Goal: Task Accomplishment & Management: Manage account settings

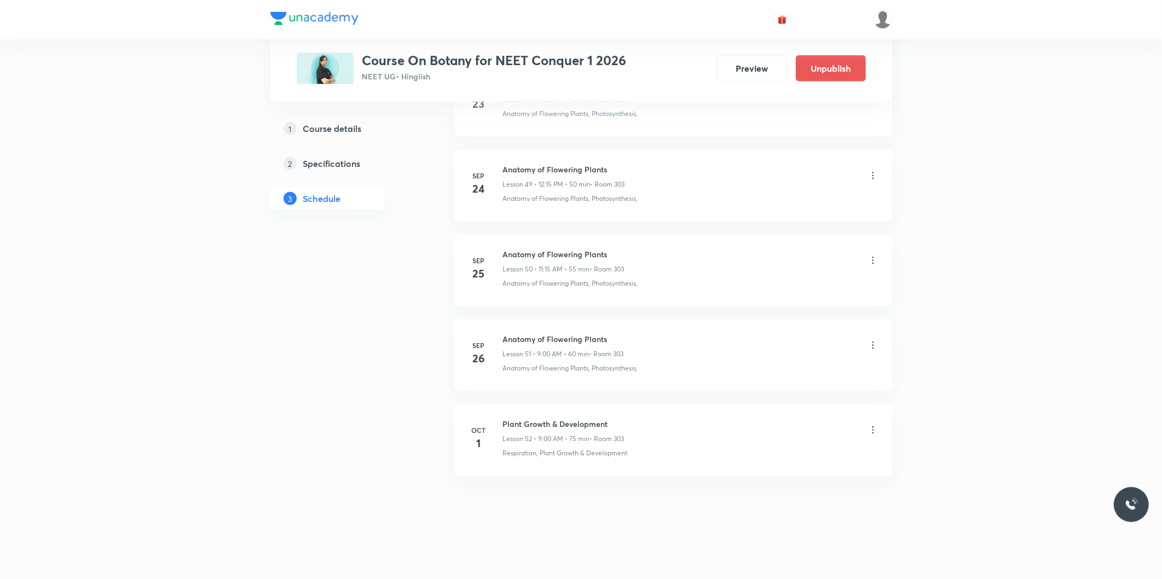
click at [873, 430] on icon at bounding box center [872, 430] width 11 height 11
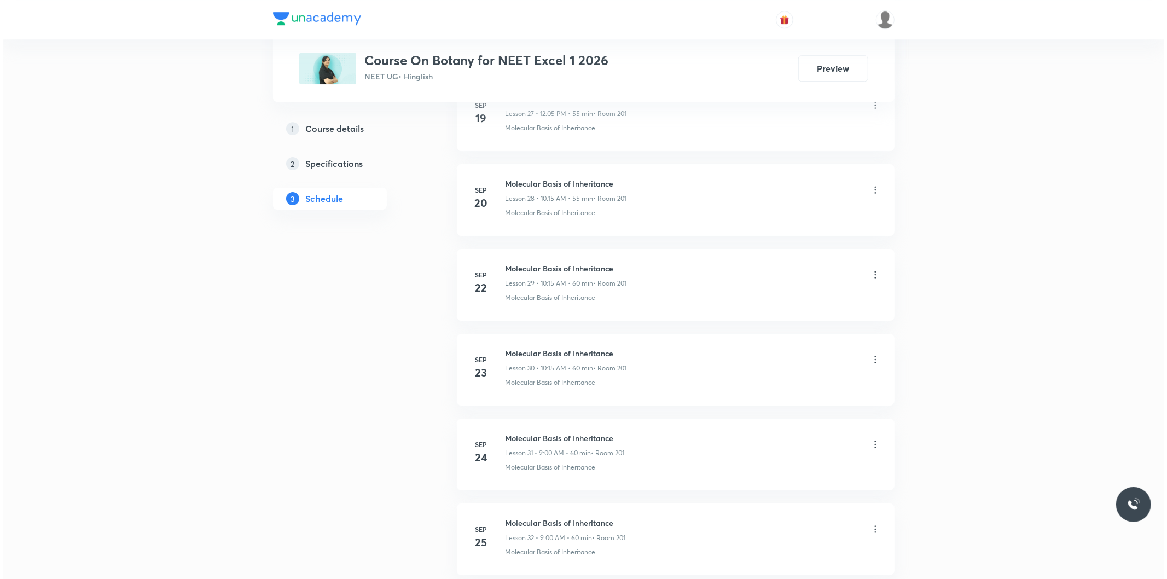
scroll to position [3270, 0]
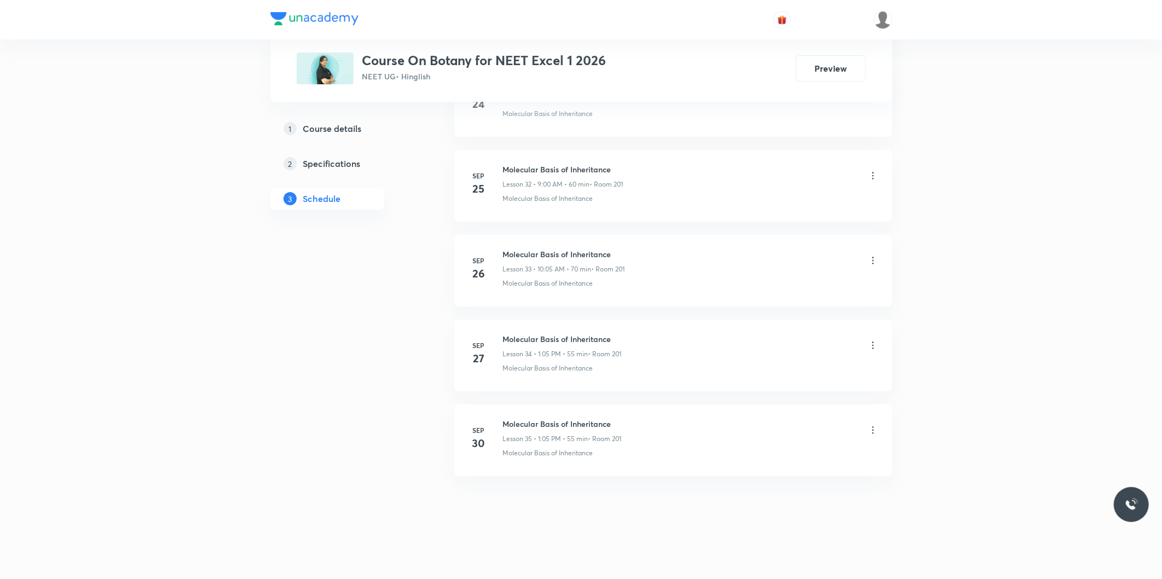
click at [874, 430] on icon at bounding box center [872, 430] width 11 height 11
click at [774, 455] on p "Edit" at bounding box center [772, 458] width 14 height 11
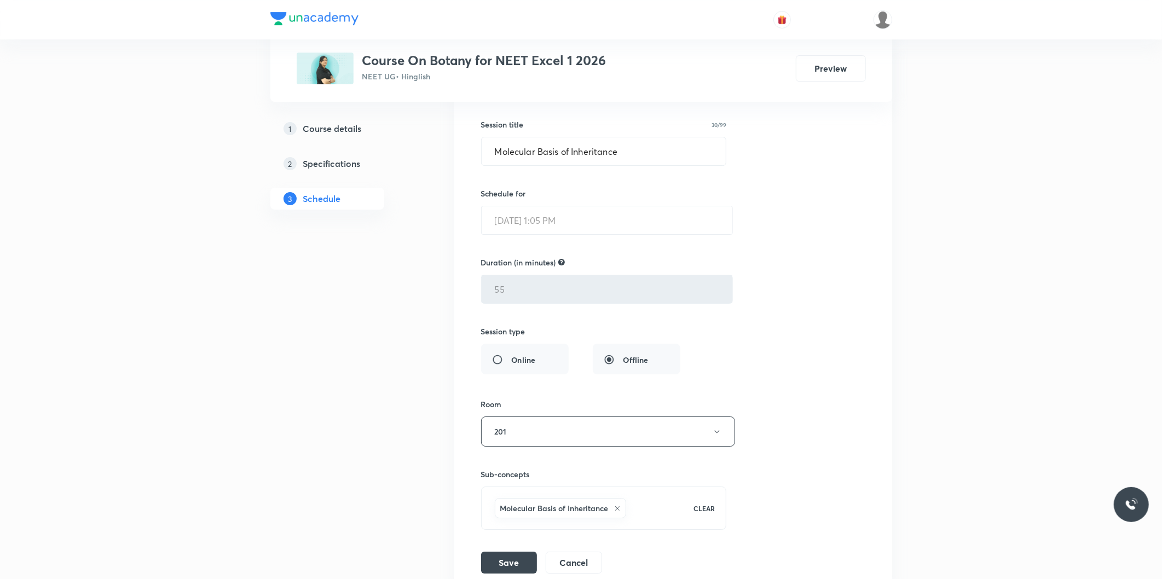
scroll to position [3189, 0]
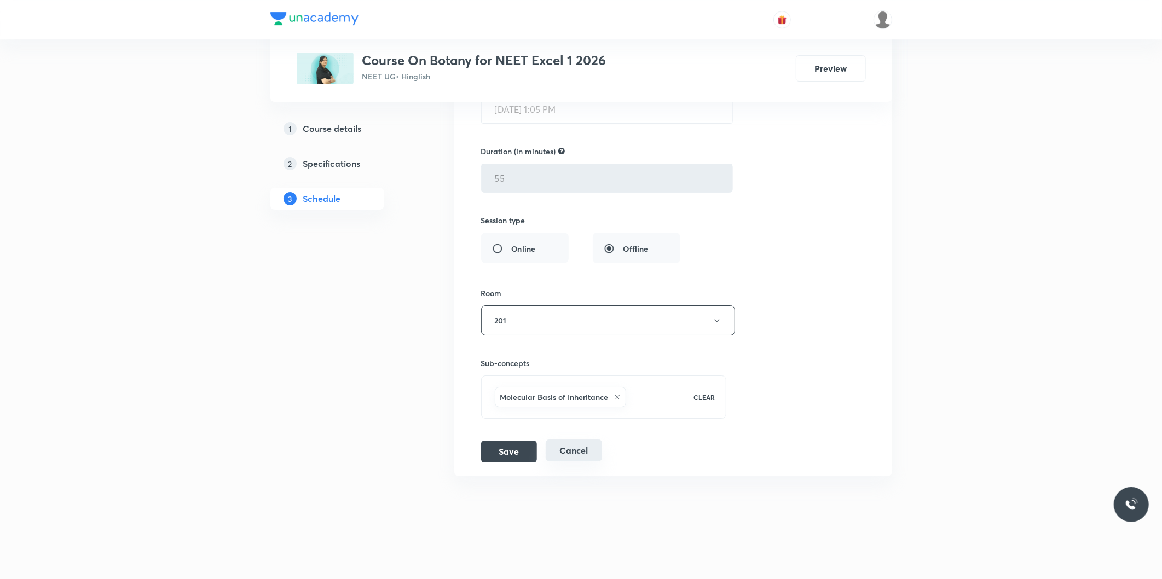
click at [580, 447] on button "Cancel" at bounding box center [574, 450] width 56 height 22
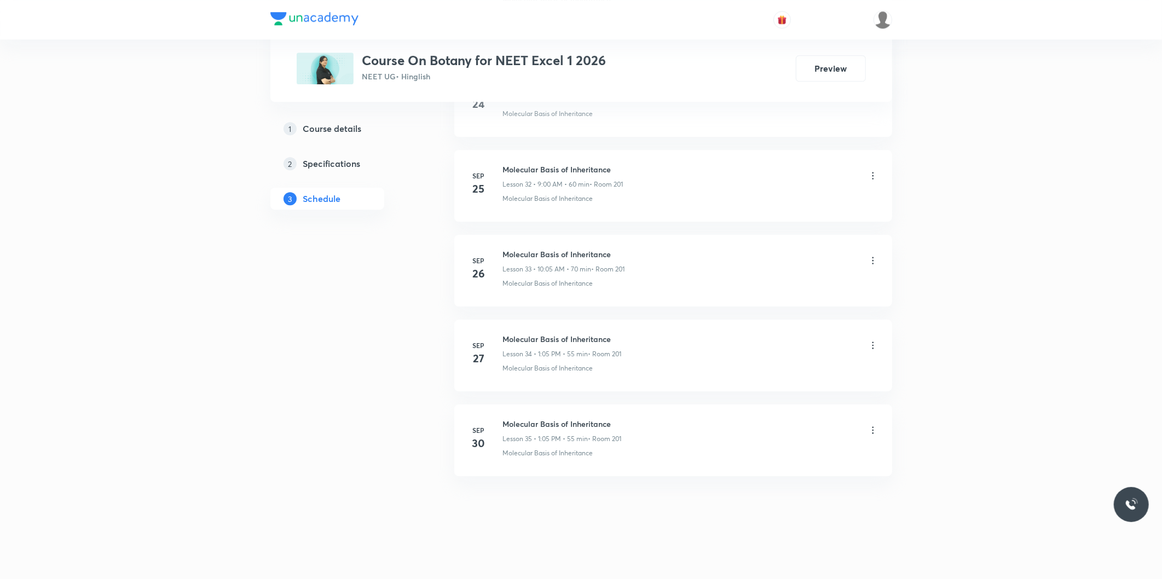
scroll to position [2767, 0]
drag, startPoint x: 505, startPoint y: 424, endPoint x: 640, endPoint y: 424, distance: 135.7
click at [640, 424] on div "Molecular Basis of Inheritance Lesson 35 • 1:05 PM • 55 min • Room 201" at bounding box center [690, 431] width 375 height 26
copy h6 "Molecular Basis of Inheritance"
click at [871, 431] on icon at bounding box center [872, 430] width 11 height 11
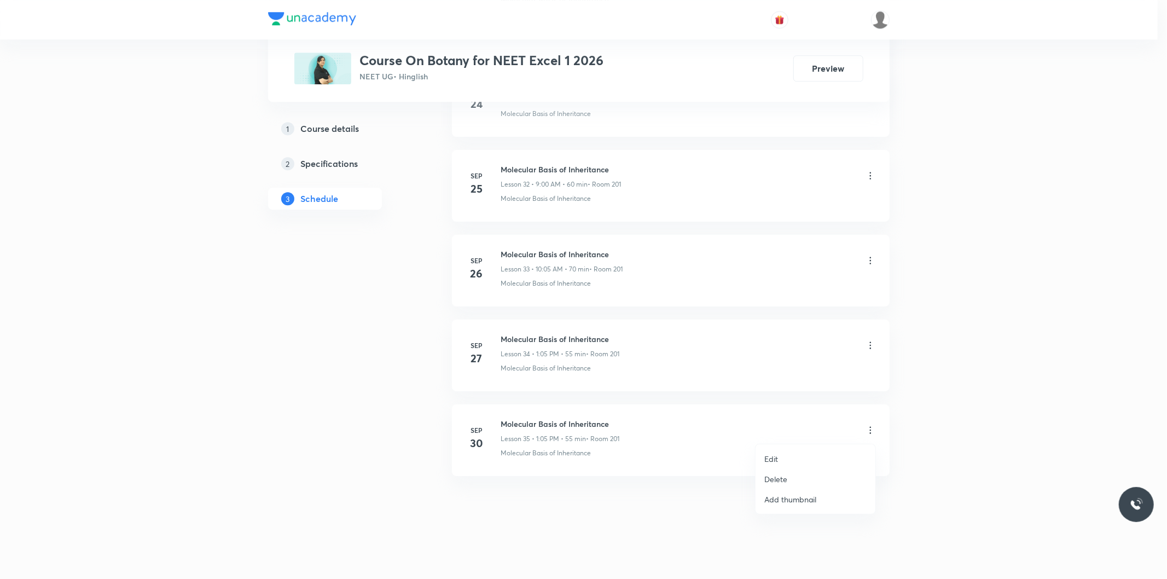
click at [788, 473] on li "Delete" at bounding box center [816, 479] width 120 height 20
click at [751, 559] on button "Delete" at bounding box center [739, 556] width 96 height 26
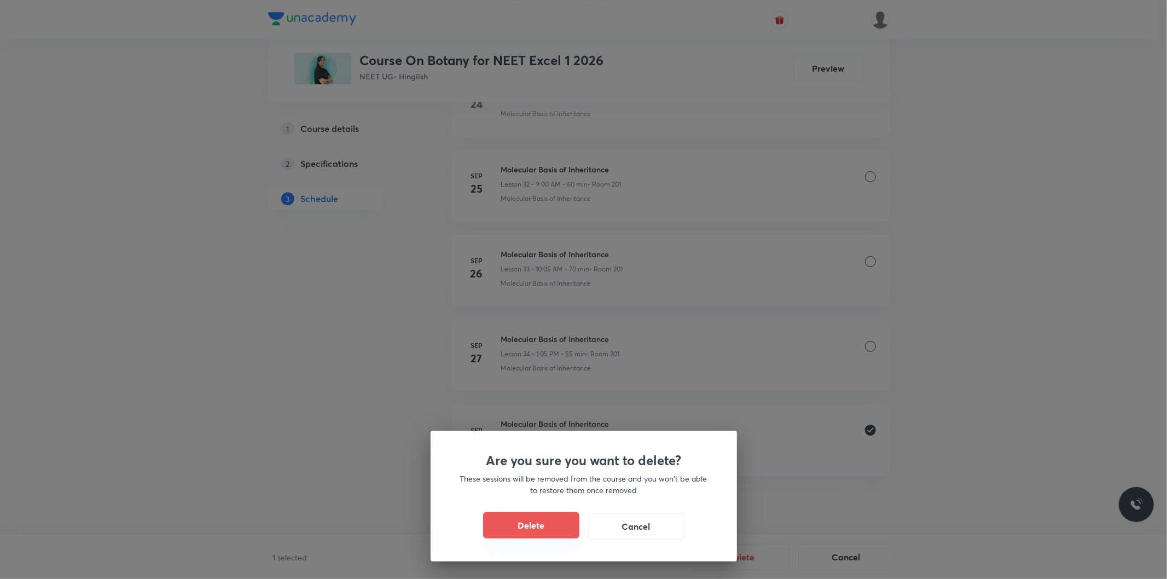
click at [538, 537] on button "Delete" at bounding box center [531, 525] width 96 height 26
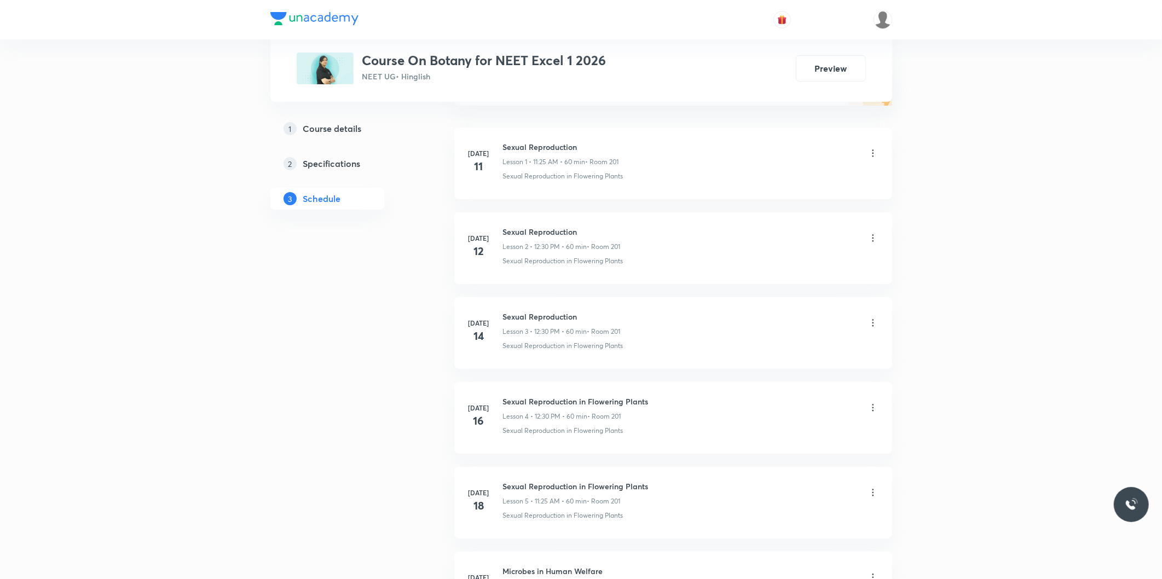
scroll to position [0, 0]
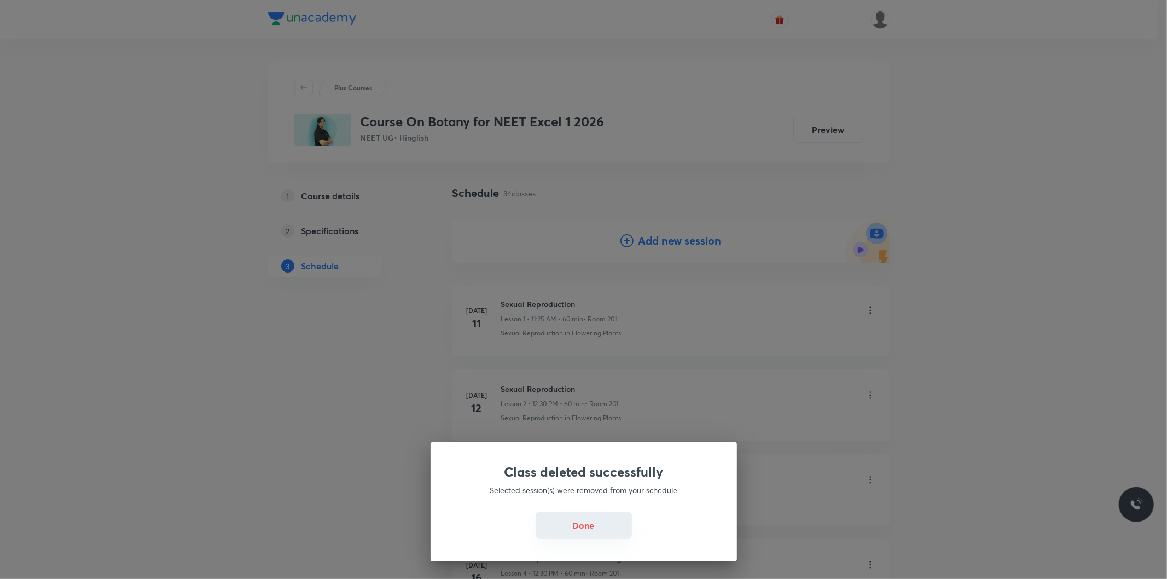
click at [589, 531] on button "Done" at bounding box center [584, 525] width 96 height 26
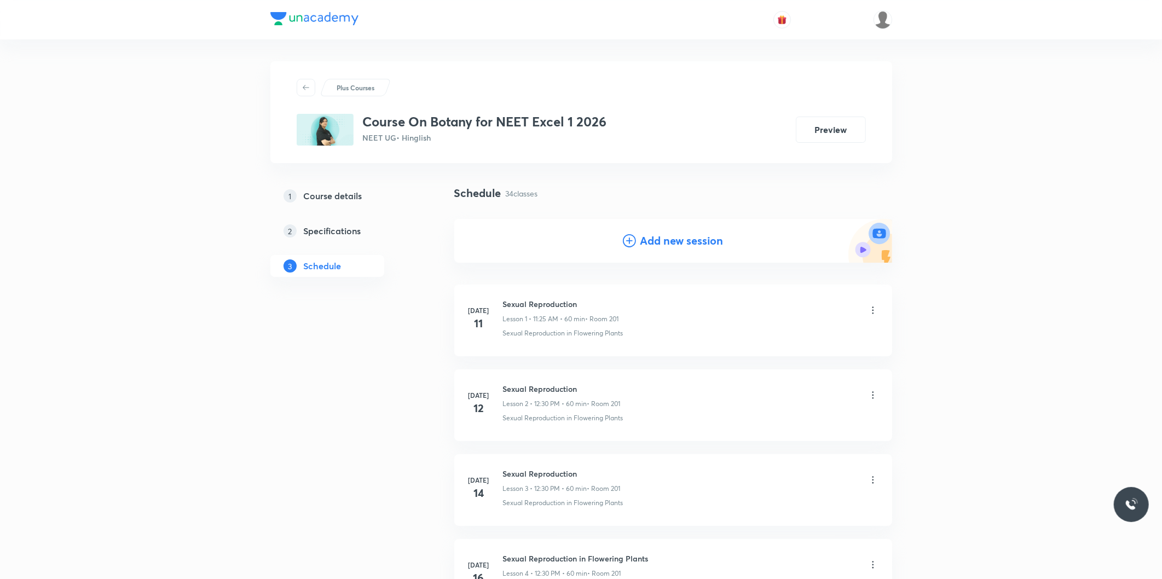
click at [681, 239] on h4 "Add new session" at bounding box center [681, 241] width 83 height 16
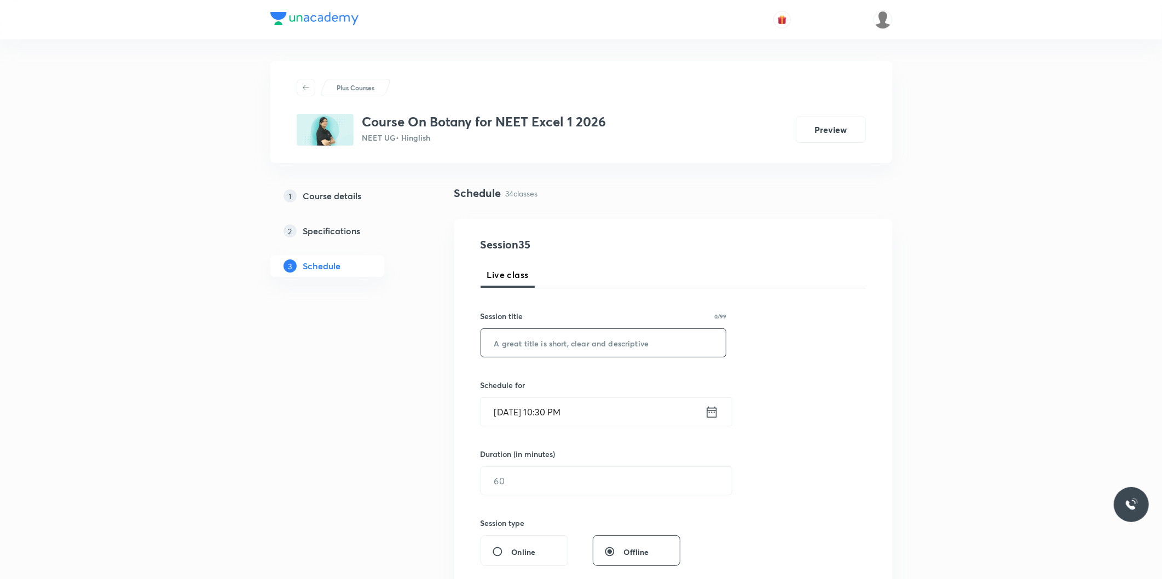
click at [562, 357] on div "​" at bounding box center [604, 342] width 246 height 29
paste input "Molecular Basis of Inheritance"
type input "Molecular Basis of Inheritance"
click at [520, 417] on input "Sep 30, 2025, 10:30 PM" at bounding box center [593, 412] width 224 height 28
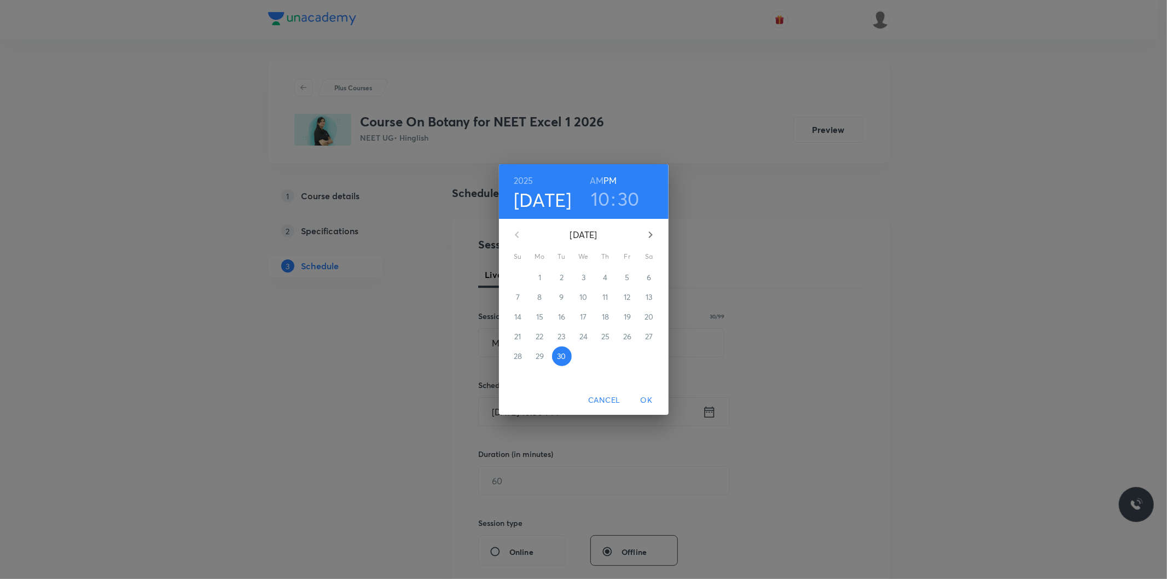
click at [653, 233] on icon "button" at bounding box center [650, 234] width 13 height 13
click at [587, 274] on span "1" at bounding box center [584, 277] width 20 height 11
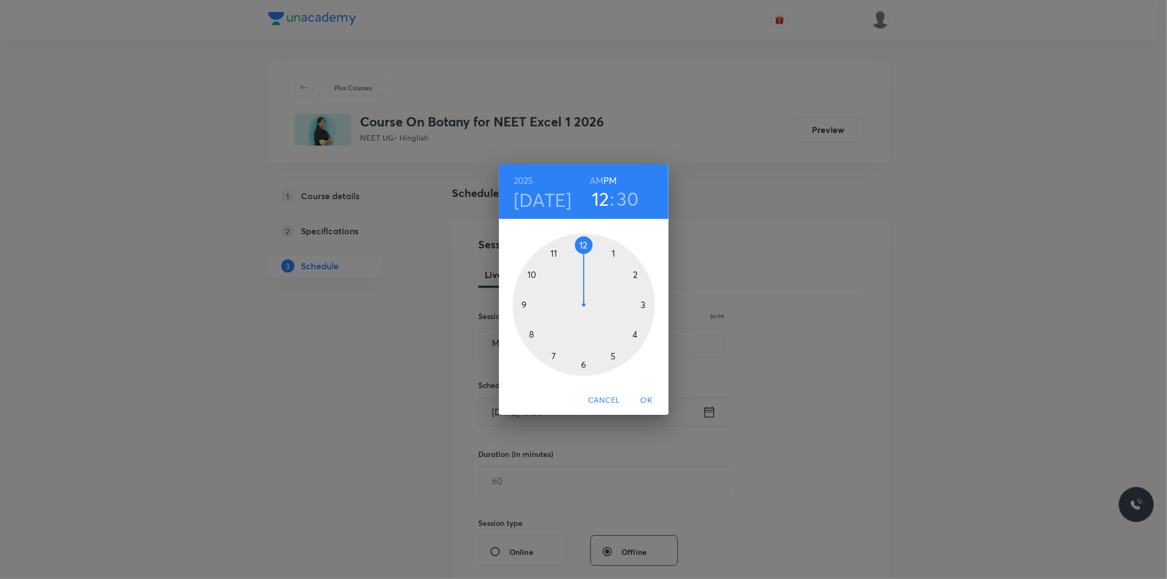
drag, startPoint x: 531, startPoint y: 274, endPoint x: 579, endPoint y: 241, distance: 58.0
click at [579, 241] on div at bounding box center [584, 305] width 142 height 142
drag, startPoint x: 588, startPoint y: 367, endPoint x: 619, endPoint y: 359, distance: 32.1
click at [619, 359] on div at bounding box center [584, 305] width 142 height 142
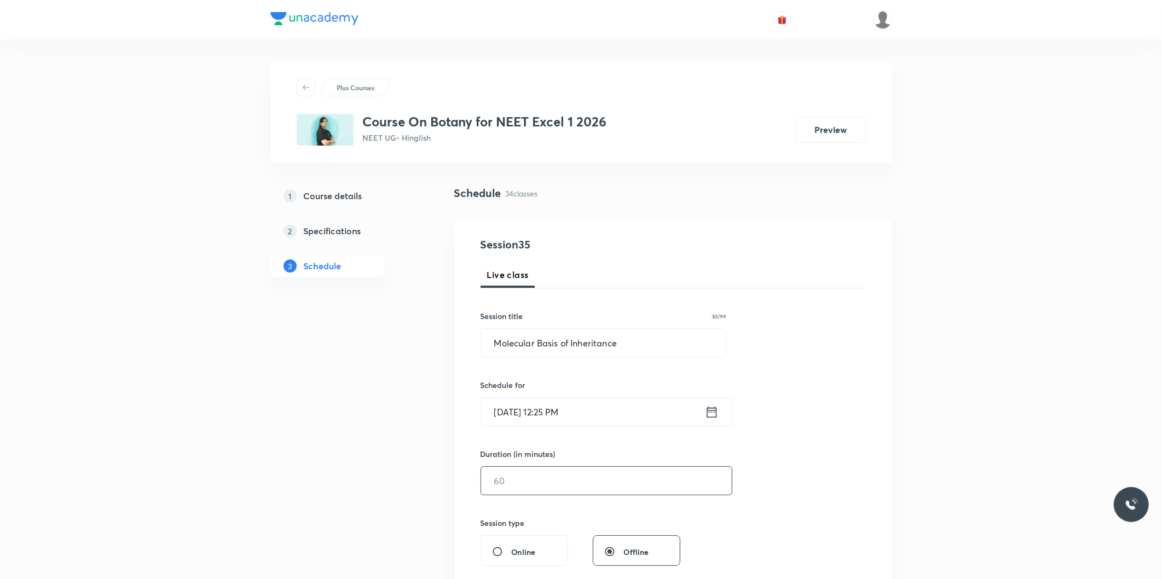
click at [525, 488] on input "text" at bounding box center [606, 481] width 251 height 28
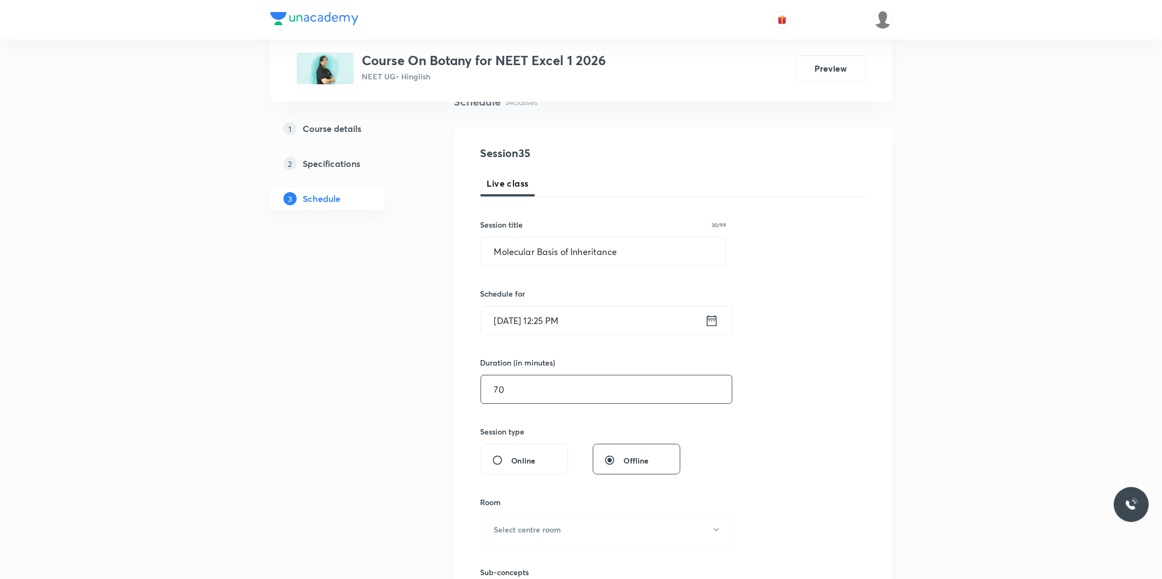
scroll to position [243, 0]
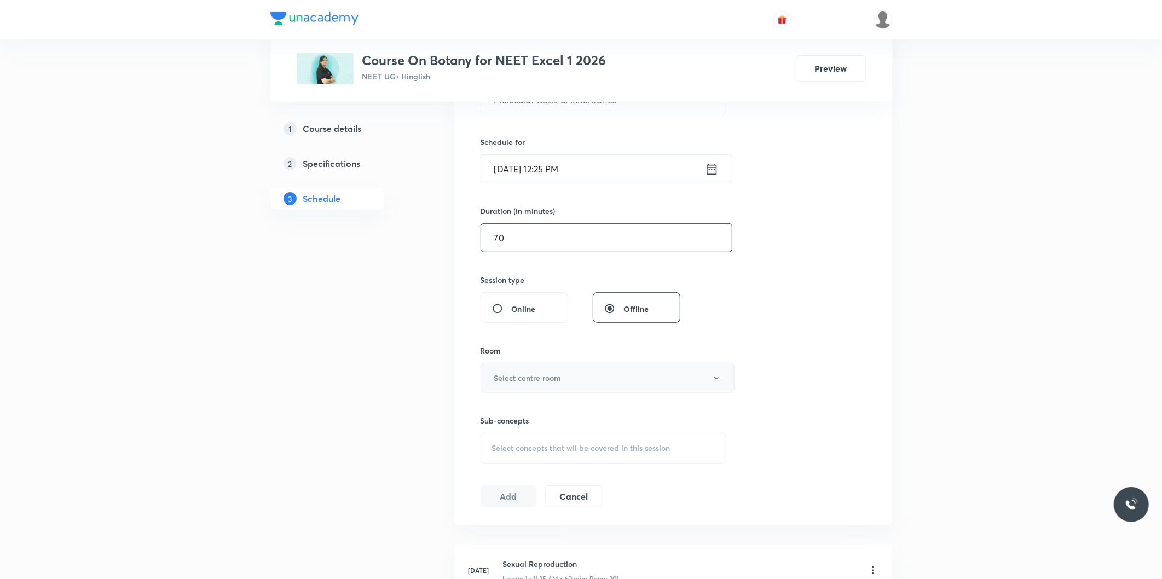
type input "70"
click at [546, 380] on h6 "Select centre room" at bounding box center [527, 377] width 67 height 11
click at [506, 429] on span "201" at bounding box center [605, 433] width 240 height 11
click at [570, 447] on span "Select concepts that wil be covered in this session" at bounding box center [581, 448] width 178 height 9
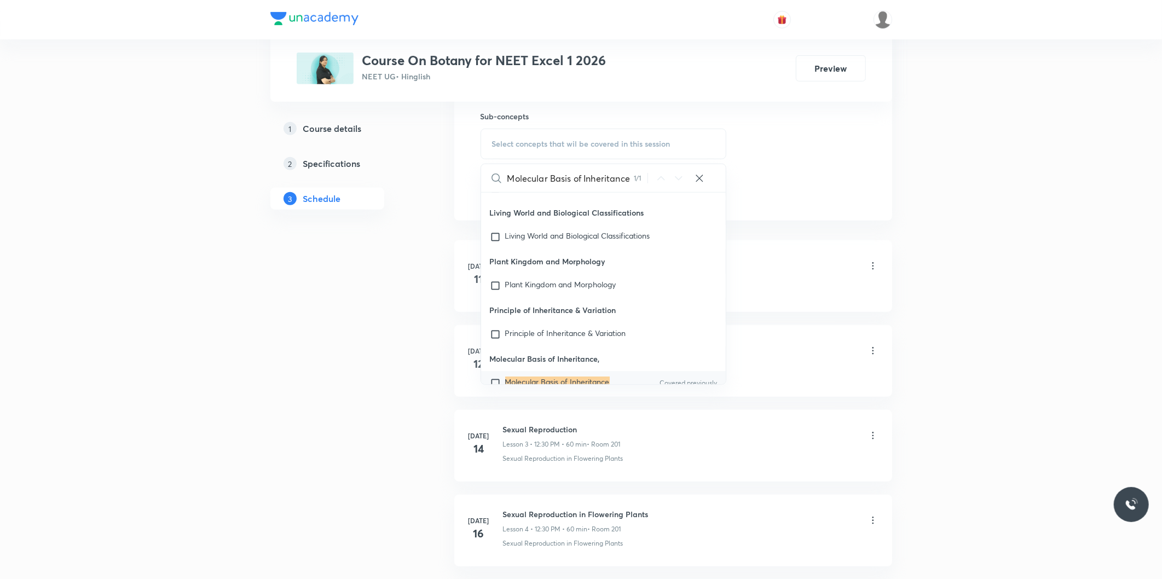
scroll to position [10337, 0]
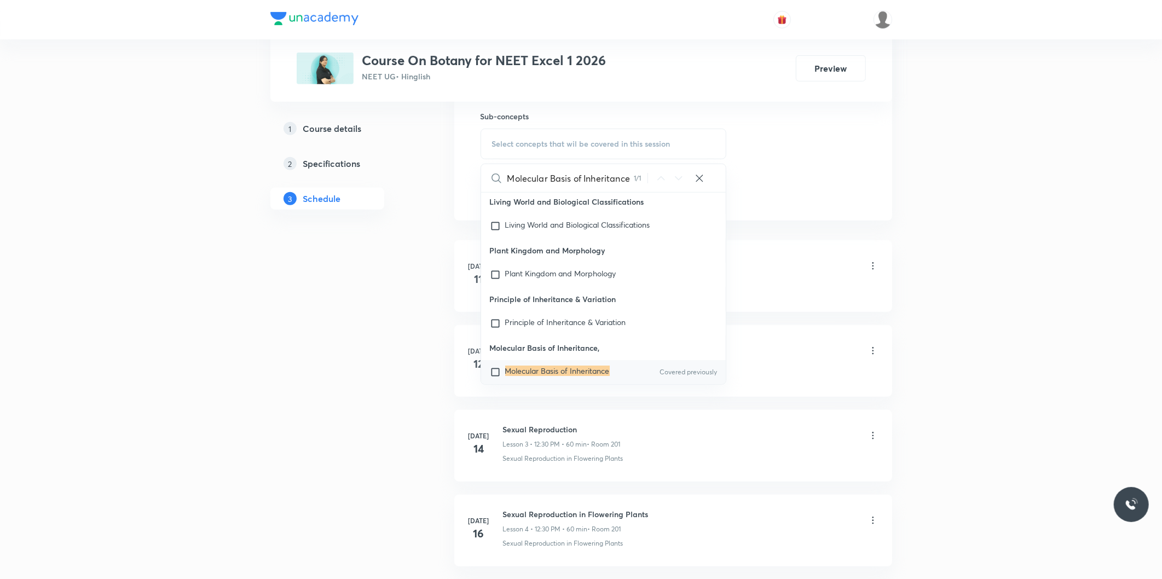
type input "Molecular Basis of Inheritance"
click at [575, 366] on mark "Molecular Basis of Inheritance" at bounding box center [557, 371] width 105 height 10
checkbox input "true"
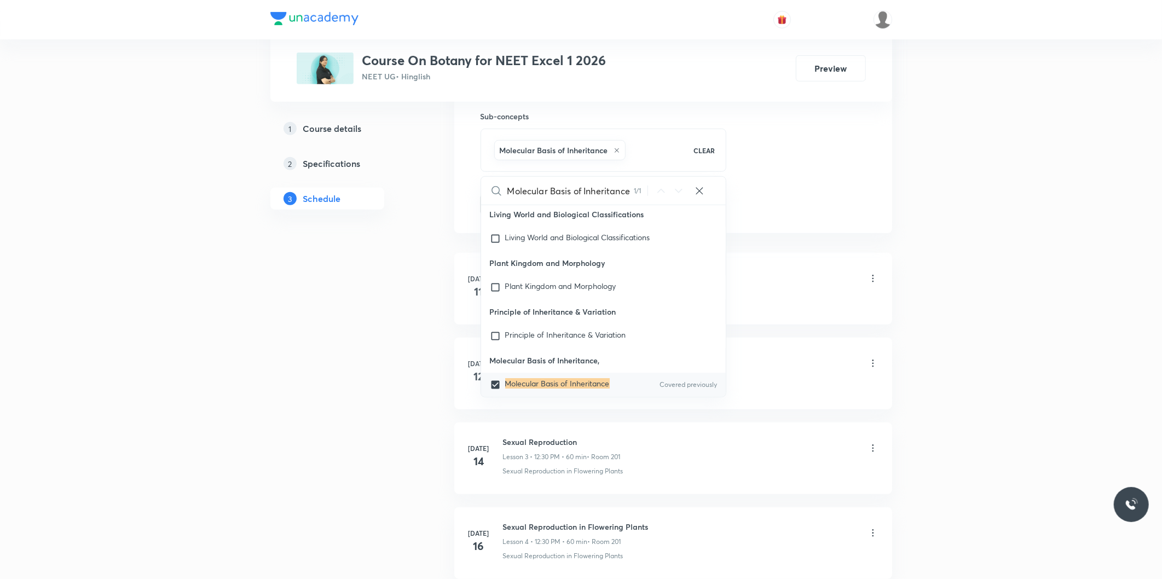
click at [877, 255] on li "Jul 11 Sexual Reproduction Lesson 1 • 11:25 AM • 60 min • Room 201 Sexual Repro…" at bounding box center [673, 289] width 438 height 72
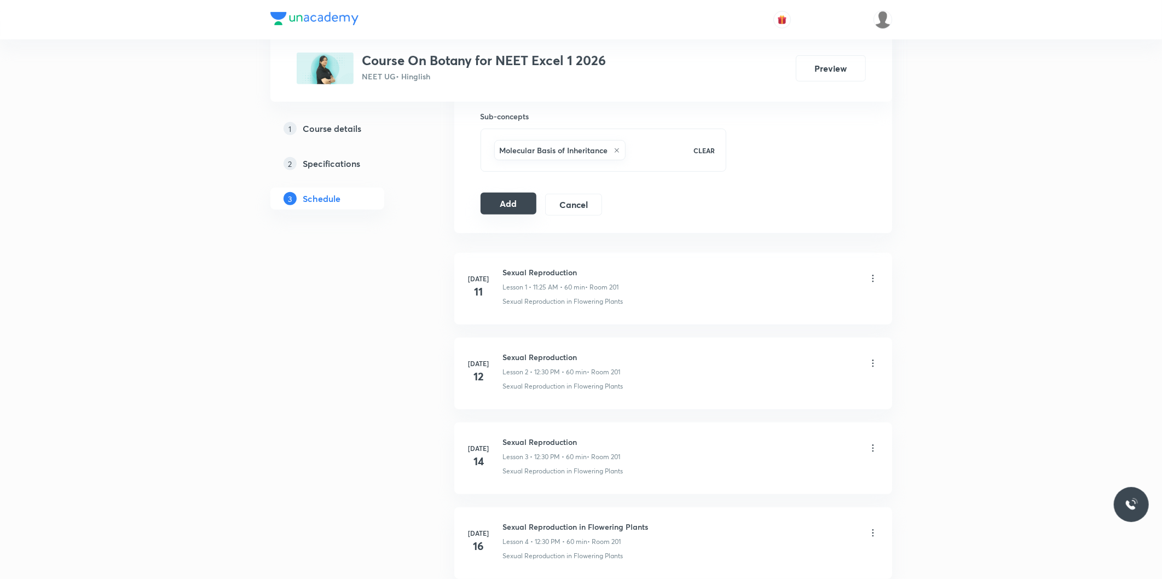
click at [505, 204] on button "Add" at bounding box center [509, 204] width 56 height 22
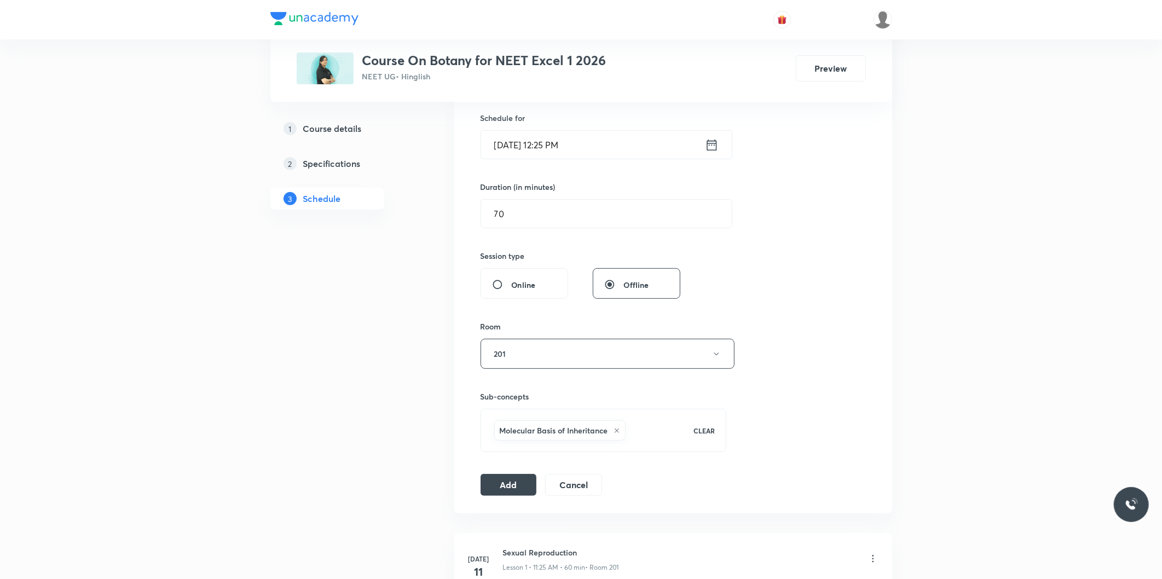
scroll to position [486, 0]
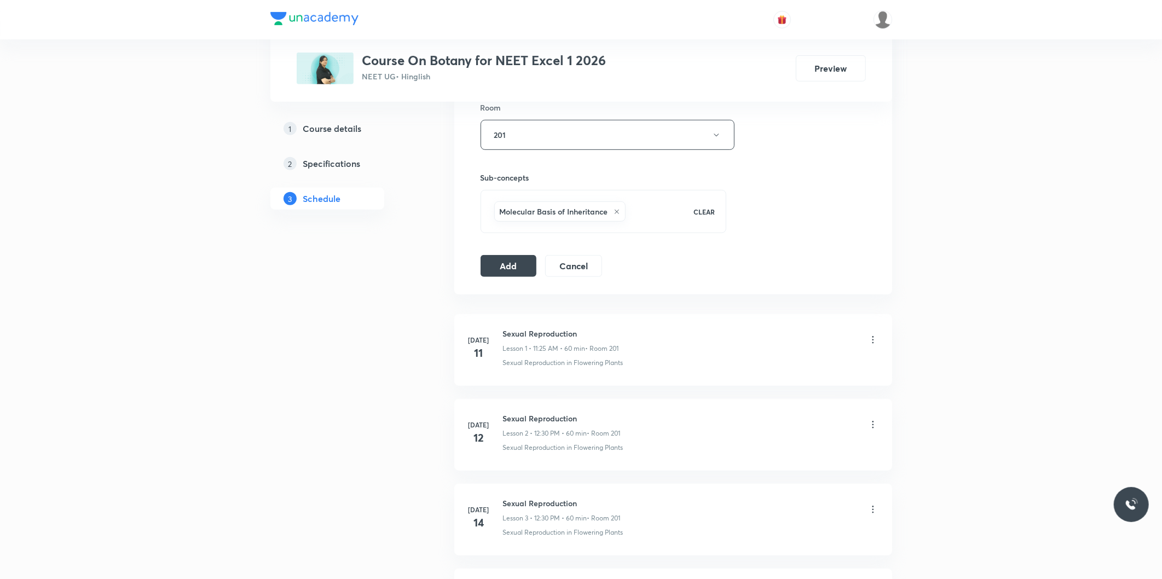
drag, startPoint x: 524, startPoint y: 264, endPoint x: 540, endPoint y: 264, distance: 15.3
click at [524, 264] on button "Add" at bounding box center [509, 266] width 56 height 22
click at [513, 259] on button "Add" at bounding box center [509, 265] width 56 height 22
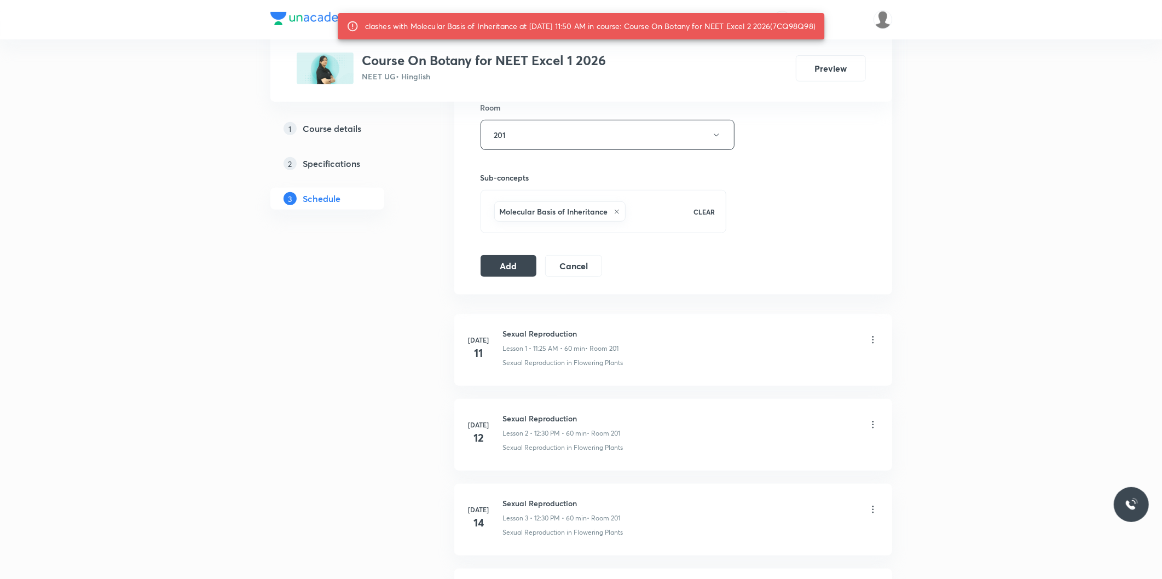
drag, startPoint x: 784, startPoint y: 29, endPoint x: 822, endPoint y: 32, distance: 38.4
click at [816, 32] on div "clashes with Molecular Basis of Inheritance at 01 Oct 2025 11:50 AM in course: …" at bounding box center [590, 26] width 450 height 20
copy div "7CQ98Q98"
drag, startPoint x: 514, startPoint y: 260, endPoint x: 520, endPoint y: 260, distance: 6.0
click at [514, 260] on button "Add" at bounding box center [509, 265] width 56 height 22
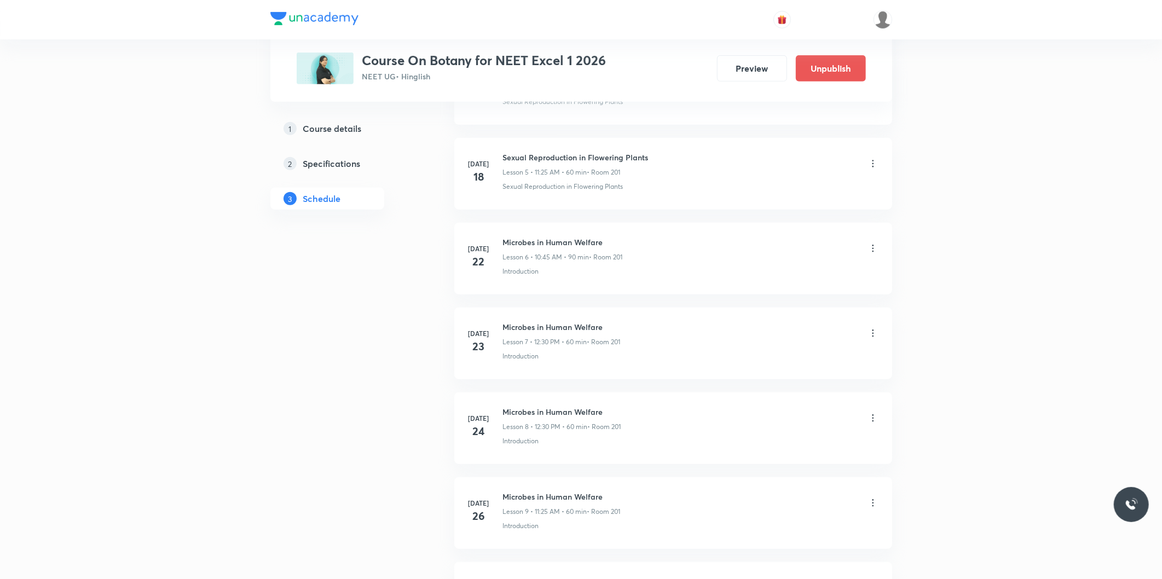
scroll to position [2767, 0]
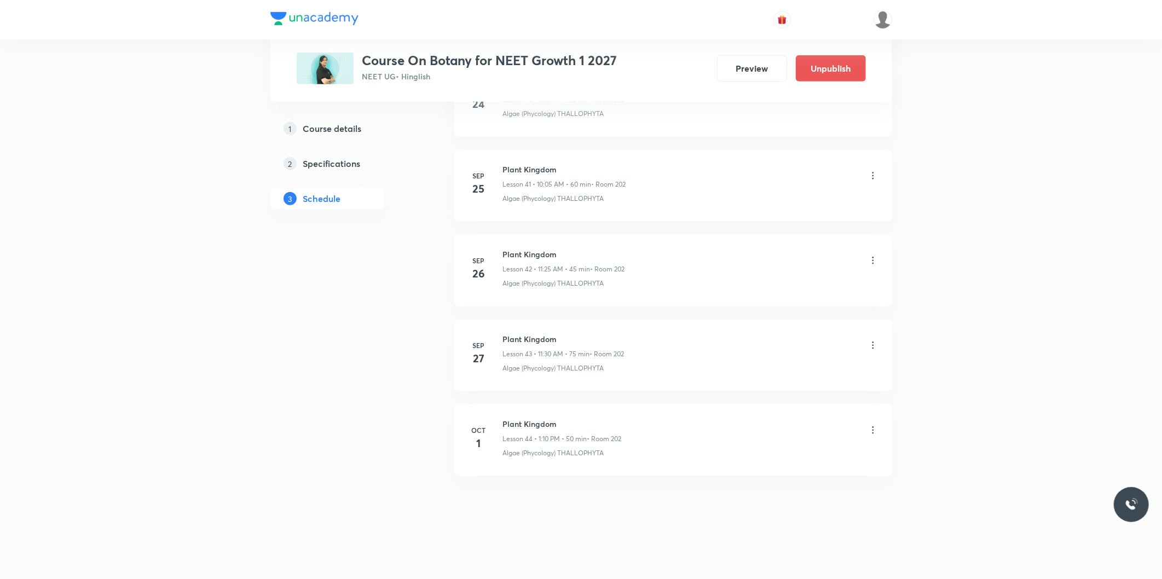
click at [870, 430] on icon at bounding box center [872, 430] width 11 height 11
click at [786, 473] on p "Delete" at bounding box center [776, 478] width 23 height 11
click at [724, 550] on button "Delete" at bounding box center [739, 556] width 96 height 26
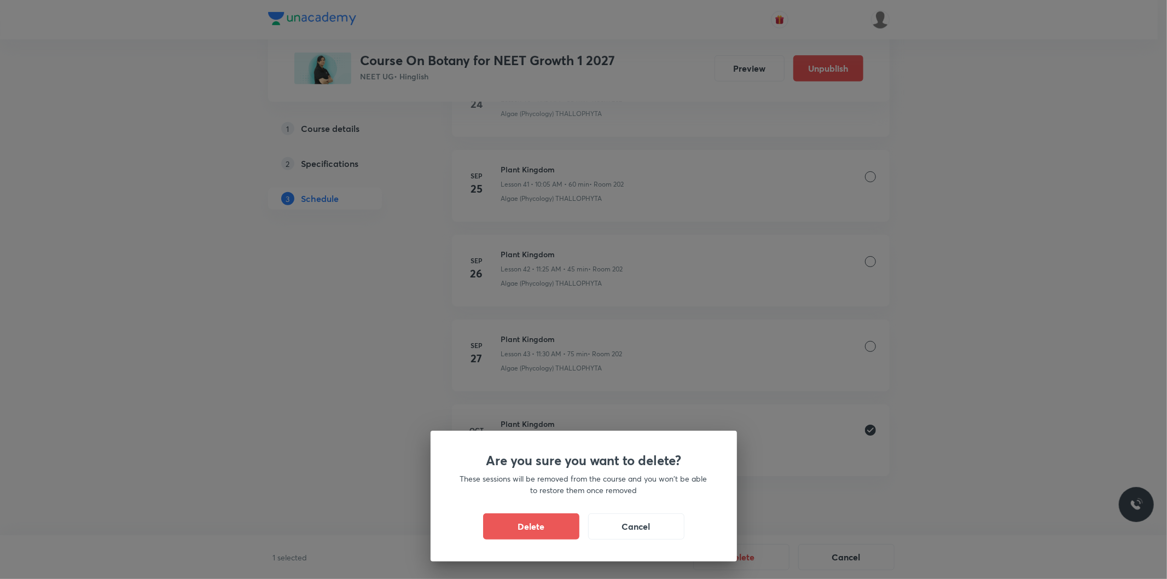
click at [539, 520] on button "Delete" at bounding box center [531, 526] width 96 height 26
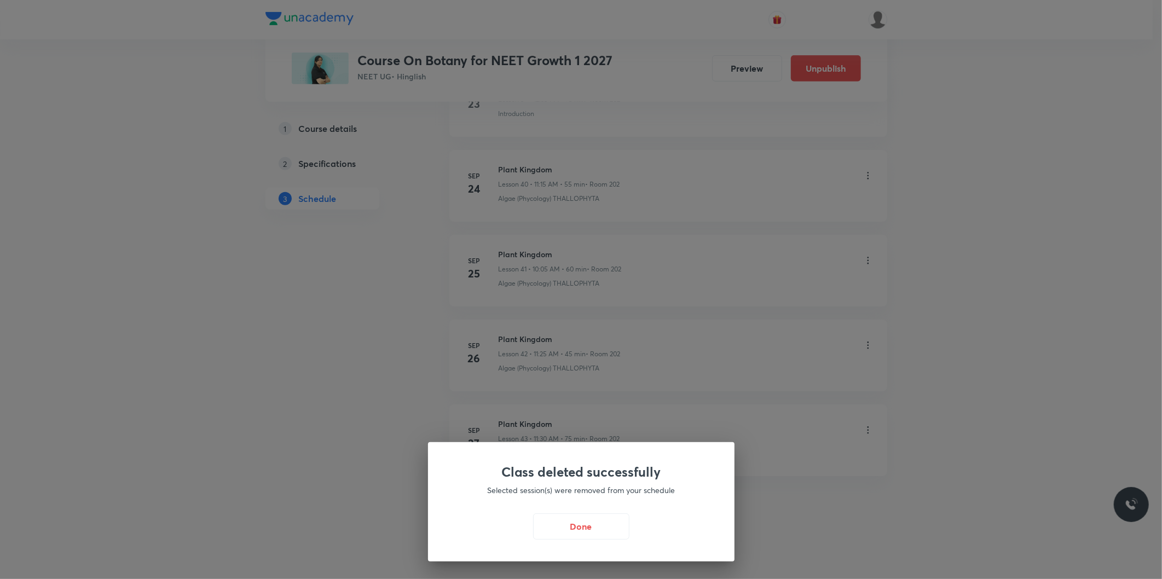
scroll to position [3950, 0]
click at [588, 529] on button "Done" at bounding box center [584, 525] width 96 height 26
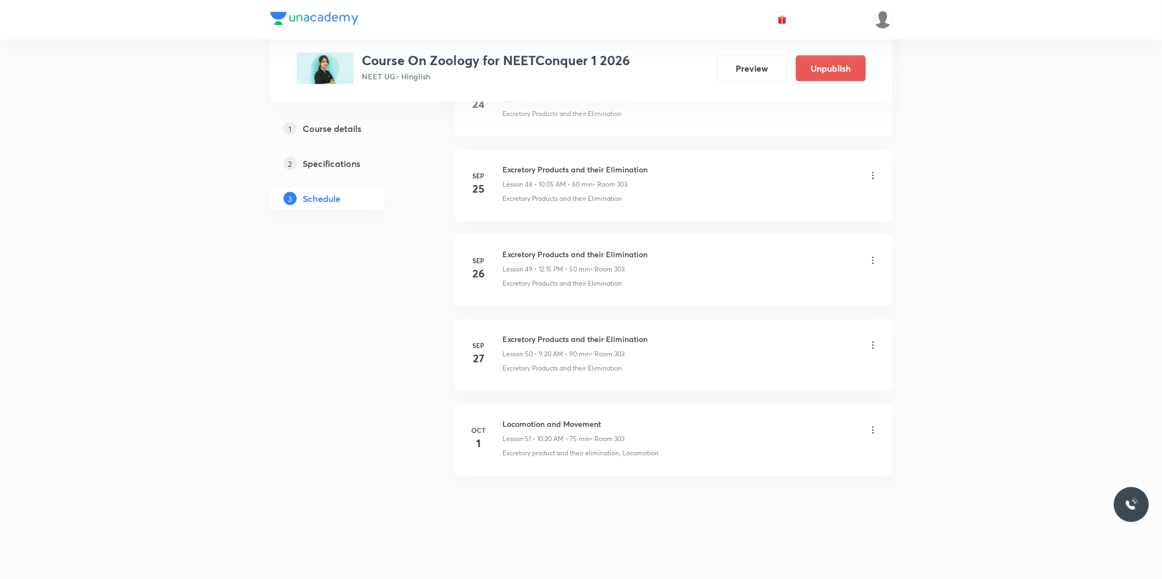
click at [871, 430] on icon at bounding box center [872, 430] width 11 height 11
click at [779, 472] on li "Delete" at bounding box center [816, 479] width 120 height 20
click at [760, 553] on button "Delete" at bounding box center [739, 556] width 96 height 26
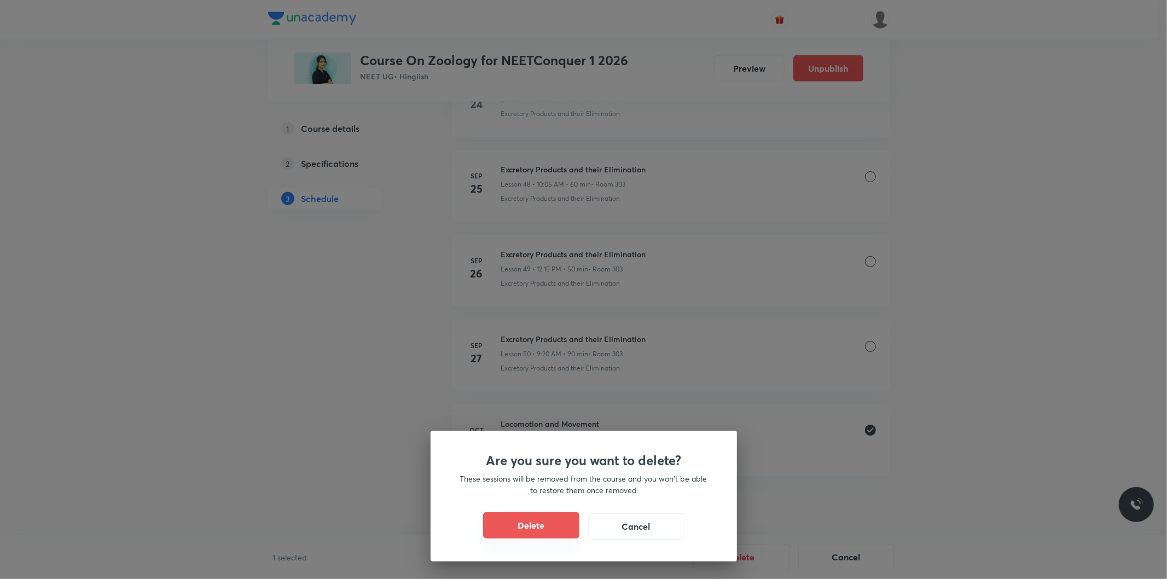
click at [540, 527] on button "Delete" at bounding box center [531, 525] width 96 height 26
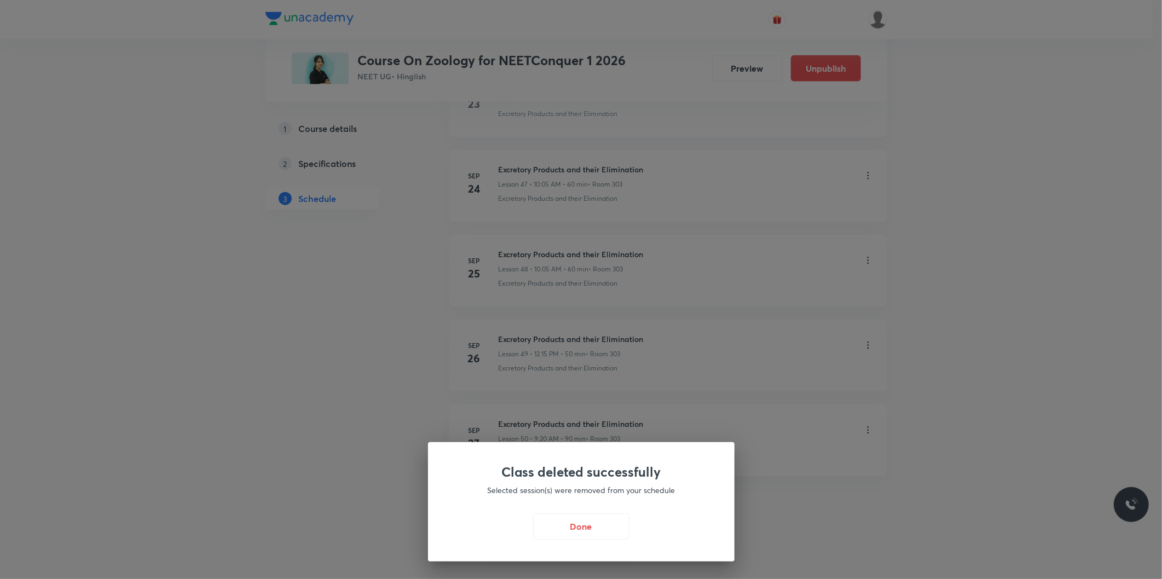
scroll to position [4545, 0]
click at [571, 531] on button "Done" at bounding box center [584, 525] width 96 height 26
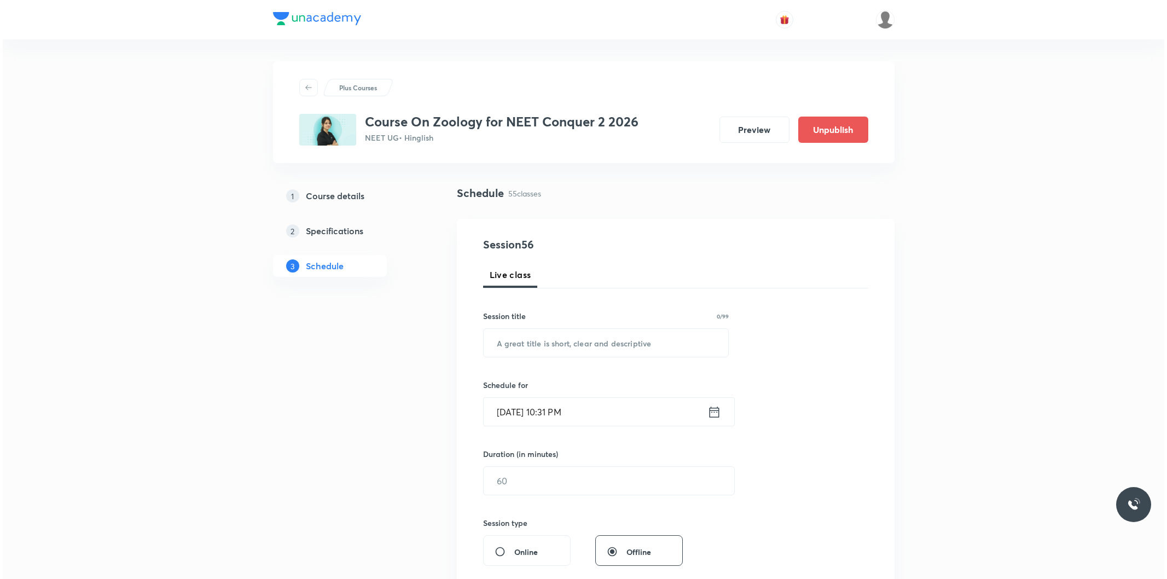
scroll to position [4969, 0]
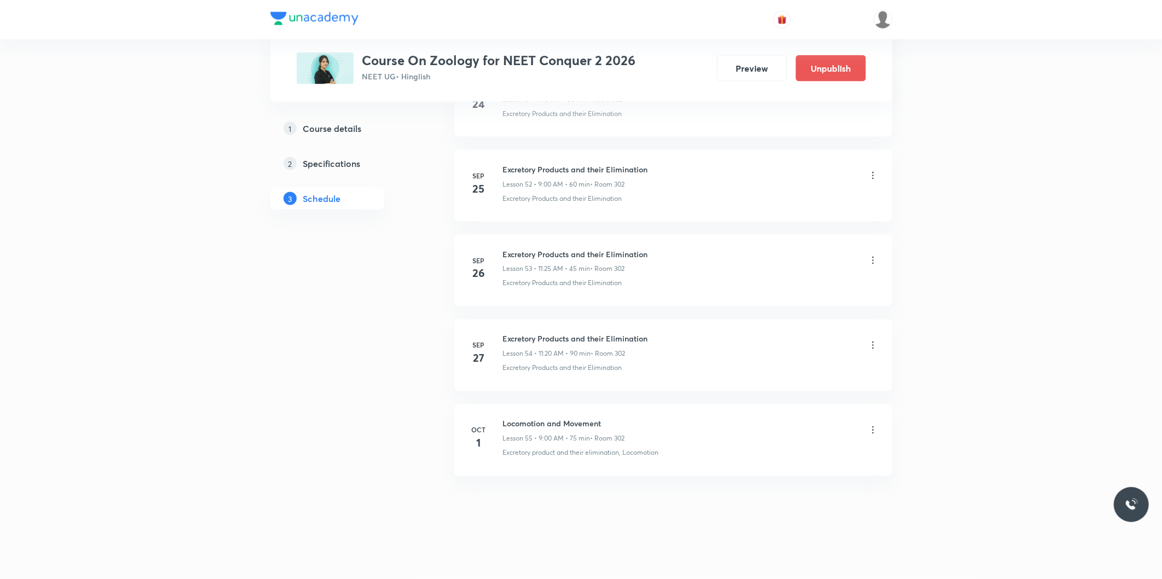
click at [874, 431] on icon at bounding box center [872, 430] width 11 height 11
click at [774, 479] on p "Delete" at bounding box center [776, 478] width 23 height 11
click at [753, 564] on button "Delete" at bounding box center [739, 556] width 96 height 26
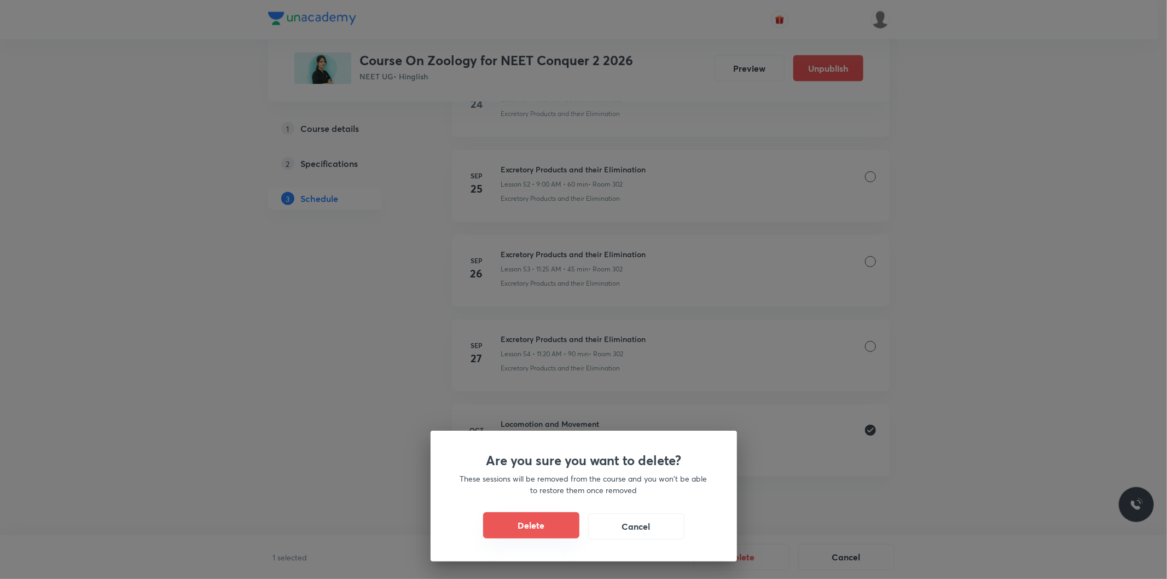
click at [529, 526] on button "Delete" at bounding box center [531, 525] width 96 height 26
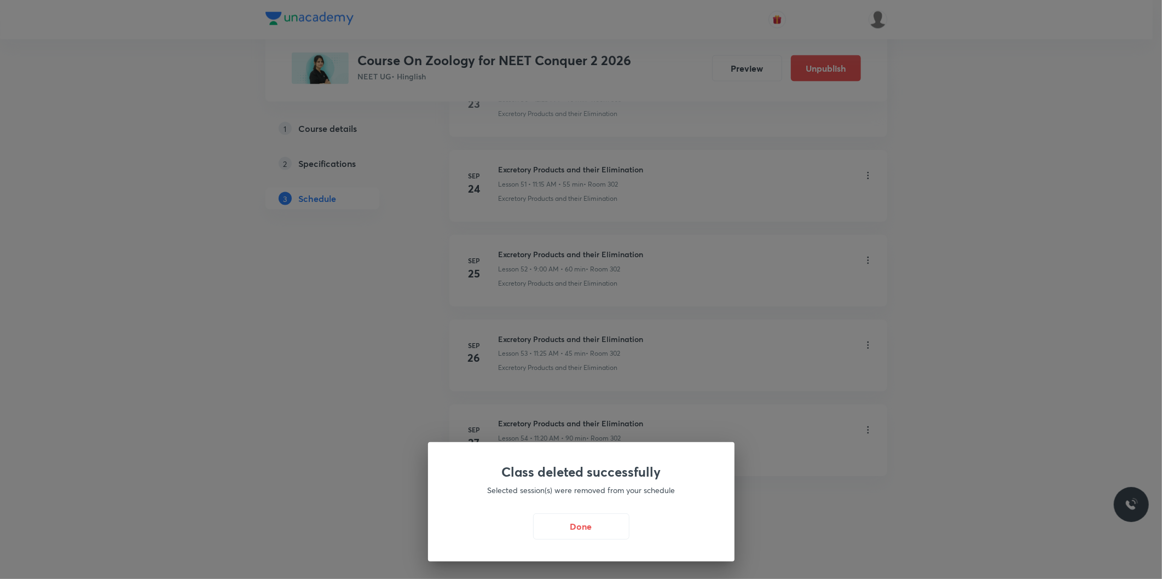
scroll to position [4884, 0]
click at [562, 532] on button "Done" at bounding box center [584, 525] width 96 height 26
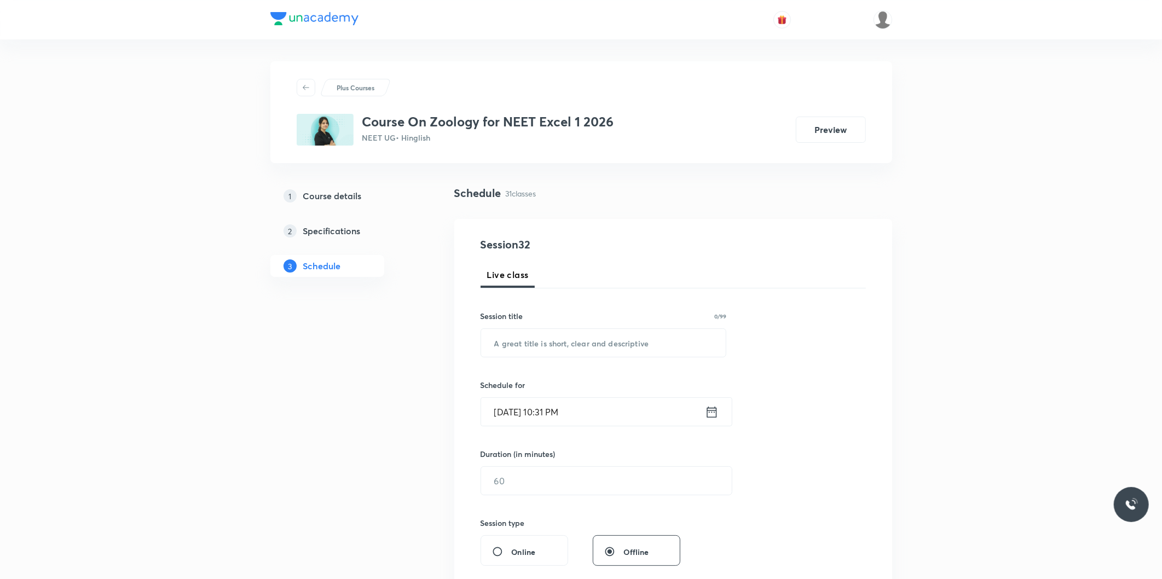
click at [869, 241] on div "Session 32 Live class Session title 0/99 ​ Schedule for Sep 30, 2025, 10:31 PM …" at bounding box center [673, 493] width 438 height 549
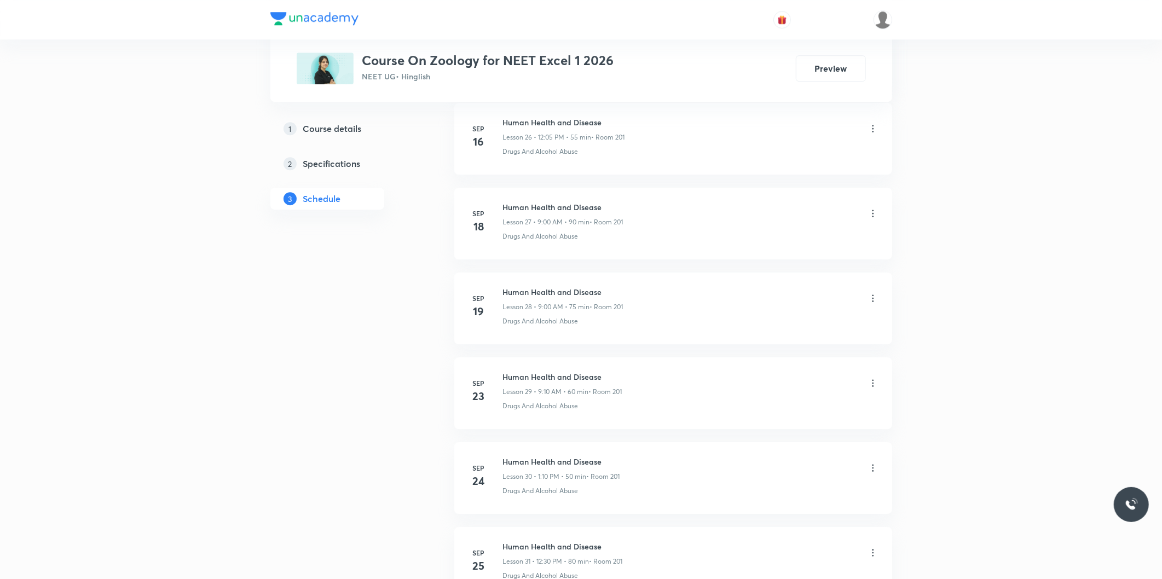
scroll to position [2931, 0]
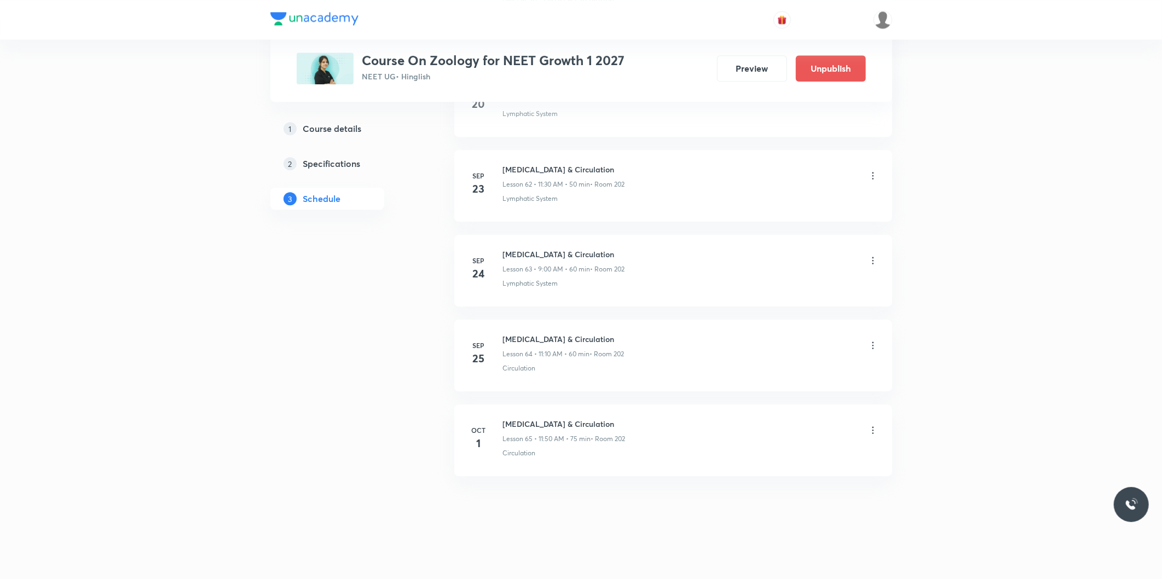
click at [873, 427] on icon at bounding box center [873, 429] width 2 height 7
click at [784, 474] on p "Delete" at bounding box center [776, 478] width 23 height 11
click at [741, 560] on button "Delete" at bounding box center [739, 556] width 96 height 26
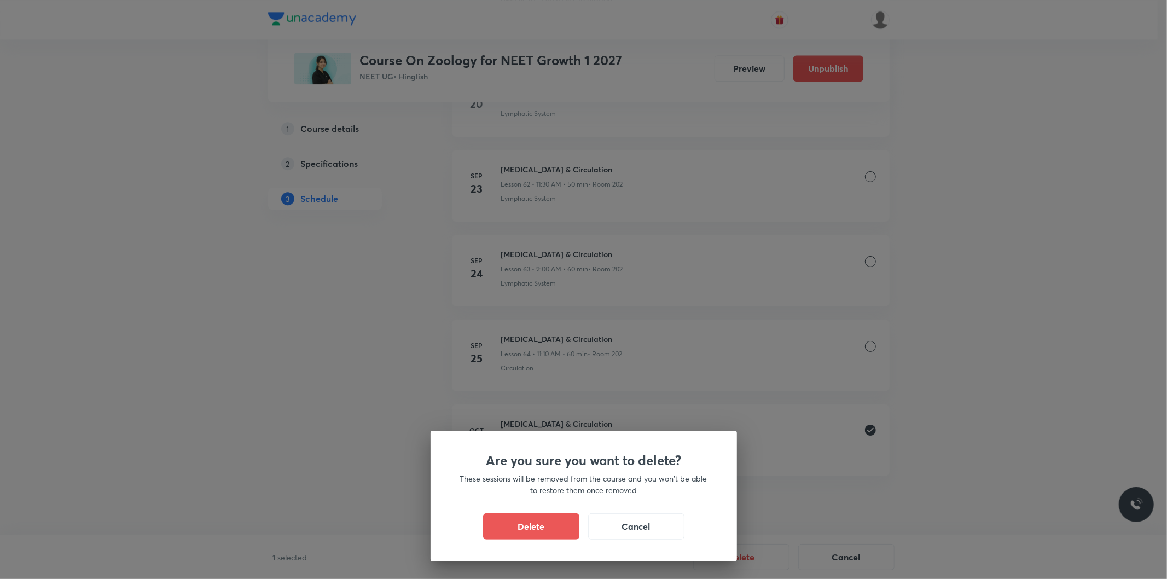
click at [554, 530] on button "Delete" at bounding box center [531, 526] width 96 height 26
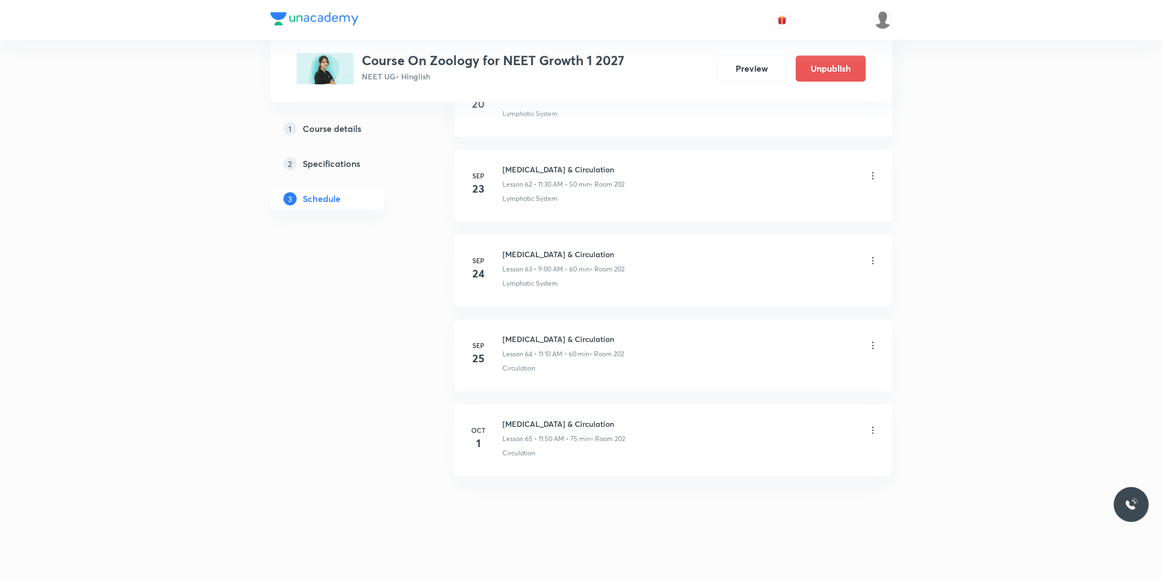
scroll to position [5733, 0]
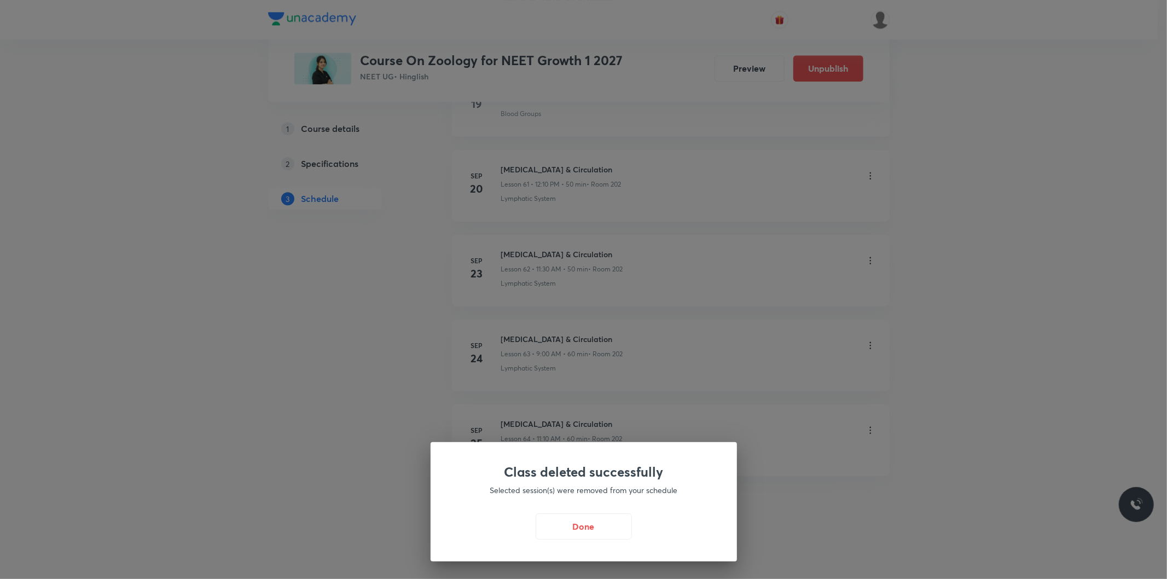
drag, startPoint x: 582, startPoint y: 528, endPoint x: 582, endPoint y: 520, distance: 8.2
click at [582, 528] on button "Done" at bounding box center [584, 526] width 96 height 26
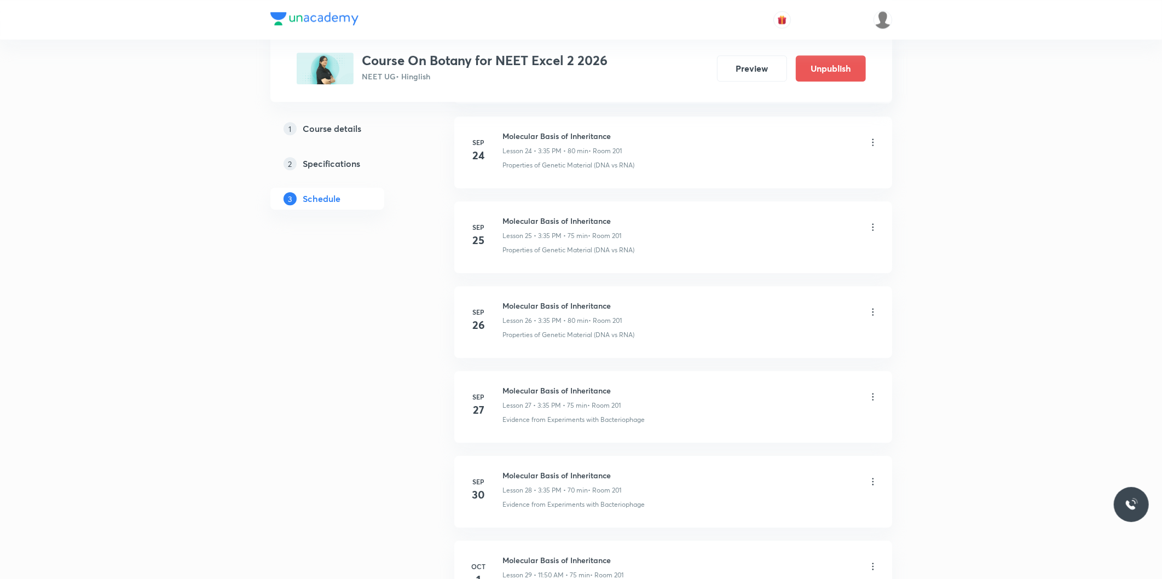
scroll to position [2761, 0]
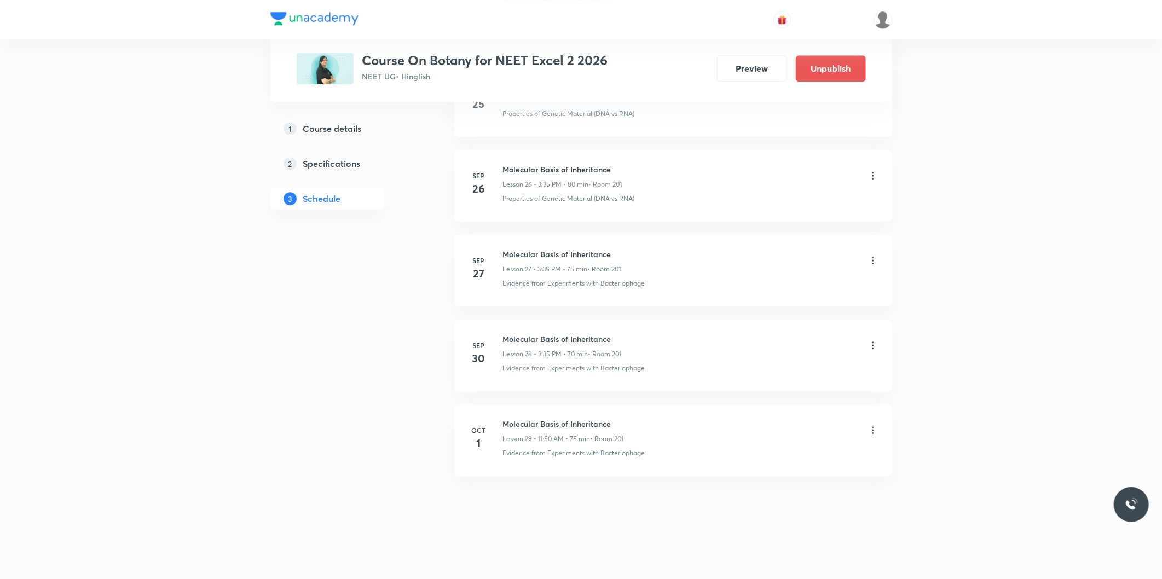
click at [873, 429] on icon at bounding box center [872, 430] width 11 height 11
click at [780, 477] on p "Delete" at bounding box center [776, 478] width 23 height 11
click at [729, 559] on button "Delete" at bounding box center [739, 556] width 96 height 26
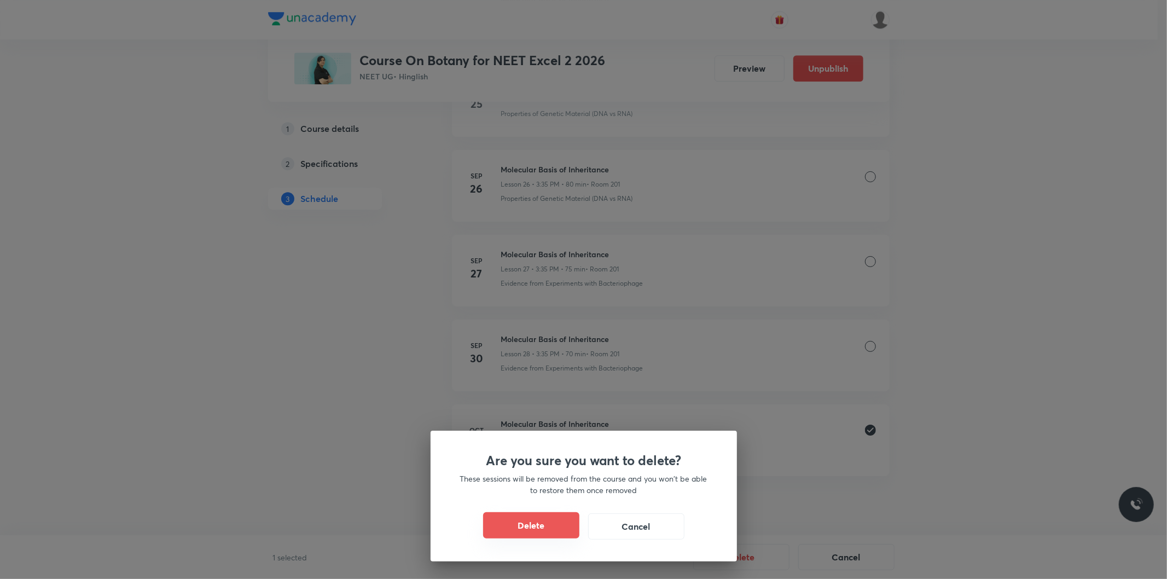
click at [537, 531] on button "Delete" at bounding box center [531, 525] width 96 height 26
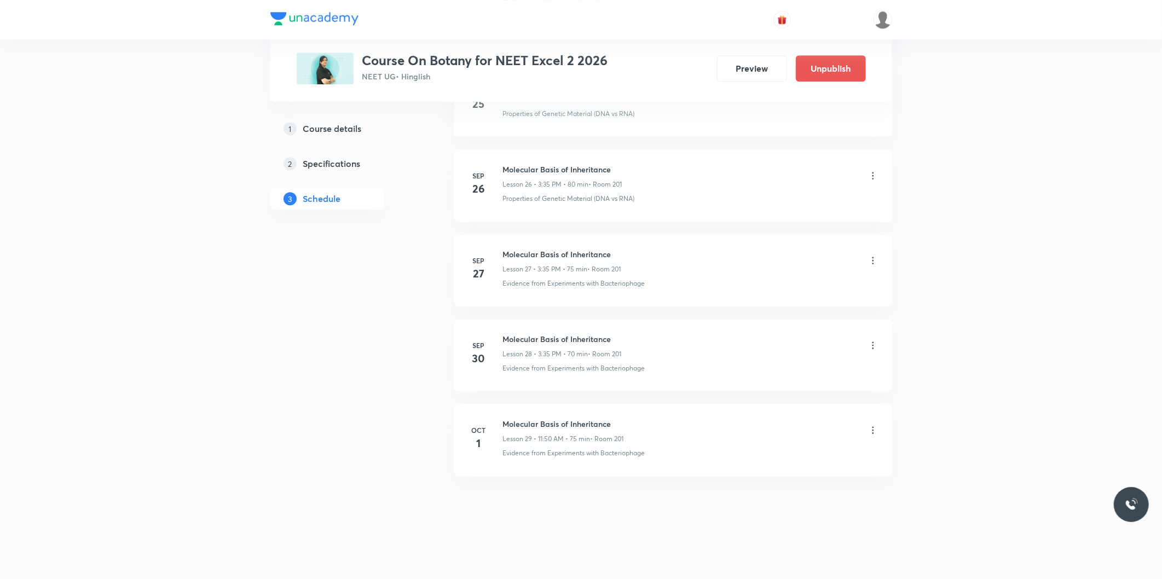
scroll to position [2676, 0]
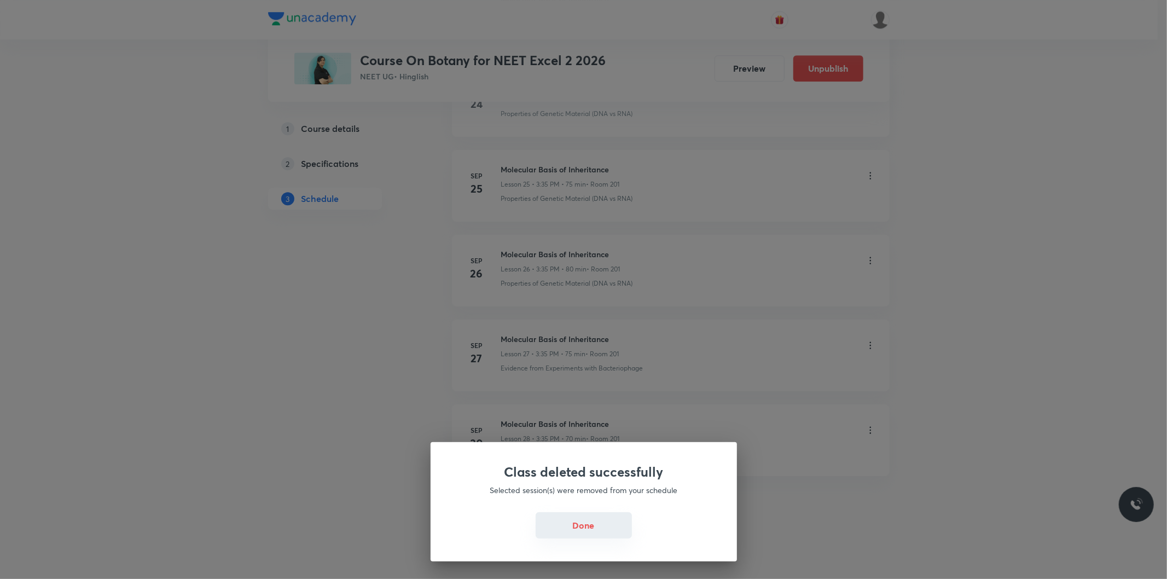
click at [576, 523] on button "Done" at bounding box center [584, 525] width 96 height 26
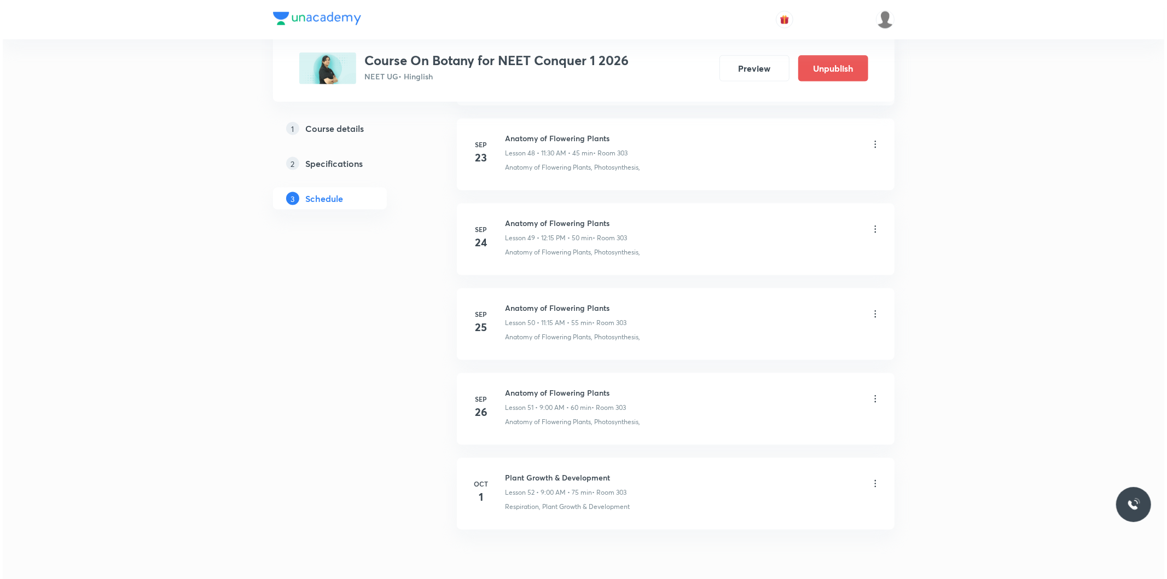
scroll to position [4715, 0]
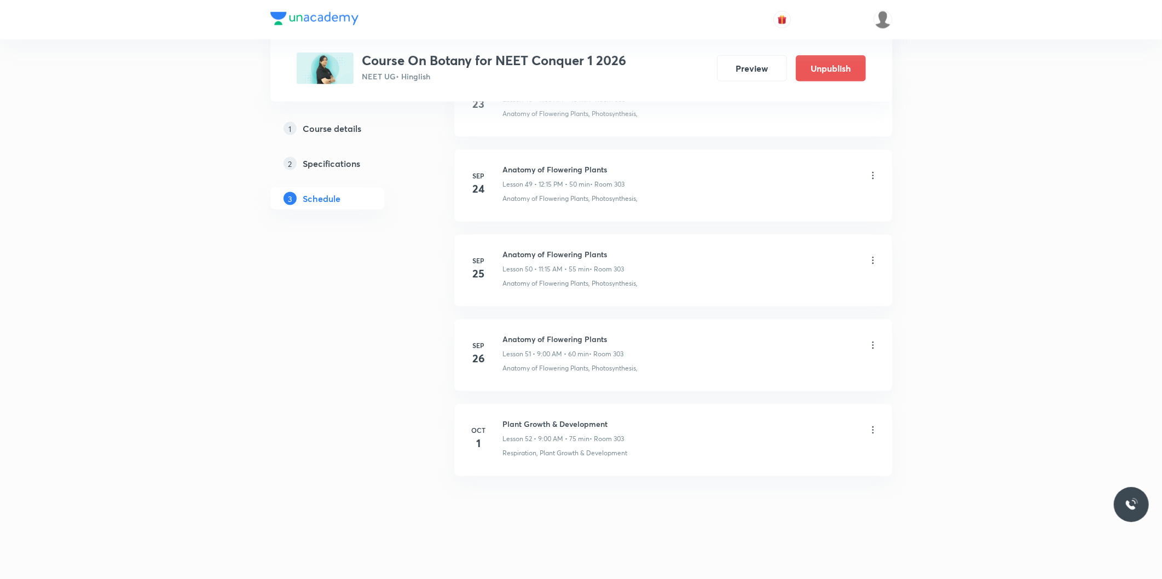
click at [876, 430] on icon at bounding box center [872, 430] width 11 height 11
click at [767, 451] on li "Edit" at bounding box center [816, 458] width 120 height 20
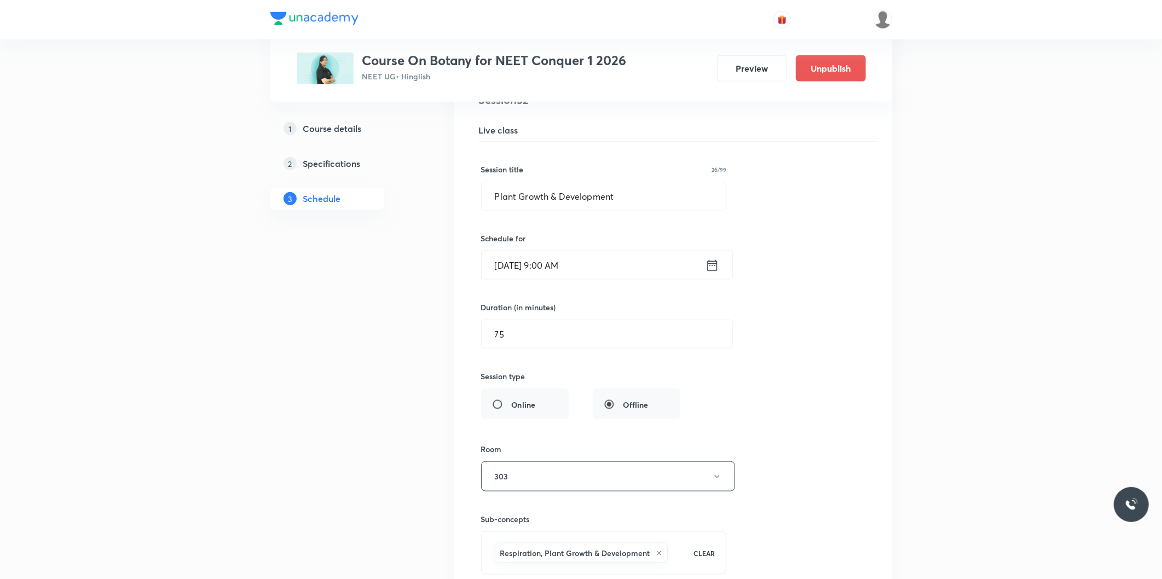
scroll to position [4450, 0]
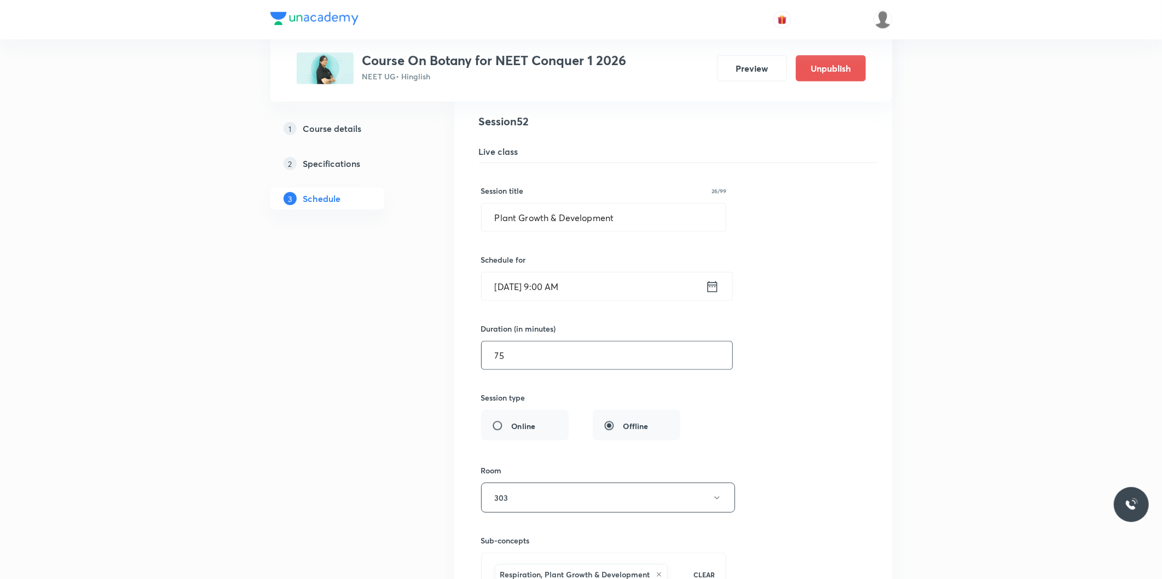
click at [516, 367] on input "75" at bounding box center [607, 356] width 251 height 28
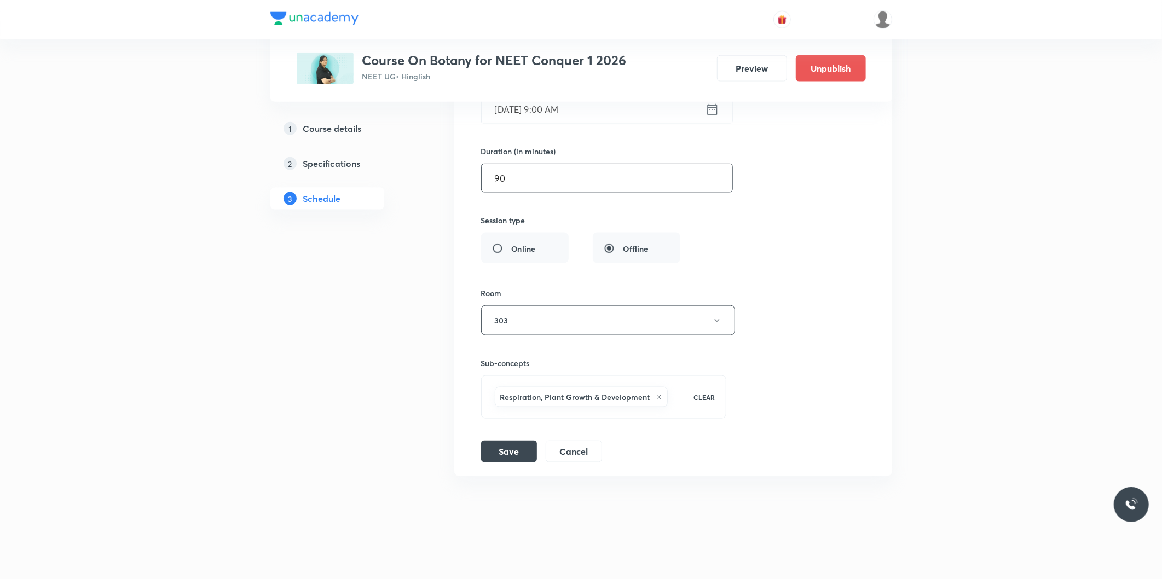
scroll to position [4633, 0]
type input "90"
click at [521, 449] on button "Save" at bounding box center [509, 450] width 56 height 22
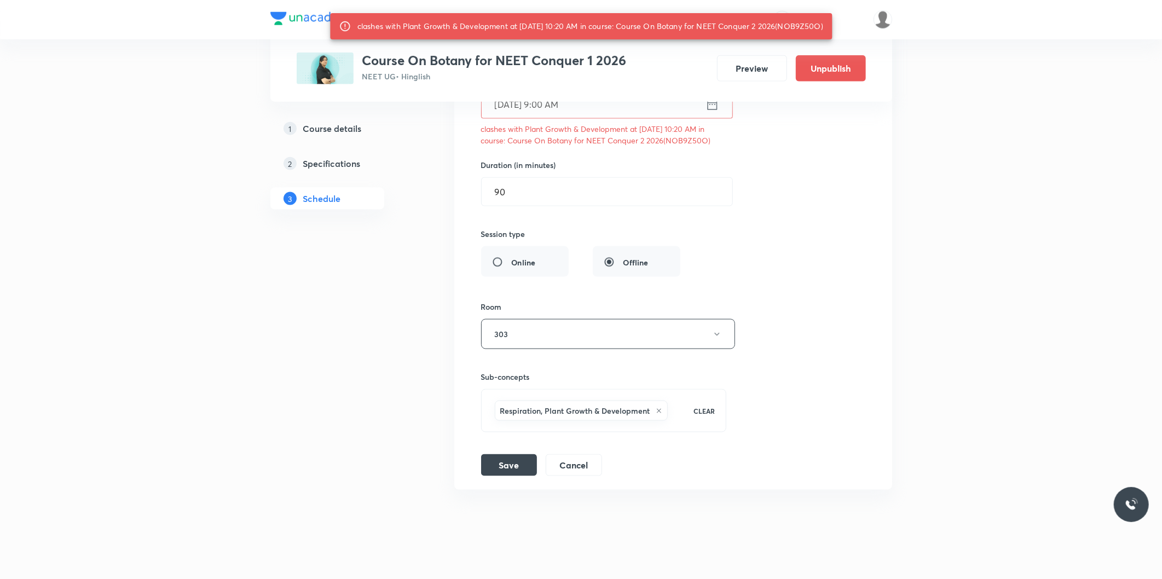
drag, startPoint x: 666, startPoint y: 144, endPoint x: 705, endPoint y: 146, distance: 38.9
click at [705, 146] on p "clashes with Plant Growth & Development at 01 Oct 2025 10:20 AM in course: Cour…" at bounding box center [604, 134] width 246 height 23
copy p "NOB9Z50O"
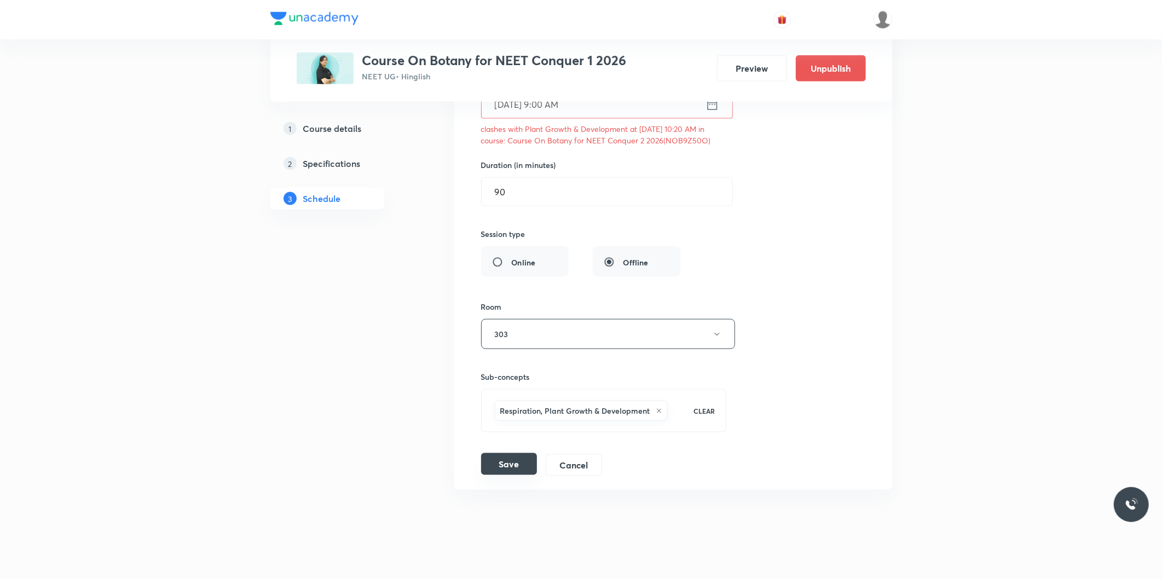
click at [512, 463] on button "Save" at bounding box center [509, 464] width 56 height 22
click at [516, 469] on button "Save" at bounding box center [509, 464] width 56 height 22
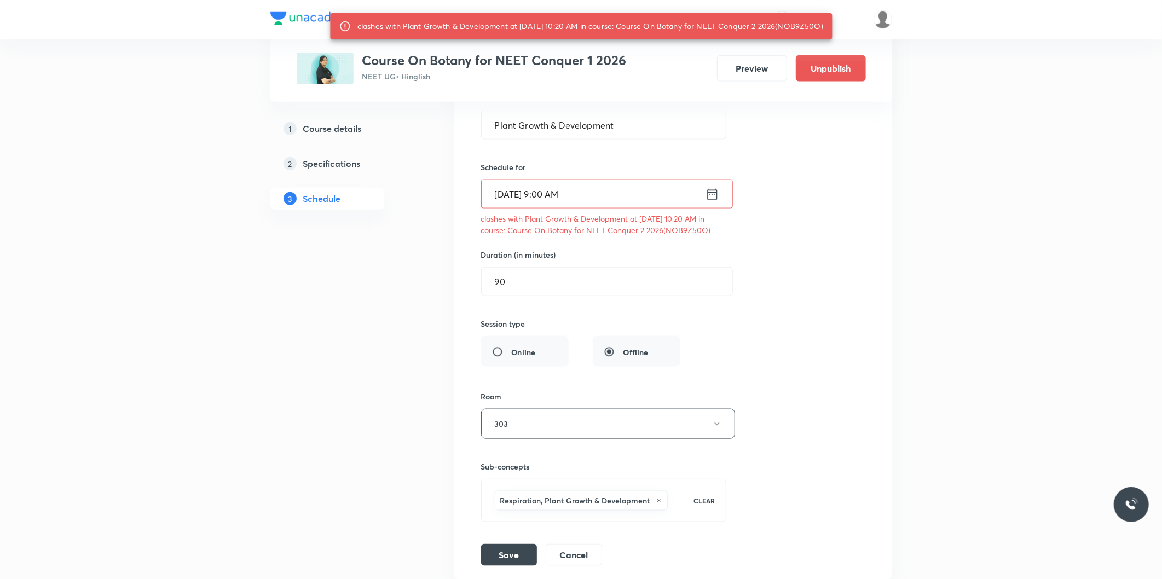
scroll to position [4651, 0]
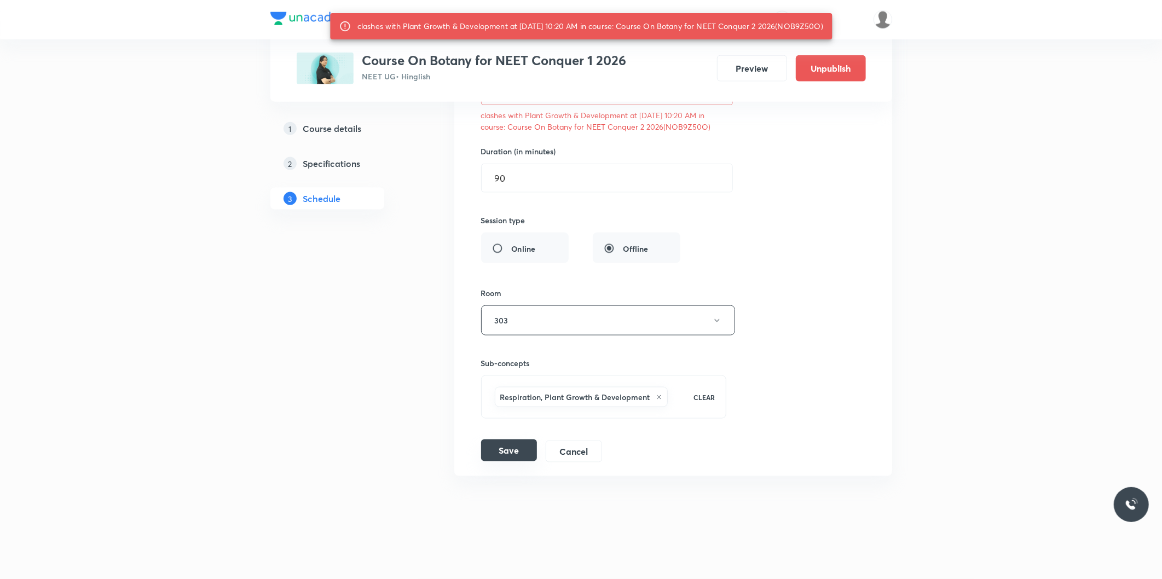
click at [506, 452] on button "Save" at bounding box center [509, 450] width 56 height 22
click at [517, 455] on button "Save" at bounding box center [509, 450] width 56 height 22
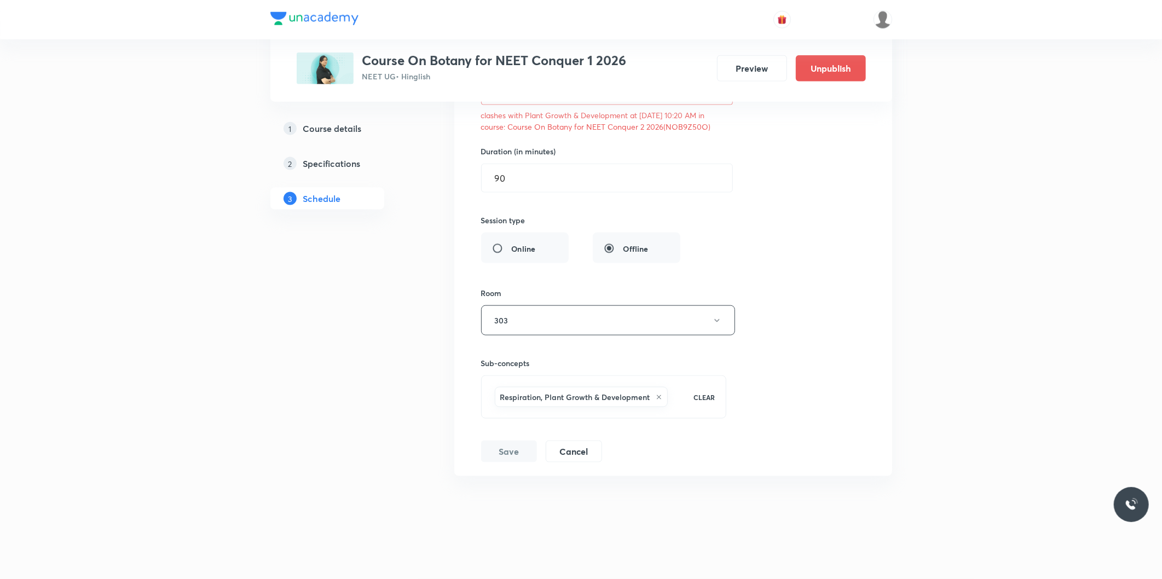
scroll to position [4590, 0]
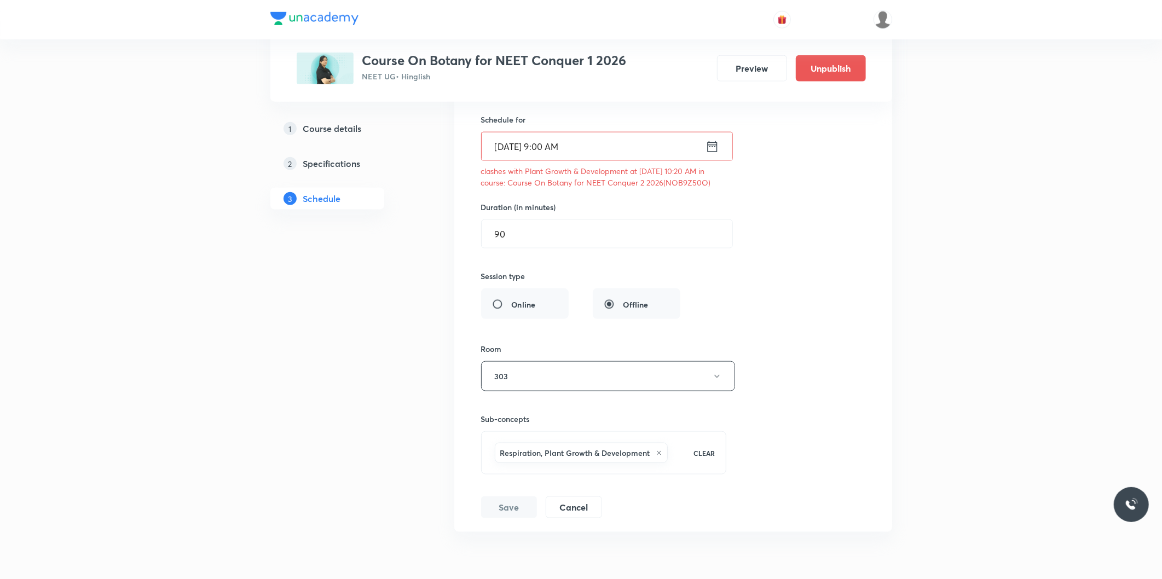
drag, startPoint x: 666, startPoint y: 188, endPoint x: 704, endPoint y: 188, distance: 38.3
click at [704, 188] on p "clashes with Plant Growth & Development at 01 Oct 2025 10:20 AM in course: Cour…" at bounding box center [604, 176] width 246 height 23
copy p "NOB9Z50O"
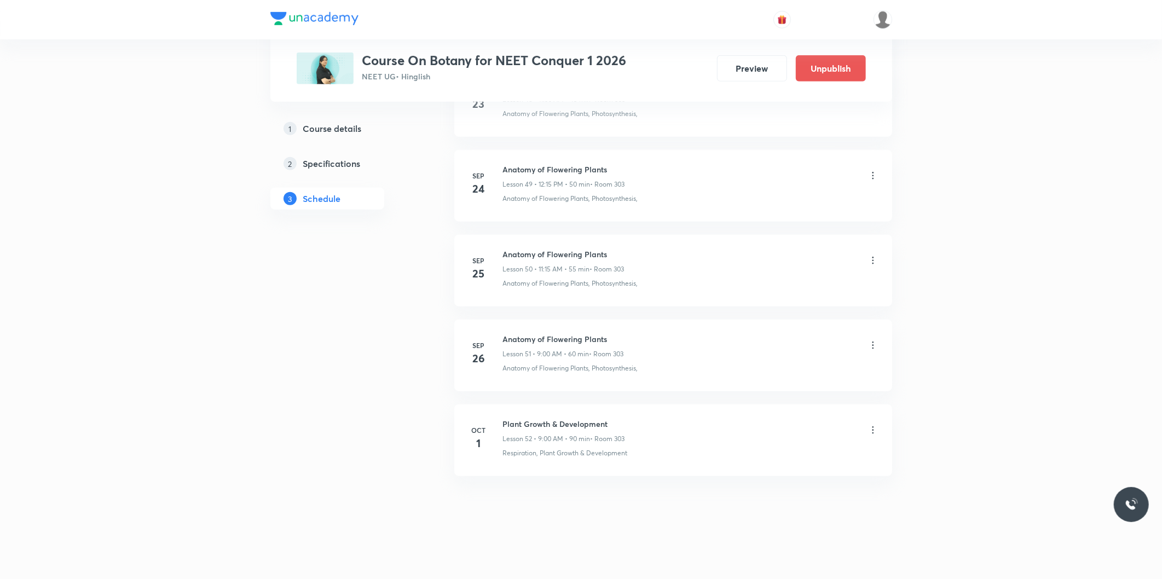
scroll to position [4211, 0]
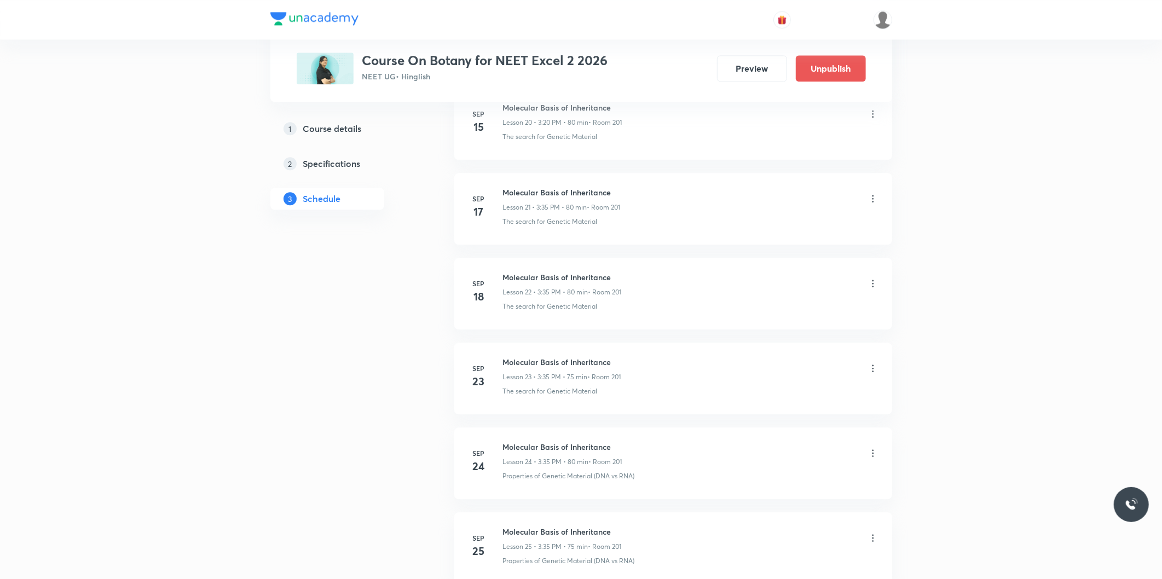
scroll to position [2676, 0]
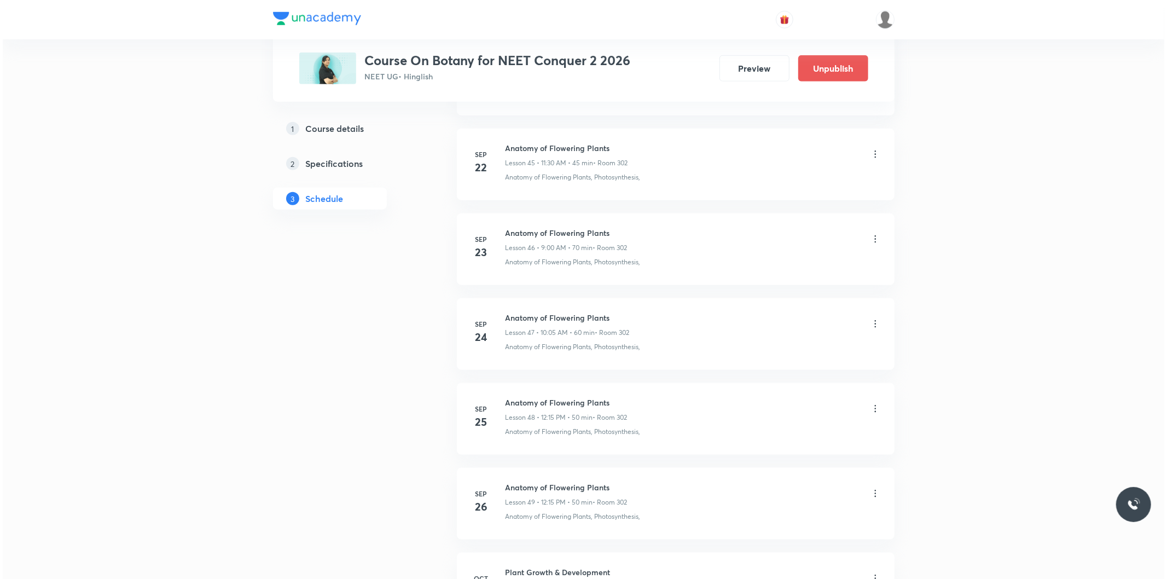
scroll to position [4544, 0]
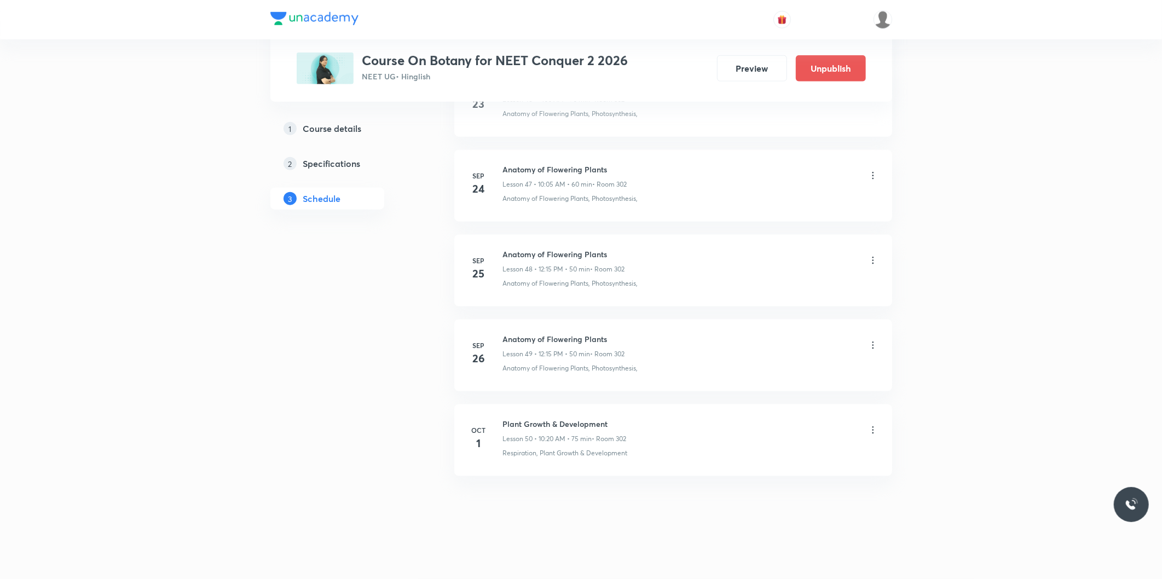
click at [867, 425] on icon at bounding box center [872, 430] width 11 height 11
click at [789, 453] on li "Edit" at bounding box center [816, 459] width 120 height 20
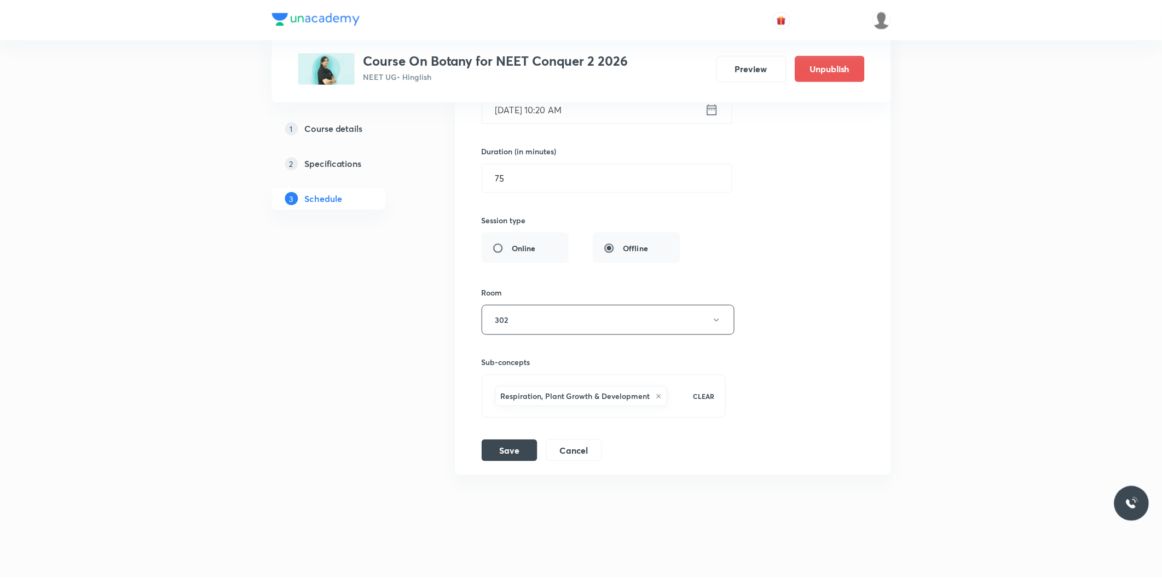
scroll to position [4463, 0]
click at [523, 184] on input "75" at bounding box center [607, 178] width 251 height 28
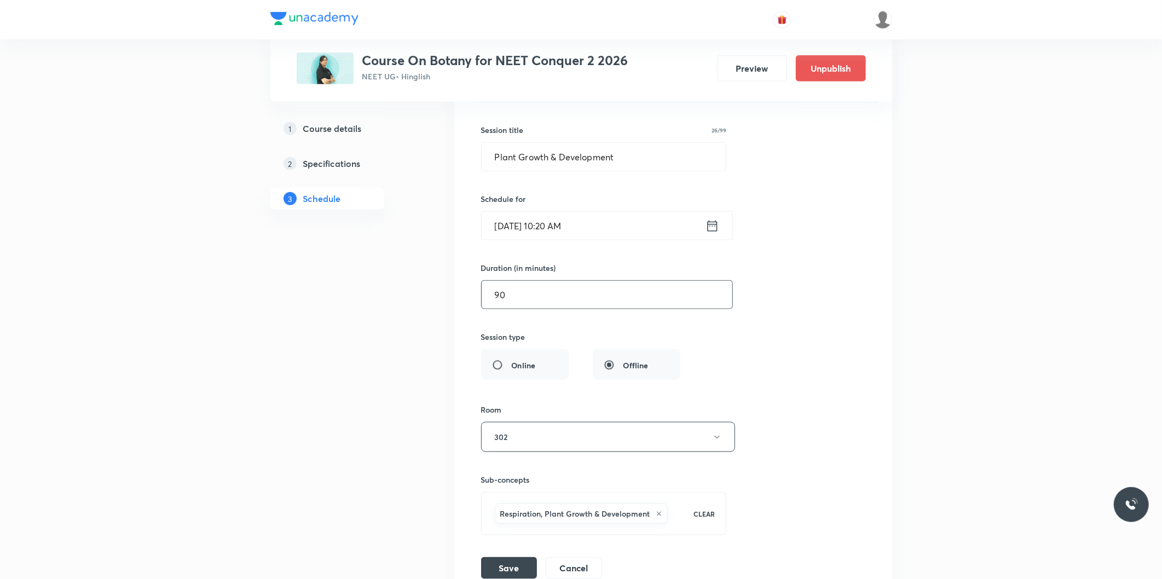
type input "90"
click at [552, 224] on input "[DATE] 10:20 AM" at bounding box center [594, 226] width 224 height 28
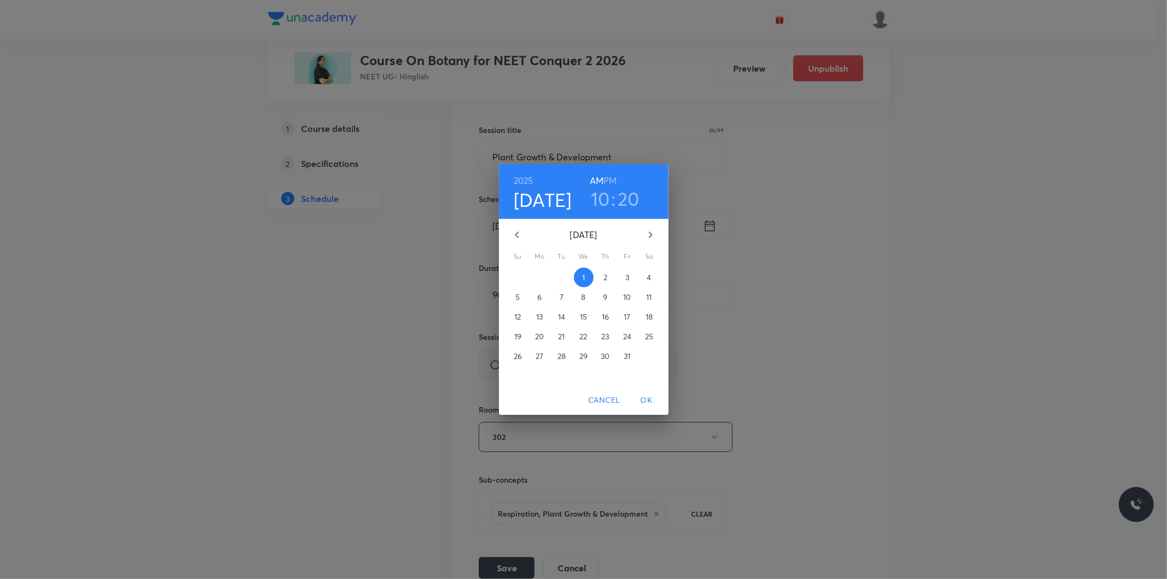
click at [601, 201] on h3 "10" at bounding box center [600, 198] width 19 height 23
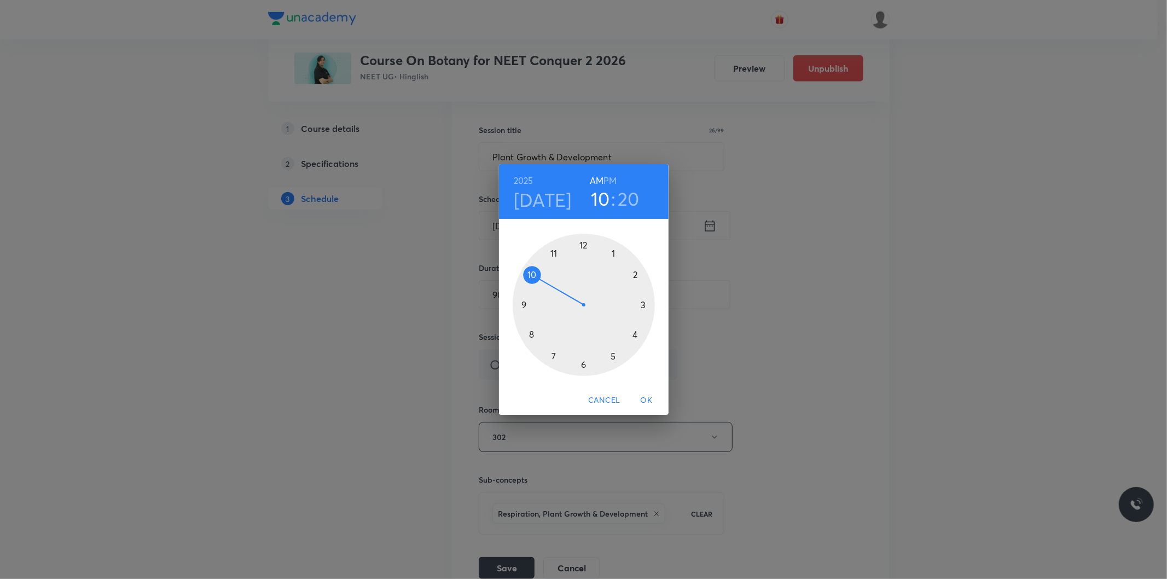
click at [625, 201] on h3 "20" at bounding box center [629, 198] width 22 height 23
drag, startPoint x: 635, startPoint y: 335, endPoint x: 534, endPoint y: 273, distance: 118.9
click at [534, 273] on div at bounding box center [584, 305] width 142 height 142
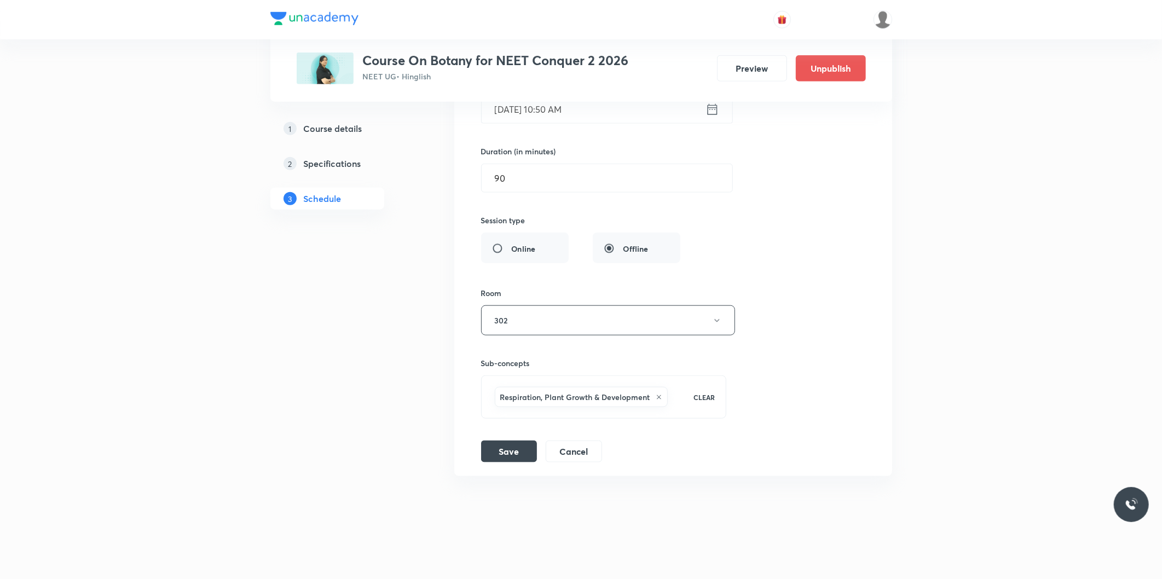
scroll to position [4463, 0]
click at [518, 449] on button "Save" at bounding box center [509, 450] width 56 height 22
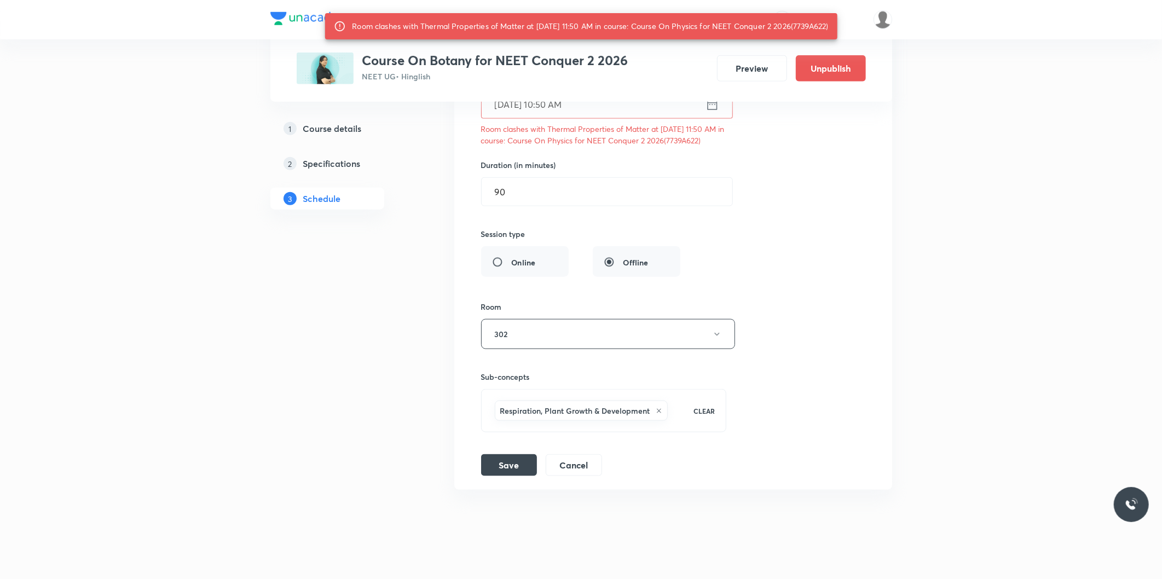
drag, startPoint x: 803, startPoint y: 28, endPoint x: 836, endPoint y: 33, distance: 33.3
click at [828, 33] on div "Room clashes with Thermal Properties of Matter at [DATE] 11:50 AM in course: Co…" at bounding box center [590, 26] width 476 height 20
copy div "7739A622"
click at [518, 466] on button "Save" at bounding box center [509, 464] width 56 height 22
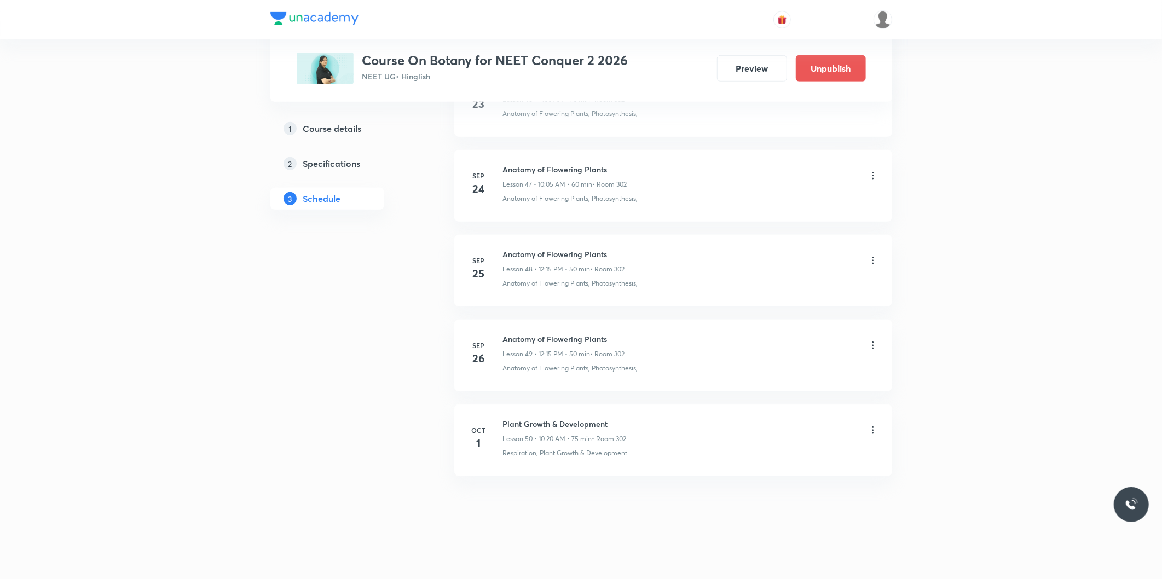
scroll to position [4041, 0]
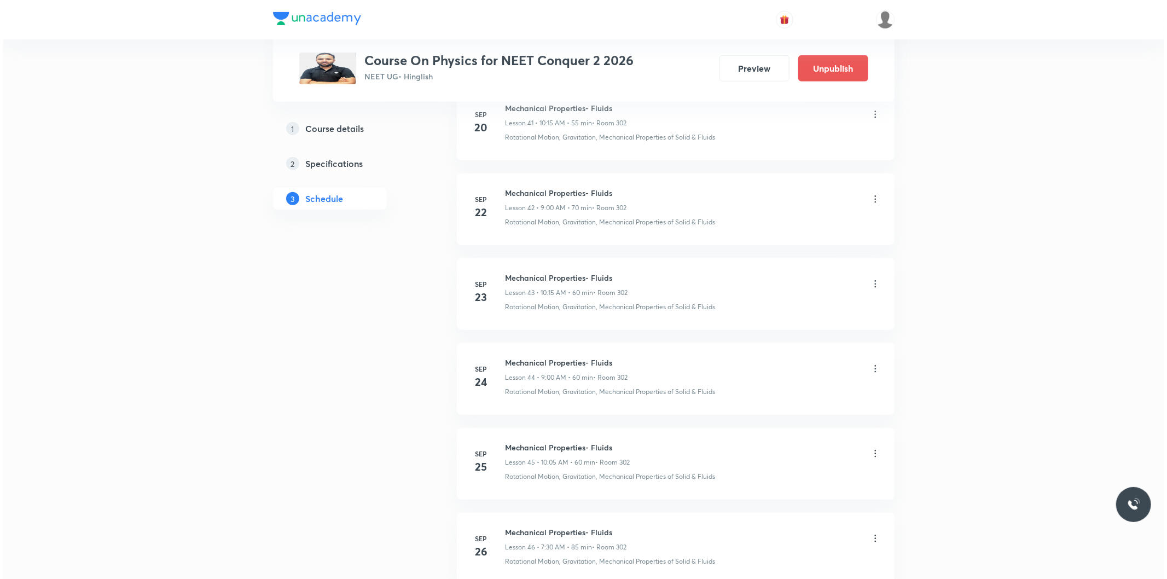
scroll to position [4375, 0]
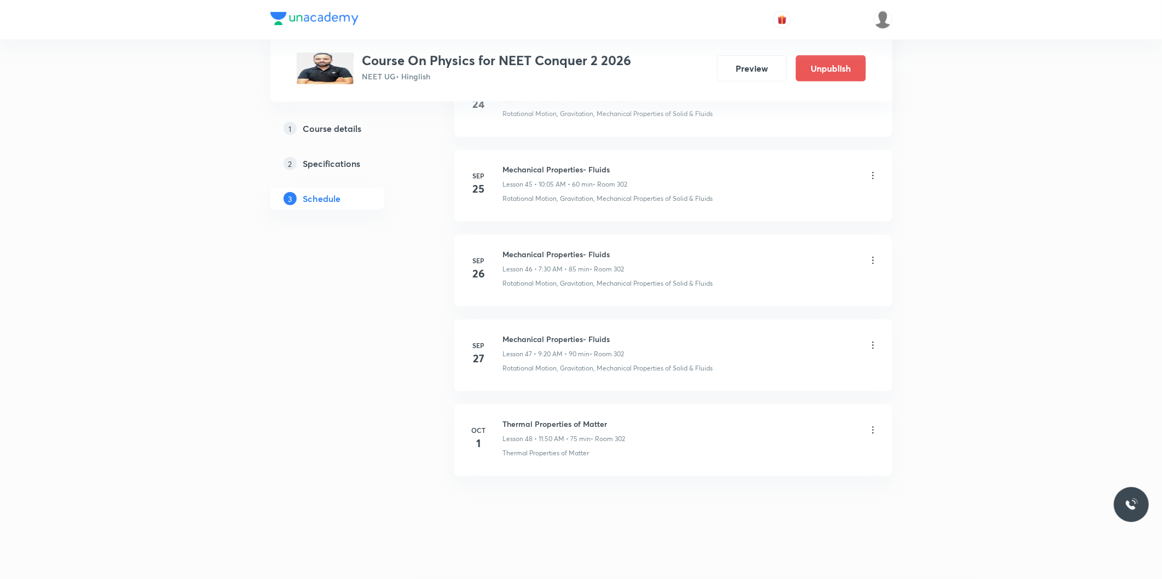
click at [869, 430] on icon at bounding box center [872, 430] width 11 height 11
click at [785, 456] on li "Edit" at bounding box center [816, 458] width 120 height 20
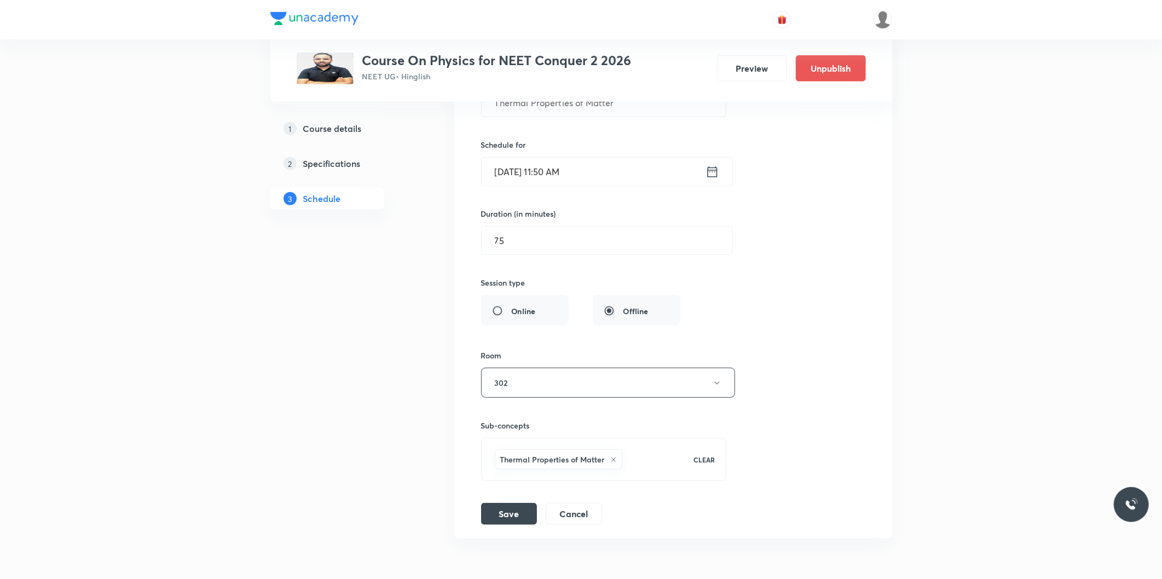
scroll to position [4110, 0]
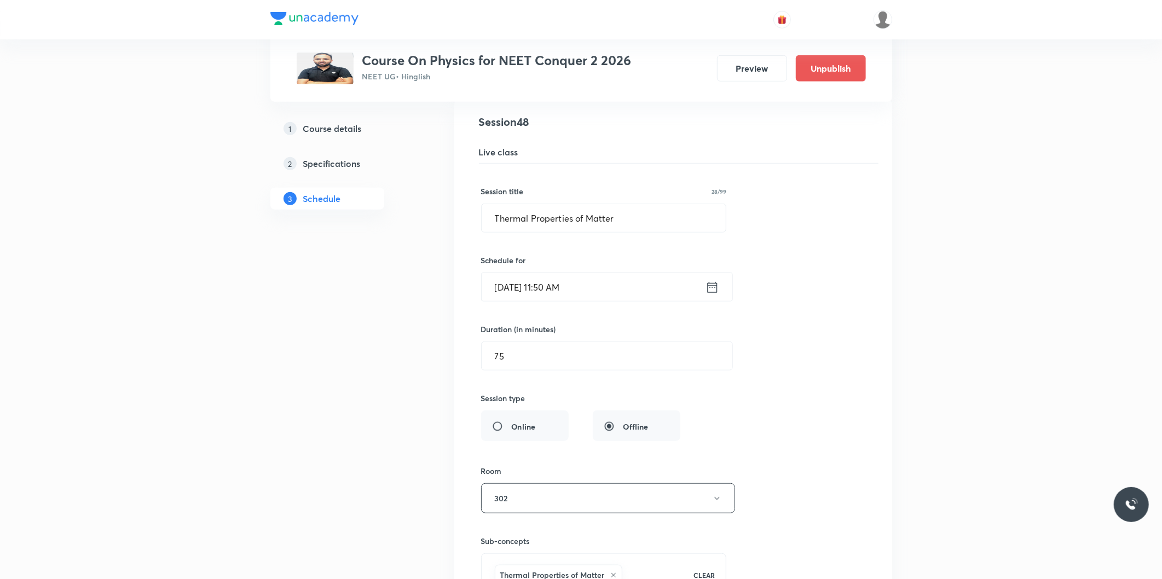
click at [561, 294] on input "[DATE] 11:50 AM" at bounding box center [594, 287] width 224 height 28
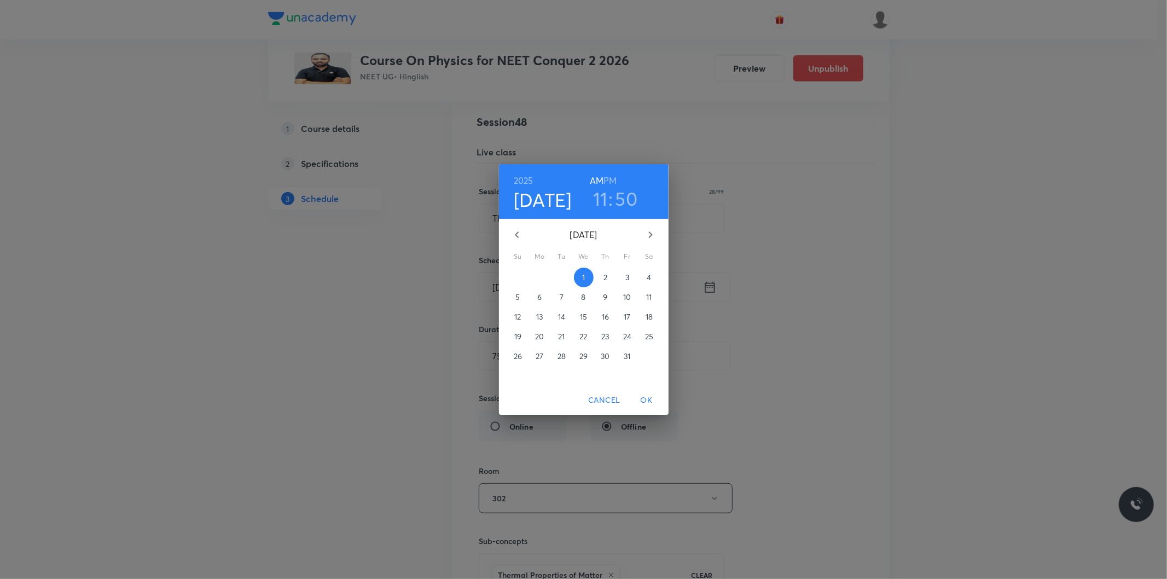
click at [603, 201] on h3 "11" at bounding box center [600, 198] width 15 height 23
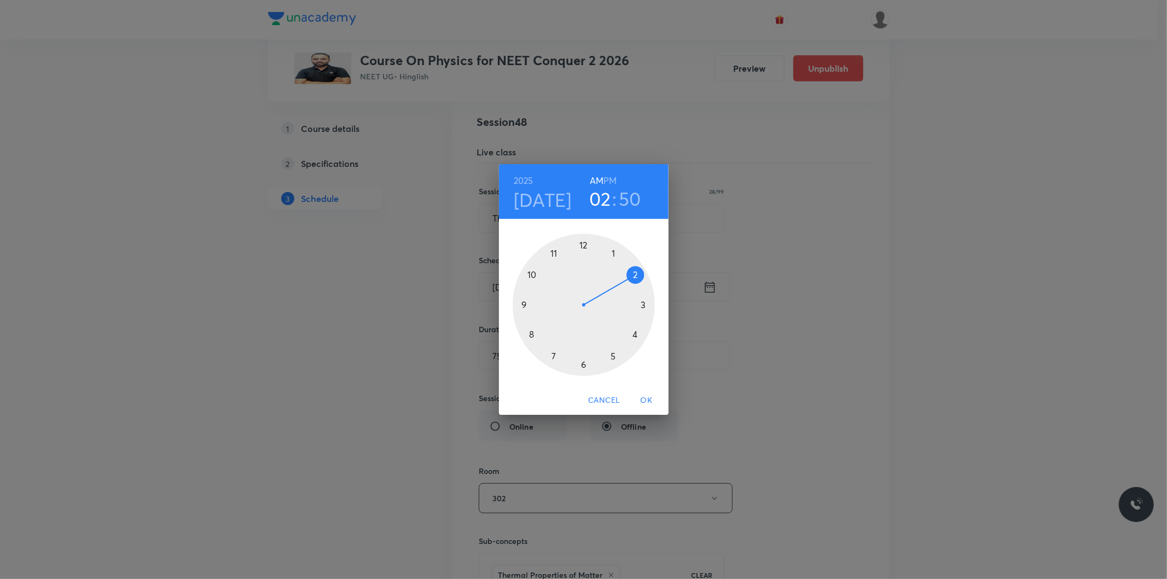
drag, startPoint x: 554, startPoint y: 257, endPoint x: 625, endPoint y: 271, distance: 71.9
click at [625, 271] on div at bounding box center [584, 305] width 142 height 142
click at [609, 179] on h6 "PM" at bounding box center [610, 180] width 13 height 15
drag, startPoint x: 541, startPoint y: 269, endPoint x: 586, endPoint y: 253, distance: 48.3
click at [586, 253] on div at bounding box center [584, 305] width 142 height 142
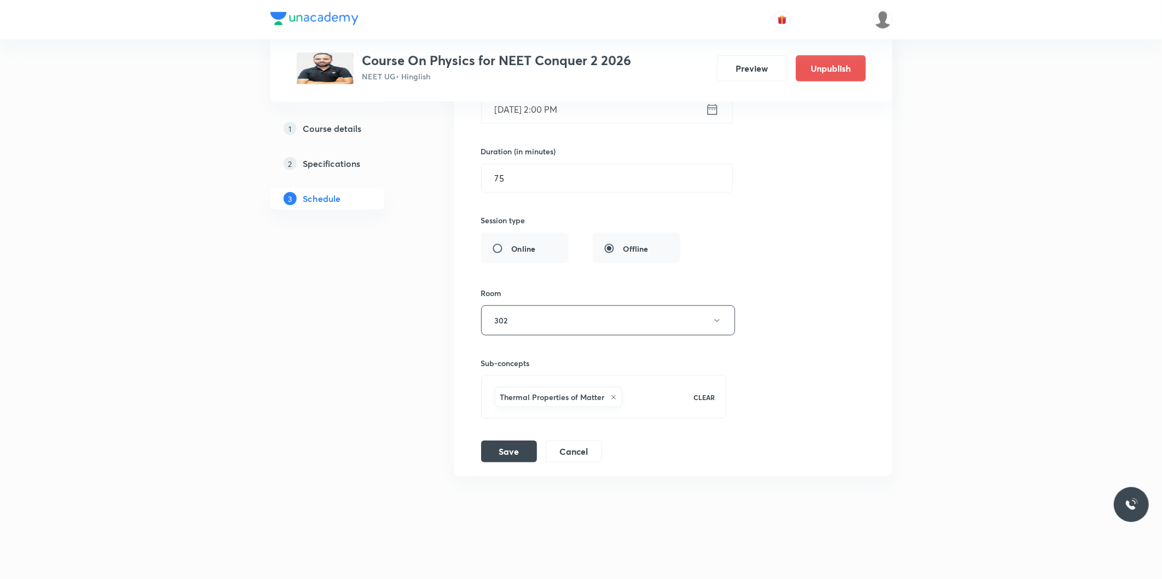
scroll to position [4293, 0]
click at [509, 445] on button "Save" at bounding box center [509, 450] width 56 height 22
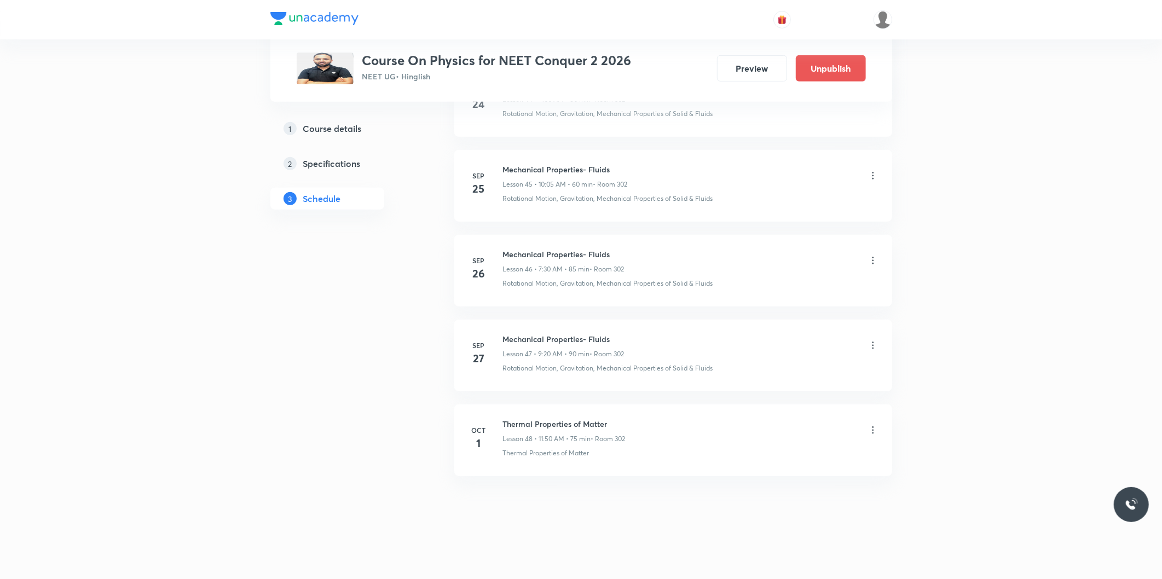
scroll to position [3871, 0]
click at [869, 430] on icon at bounding box center [872, 430] width 11 height 11
click at [786, 455] on li "Edit" at bounding box center [816, 458] width 120 height 20
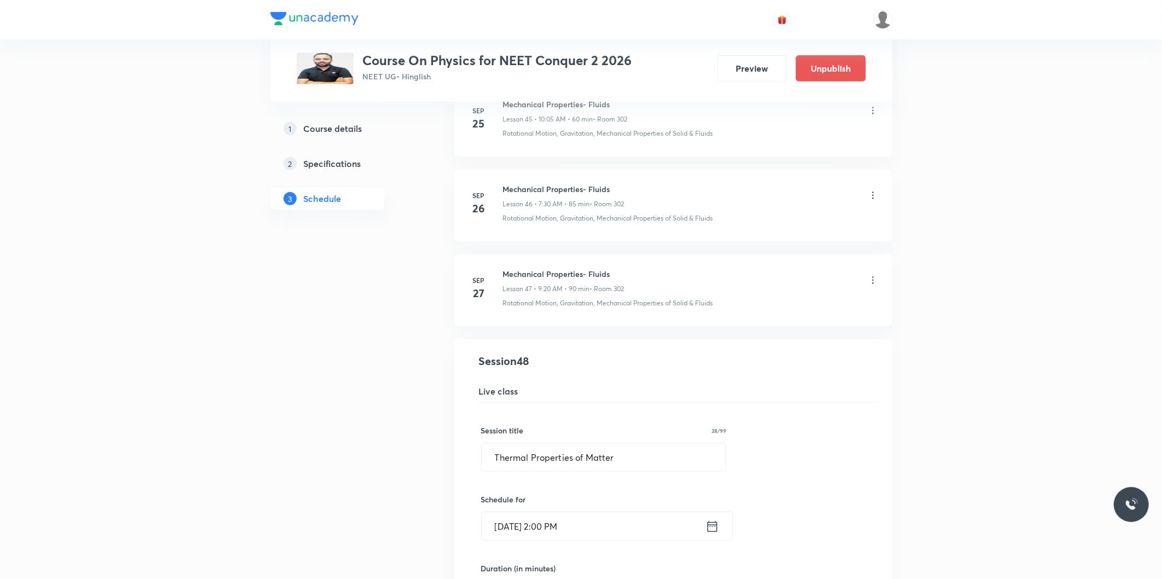
scroll to position [4175, 0]
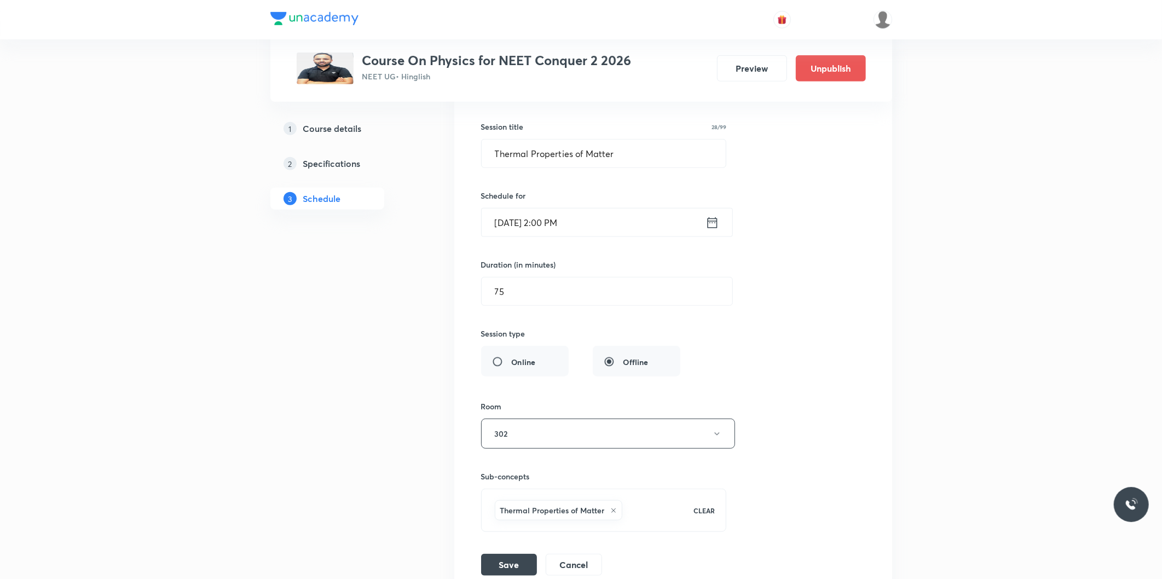
click at [533, 224] on input "Oct 1, 2025, 2:00 PM" at bounding box center [594, 223] width 224 height 28
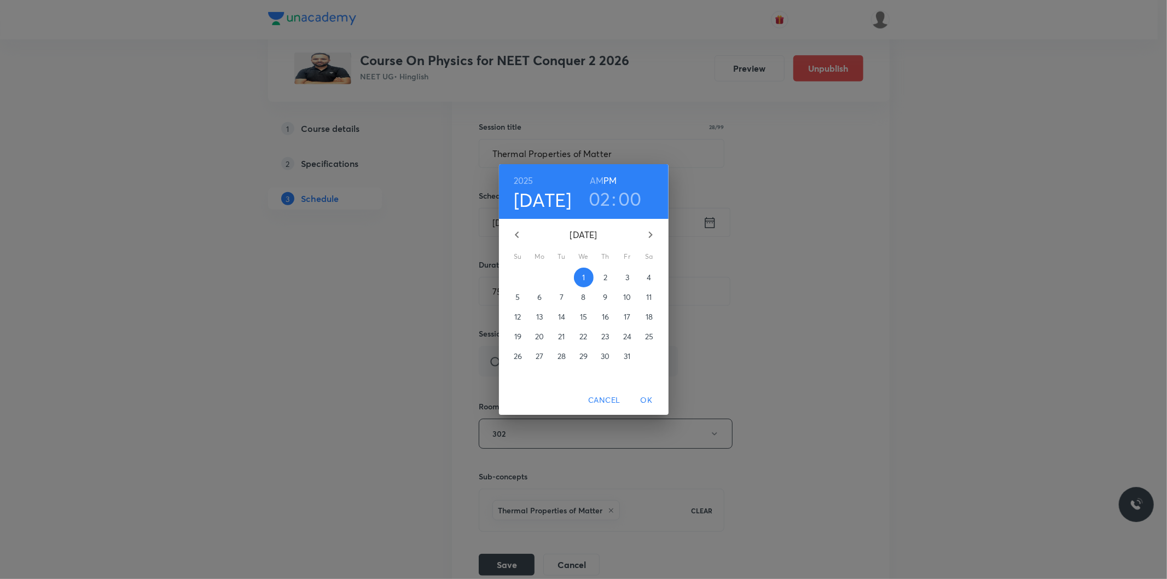
click at [598, 174] on h6 "AM" at bounding box center [597, 180] width 14 height 15
click at [606, 204] on h3 "02" at bounding box center [600, 198] width 22 height 23
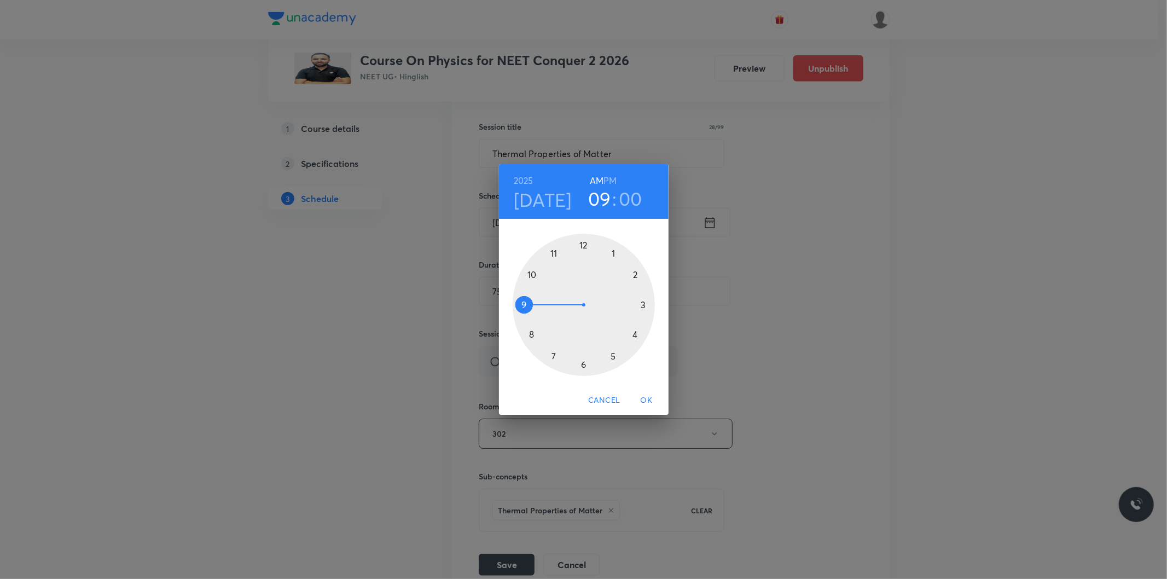
drag, startPoint x: 633, startPoint y: 272, endPoint x: 534, endPoint y: 309, distance: 106.1
click at [534, 309] on div at bounding box center [584, 305] width 142 height 142
click at [643, 394] on span "OK" at bounding box center [647, 401] width 26 height 14
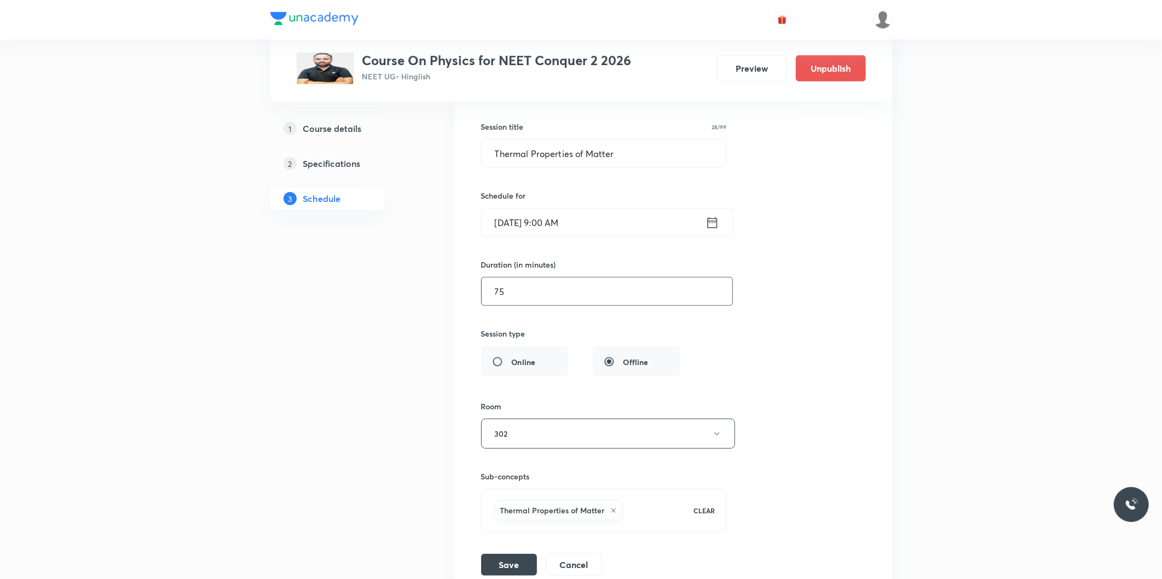
click at [560, 303] on input "75" at bounding box center [607, 291] width 251 height 28
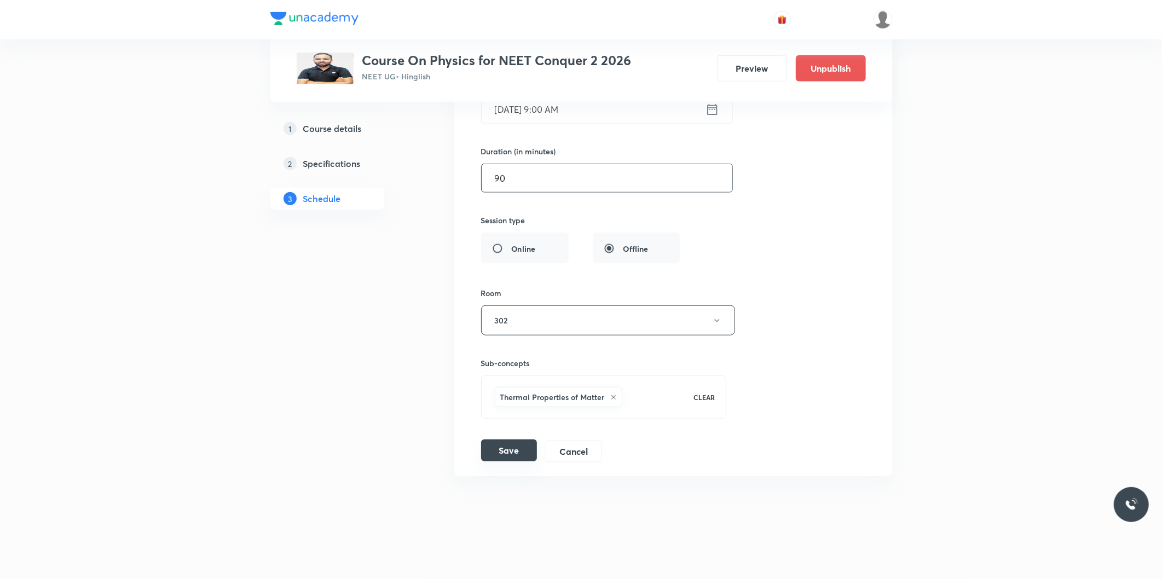
type input "90"
click at [522, 448] on button "Save" at bounding box center [509, 450] width 56 height 22
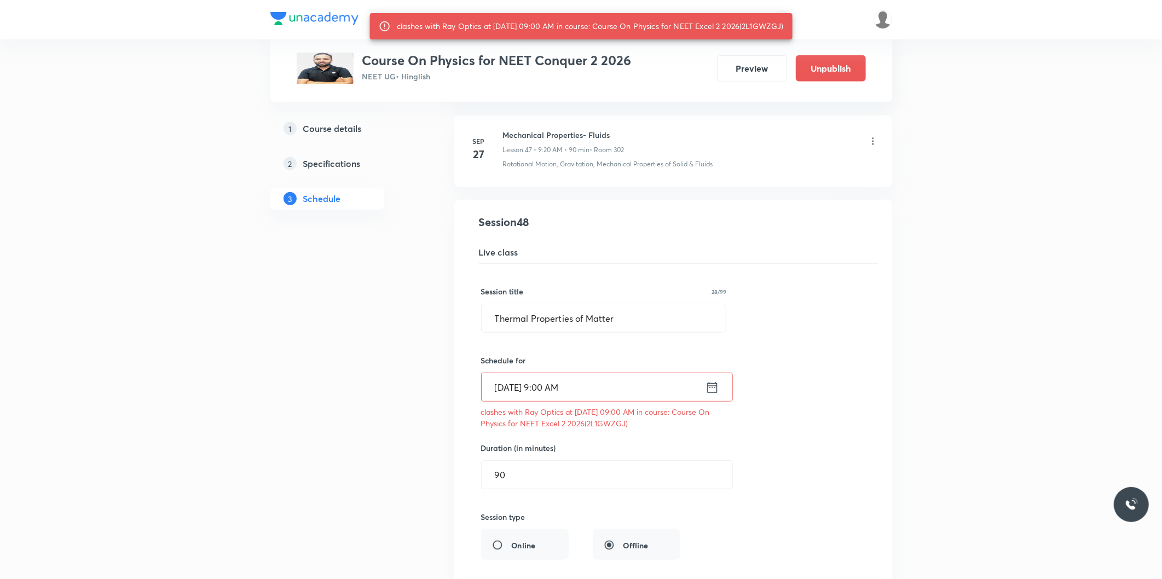
scroll to position [3988, 0]
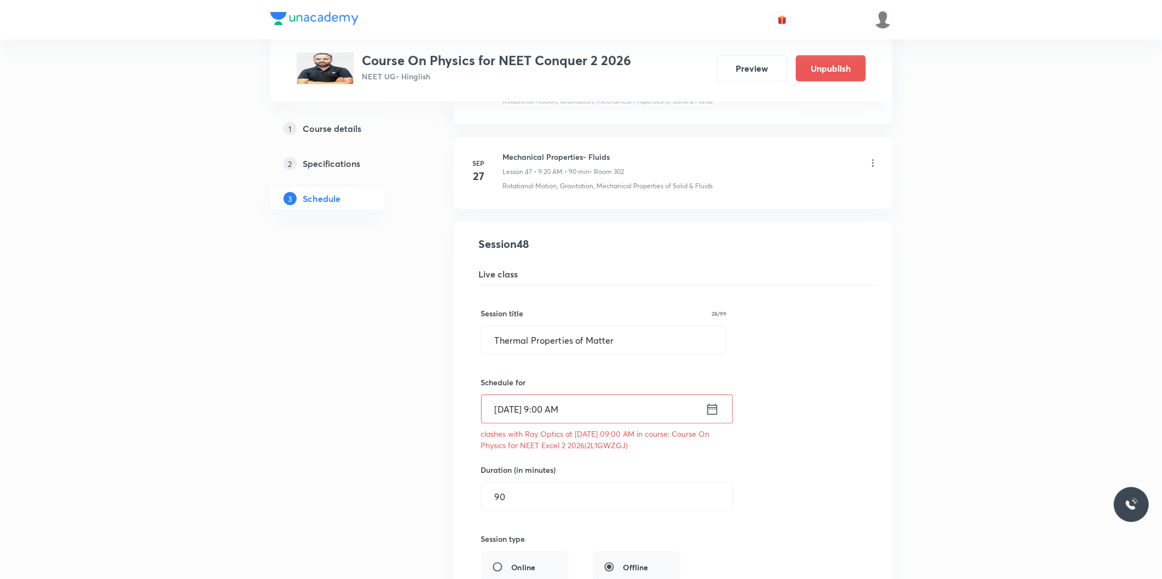
drag, startPoint x: 599, startPoint y: 449, endPoint x: 638, endPoint y: 450, distance: 38.9
click at [638, 450] on p "clashes with Ray Optics at 01 Oct 2025 09:00 AM in course: Course On Physics fo…" at bounding box center [604, 439] width 246 height 23
copy p "2L1GWZGJ"
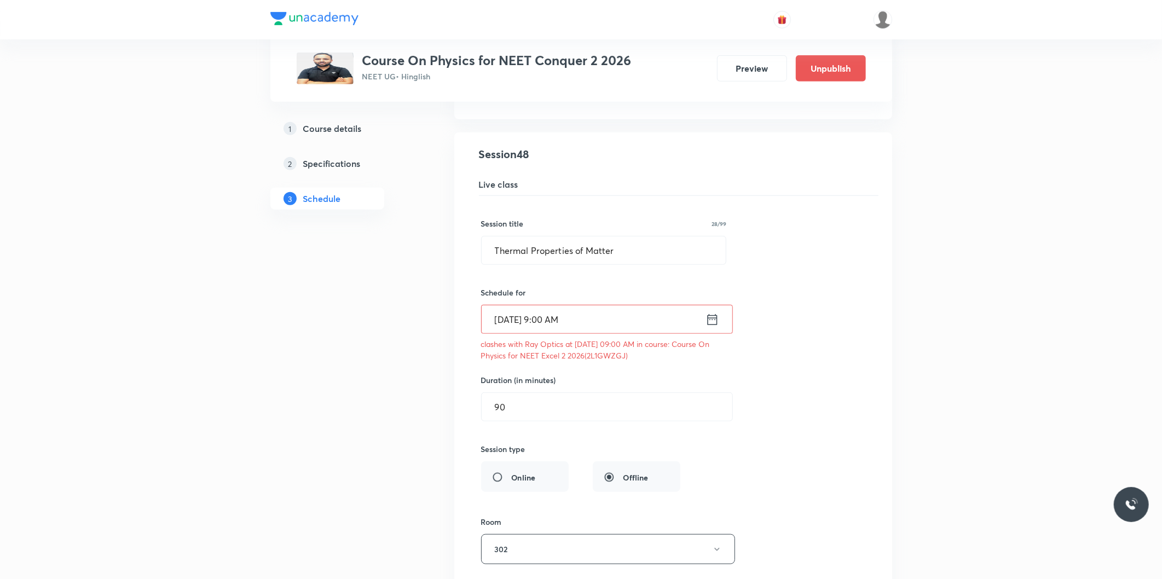
scroll to position [4293, 0]
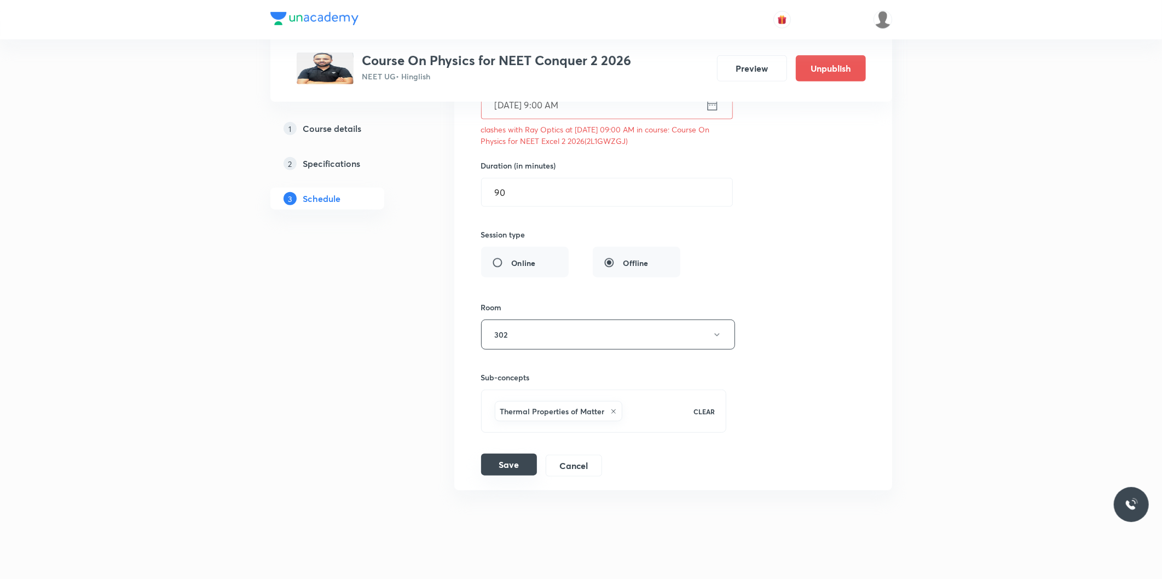
click at [496, 472] on button "Save" at bounding box center [509, 465] width 56 height 22
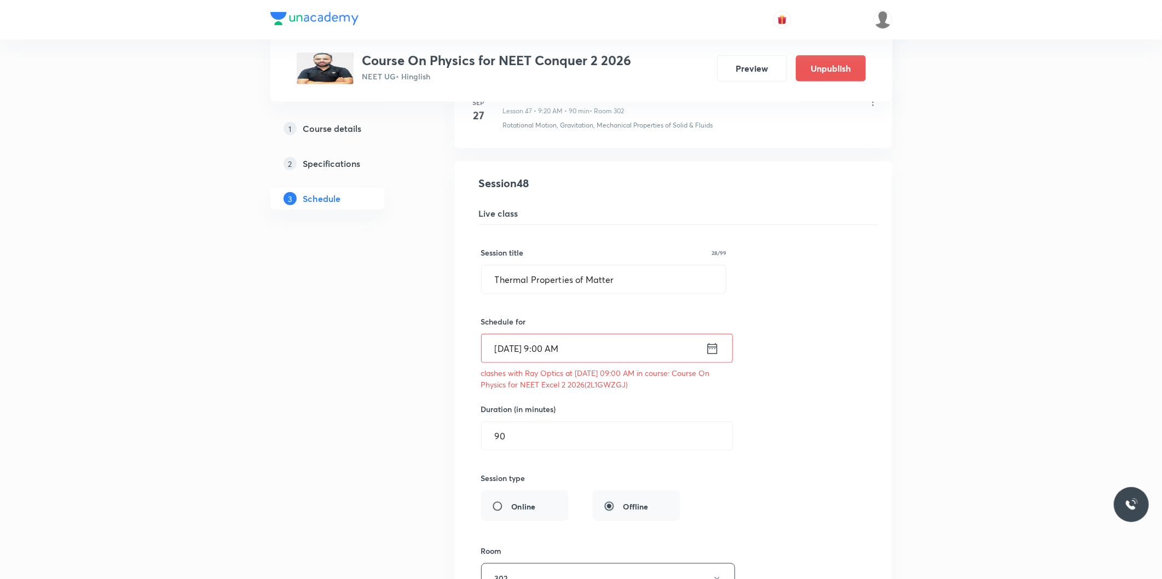
scroll to position [3928, 0]
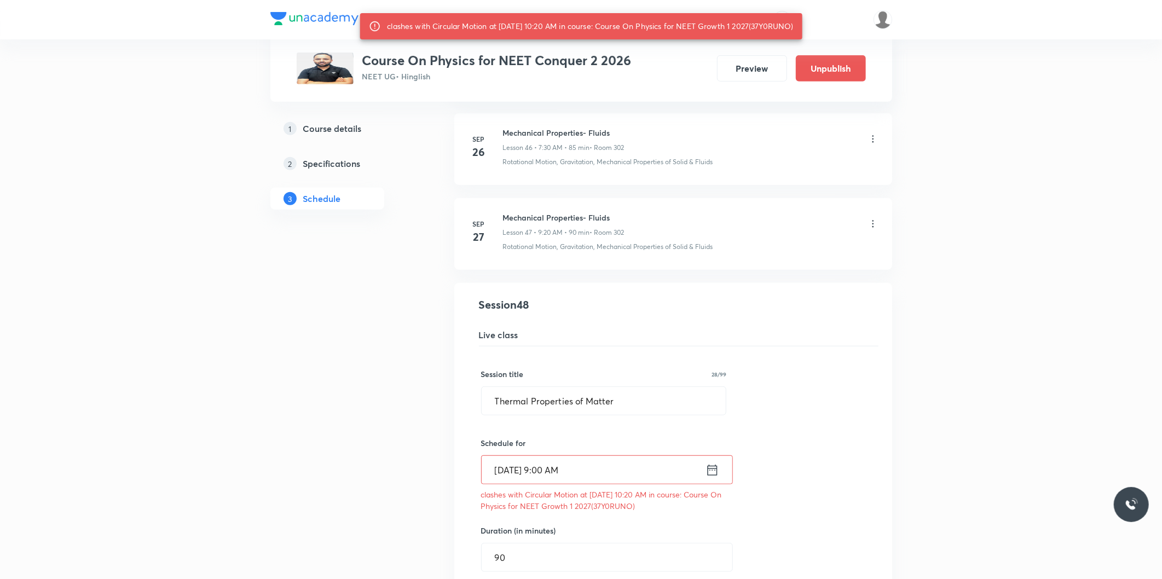
drag, startPoint x: 763, startPoint y: 26, endPoint x: 801, endPoint y: 26, distance: 37.8
click at [793, 26] on div "clashes with Circular Motion at 01 Oct 2025 10:20 AM in course: Course On Physi…" at bounding box center [590, 26] width 406 height 20
copy div "37Y0RUNO"
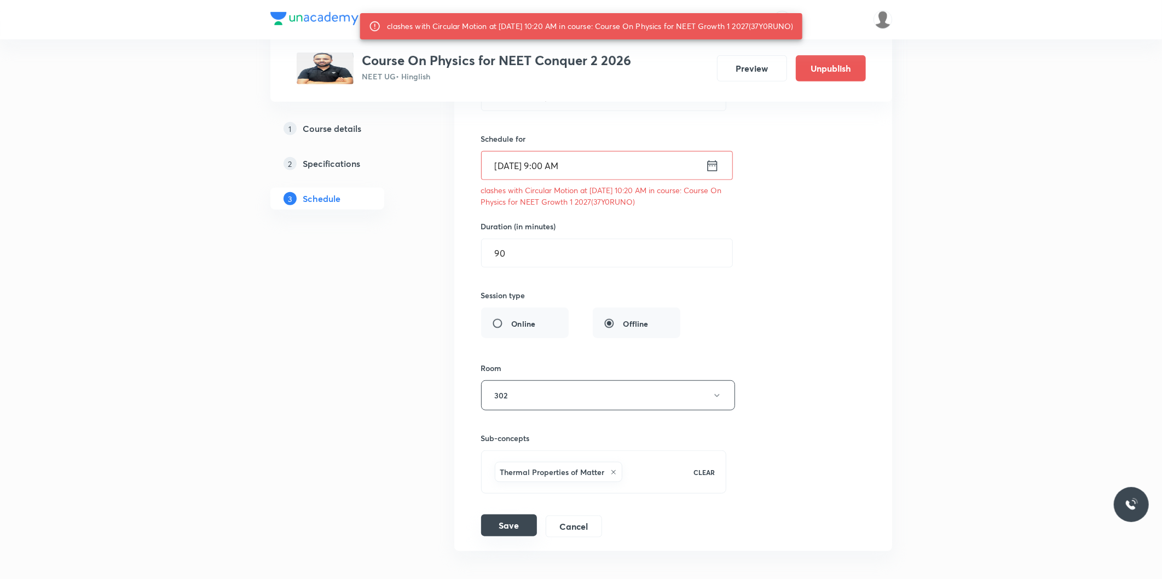
click at [521, 531] on button "Save" at bounding box center [509, 525] width 56 height 22
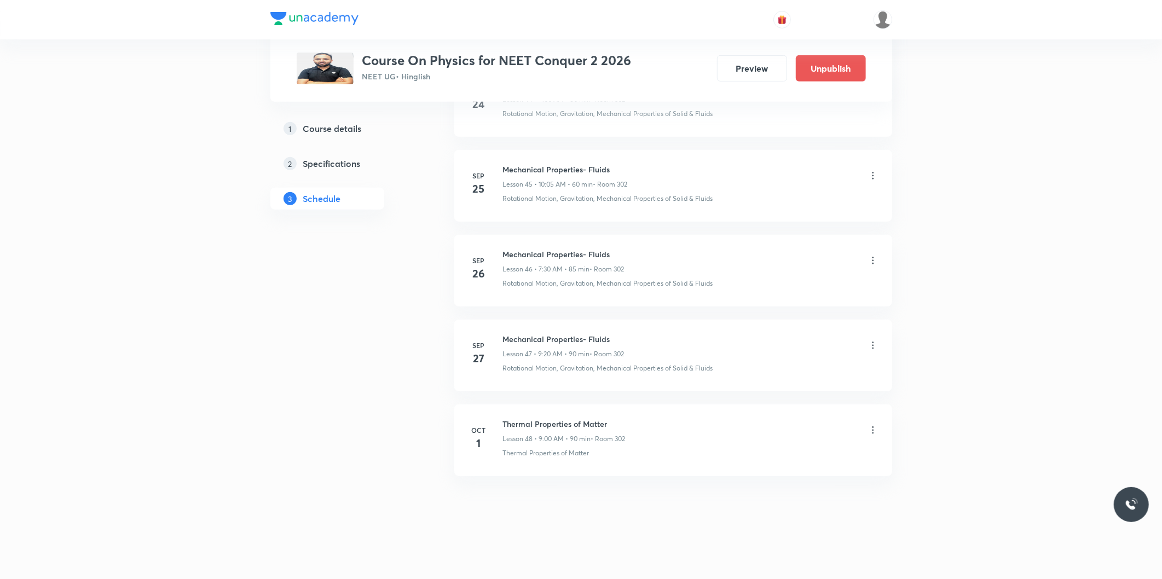
scroll to position [3871, 0]
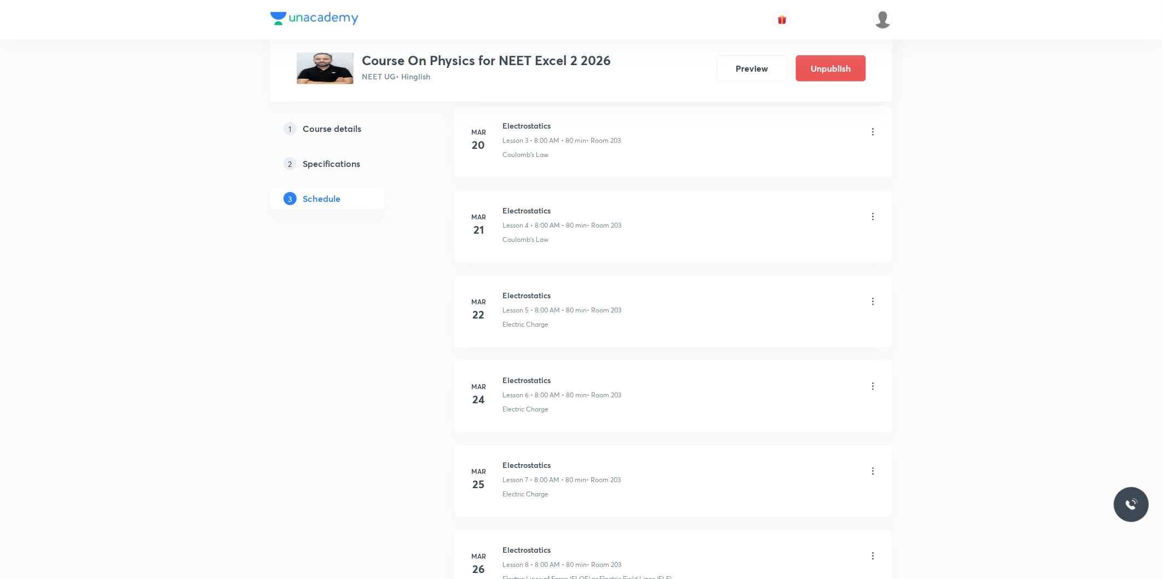
scroll to position [6583, 0]
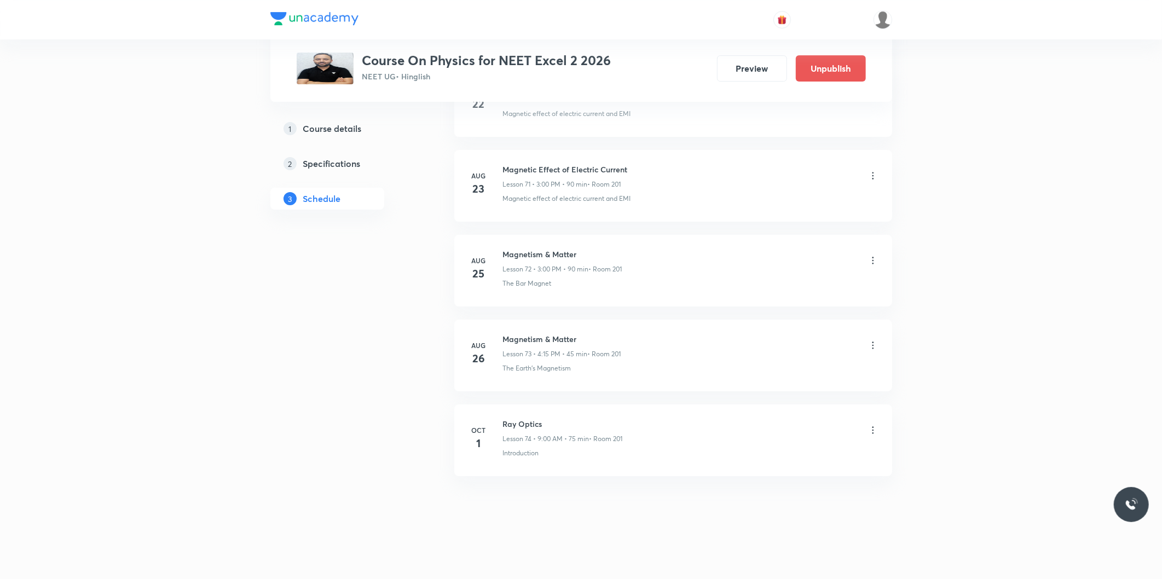
click at [872, 431] on icon at bounding box center [872, 430] width 11 height 11
click at [773, 474] on p "Delete" at bounding box center [776, 478] width 23 height 11
click at [753, 560] on button "Delete" at bounding box center [739, 556] width 96 height 26
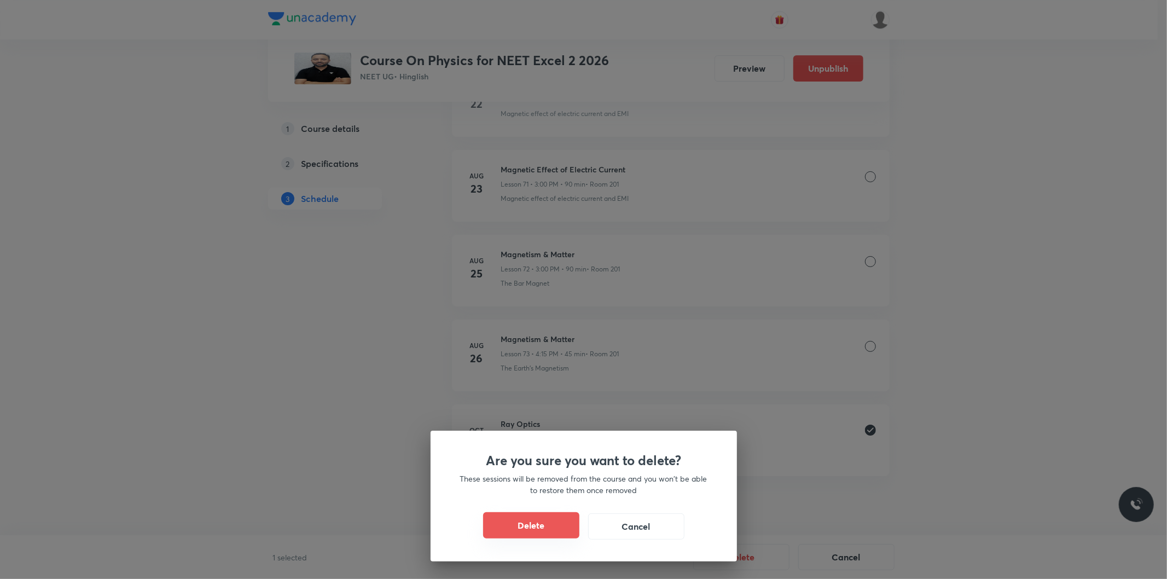
click at [562, 517] on button "Delete" at bounding box center [531, 525] width 96 height 26
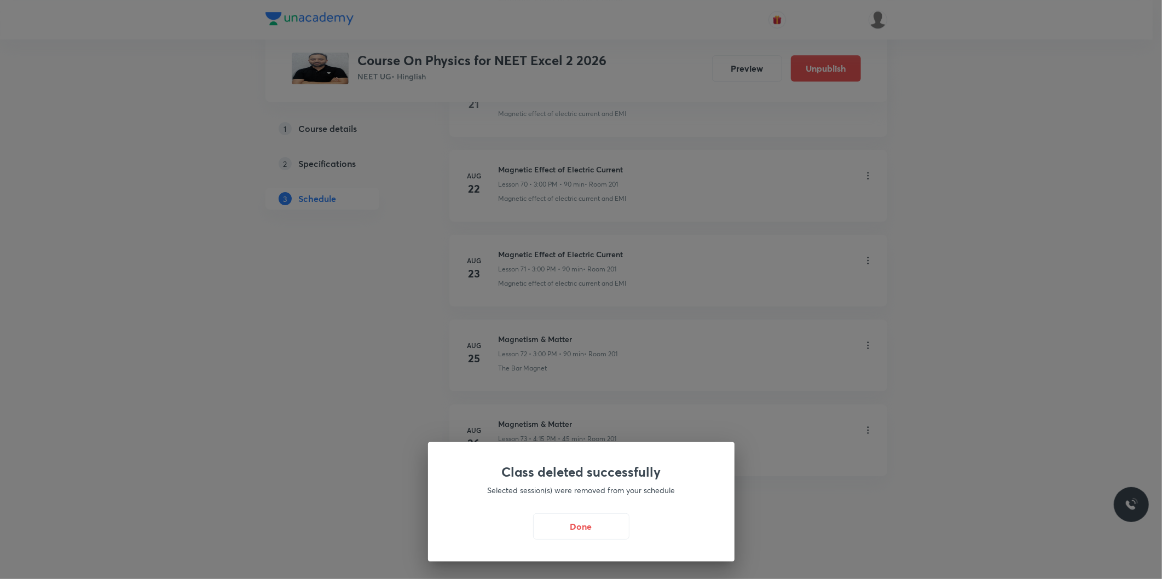
scroll to position [6498, 0]
click at [585, 529] on button "Done" at bounding box center [584, 525] width 96 height 26
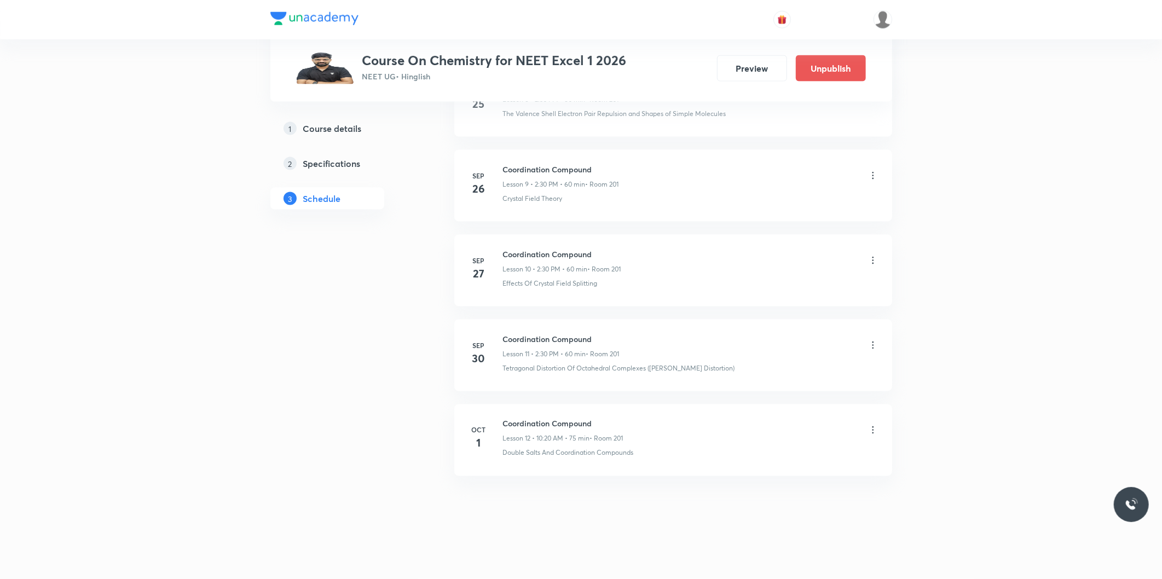
click at [870, 427] on icon at bounding box center [872, 430] width 11 height 11
click at [801, 460] on li "Edit" at bounding box center [816, 459] width 120 height 20
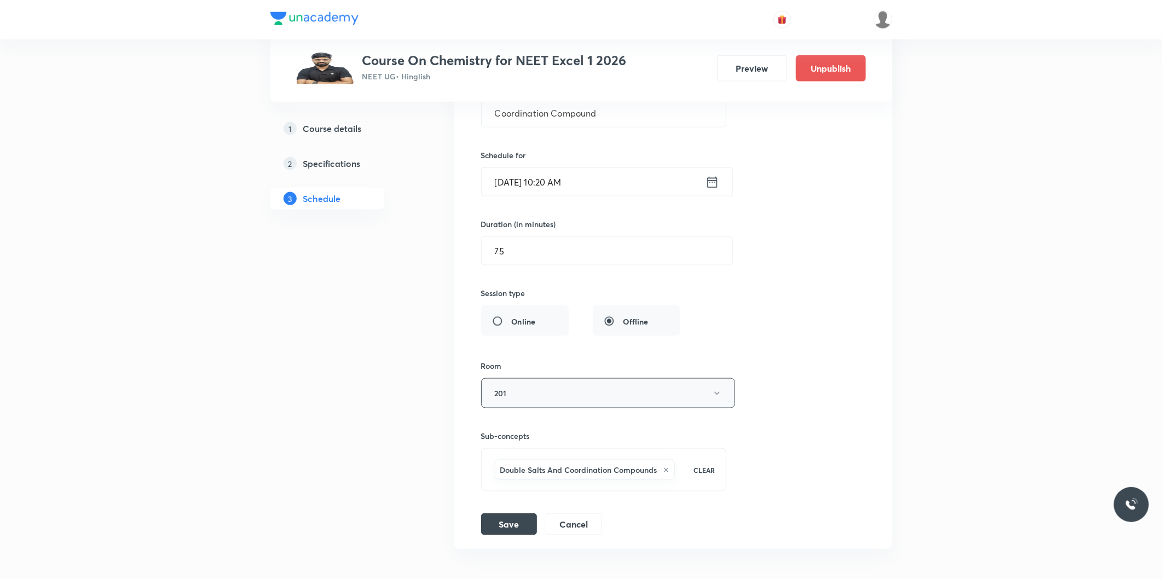
scroll to position [1235, 0]
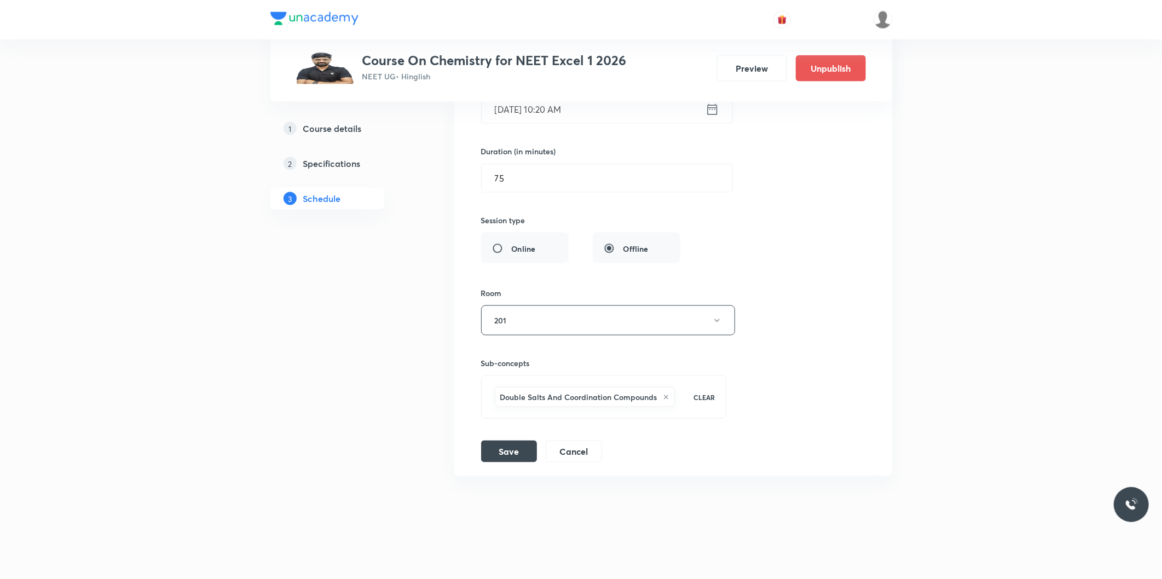
click at [666, 396] on icon at bounding box center [666, 397] width 7 height 7
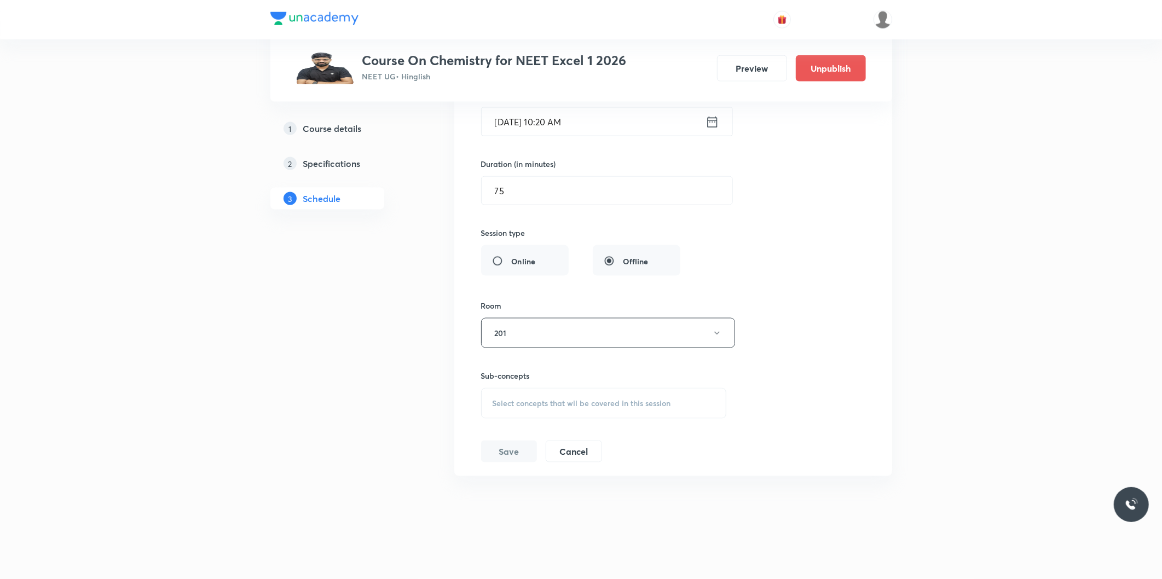
click at [568, 395] on div "Select concepts that wil be covered in this session" at bounding box center [604, 403] width 246 height 31
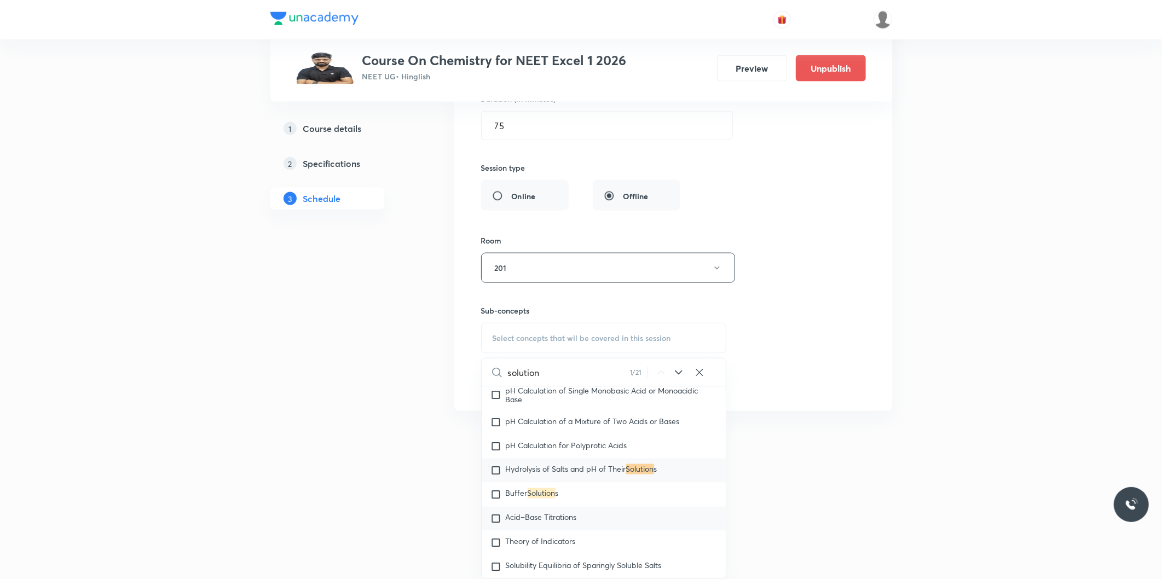
scroll to position [3309, 0]
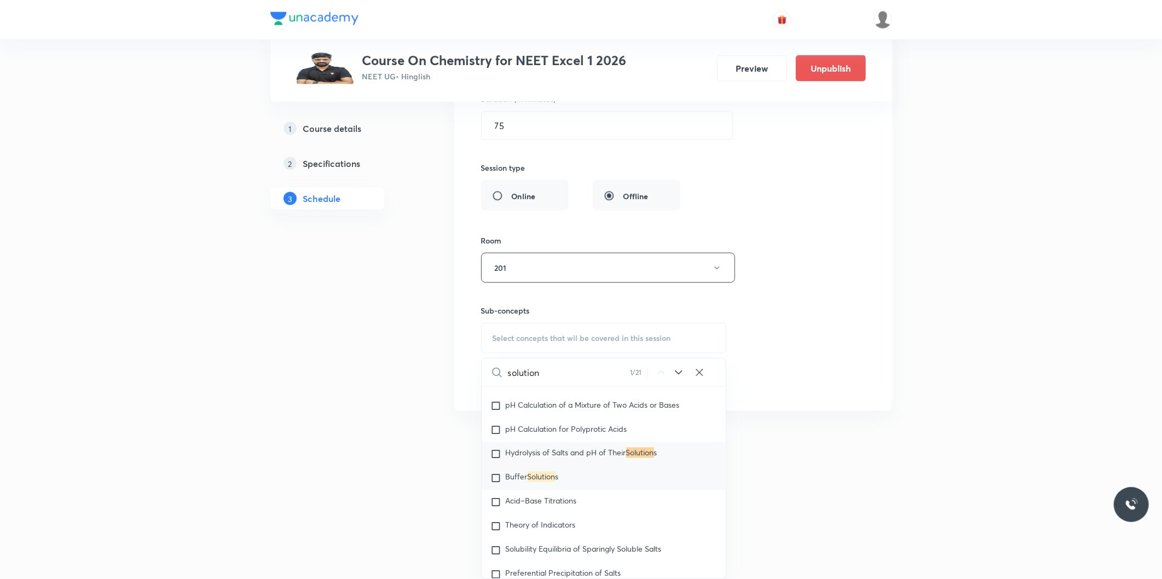
type input "solution"
click at [547, 482] on mark "Solution" at bounding box center [542, 477] width 28 height 10
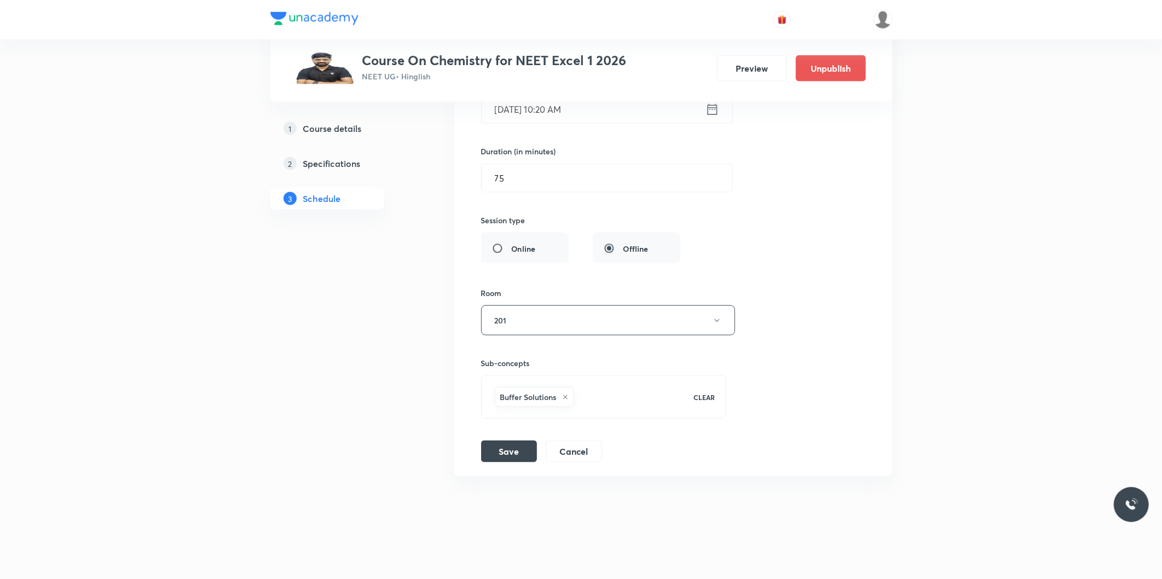
scroll to position [1053, 0]
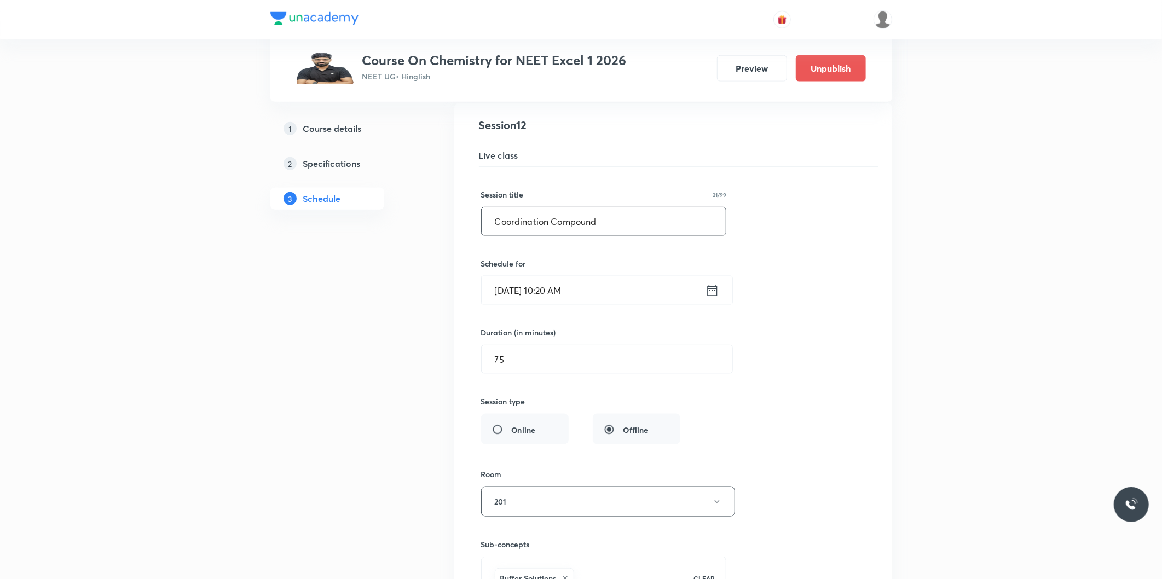
click at [606, 219] on input "Coordination Compound" at bounding box center [604, 221] width 245 height 28
type input "Solution"
click at [536, 280] on input "[DATE] 10:20 AM" at bounding box center [594, 290] width 224 height 28
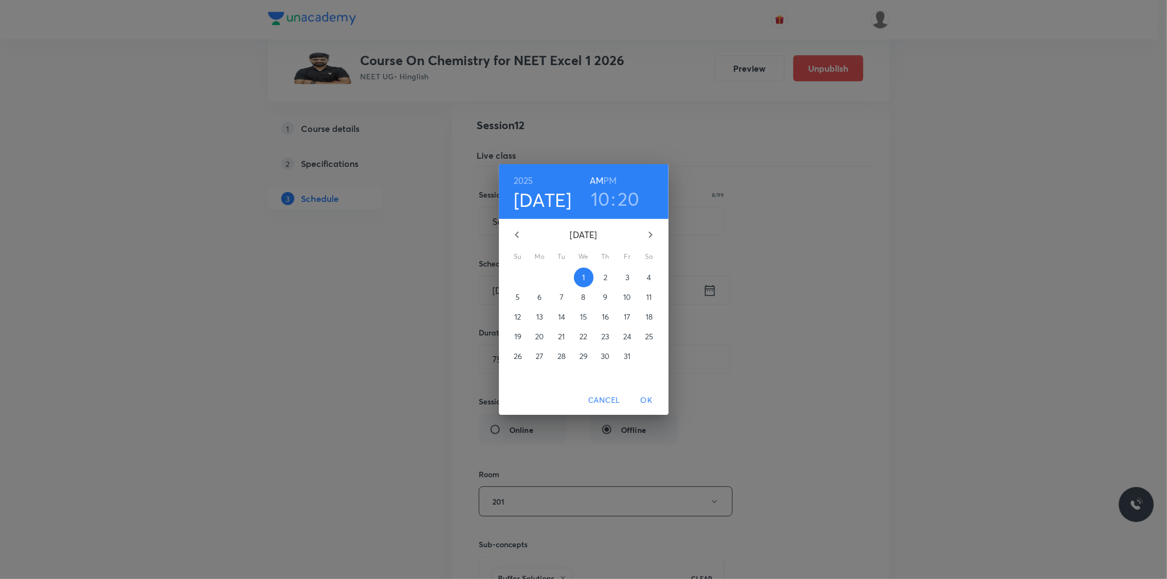
click at [610, 182] on h6 "PM" at bounding box center [610, 180] width 13 height 15
click at [600, 204] on h3 "10" at bounding box center [600, 198] width 19 height 23
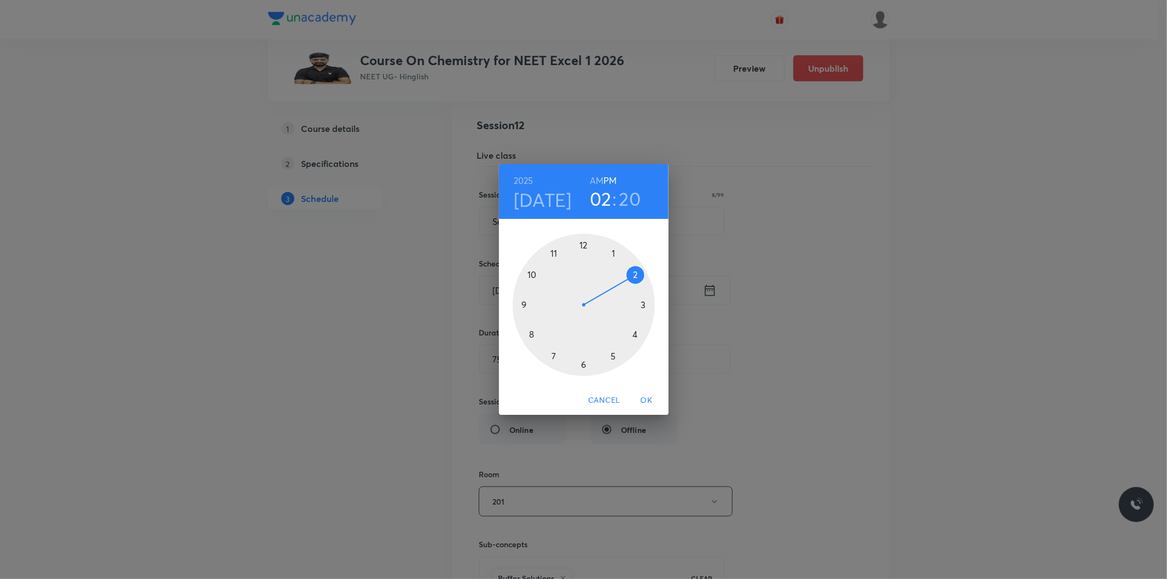
drag, startPoint x: 572, startPoint y: 267, endPoint x: 627, endPoint y: 276, distance: 55.0
click at [627, 276] on div at bounding box center [584, 305] width 142 height 142
drag, startPoint x: 631, startPoint y: 332, endPoint x: 584, endPoint y: 360, distance: 54.5
click at [584, 360] on div at bounding box center [584, 305] width 142 height 142
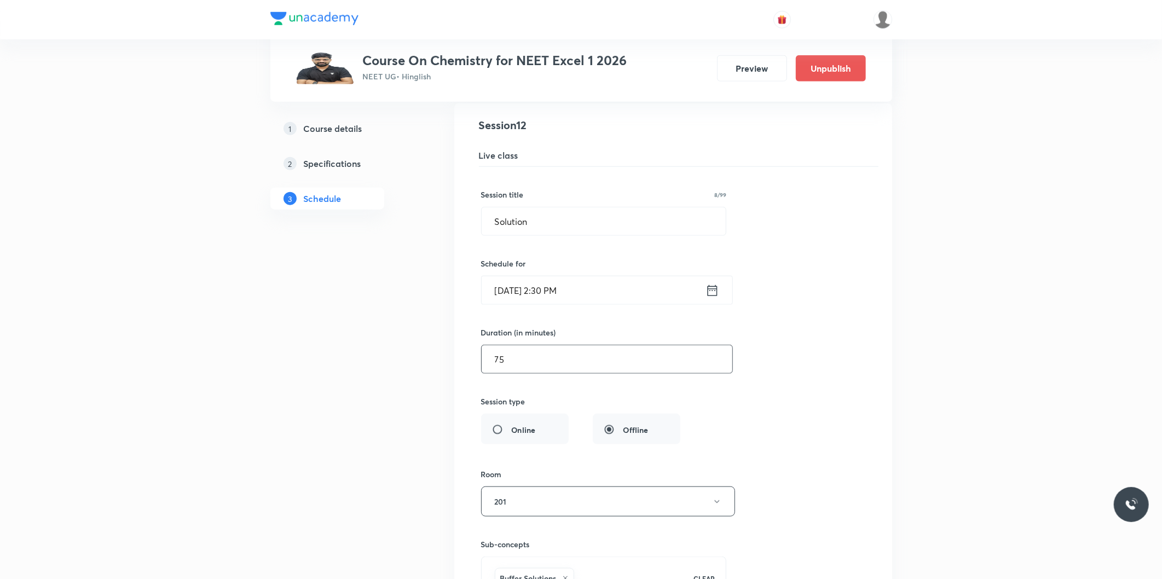
drag, startPoint x: 528, startPoint y: 356, endPoint x: 651, endPoint y: 334, distance: 125.7
click at [528, 356] on input "75" at bounding box center [607, 359] width 251 height 28
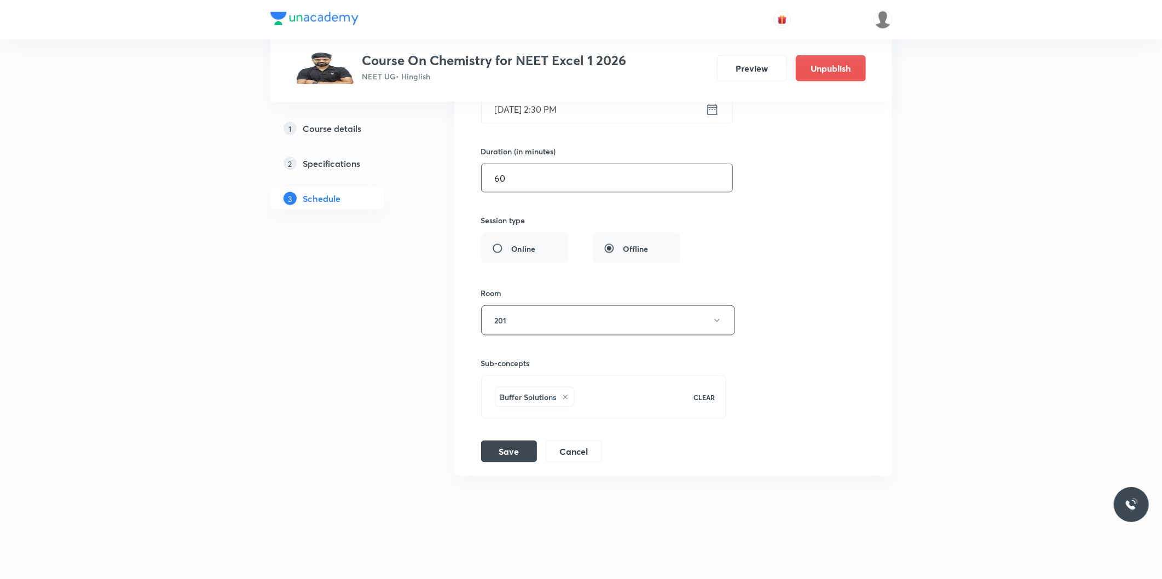
type input "60"
click at [497, 438] on div "Session title 8/99 Solution ​ Schedule for Oct 1, 2025, 2:30 PM ​ Duration (in …" at bounding box center [673, 224] width 384 height 477
click at [506, 449] on button "Save" at bounding box center [509, 450] width 56 height 22
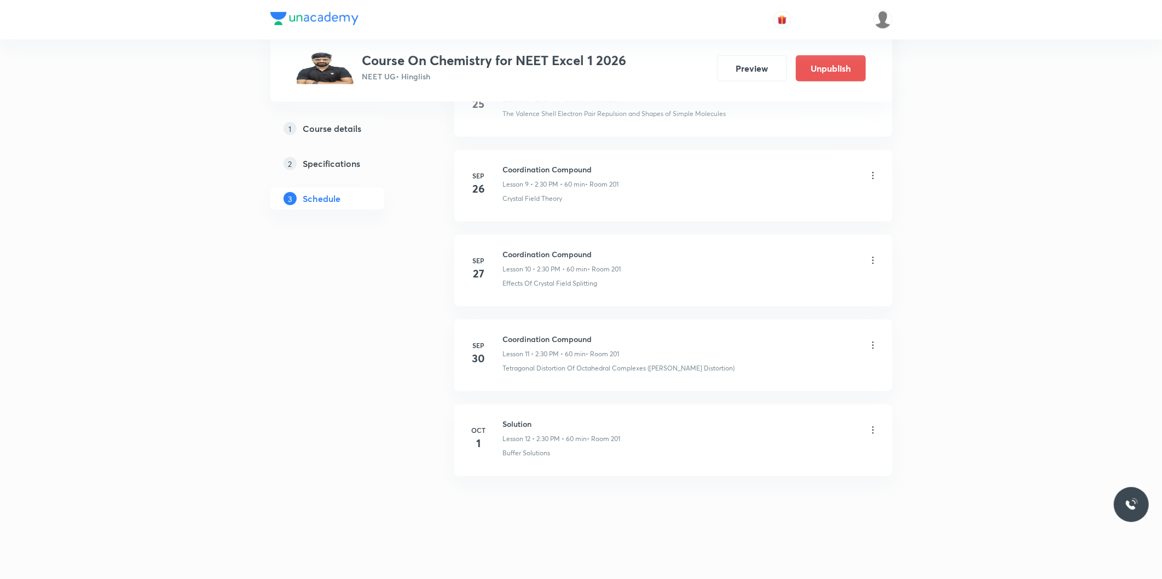
scroll to position [813, 0]
click at [870, 431] on icon at bounding box center [872, 430] width 11 height 11
click at [791, 479] on li "Delete" at bounding box center [816, 479] width 120 height 20
click at [751, 554] on button "Delete" at bounding box center [739, 556] width 96 height 26
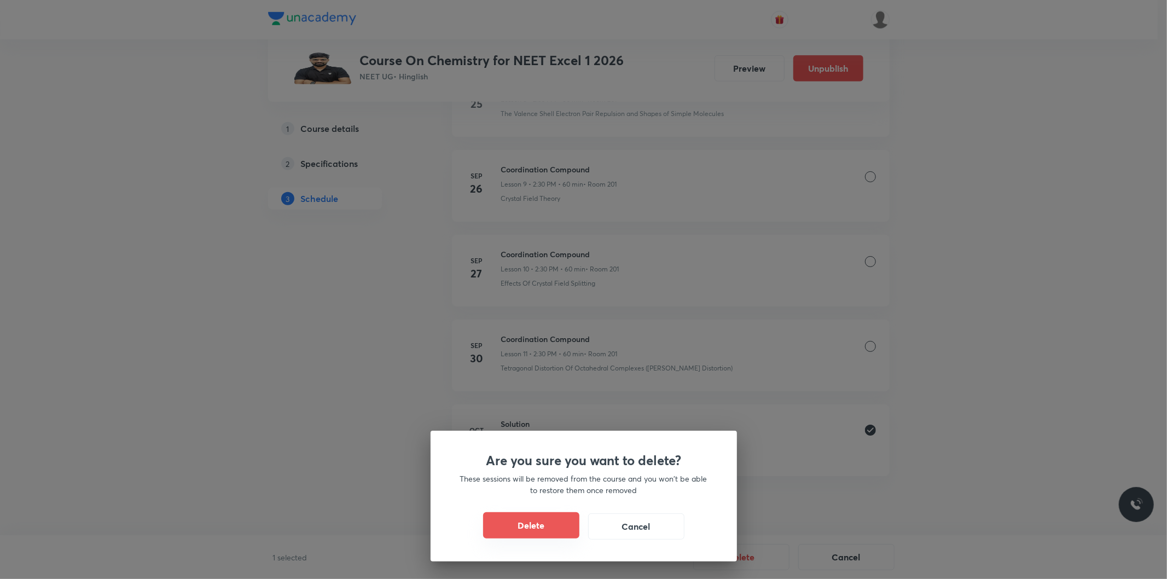
click at [528, 519] on button "Delete" at bounding box center [531, 525] width 96 height 26
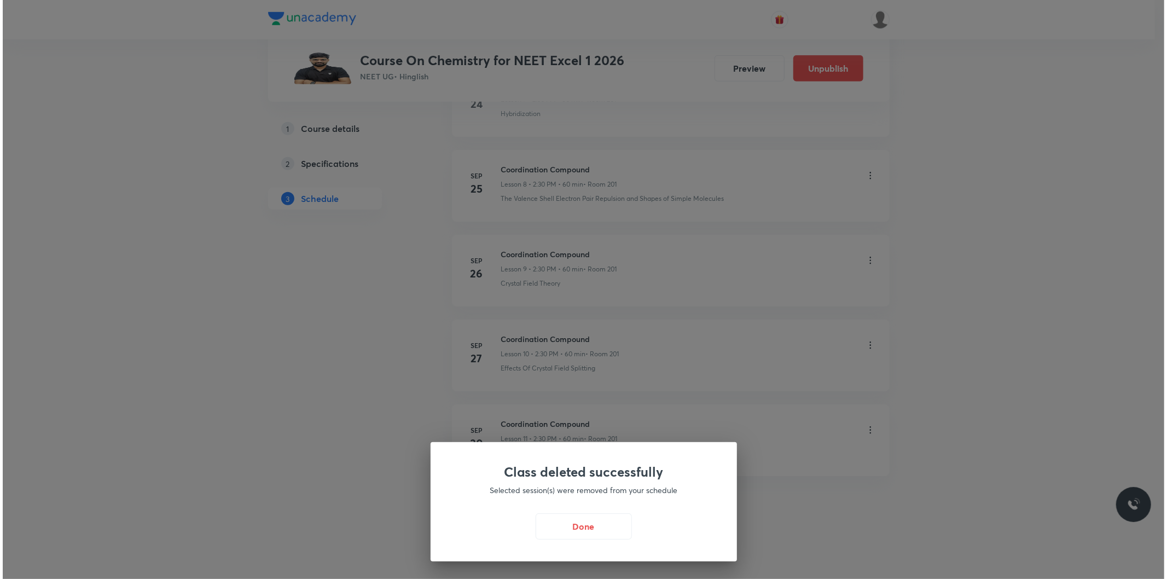
scroll to position [729, 0]
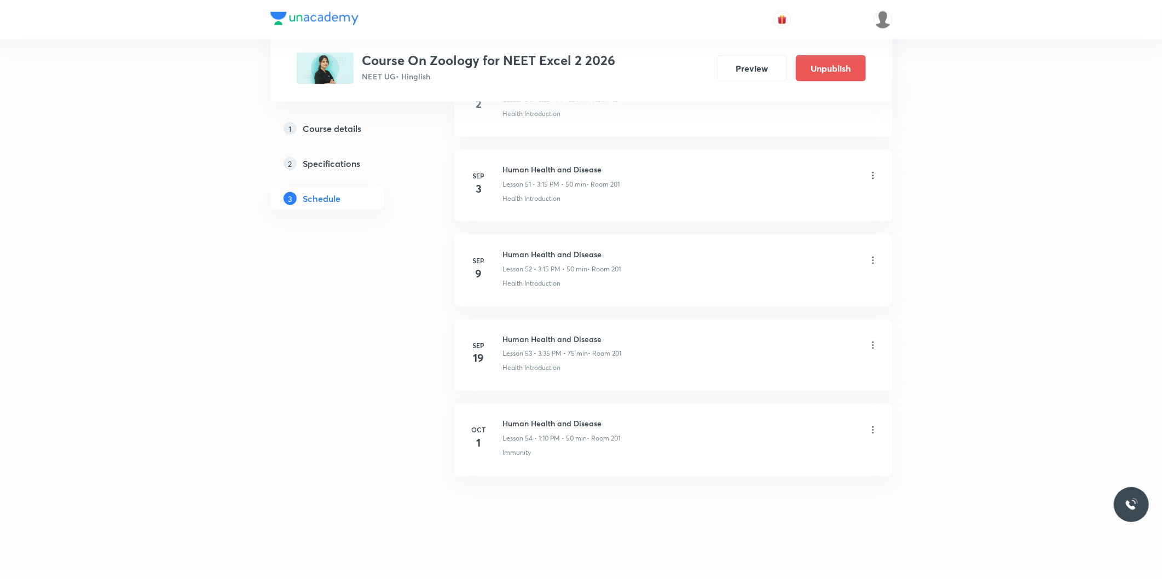
click at [863, 433] on div "Human Health and Disease Lesson 54 • 1:10 PM • 50 min • Room 201" at bounding box center [690, 431] width 375 height 26
click at [874, 430] on icon at bounding box center [872, 430] width 11 height 11
click at [783, 481] on p "Delete" at bounding box center [776, 478] width 23 height 11
click at [761, 550] on button "Delete" at bounding box center [739, 556] width 96 height 26
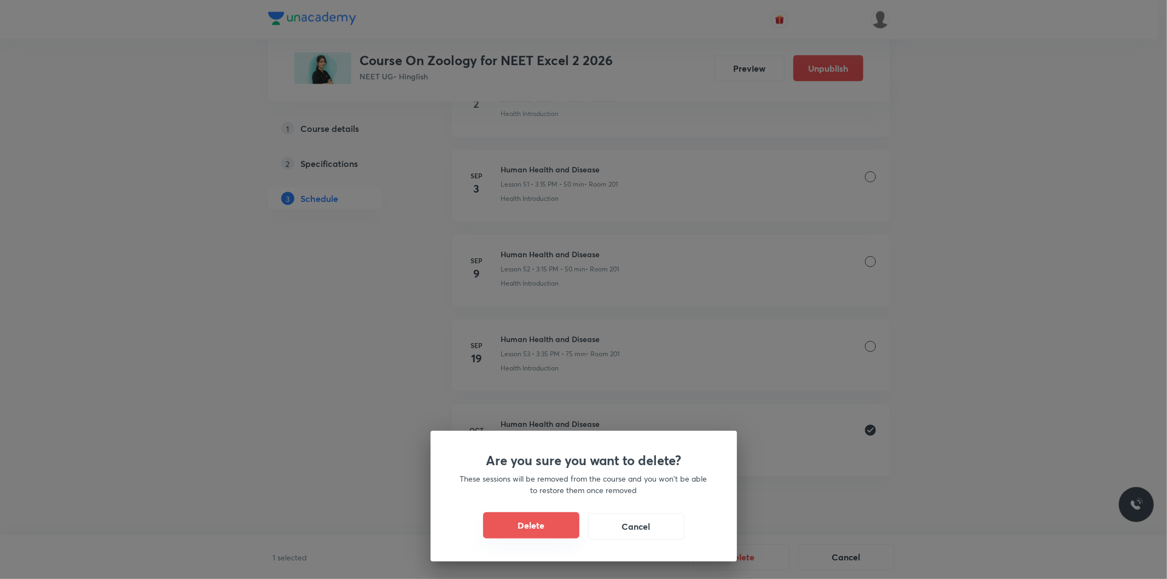
click at [564, 531] on button "Delete" at bounding box center [531, 525] width 96 height 26
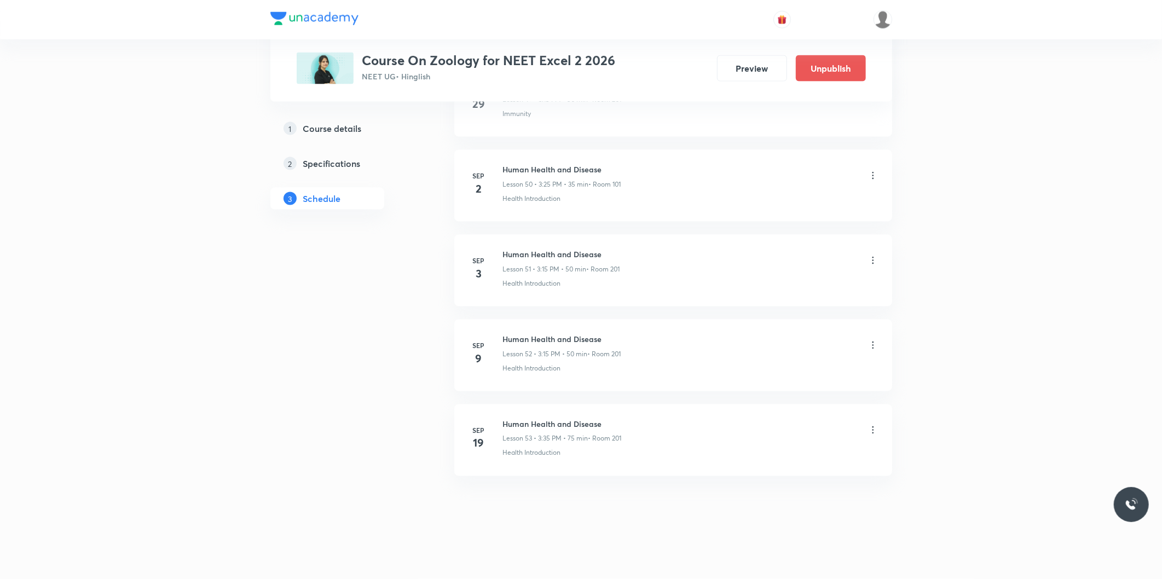
scroll to position [4799, 0]
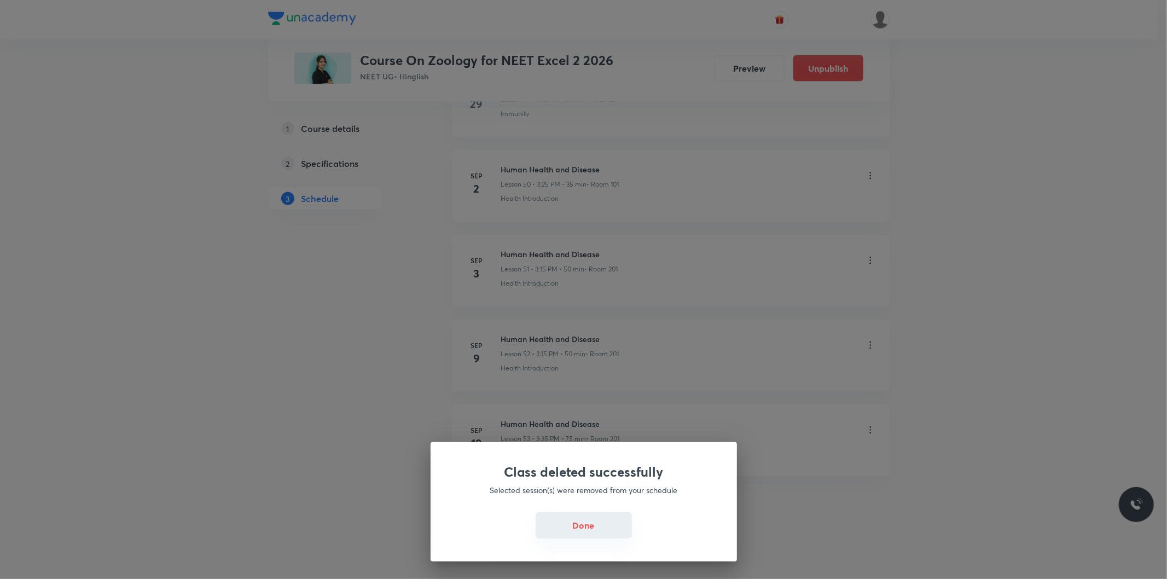
click at [592, 524] on button "Done" at bounding box center [584, 525] width 96 height 26
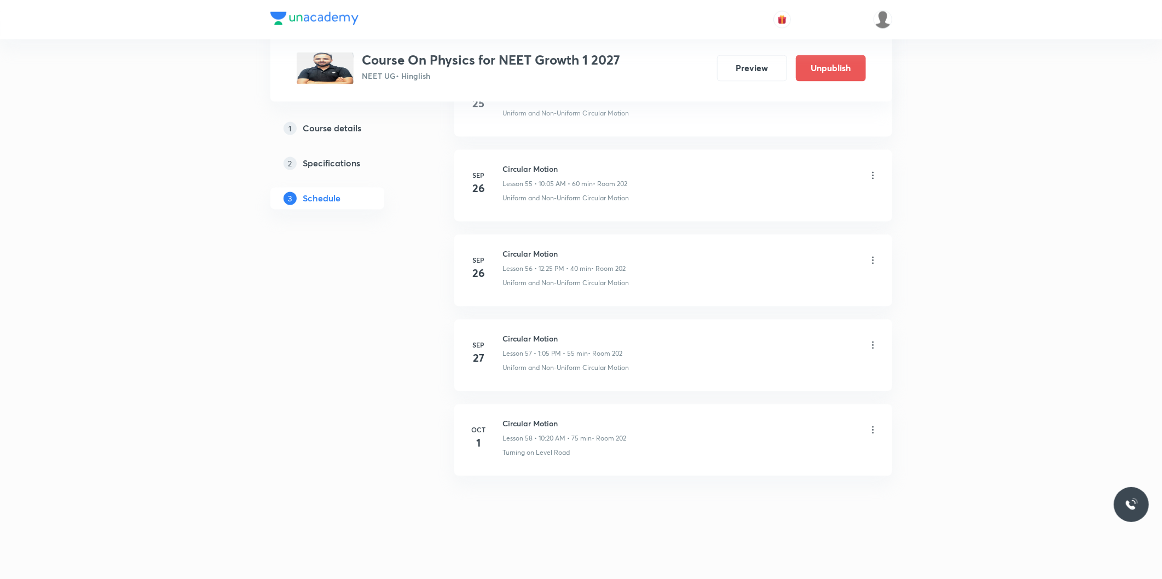
click at [875, 434] on icon at bounding box center [872, 430] width 11 height 11
click at [778, 458] on p "Edit" at bounding box center [772, 458] width 14 height 11
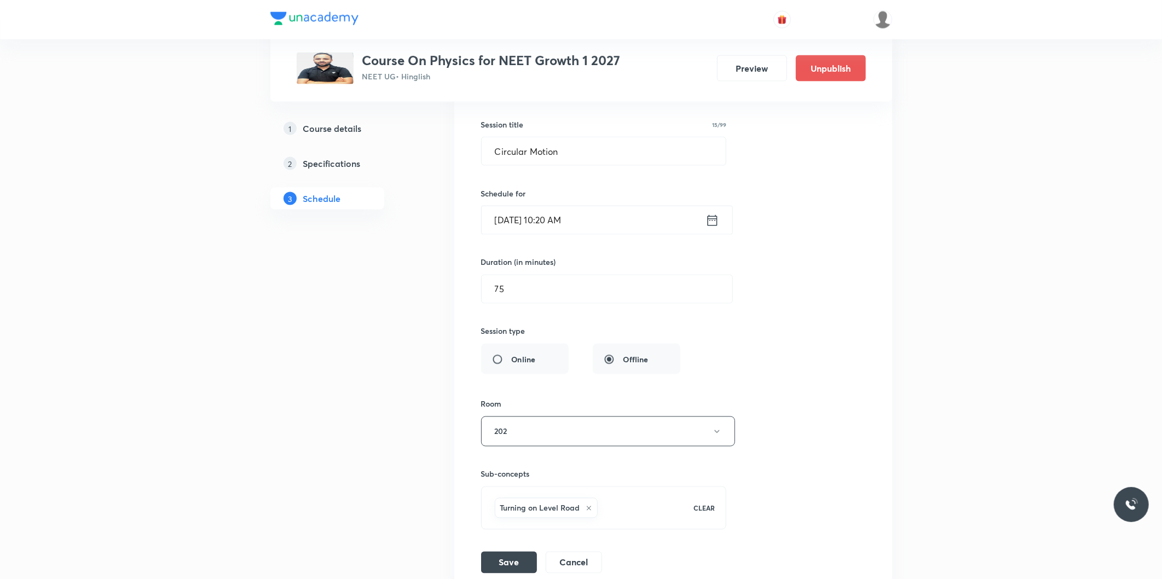
scroll to position [5021, 0]
click at [557, 232] on input "[DATE] 10:20 AM" at bounding box center [594, 225] width 224 height 28
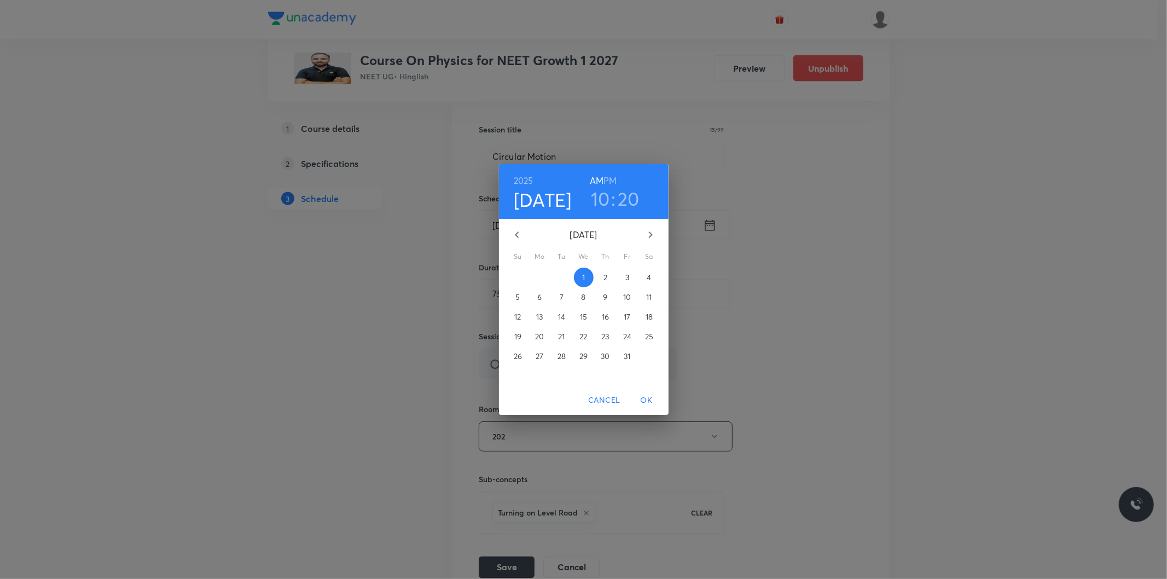
click at [613, 184] on h6 "PM" at bounding box center [610, 180] width 13 height 15
click at [606, 204] on h3 "10" at bounding box center [600, 198] width 19 height 23
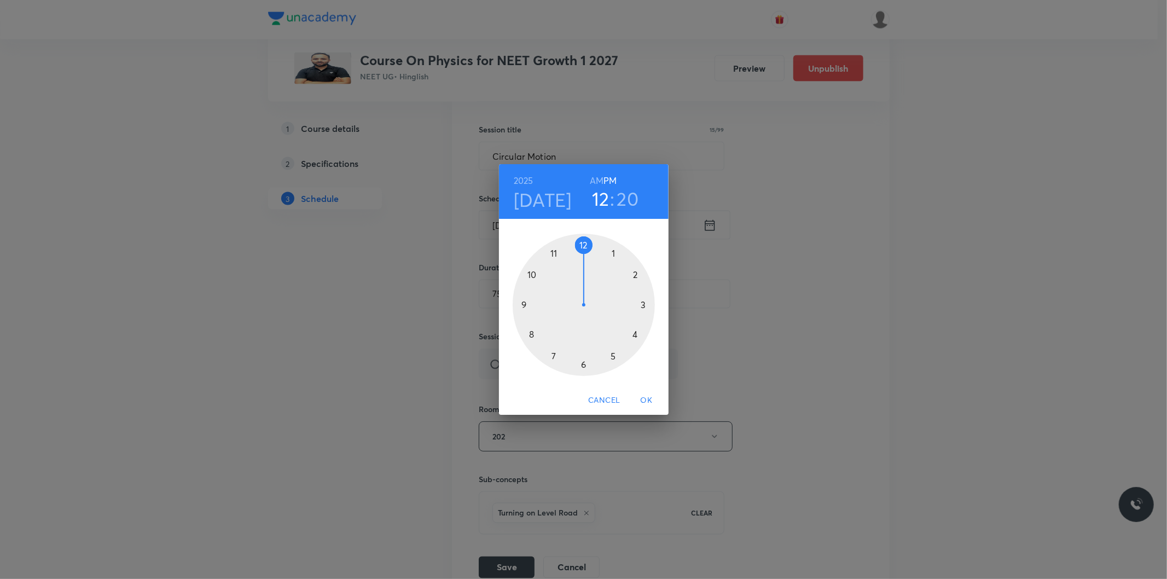
drag, startPoint x: 551, startPoint y: 267, endPoint x: 582, endPoint y: 254, distance: 33.6
click at [582, 254] on div at bounding box center [584, 305] width 142 height 142
drag, startPoint x: 626, startPoint y: 335, endPoint x: 610, endPoint y: 356, distance: 26.9
click at [610, 356] on div at bounding box center [584, 305] width 142 height 142
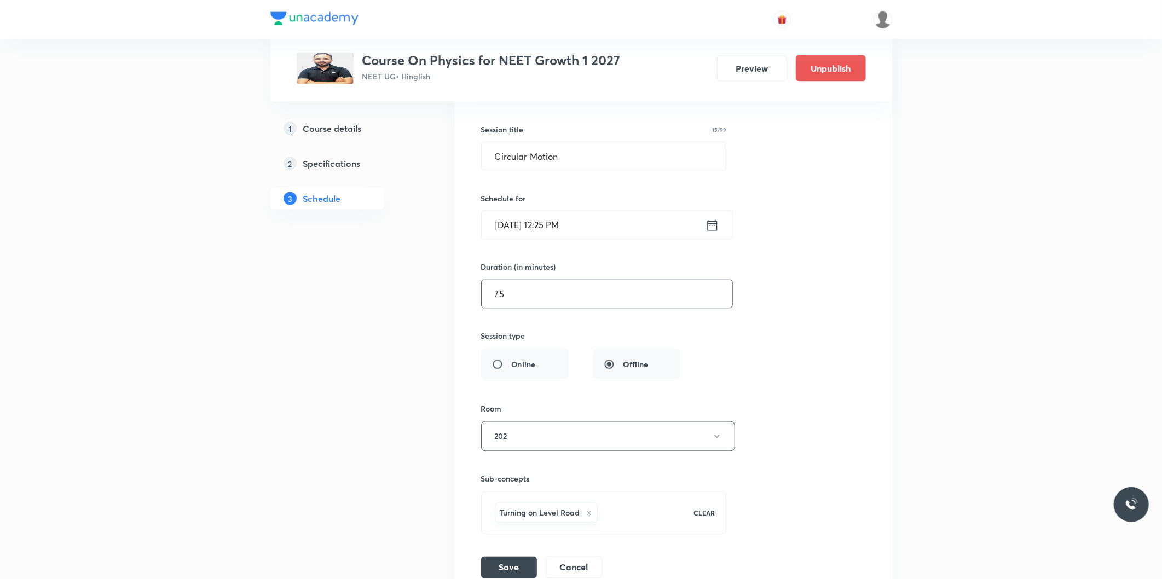
click at [553, 298] on input "75" at bounding box center [607, 294] width 251 height 28
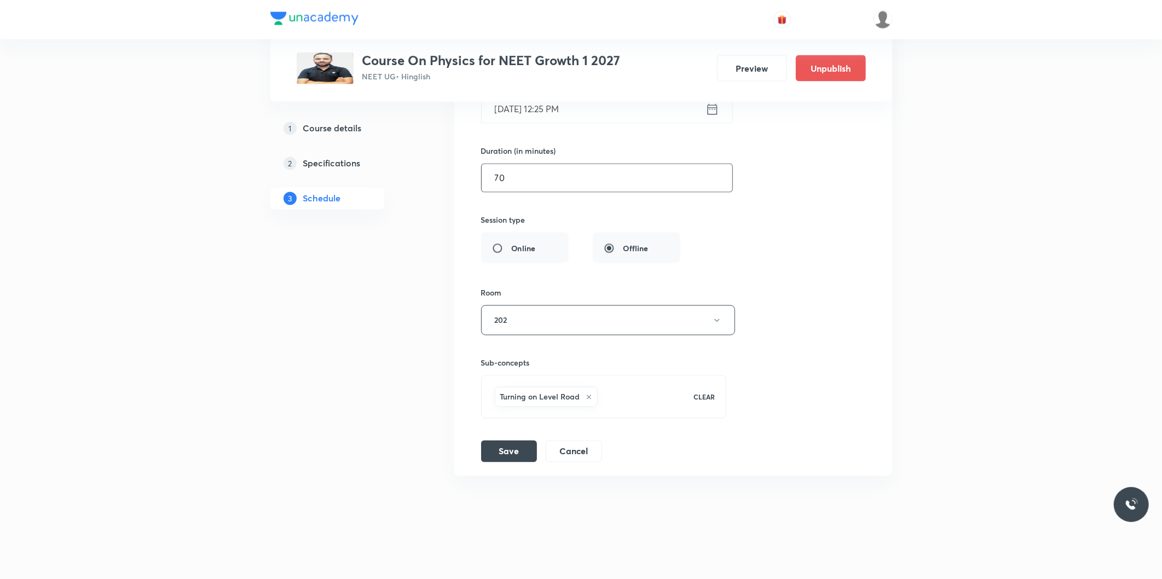
scroll to position [5142, 0]
type input "70"
click at [514, 449] on button "Save" at bounding box center [509, 450] width 56 height 22
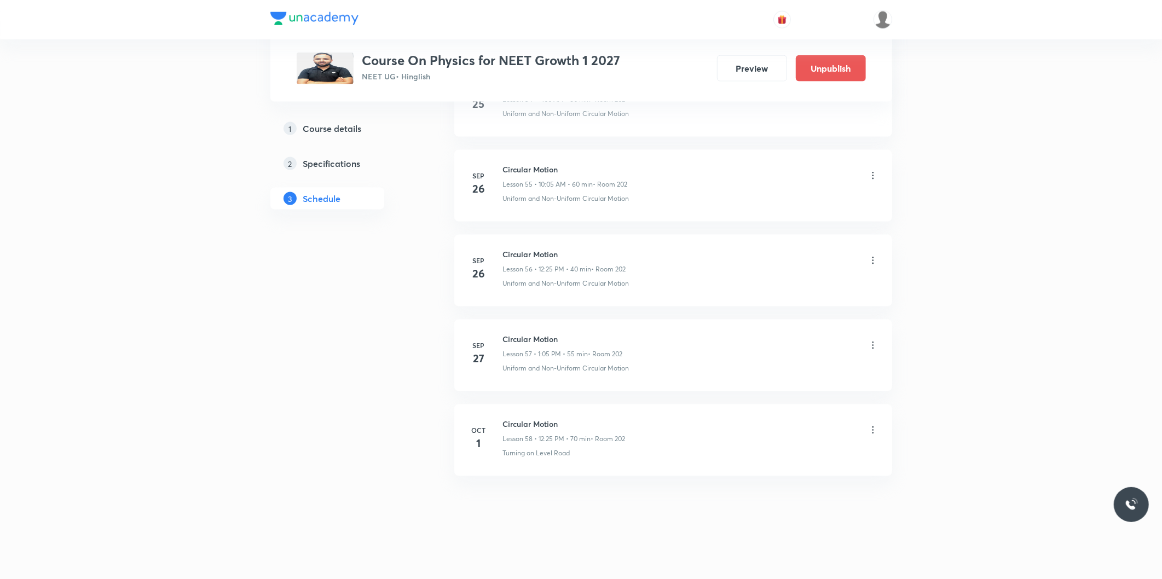
scroll to position [4721, 0]
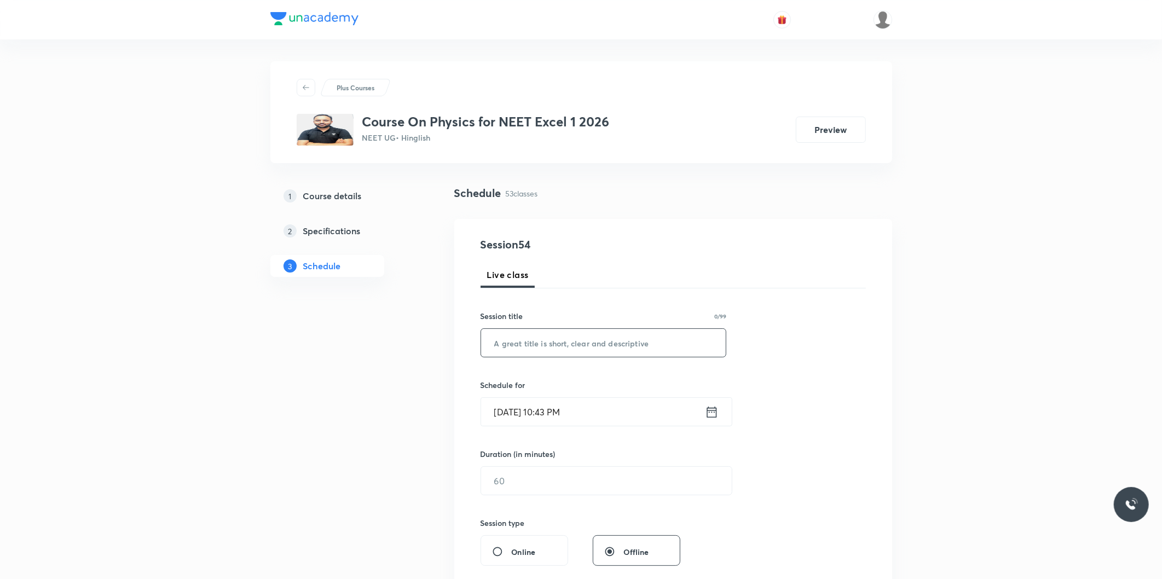
click at [646, 343] on input "text" at bounding box center [603, 343] width 245 height 28
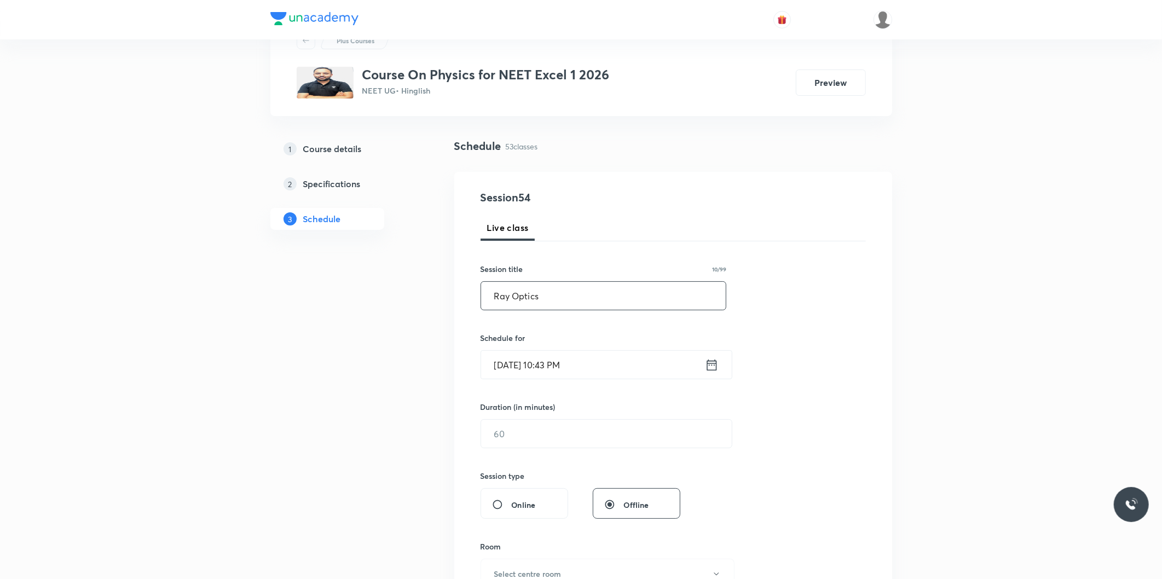
scroll to position [122, 0]
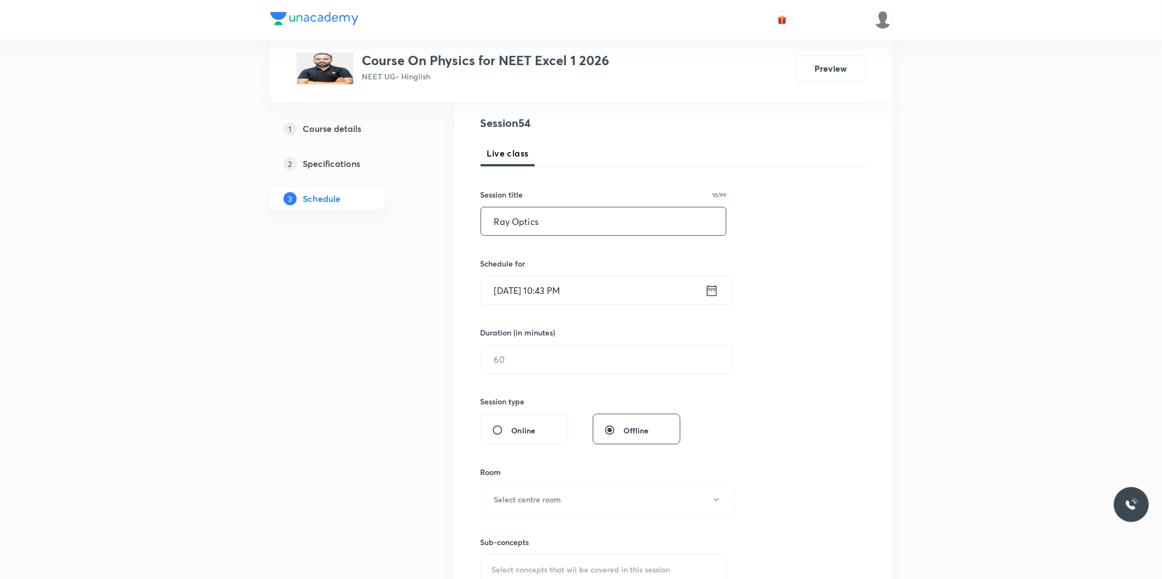
type input "Ray Optics"
click at [526, 288] on input "[DATE] 10:43 PM" at bounding box center [593, 290] width 224 height 28
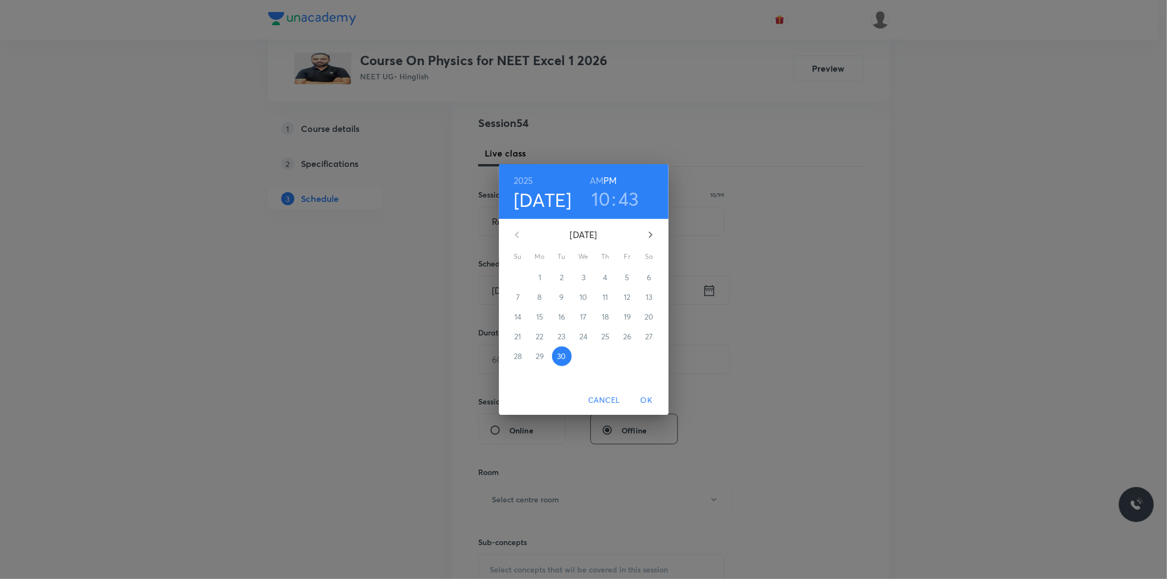
click at [649, 230] on icon "button" at bounding box center [650, 234] width 13 height 13
click at [581, 272] on span "1" at bounding box center [584, 277] width 20 height 11
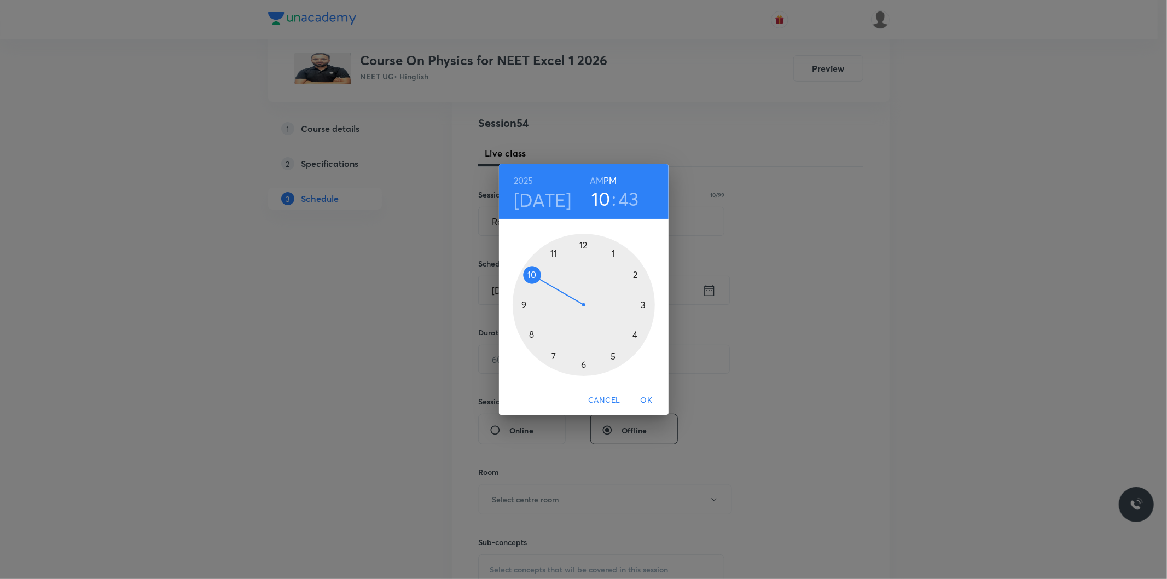
click at [598, 178] on h6 "AM" at bounding box center [597, 180] width 14 height 15
click at [637, 192] on h3 "43" at bounding box center [628, 198] width 21 height 23
drag, startPoint x: 530, startPoint y: 291, endPoint x: 534, endPoint y: 276, distance: 14.7
click at [534, 276] on div at bounding box center [584, 305] width 142 height 142
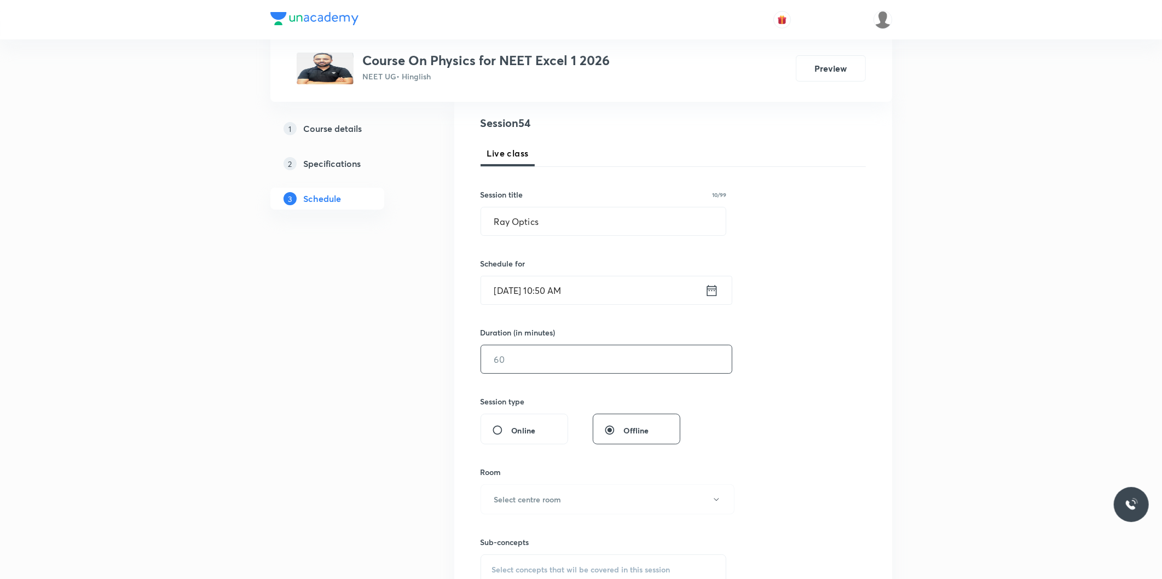
drag, startPoint x: 507, startPoint y: 374, endPoint x: 623, endPoint y: 371, distance: 116.1
click at [507, 375] on div "Session 54 Live class Session title 10/99 Ray Optics ​ Schedule for Oct 1, 2025…" at bounding box center [673, 372] width 385 height 514
click at [562, 371] on input "text" at bounding box center [606, 359] width 251 height 28
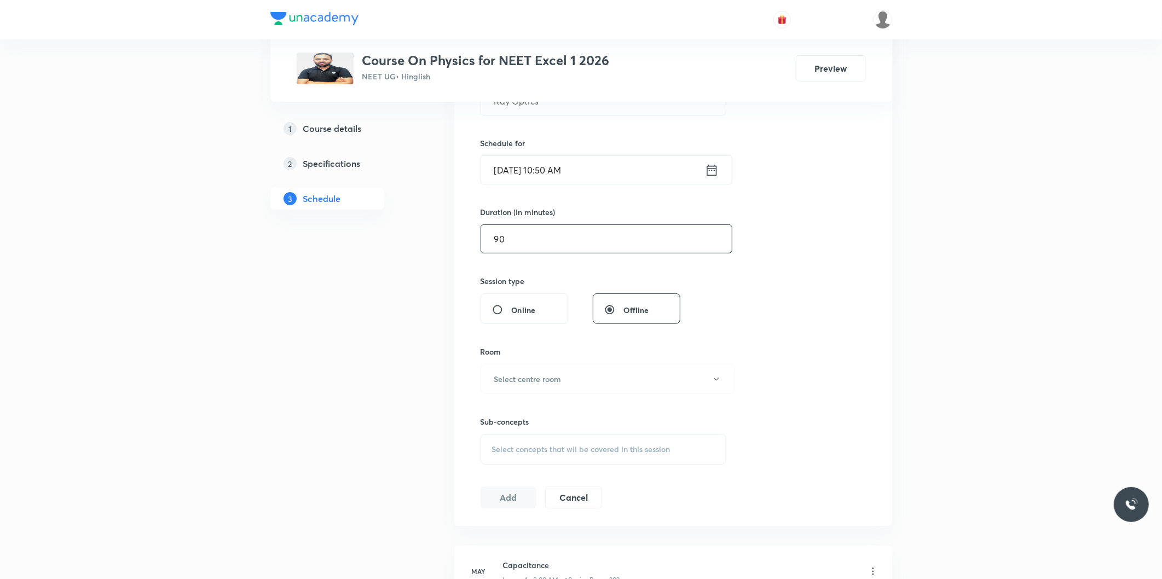
scroll to position [243, 0]
type input "90"
click at [573, 373] on button "Select centre room" at bounding box center [608, 378] width 254 height 30
click at [507, 430] on span "201" at bounding box center [605, 433] width 240 height 11
click at [585, 445] on span "Select concepts that wil be covered in this session" at bounding box center [581, 448] width 178 height 9
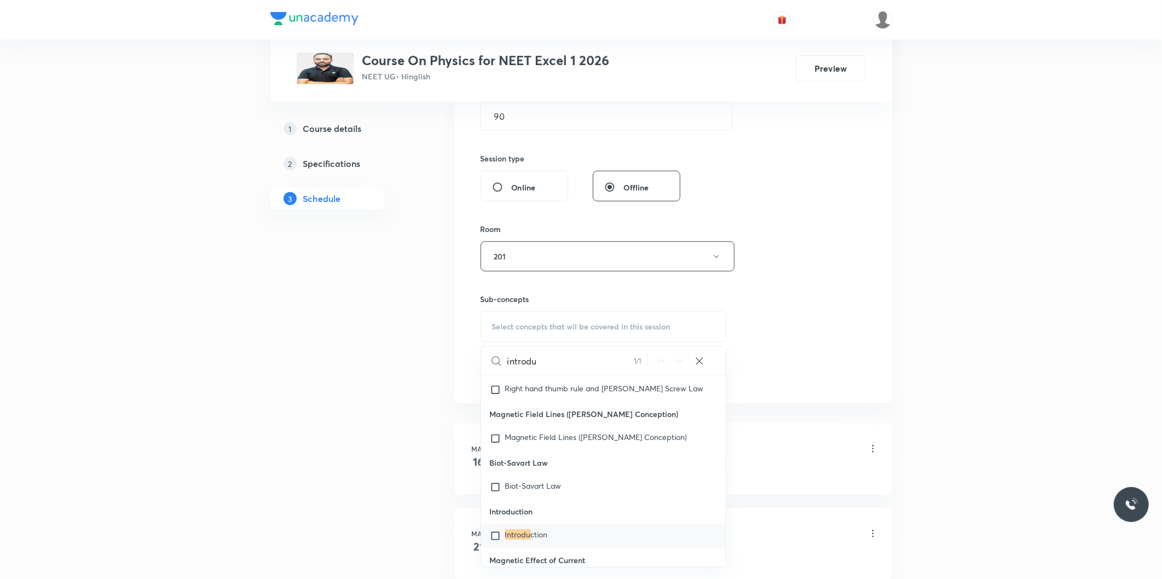
scroll to position [13438, 0]
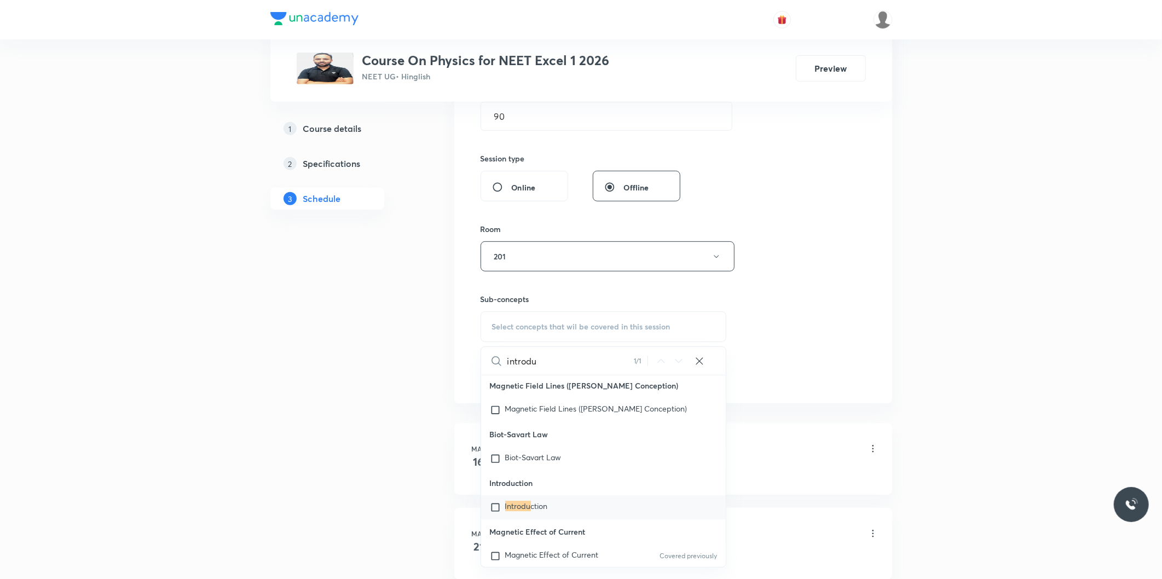
type input "introdu"
click at [504, 513] on input "checkbox" at bounding box center [497, 507] width 15 height 11
checkbox input "true"
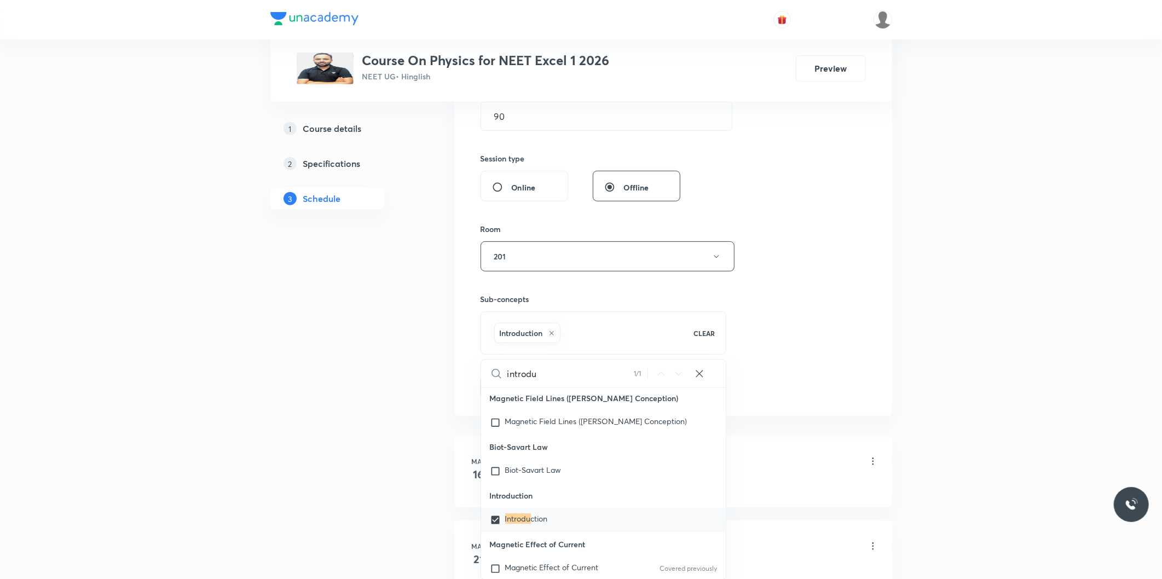
click at [814, 325] on div "Session 54 Live class Session title 10/99 Ray Optics ​ Schedule for Oct 1, 2025…" at bounding box center [673, 135] width 385 height 527
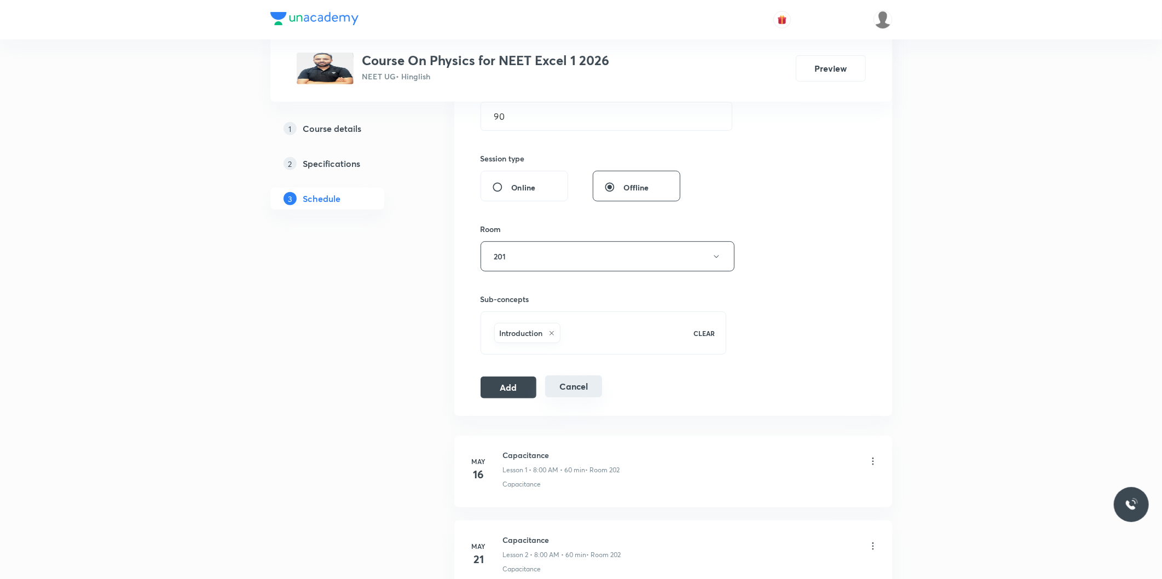
click at [497, 392] on button "Add" at bounding box center [509, 388] width 56 height 22
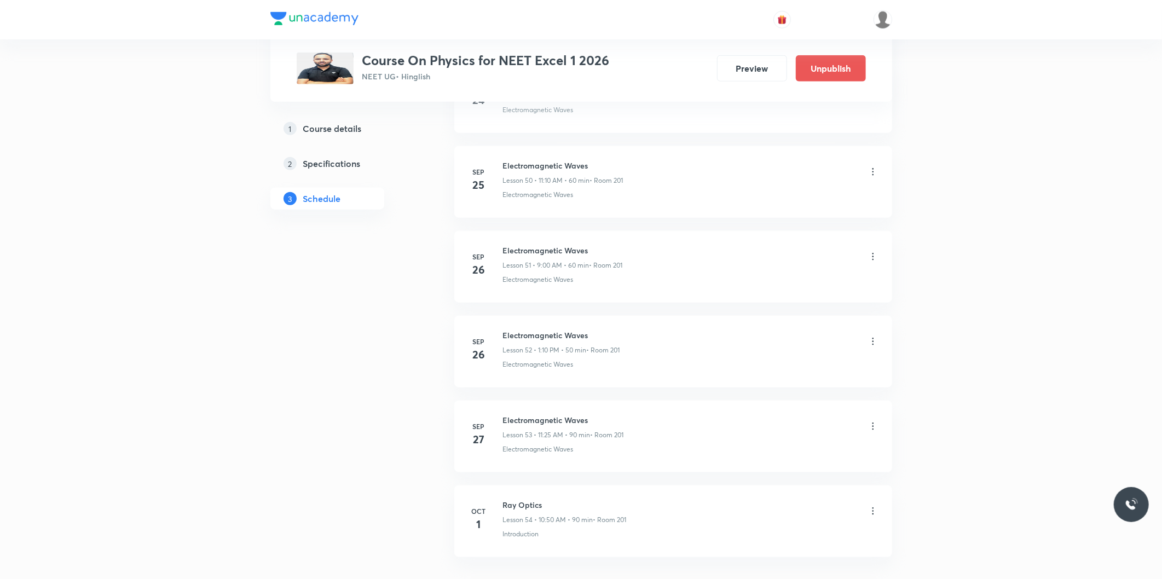
scroll to position [4357, 0]
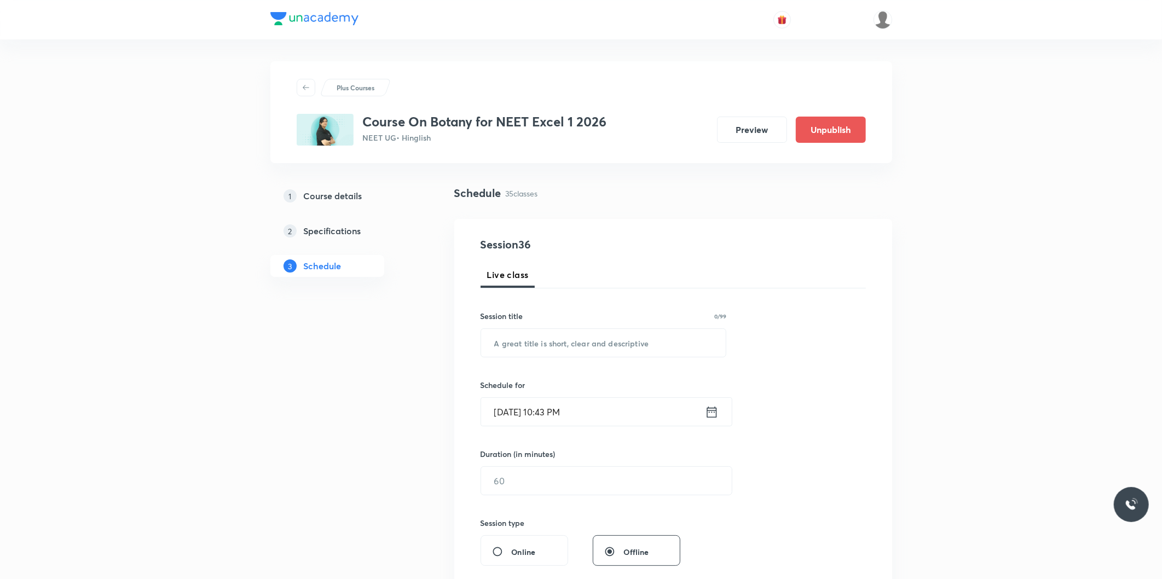
click at [835, 288] on div "Live class" at bounding box center [673, 275] width 385 height 27
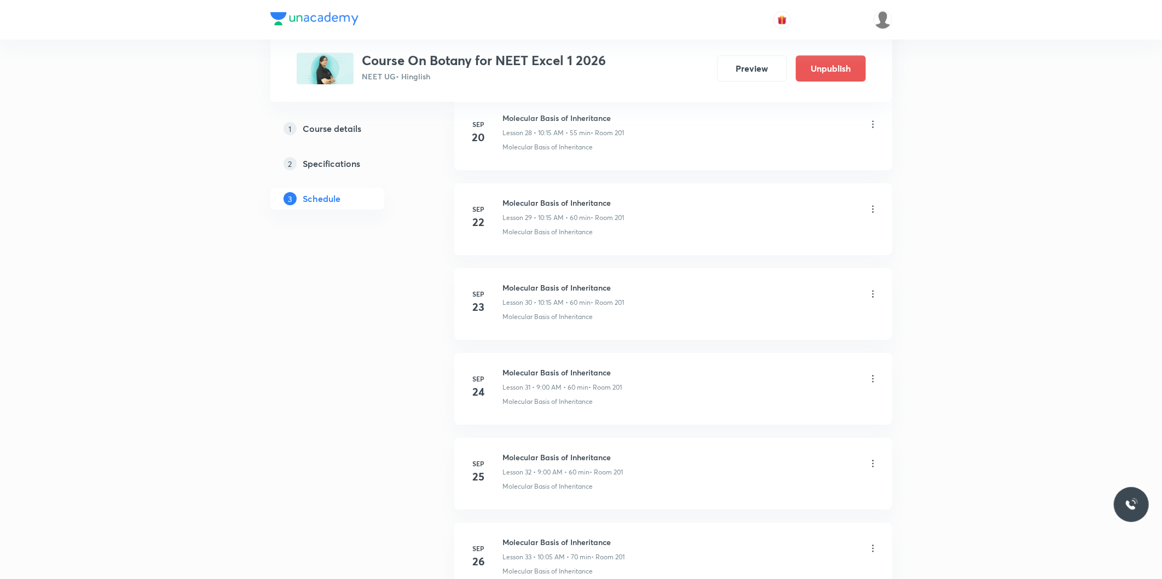
scroll to position [3270, 0]
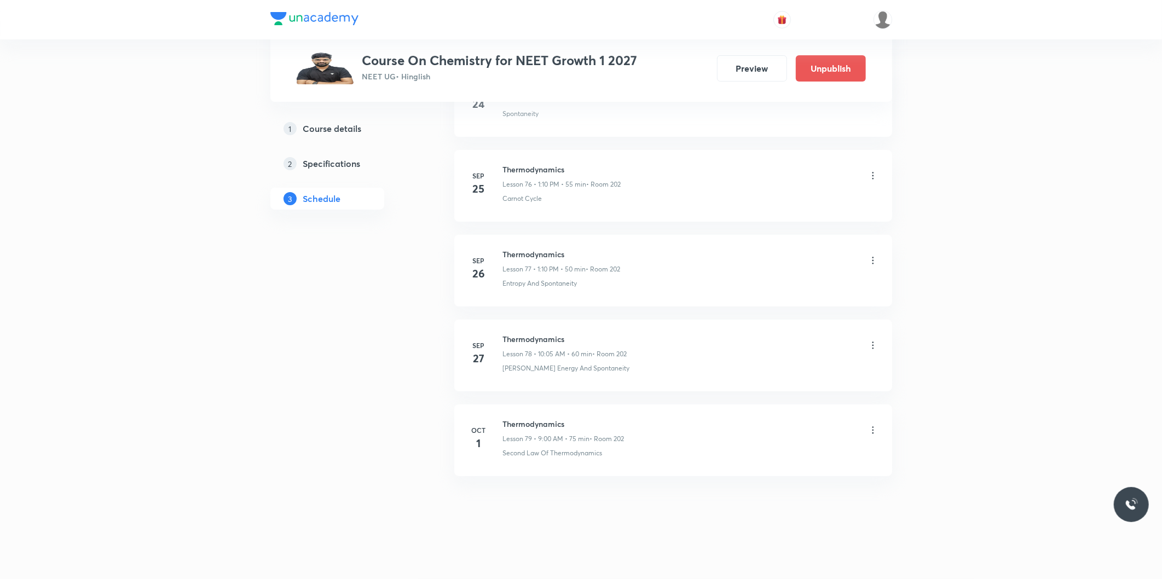
click at [876, 434] on icon at bounding box center [872, 430] width 11 height 11
click at [770, 458] on p "Edit" at bounding box center [772, 458] width 14 height 11
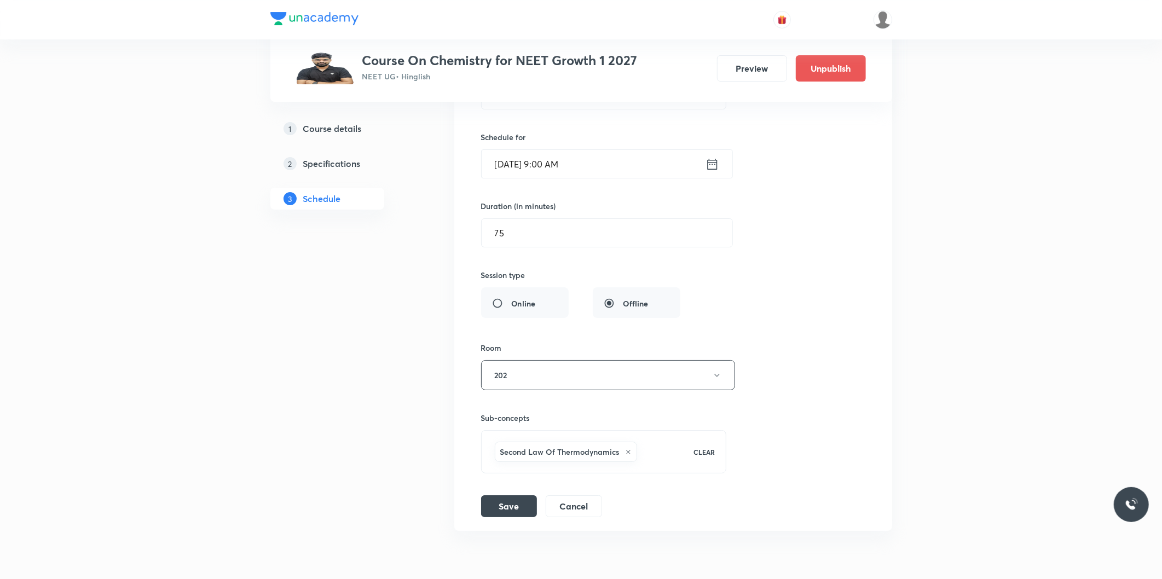
scroll to position [6804, 0]
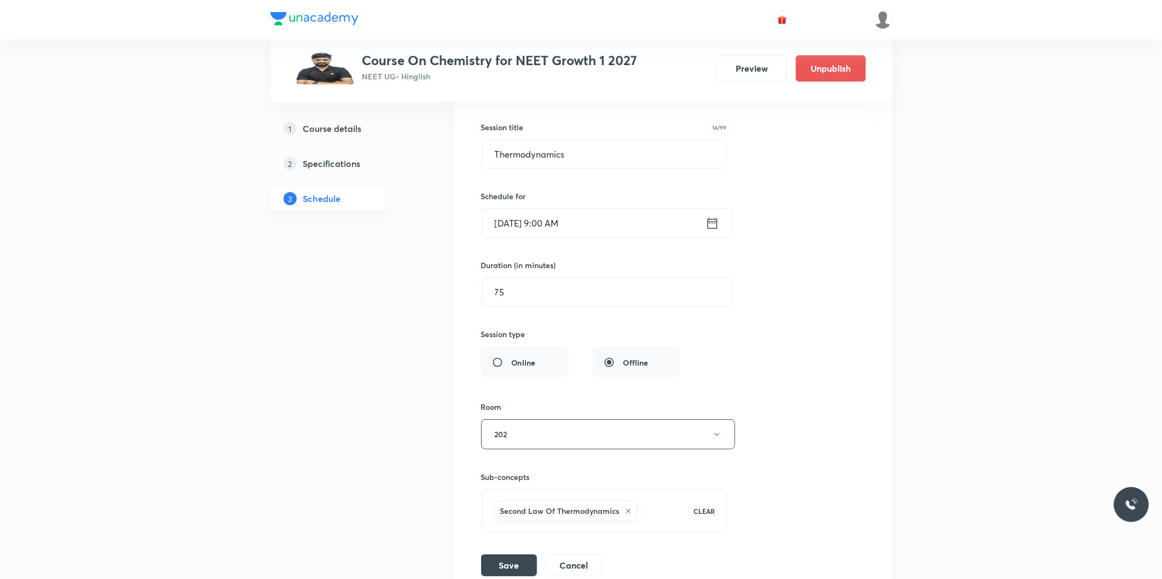
drag, startPoint x: 524, startPoint y: 297, endPoint x: 611, endPoint y: 281, distance: 88.6
click at [525, 297] on input "75" at bounding box center [607, 292] width 251 height 28
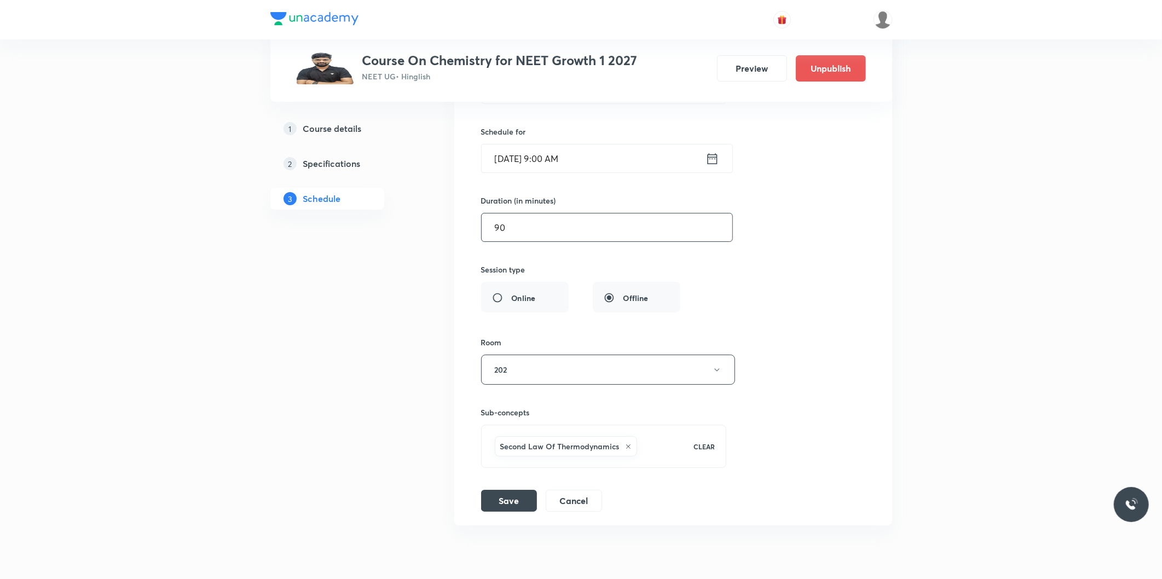
scroll to position [6926, 0]
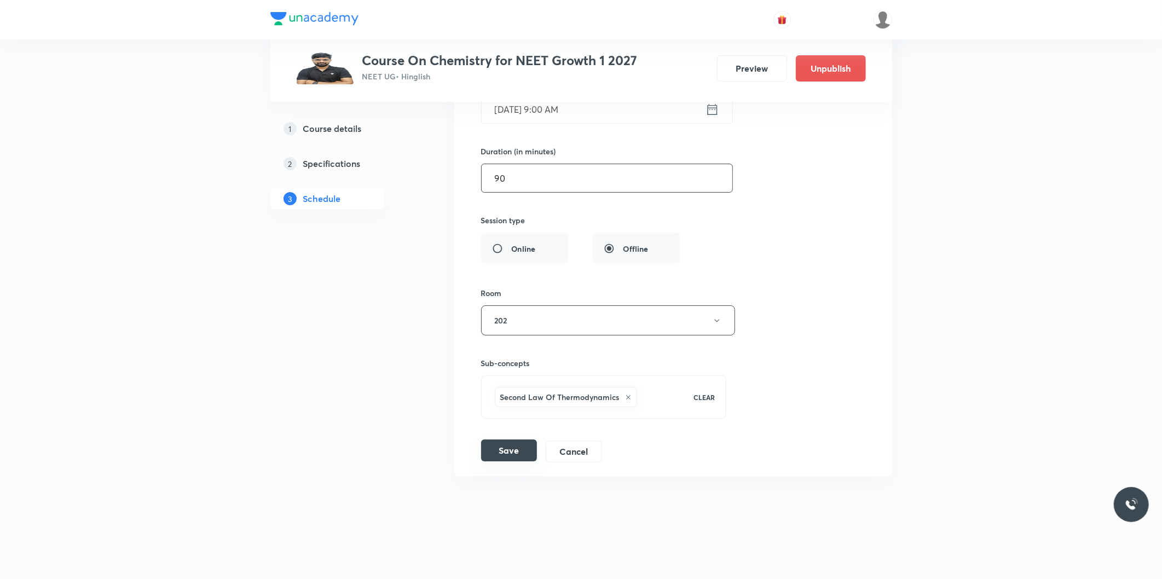
type input "90"
click at [522, 452] on button "Save" at bounding box center [509, 450] width 56 height 22
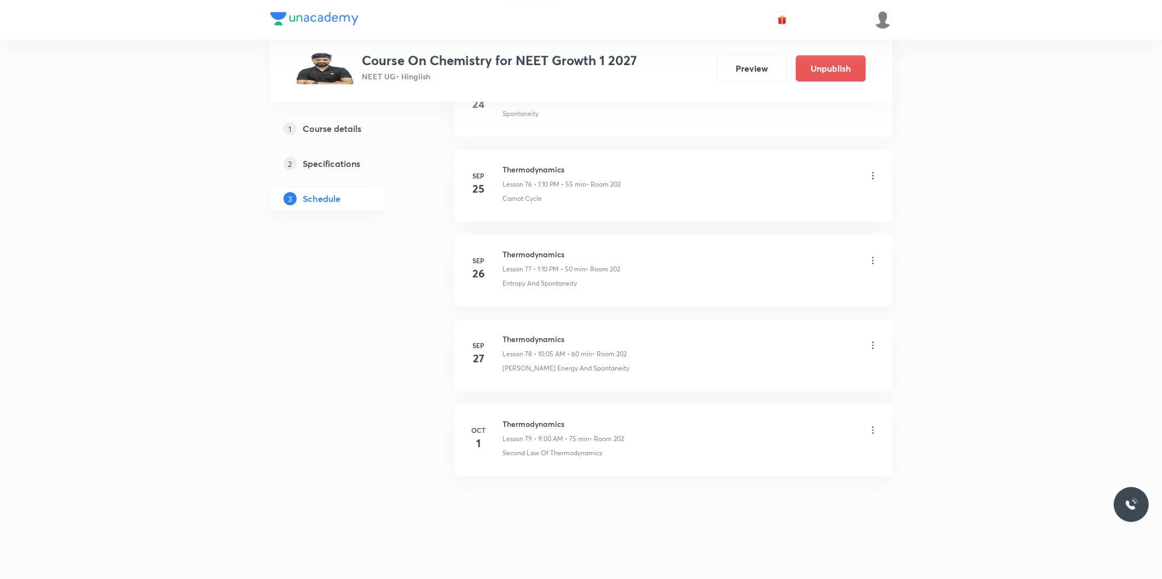
scroll to position [6504, 0]
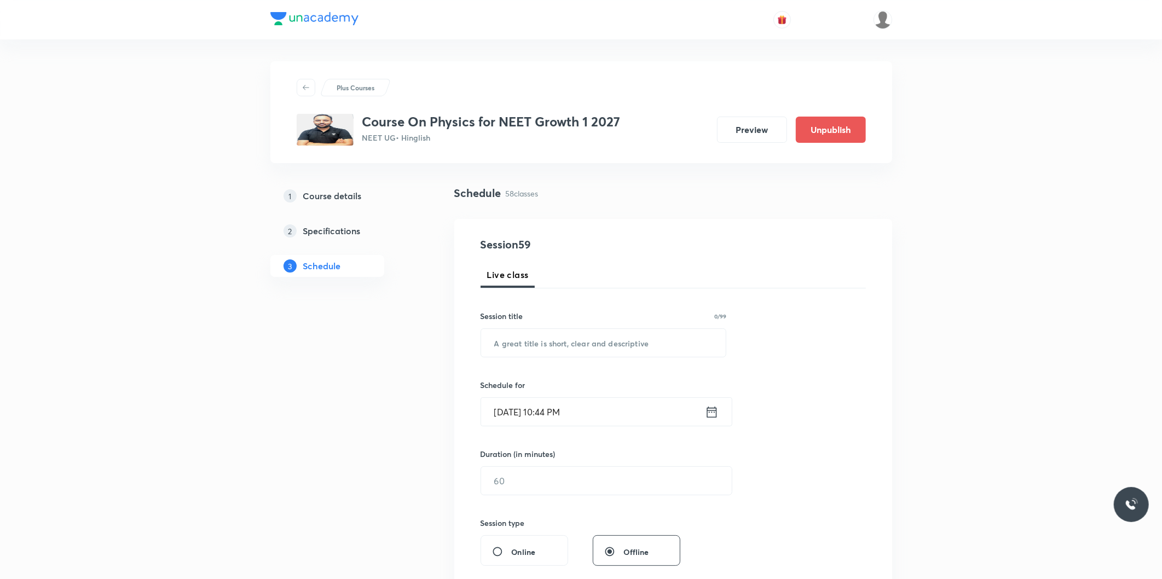
scroll to position [5224, 0]
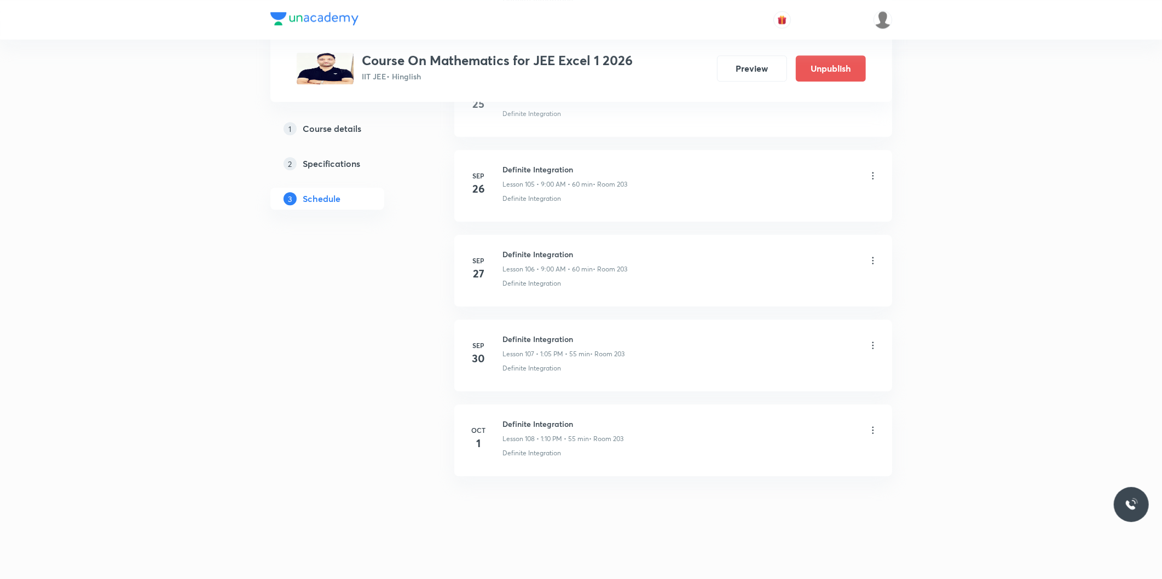
click at [869, 432] on icon at bounding box center [872, 430] width 11 height 11
click at [776, 456] on p "Edit" at bounding box center [772, 458] width 14 height 11
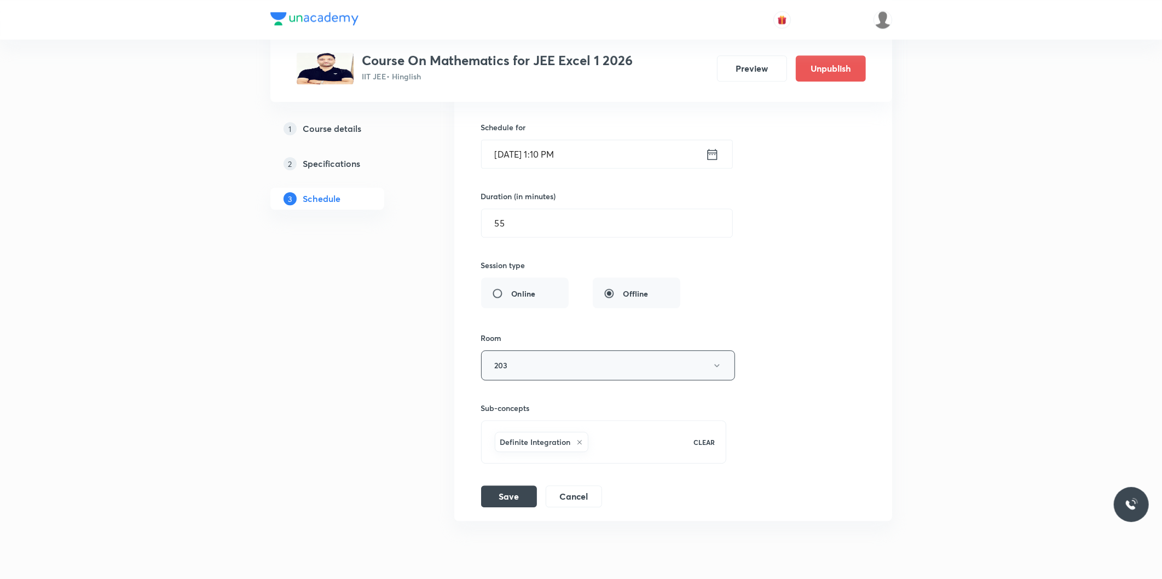
scroll to position [9267, 0]
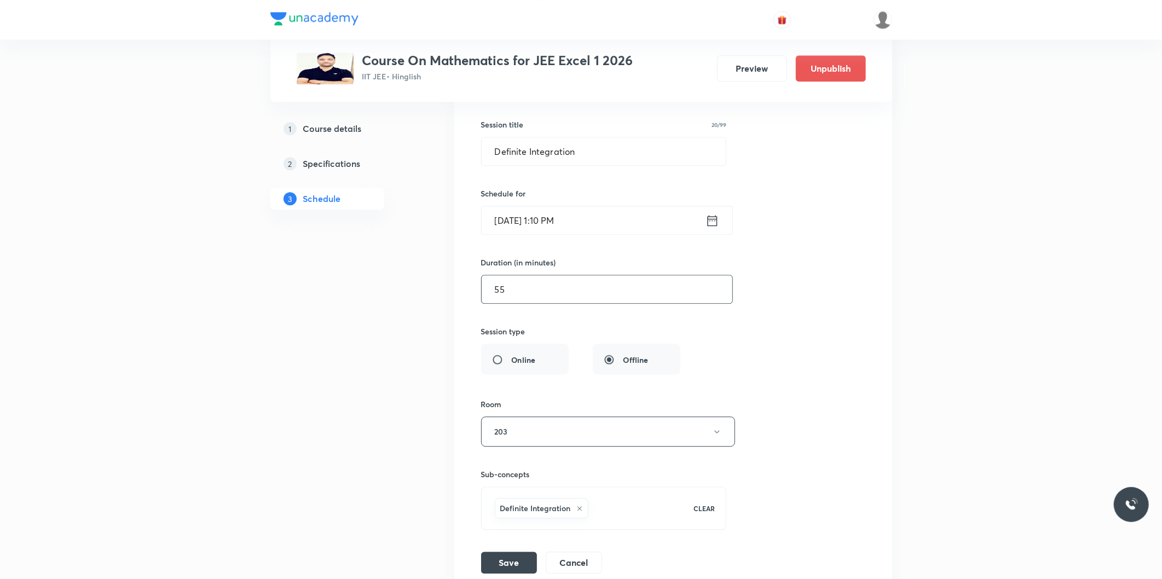
click at [513, 286] on input "55" at bounding box center [607, 289] width 251 height 28
type input "75"
click at [548, 230] on input "Oct 1, 2025, 1:10 PM" at bounding box center [594, 220] width 224 height 28
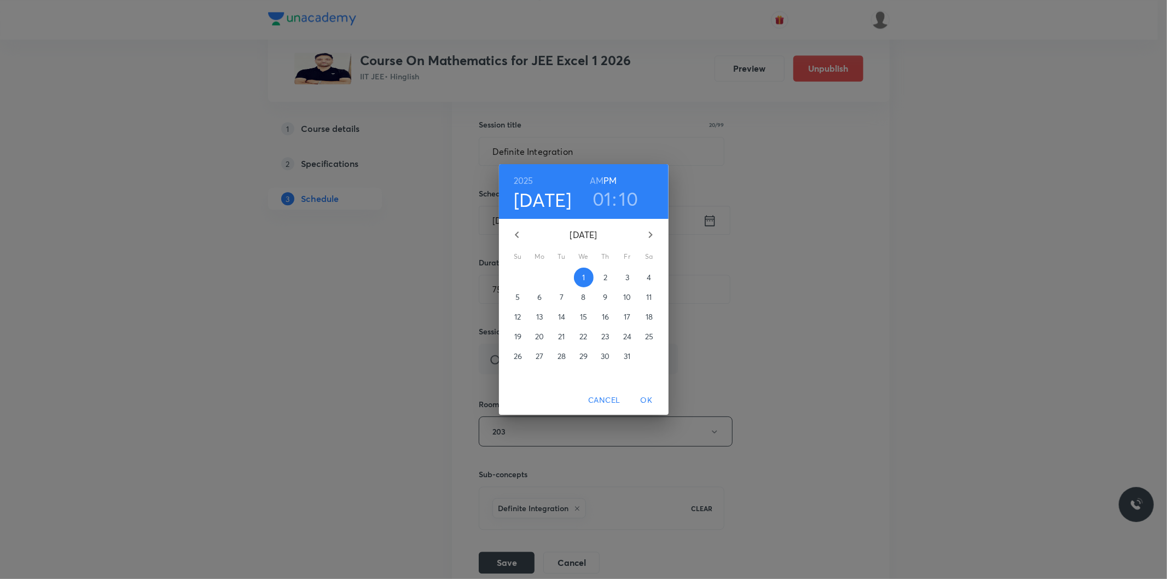
click at [593, 176] on h6 "AM" at bounding box center [597, 180] width 14 height 15
click at [603, 204] on h3 "01" at bounding box center [602, 198] width 19 height 23
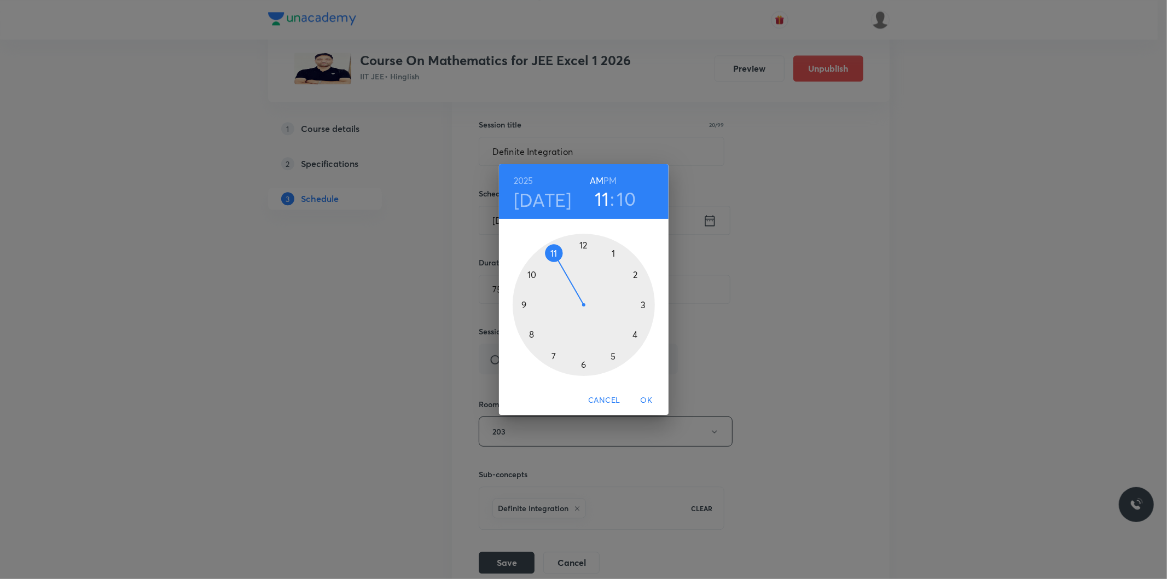
drag, startPoint x: 611, startPoint y: 257, endPoint x: 562, endPoint y: 259, distance: 49.8
click at [562, 259] on div at bounding box center [584, 305] width 142 height 142
drag, startPoint x: 626, startPoint y: 273, endPoint x: 583, endPoint y: 252, distance: 47.5
click at [583, 252] on div at bounding box center [584, 305] width 142 height 142
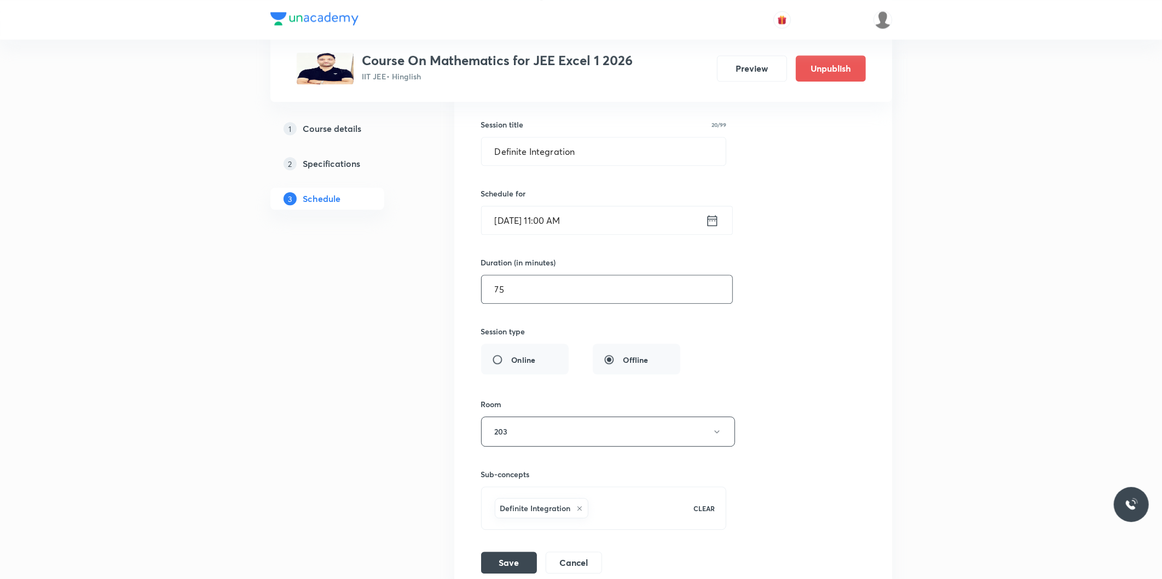
click at [560, 303] on input "75" at bounding box center [607, 289] width 251 height 28
click at [550, 233] on input "Oct 1, 2025, 11:00 AM" at bounding box center [594, 220] width 224 height 28
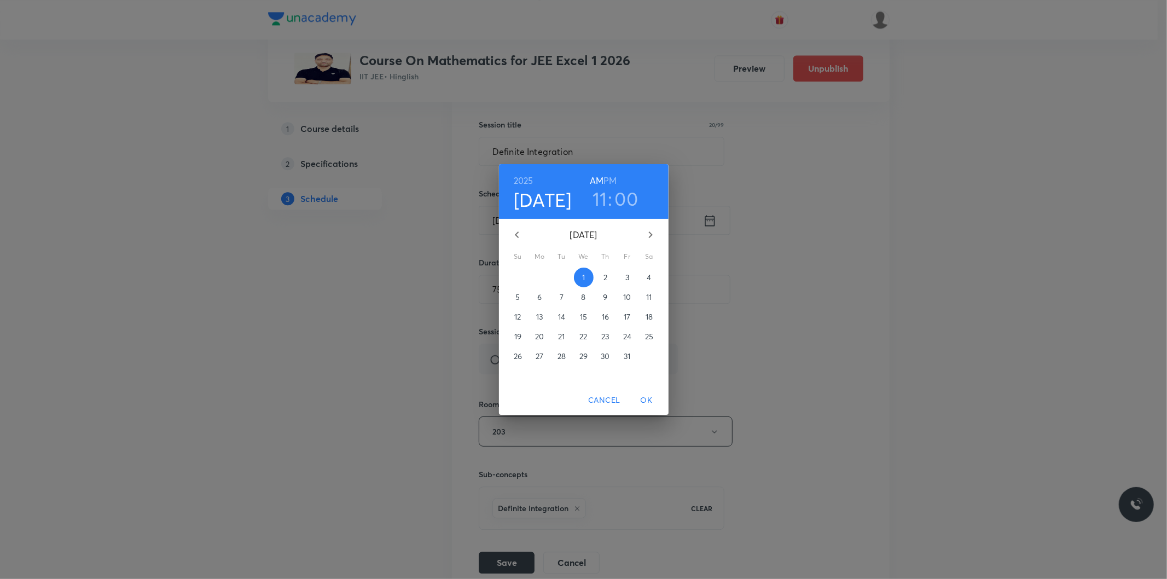
click at [622, 205] on h3 "00" at bounding box center [627, 198] width 24 height 23
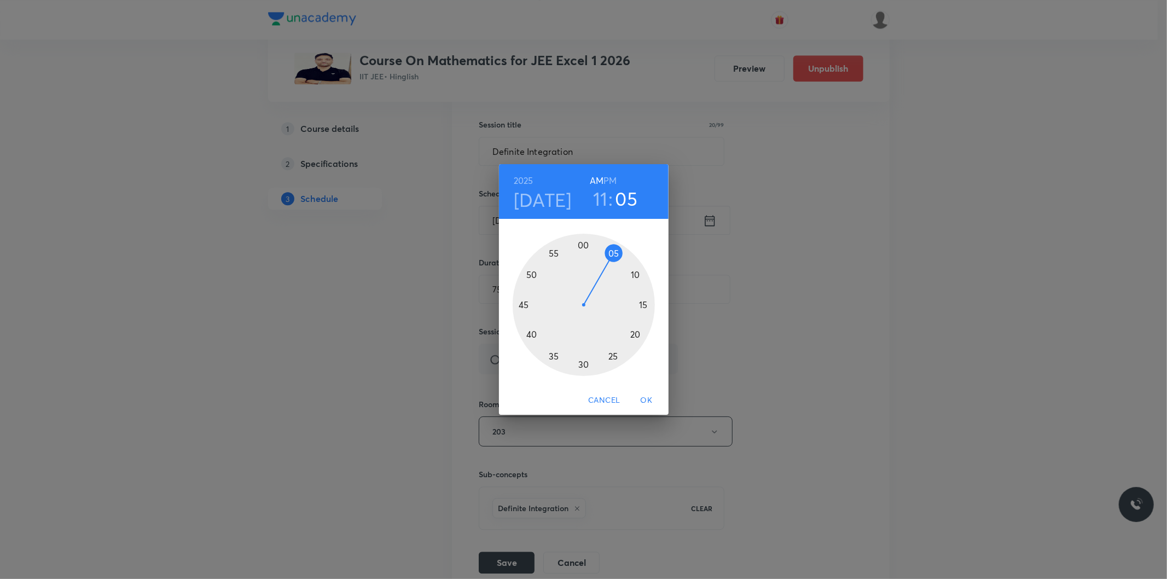
drag, startPoint x: 587, startPoint y: 245, endPoint x: 616, endPoint y: 254, distance: 30.3
click at [616, 254] on div at bounding box center [584, 305] width 142 height 142
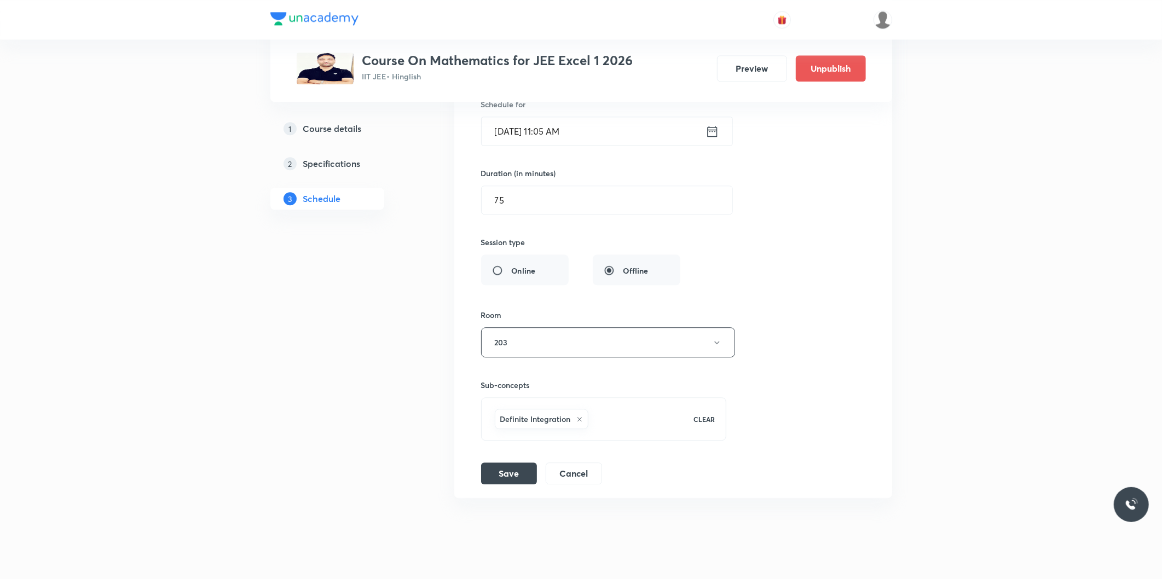
scroll to position [9389, 0]
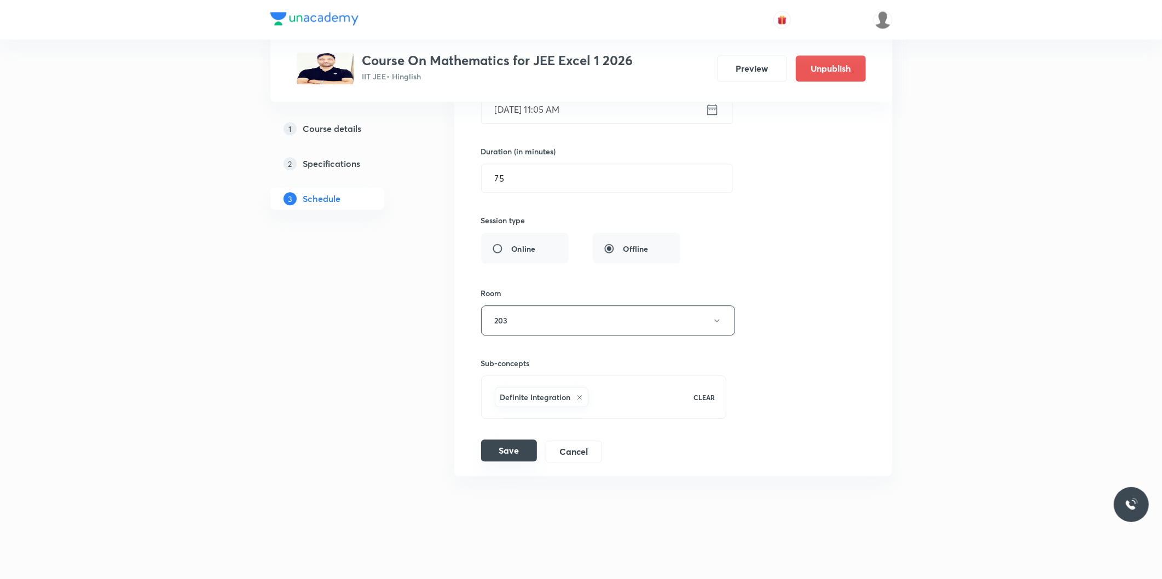
click at [520, 444] on button "Save" at bounding box center [509, 450] width 56 height 22
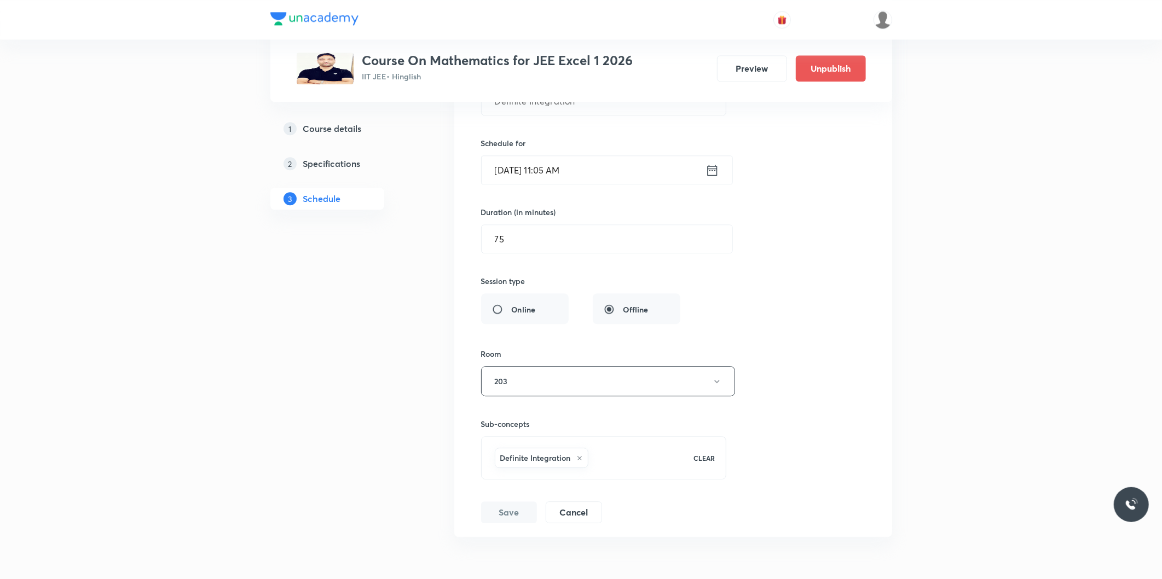
scroll to position [9206, 0]
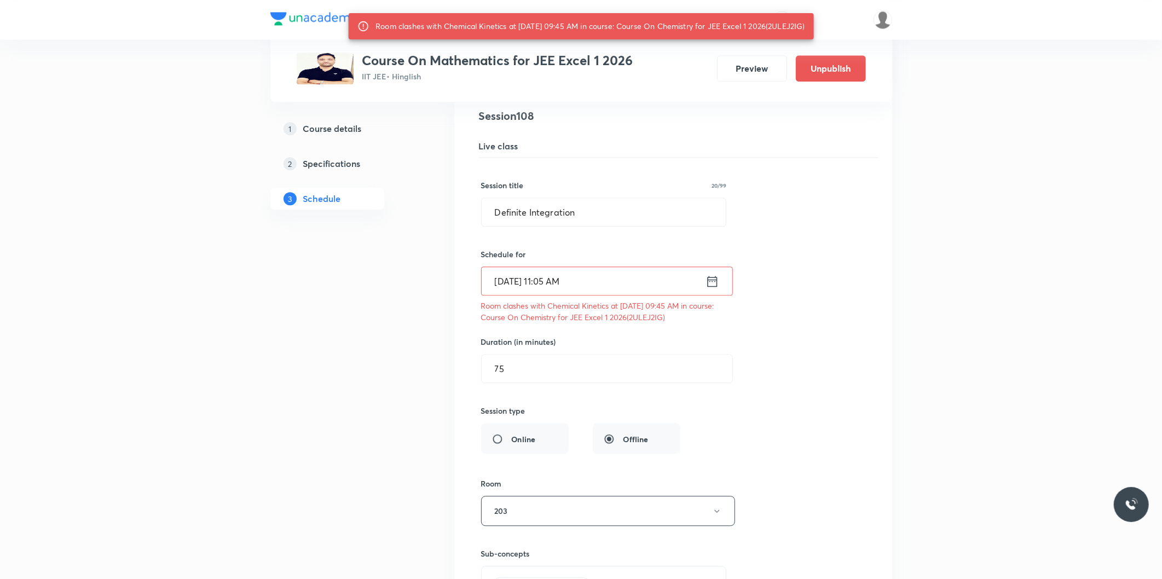
drag, startPoint x: 657, startPoint y: 326, endPoint x: 690, endPoint y: 326, distance: 32.8
click at [690, 323] on p "Room clashes with Chemical Kinetics at 01 Oct 2025 09:45 AM in course: Course O…" at bounding box center [604, 311] width 246 height 23
copy p "2ULEJ2IG"
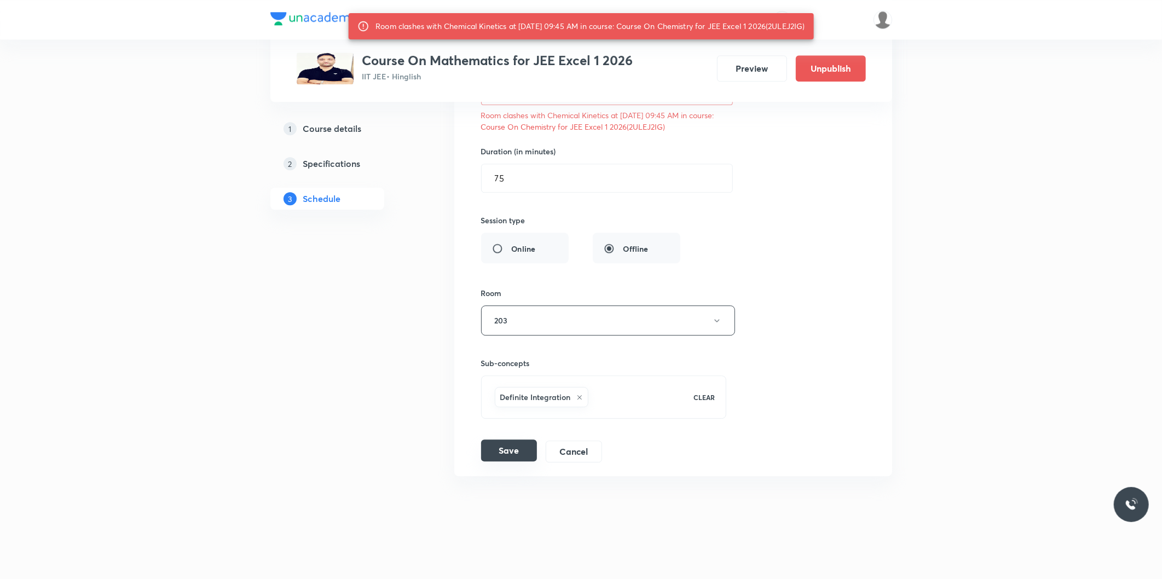
click at [516, 455] on button "Save" at bounding box center [509, 450] width 56 height 22
click at [517, 445] on button "Save" at bounding box center [509, 450] width 56 height 22
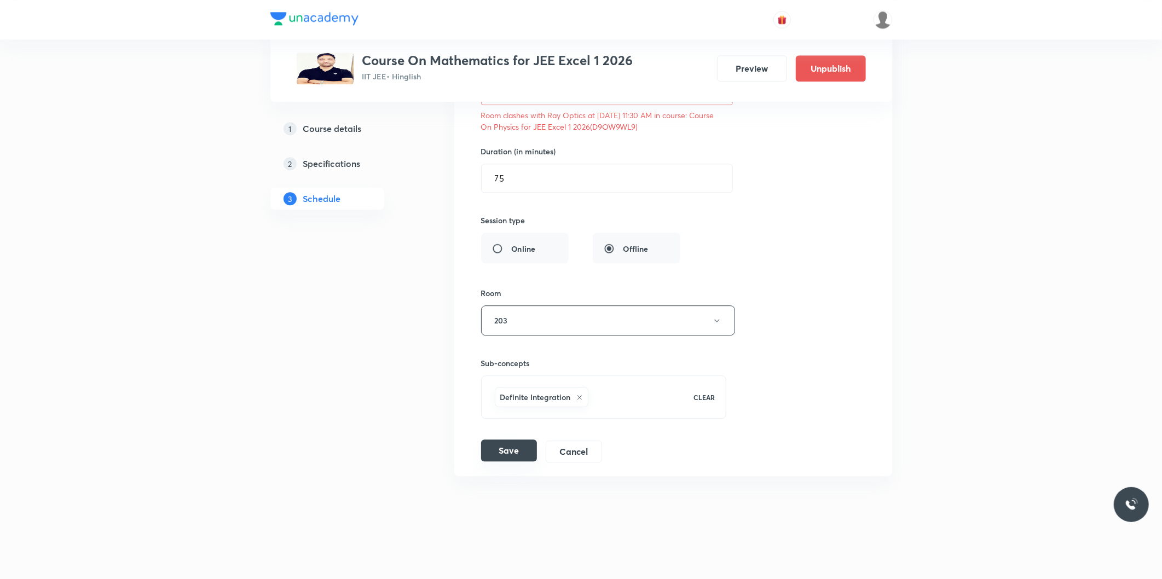
click at [526, 452] on button "Save" at bounding box center [509, 450] width 56 height 22
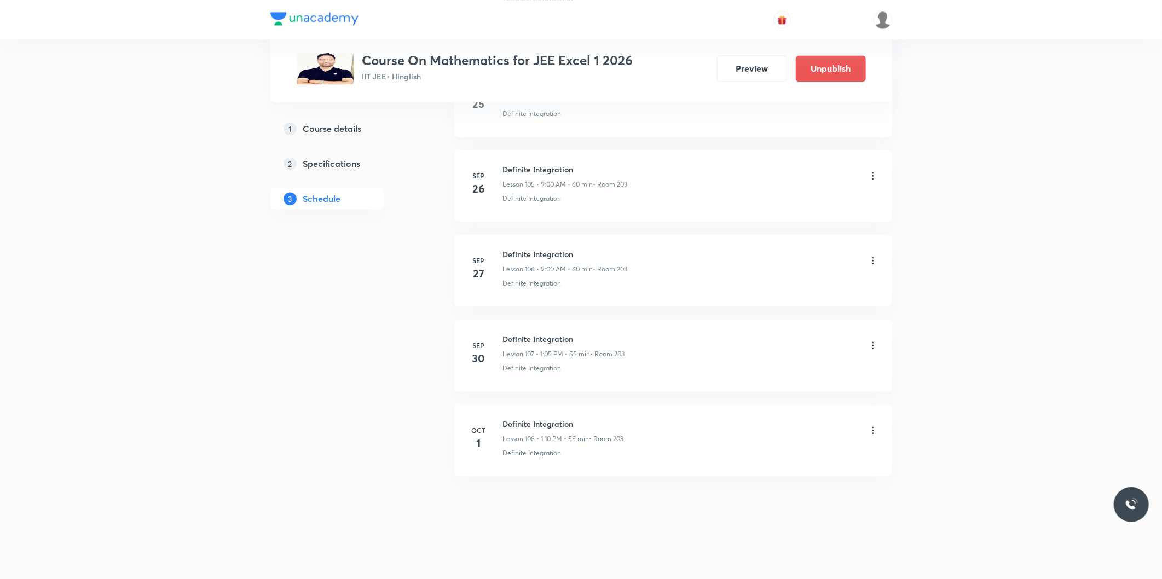
scroll to position [8967, 0]
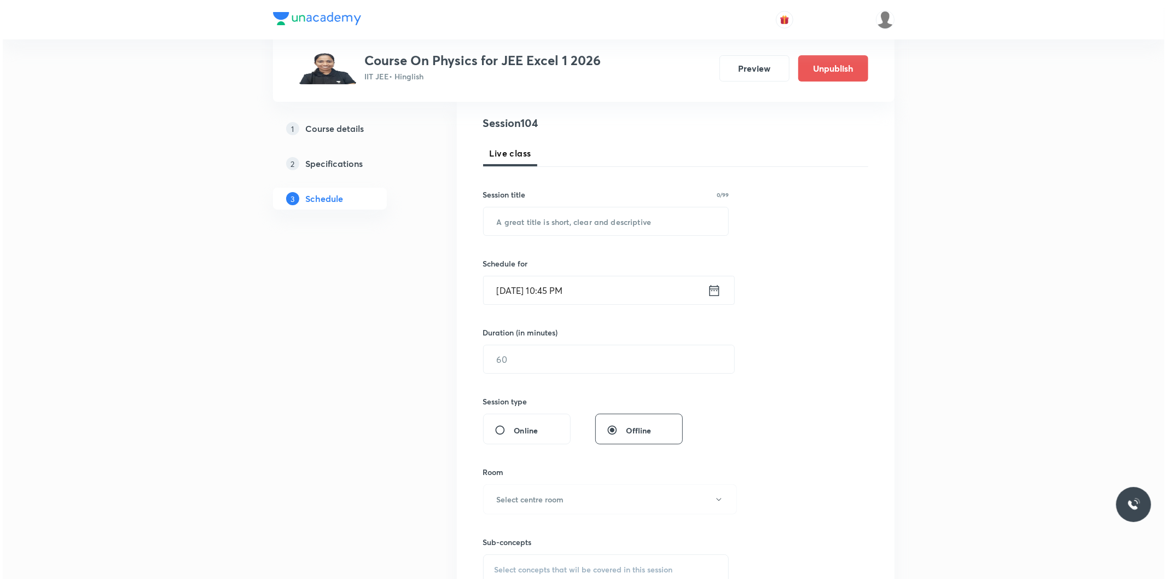
scroll to position [9046, 0]
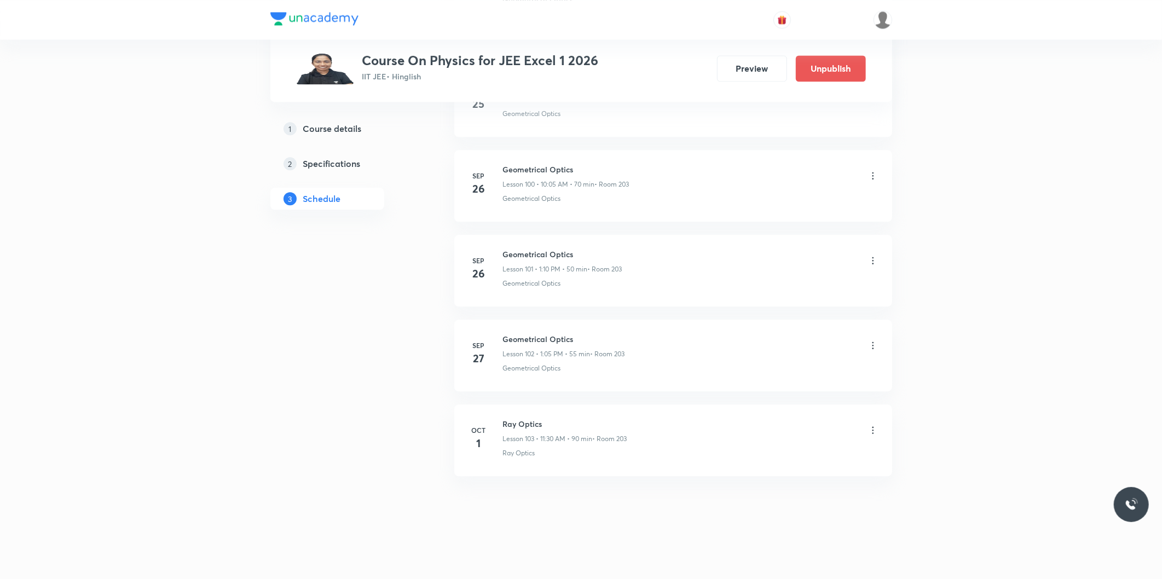
click at [867, 431] on icon at bounding box center [872, 430] width 11 height 11
click at [779, 453] on li "Edit" at bounding box center [816, 458] width 120 height 20
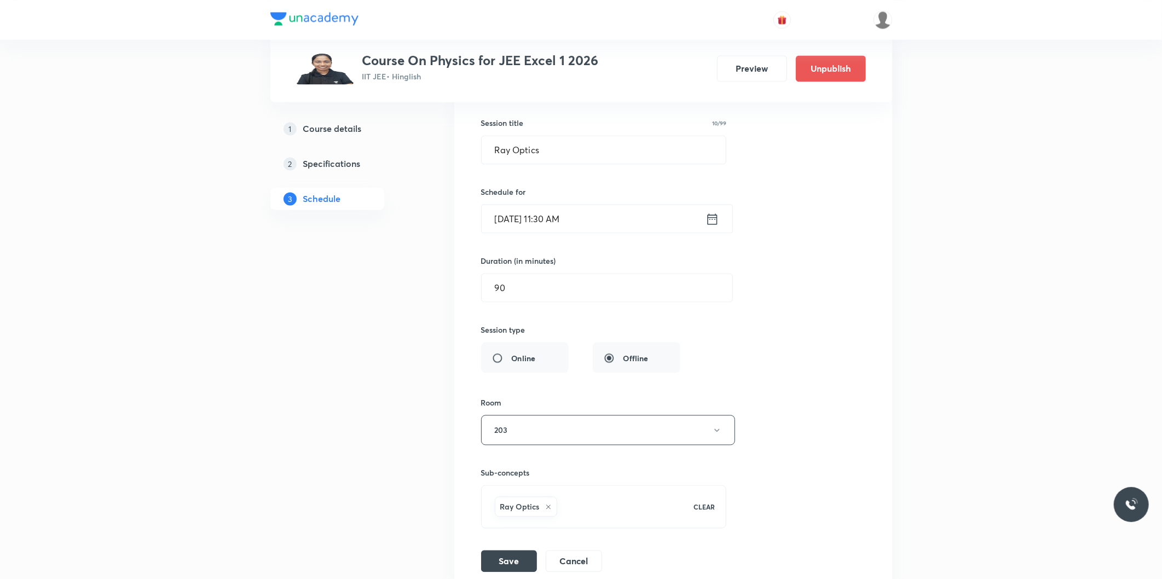
scroll to position [8842, 0]
click at [551, 234] on input "Oct 1, 2025, 11:30 AM" at bounding box center [594, 221] width 224 height 28
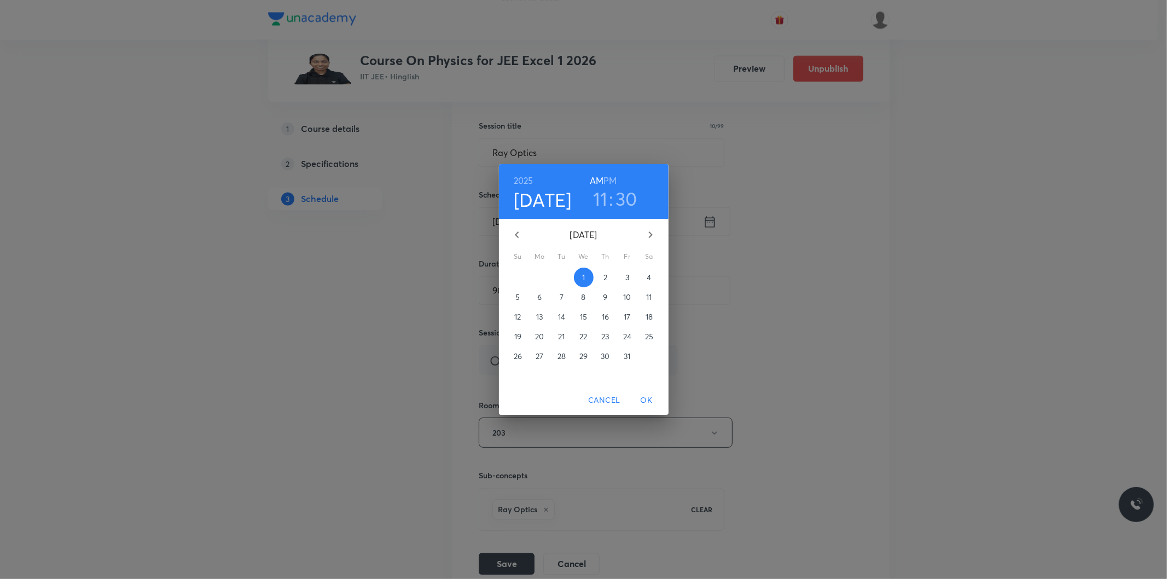
click at [611, 183] on h6 "PM" at bounding box center [610, 180] width 13 height 15
click at [603, 206] on h3 "11" at bounding box center [600, 198] width 15 height 23
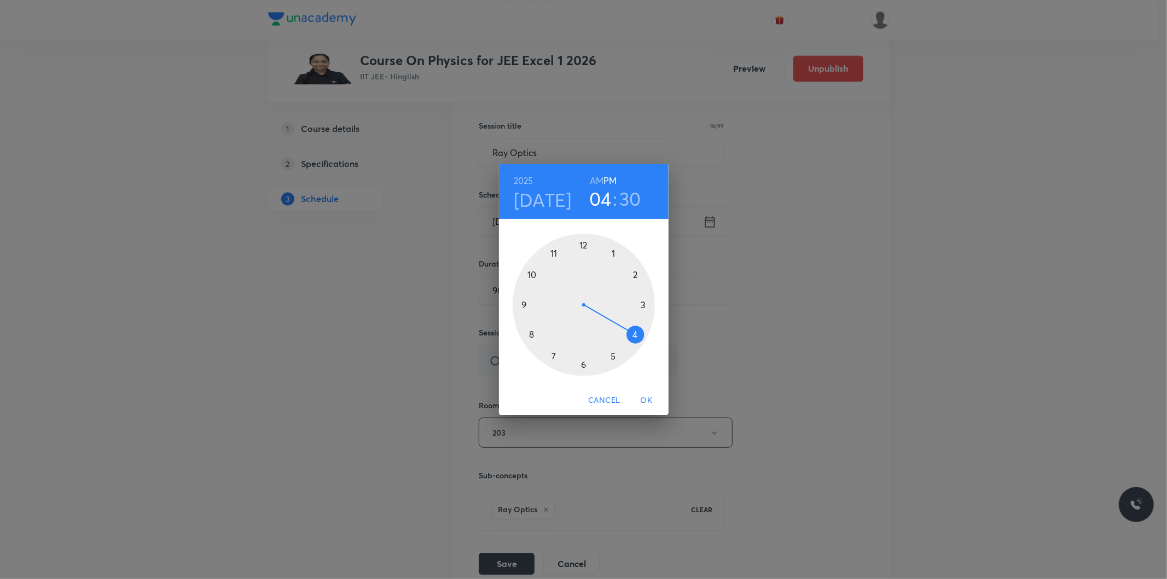
drag, startPoint x: 560, startPoint y: 257, endPoint x: 626, endPoint y: 331, distance: 98.1
click at [626, 331] on div at bounding box center [584, 305] width 142 height 142
click at [647, 391] on button "OK" at bounding box center [646, 400] width 35 height 20
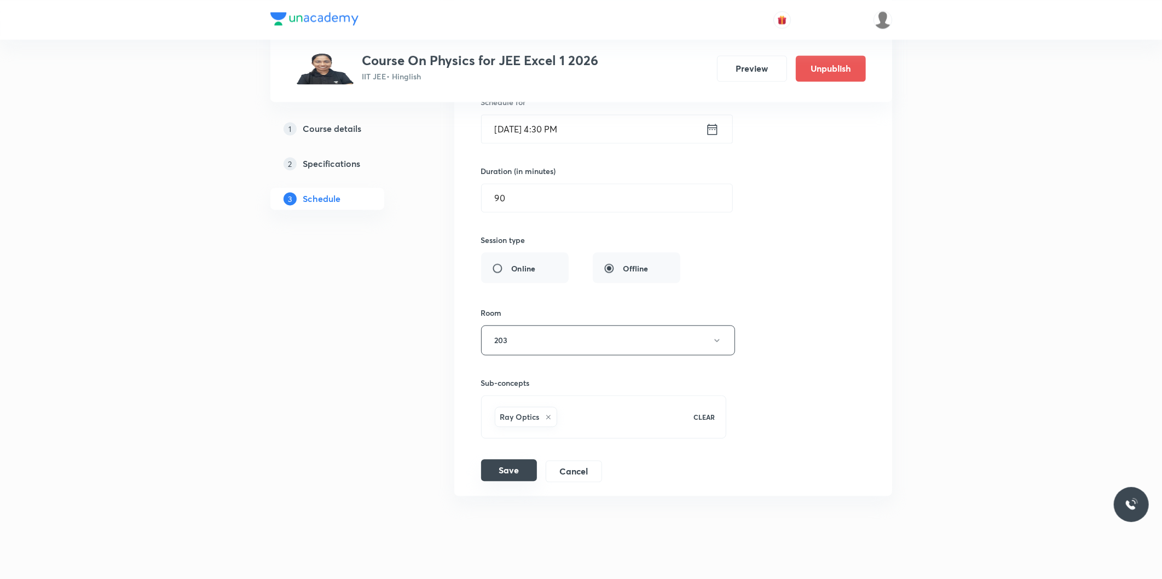
scroll to position [8963, 0]
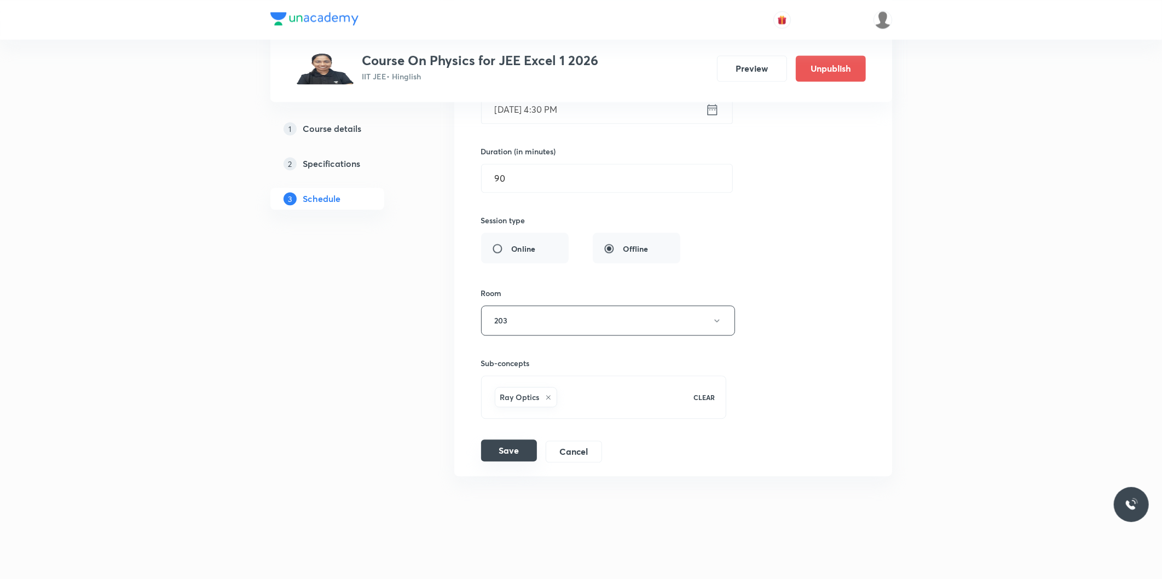
click at [507, 445] on button "Save" at bounding box center [509, 450] width 56 height 22
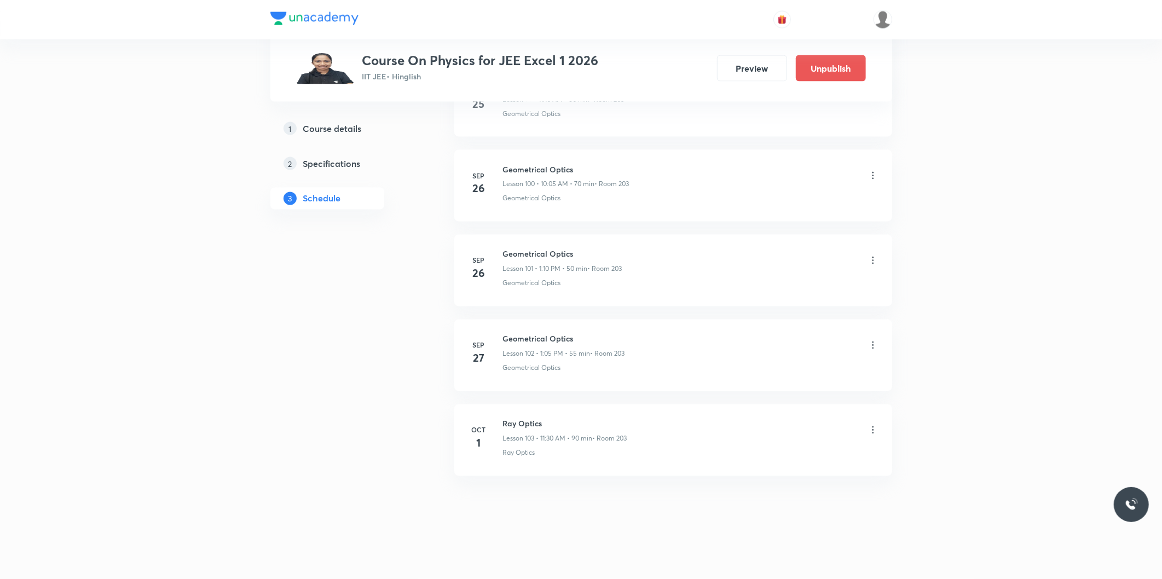
scroll to position [8542, 0]
click at [874, 432] on icon at bounding box center [872, 430] width 11 height 11
click at [785, 457] on li "Edit" at bounding box center [816, 458] width 120 height 20
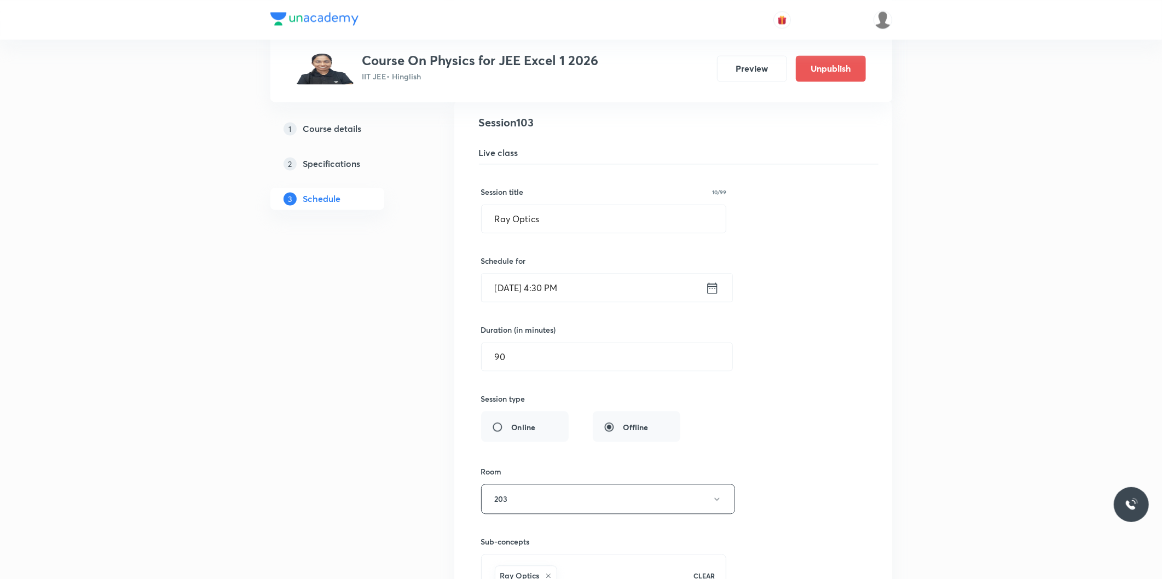
scroll to position [8786, 0]
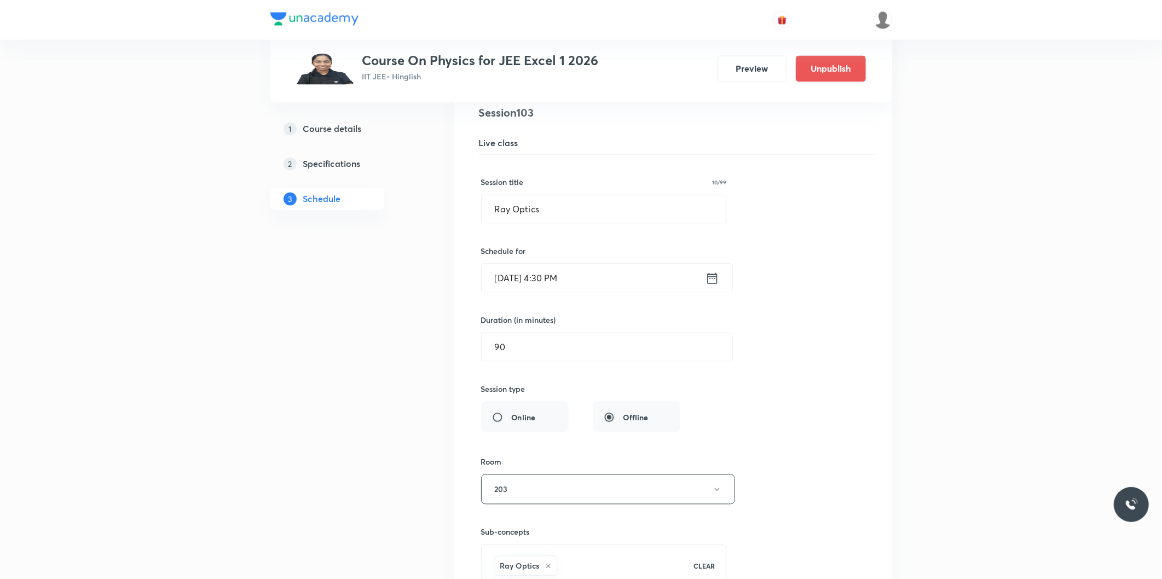
click at [548, 288] on input "Oct 1, 2025, 4:30 PM" at bounding box center [594, 278] width 224 height 28
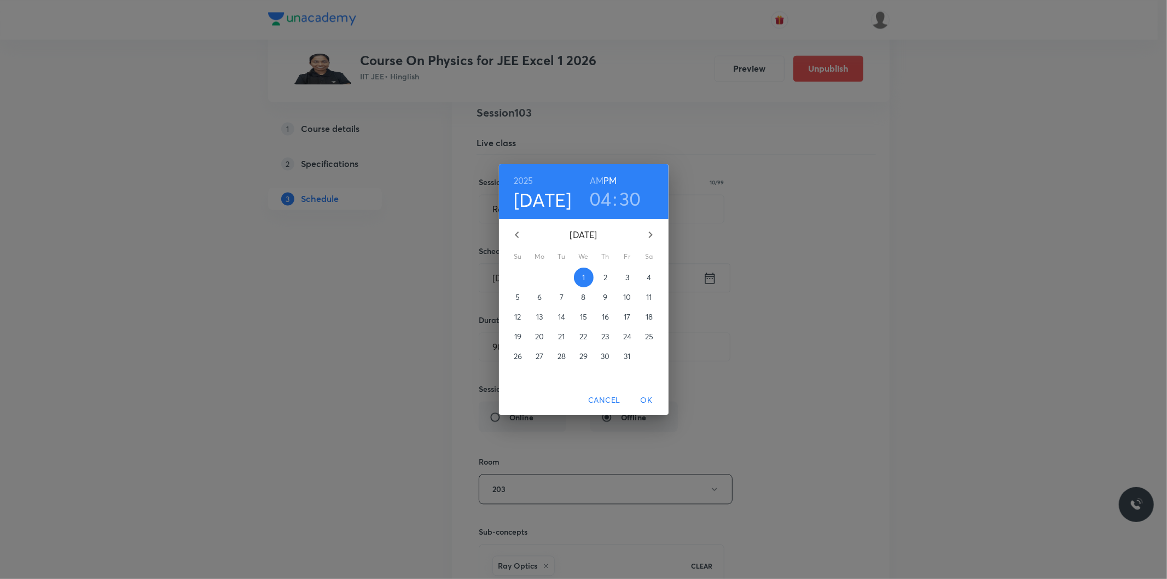
click at [606, 201] on h3 "04" at bounding box center [600, 198] width 22 height 23
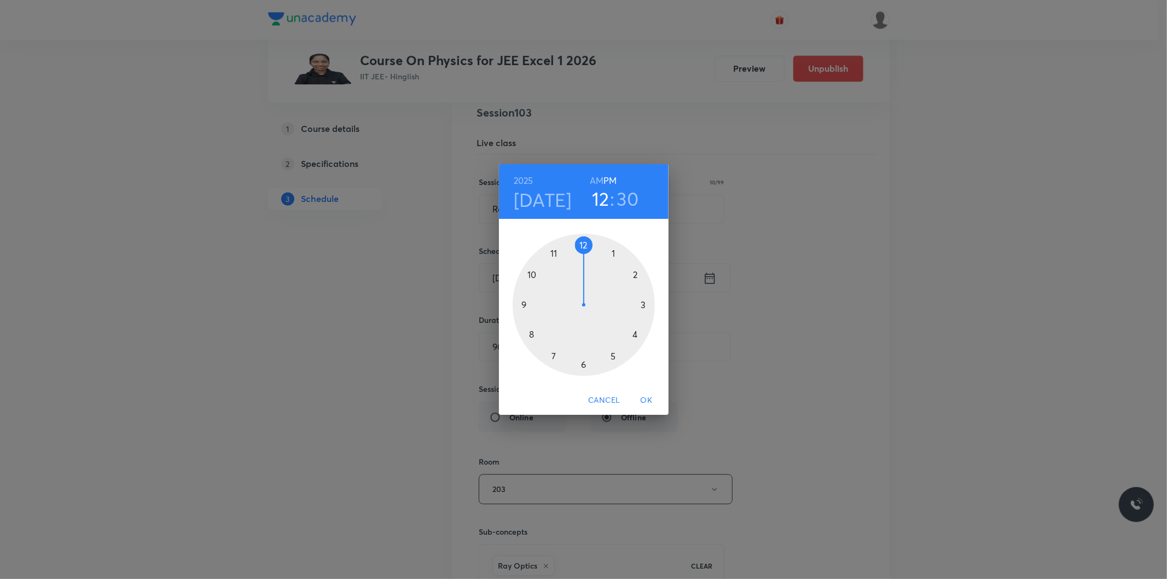
drag, startPoint x: 638, startPoint y: 331, endPoint x: 588, endPoint y: 251, distance: 93.9
click at [588, 251] on div at bounding box center [584, 305] width 142 height 142
drag, startPoint x: 588, startPoint y: 362, endPoint x: 614, endPoint y: 356, distance: 25.9
click at [614, 356] on div at bounding box center [584, 305] width 142 height 142
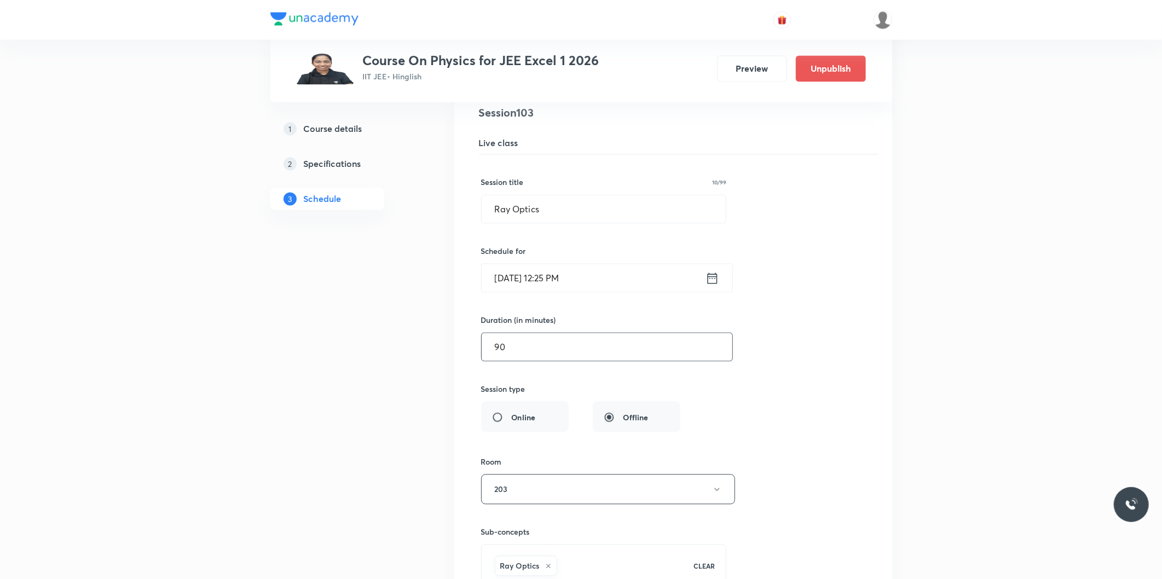
click at [558, 361] on input "90" at bounding box center [607, 347] width 251 height 28
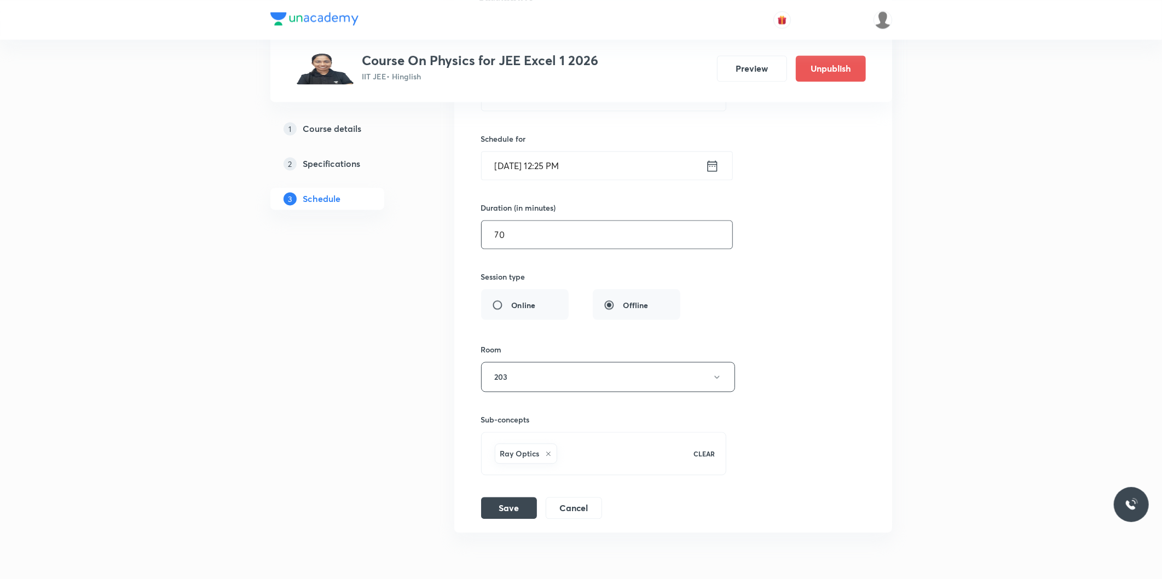
scroll to position [8963, 0]
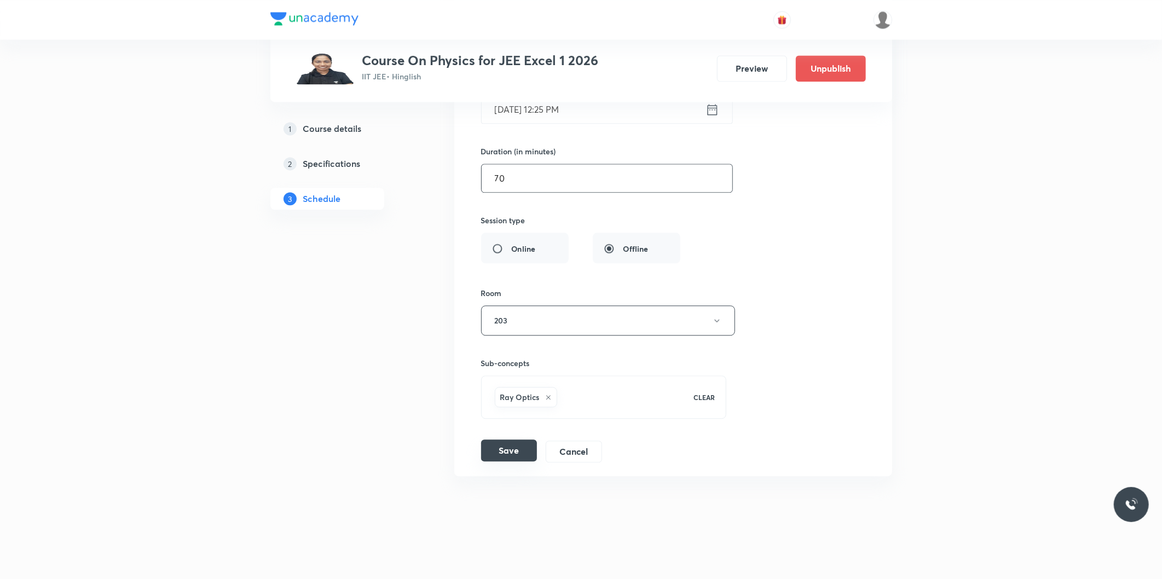
type input "70"
click at [505, 461] on button "Save" at bounding box center [509, 450] width 56 height 22
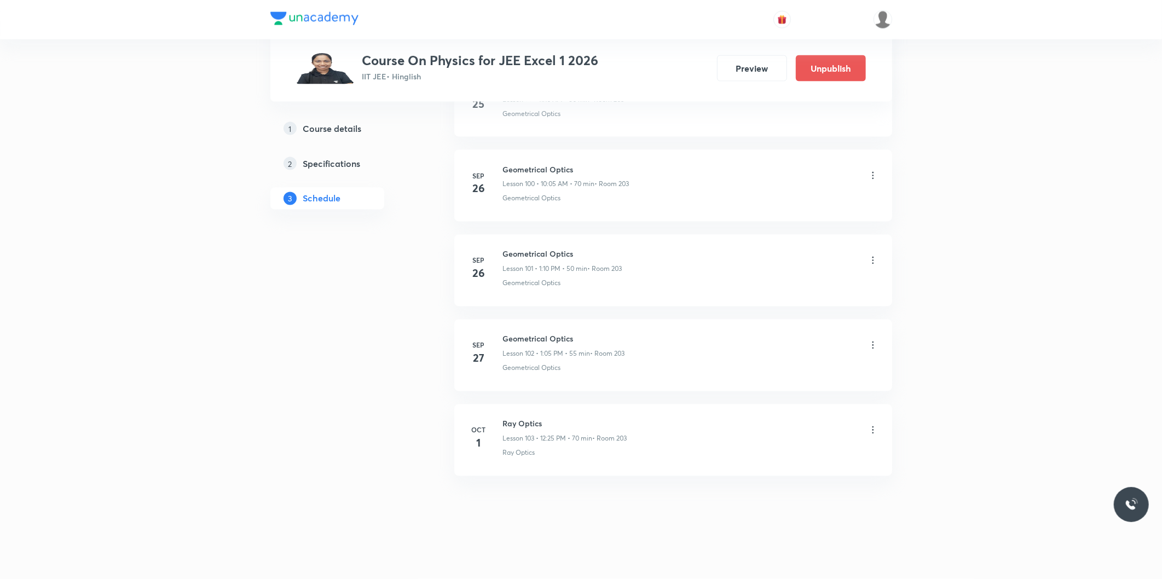
scroll to position [8542, 0]
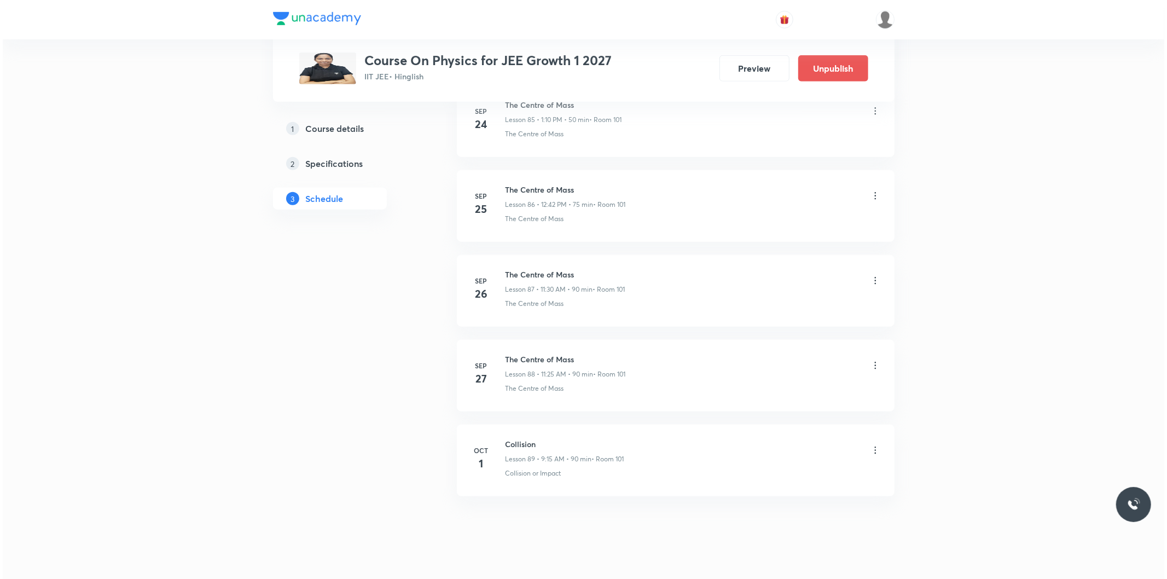
scroll to position [7857, 0]
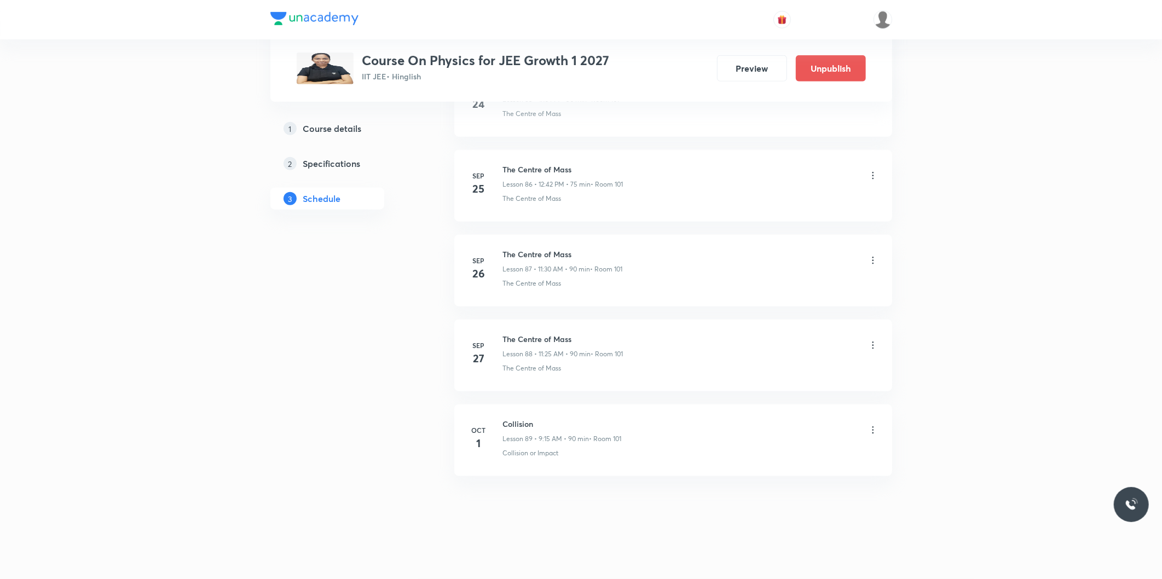
click at [869, 431] on icon at bounding box center [872, 430] width 11 height 11
click at [787, 456] on li "Edit" at bounding box center [816, 458] width 120 height 20
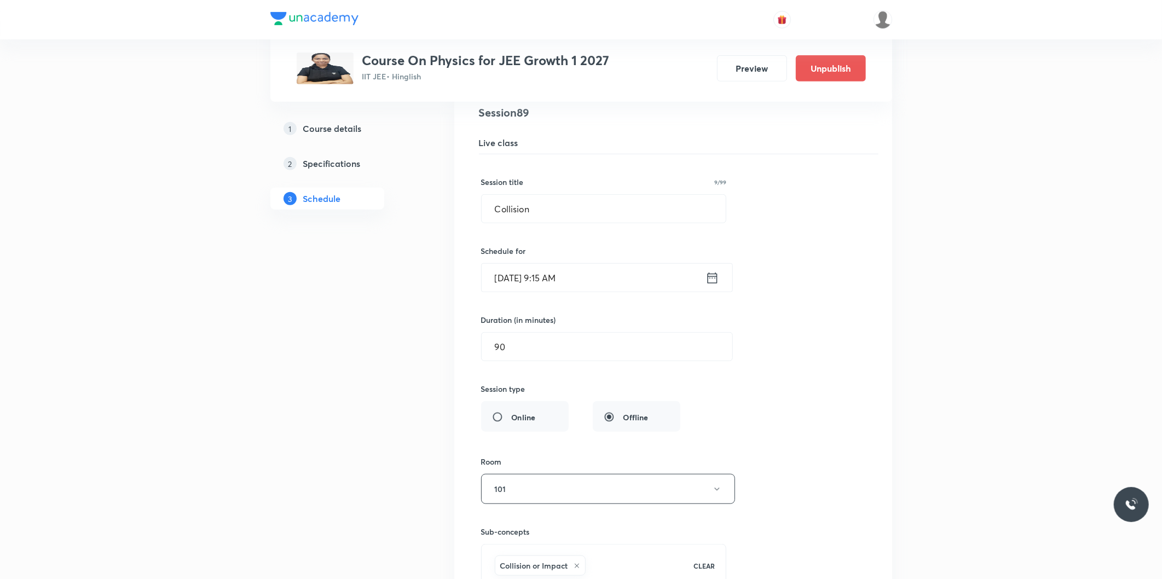
scroll to position [7592, 0]
click at [557, 293] on input "[DATE] 9:15 AM" at bounding box center [594, 283] width 224 height 28
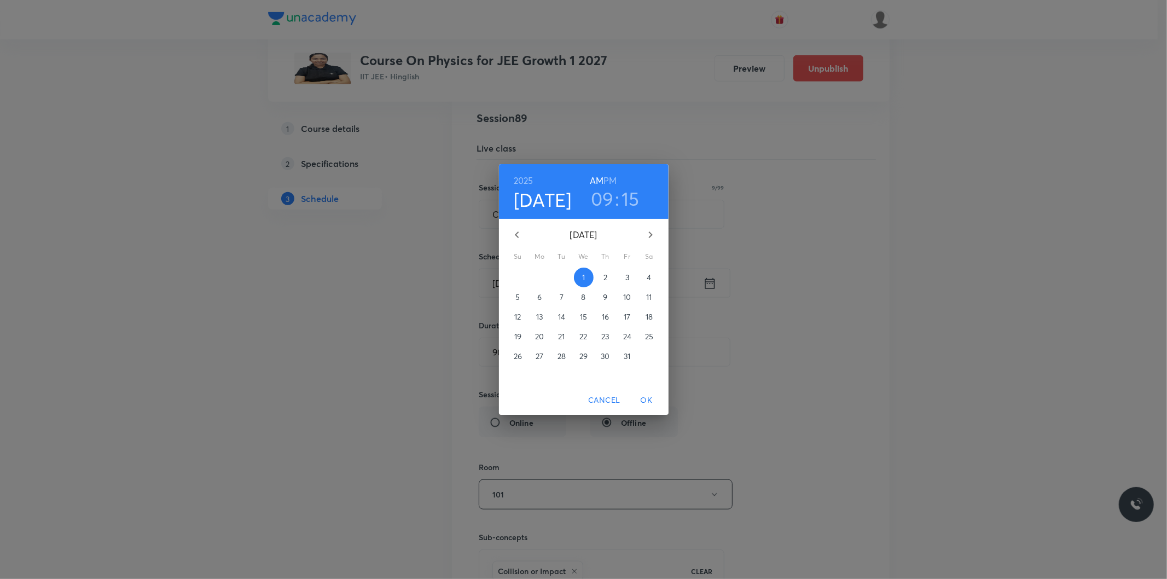
click at [622, 197] on h3 "15" at bounding box center [631, 198] width 18 height 23
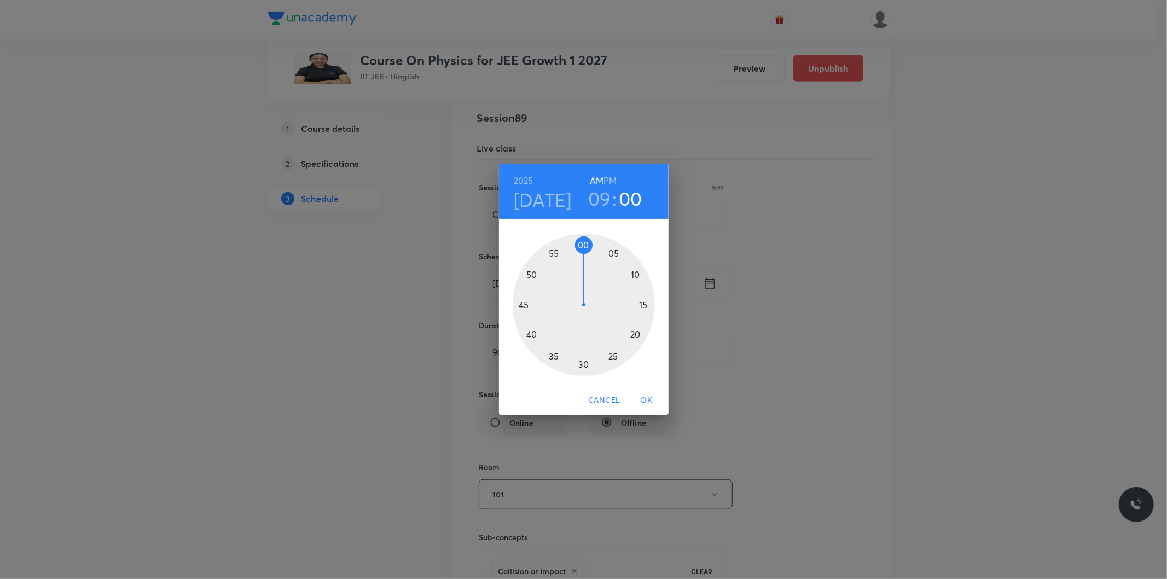
drag, startPoint x: 638, startPoint y: 301, endPoint x: 582, endPoint y: 242, distance: 80.5
click at [582, 242] on div at bounding box center [584, 305] width 142 height 142
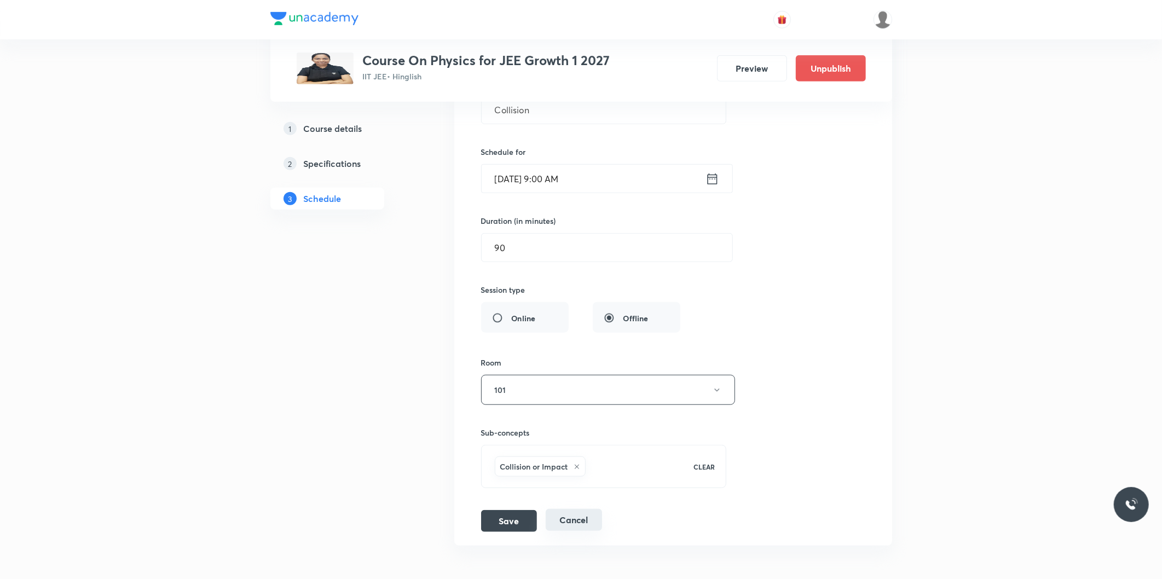
scroll to position [7775, 0]
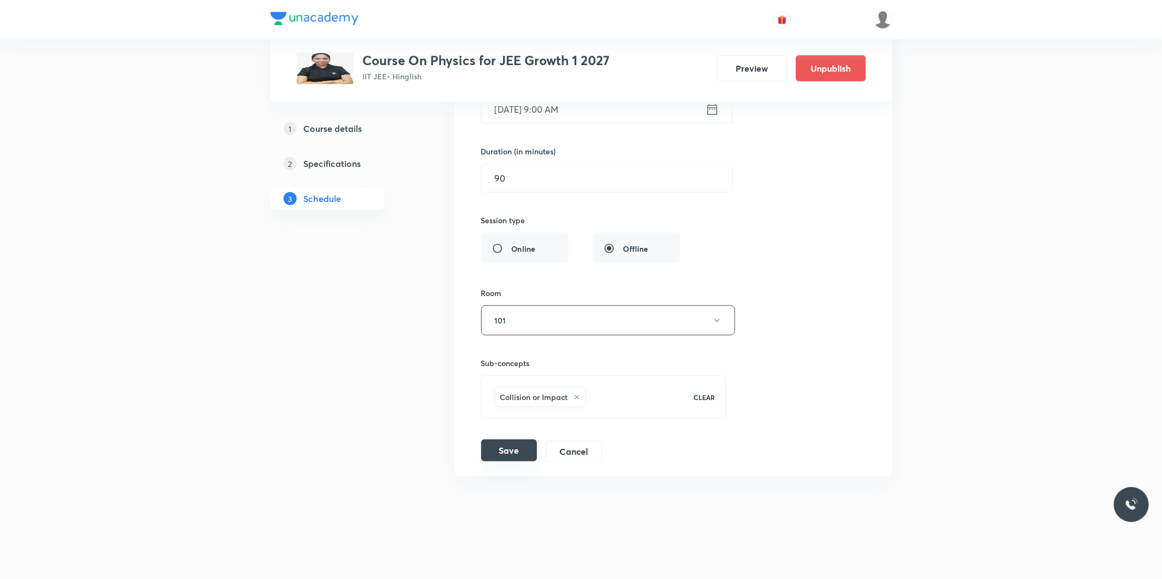
click at [518, 452] on button "Save" at bounding box center [509, 450] width 56 height 22
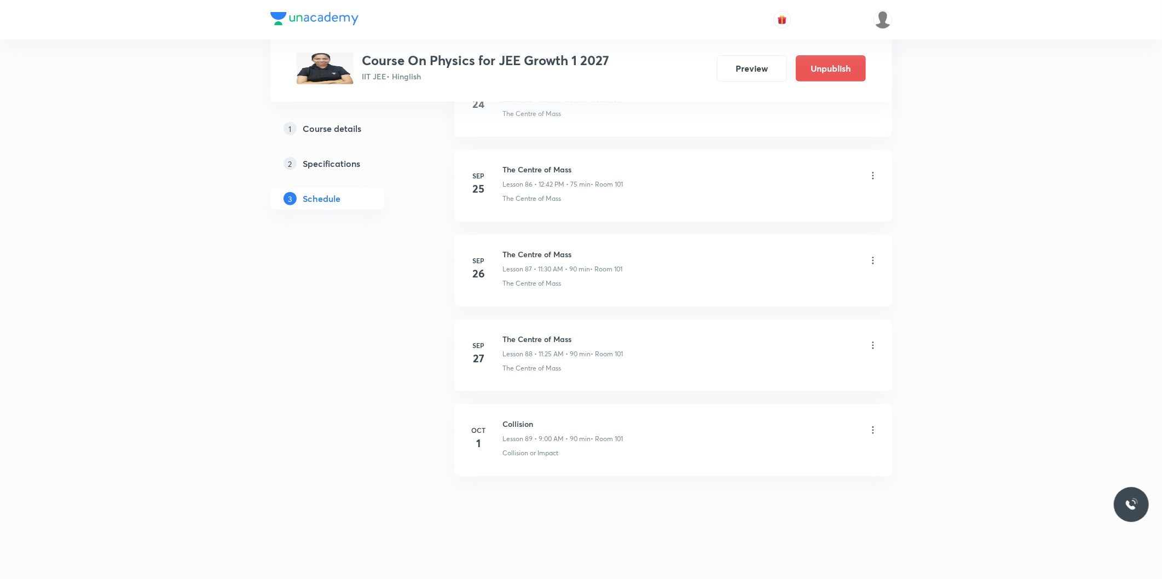
scroll to position [7353, 0]
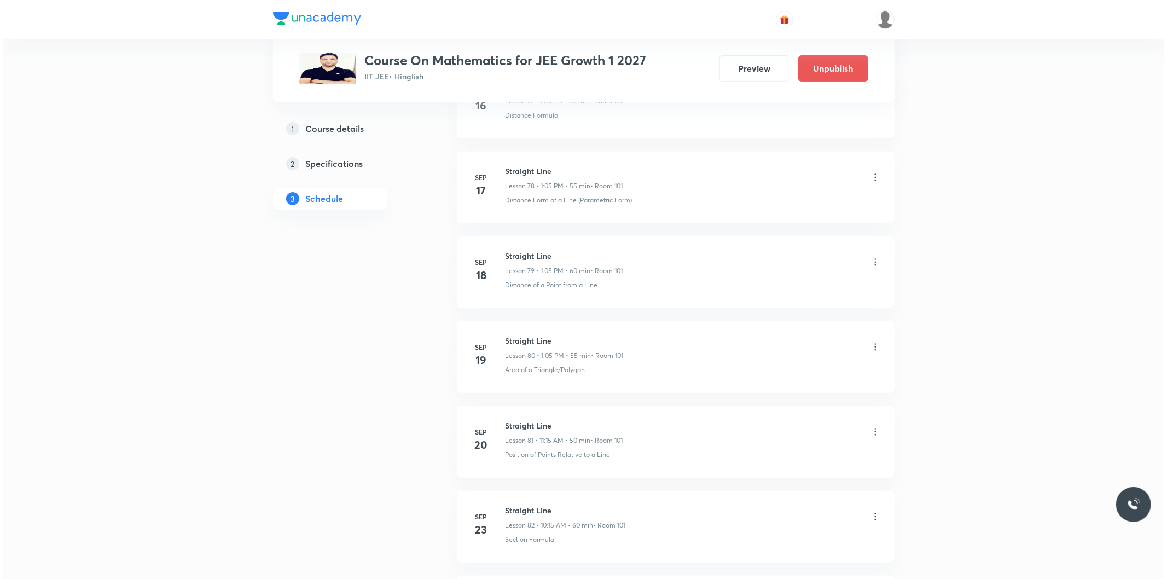
scroll to position [7602, 0]
click at [873, 432] on icon at bounding box center [872, 430] width 11 height 11
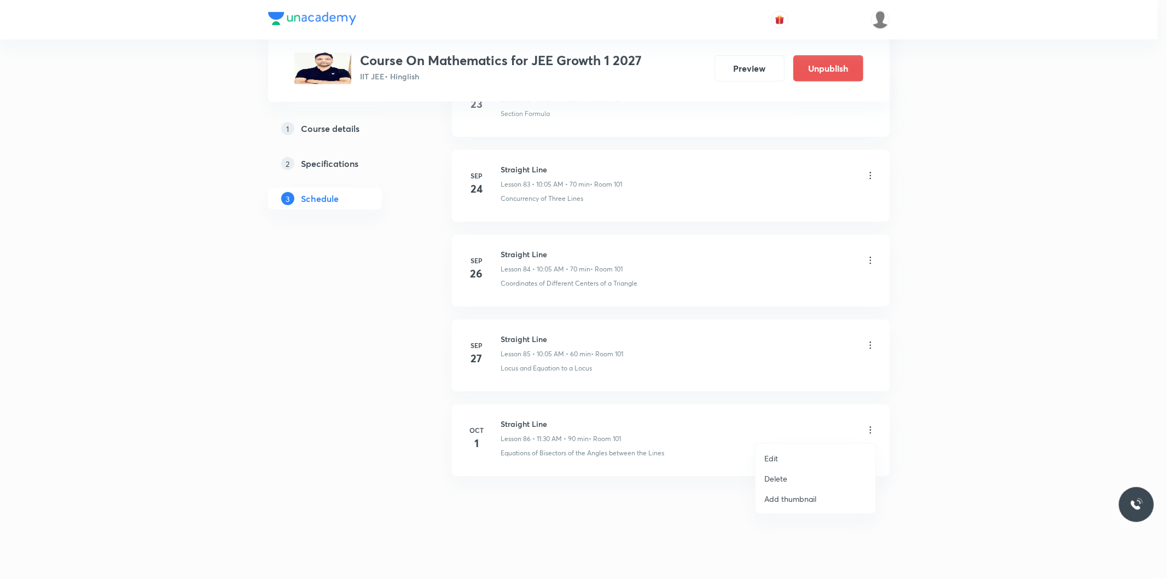
click at [780, 458] on li "Edit" at bounding box center [816, 458] width 120 height 20
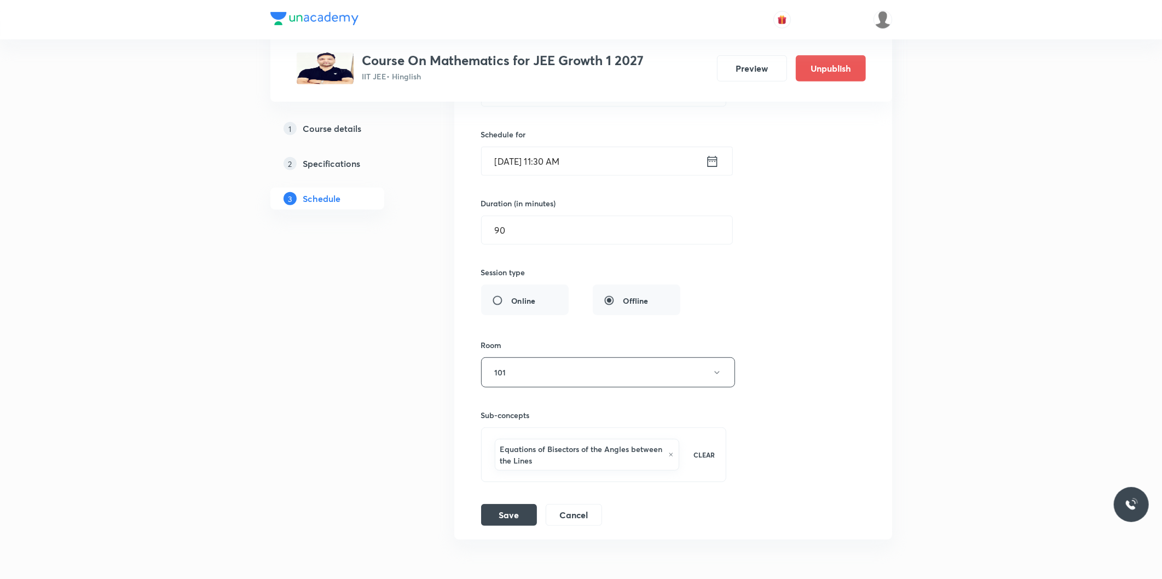
scroll to position [7349, 0]
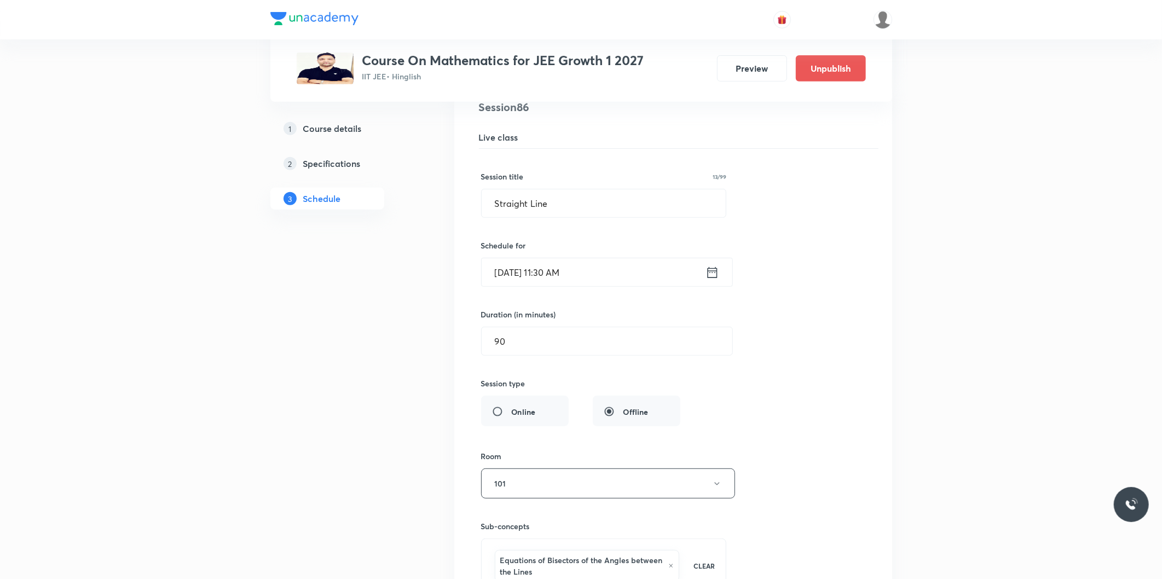
click at [565, 281] on input "Oct 1, 2025, 11:30 AM" at bounding box center [594, 272] width 224 height 28
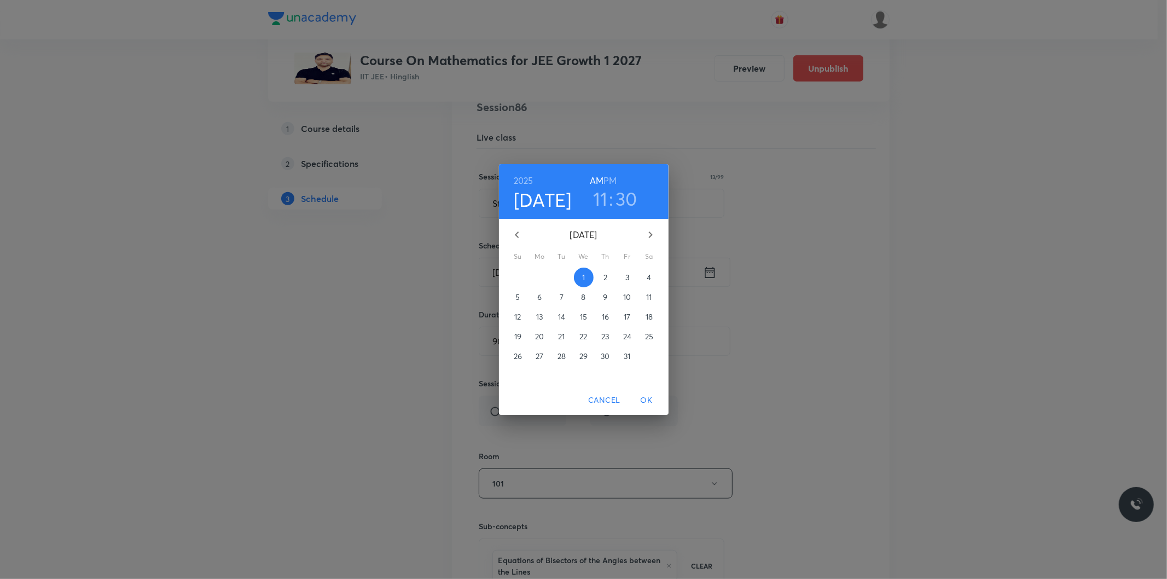
click at [610, 183] on h6 "PM" at bounding box center [610, 180] width 13 height 15
click at [606, 201] on h3 "11" at bounding box center [600, 198] width 15 height 23
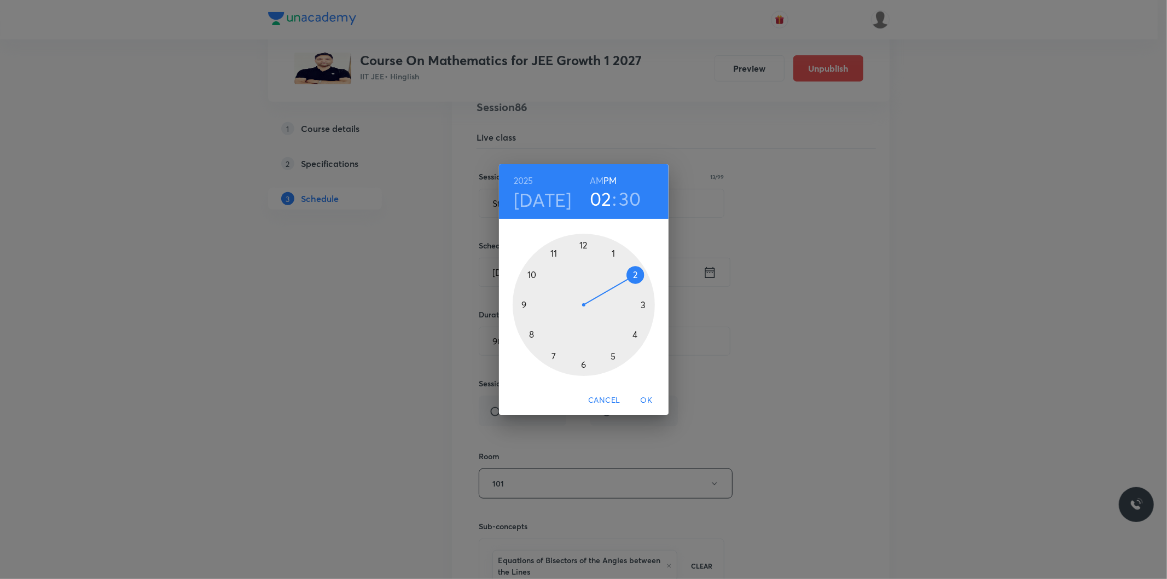
drag, startPoint x: 566, startPoint y: 250, endPoint x: 631, endPoint y: 278, distance: 70.4
click at [631, 278] on div at bounding box center [584, 305] width 142 height 142
click at [658, 397] on span "OK" at bounding box center [647, 401] width 26 height 14
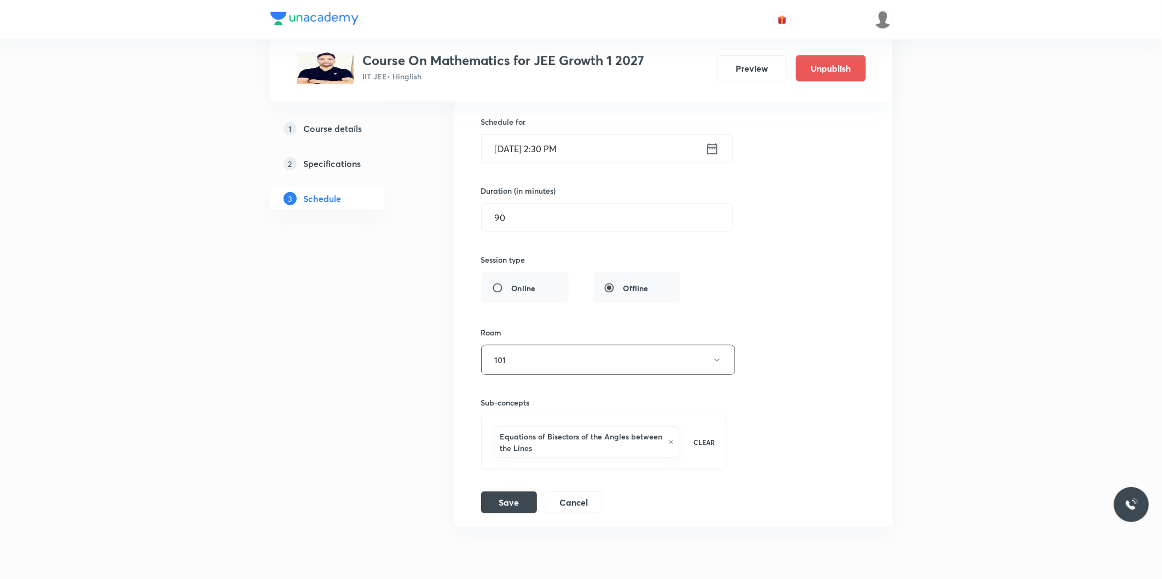
scroll to position [7532, 0]
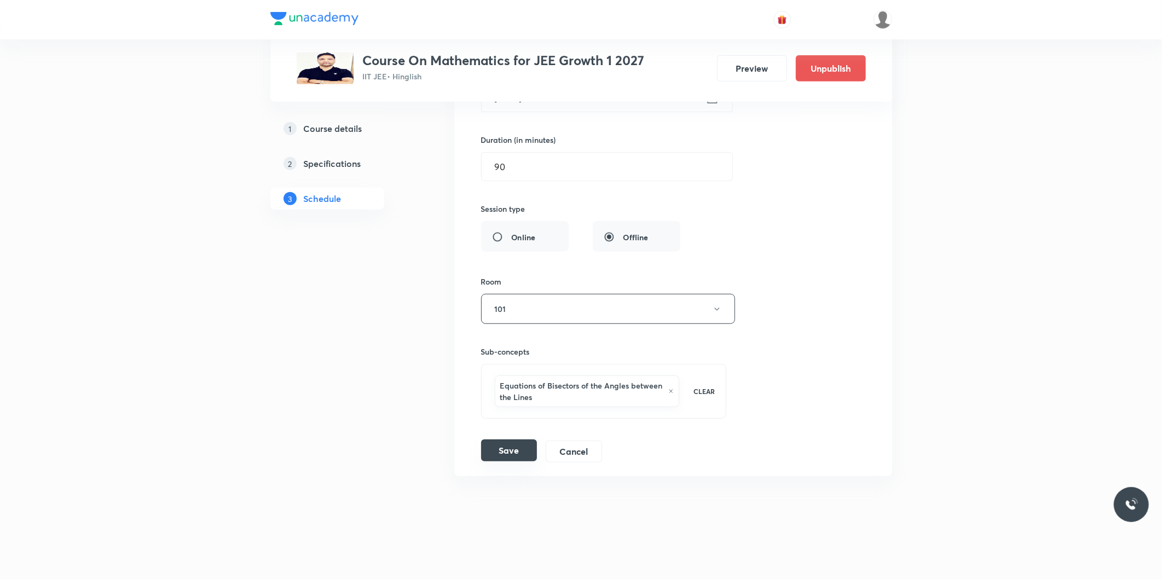
click at [520, 444] on button "Save" at bounding box center [509, 450] width 56 height 22
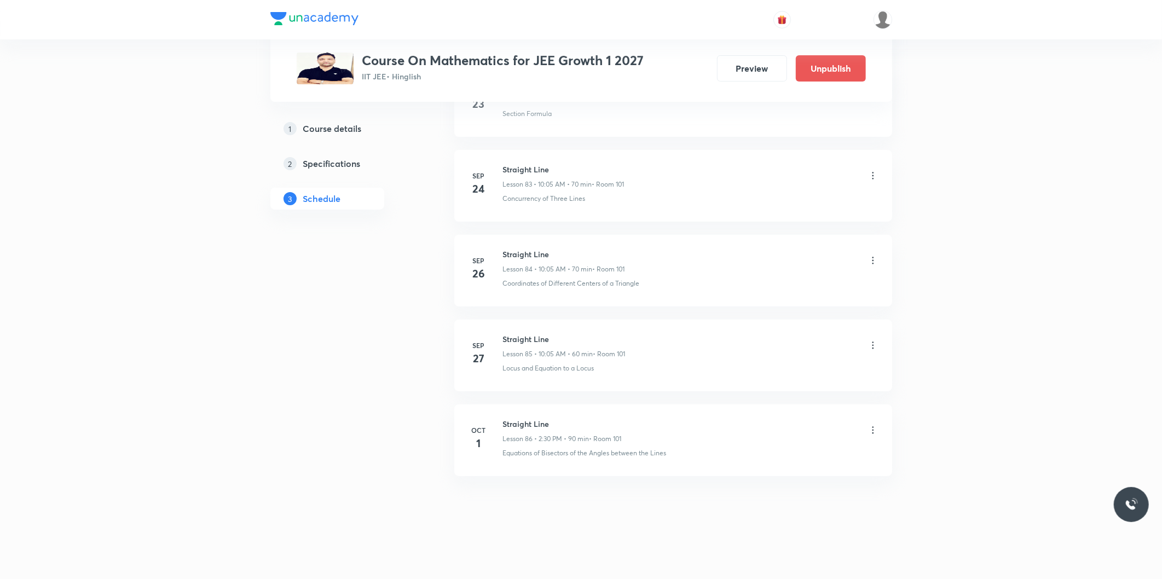
scroll to position [7099, 0]
click at [869, 432] on icon at bounding box center [872, 430] width 11 height 11
click at [786, 453] on li "Edit" at bounding box center [816, 458] width 120 height 20
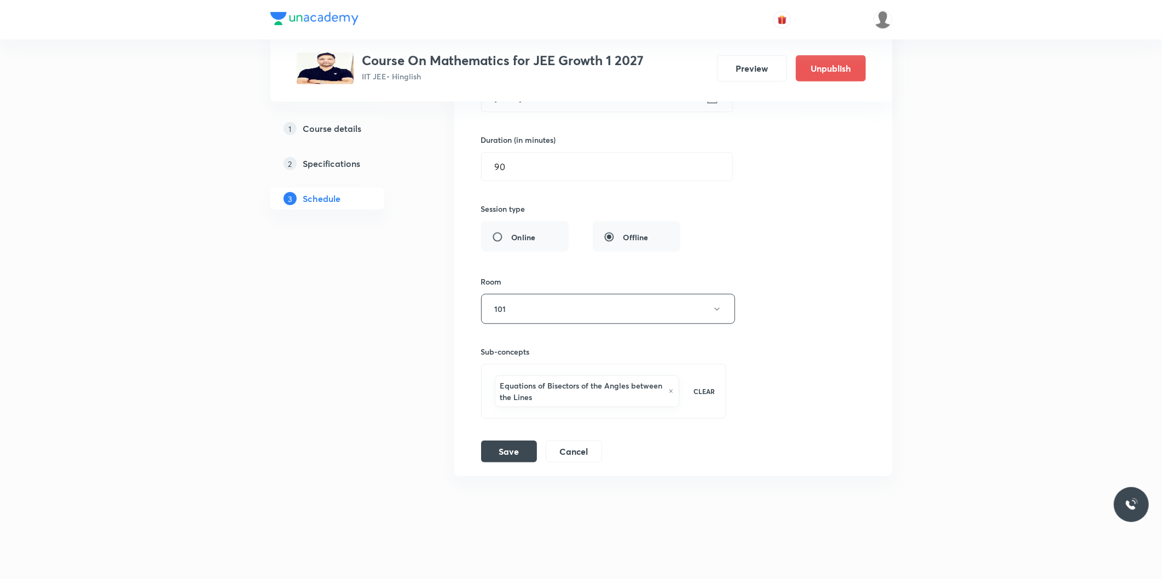
scroll to position [7410, 0]
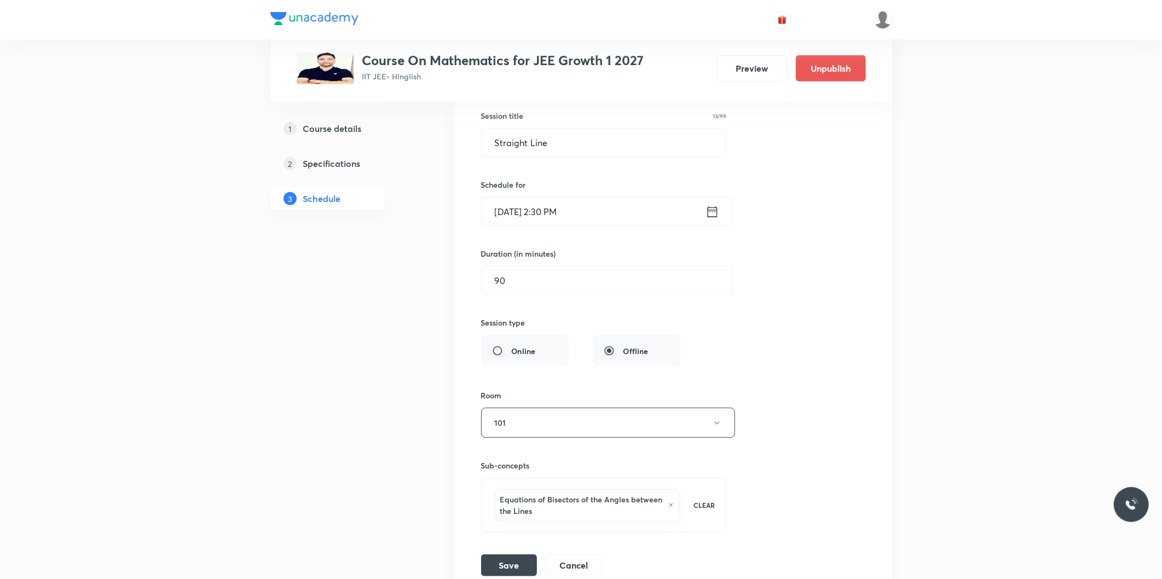
click at [553, 215] on input "Oct 1, 2025, 2:30 PM" at bounding box center [594, 212] width 224 height 28
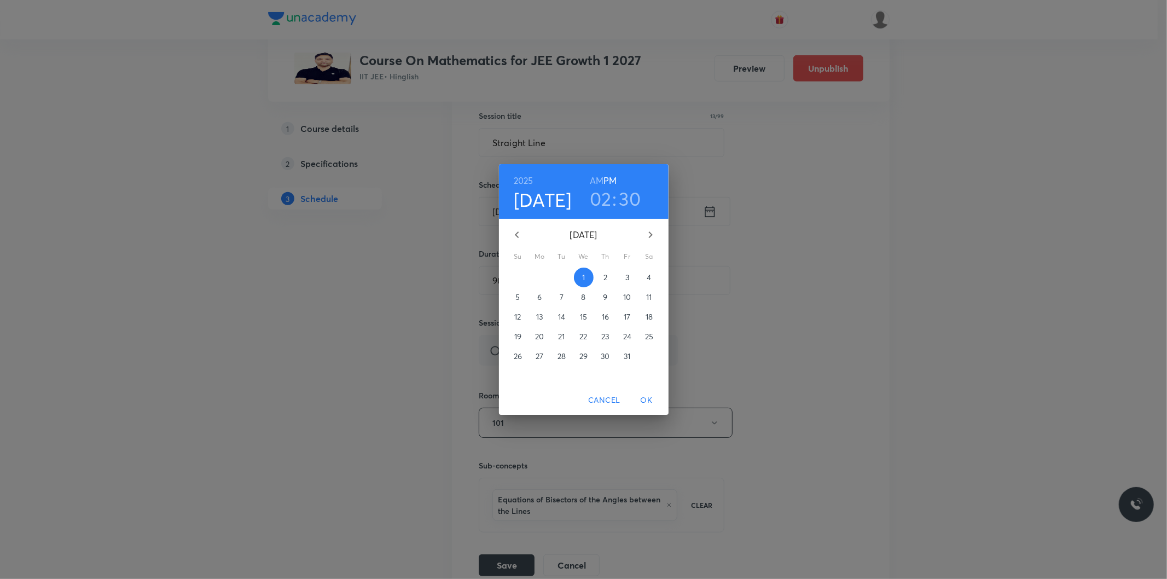
click at [606, 203] on h3 "02" at bounding box center [601, 198] width 22 height 23
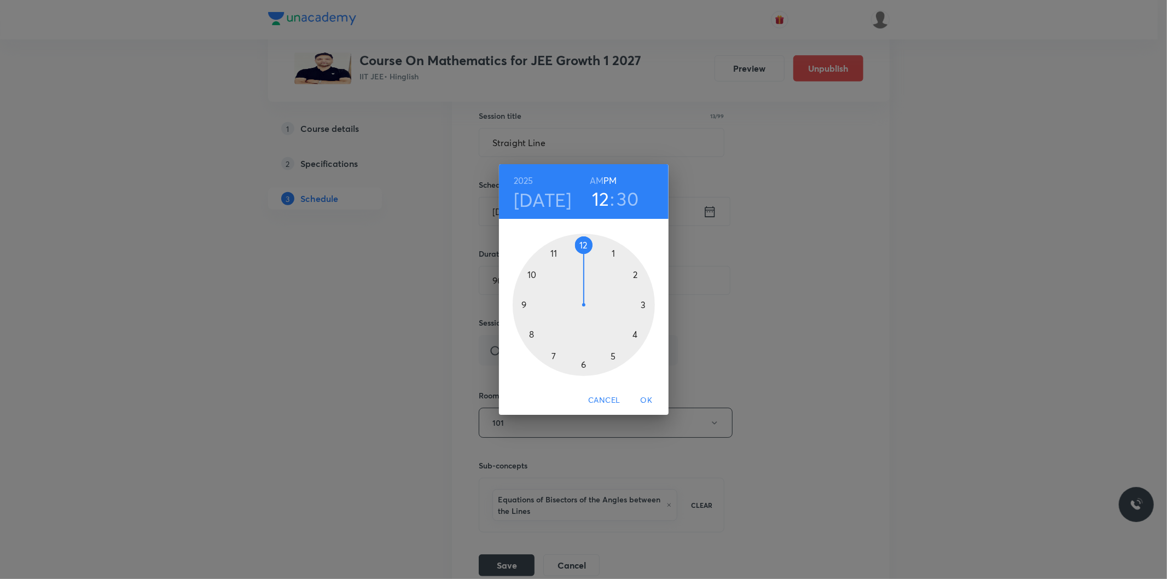
drag, startPoint x: 632, startPoint y: 271, endPoint x: 586, endPoint y: 255, distance: 48.1
click at [586, 255] on div at bounding box center [584, 305] width 142 height 142
drag, startPoint x: 595, startPoint y: 364, endPoint x: 613, endPoint y: 356, distance: 19.8
click at [613, 356] on div at bounding box center [584, 305] width 142 height 142
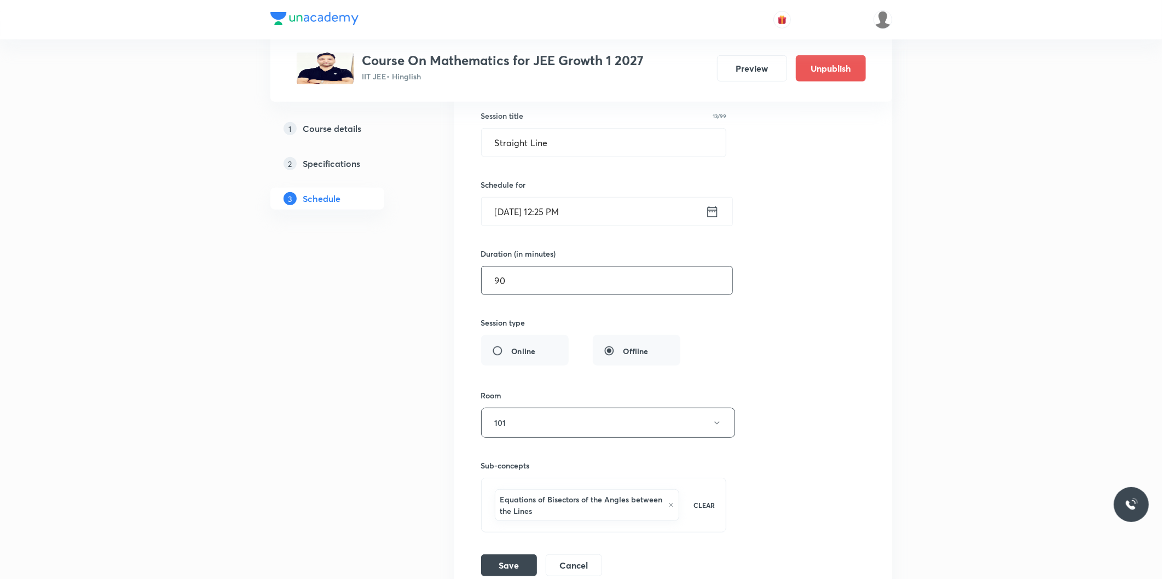
click at [571, 288] on input "90" at bounding box center [607, 281] width 251 height 28
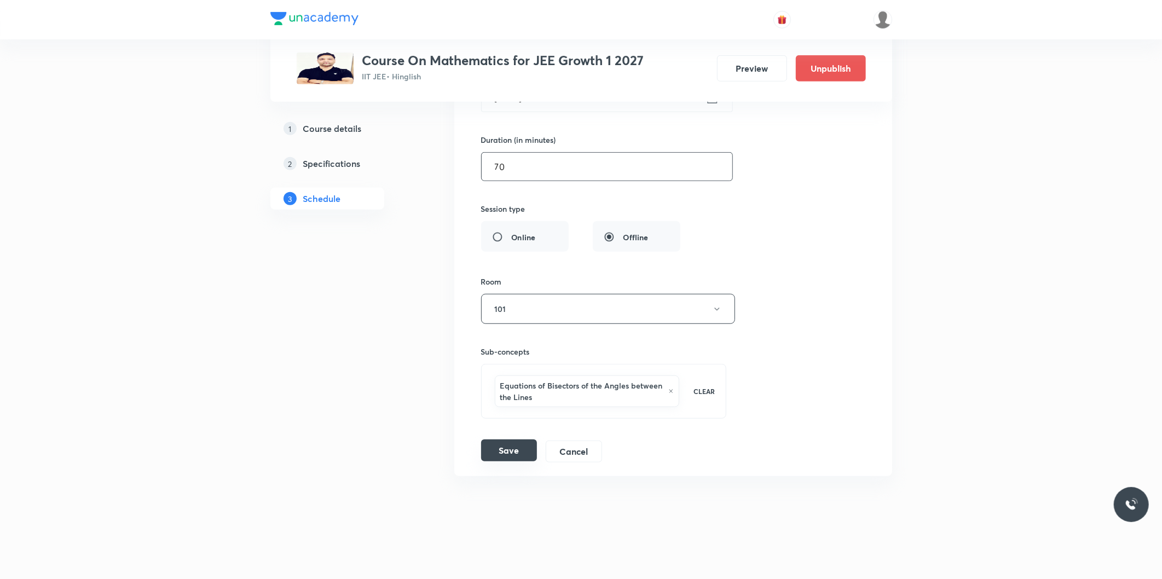
type input "70"
click at [515, 448] on button "Save" at bounding box center [509, 450] width 56 height 22
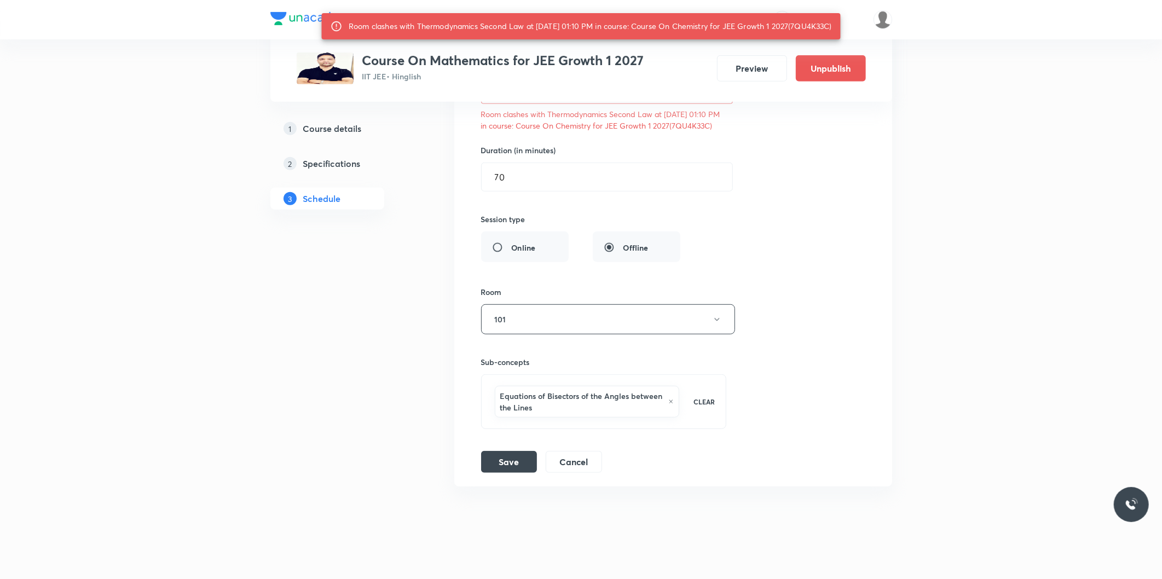
drag, startPoint x: 801, startPoint y: 25, endPoint x: 839, endPoint y: 25, distance: 38.3
click at [832, 25] on div "Room clashes with Thermodynamics Second Law at 01 Oct 2025 01:10 PM in course: …" at bounding box center [590, 26] width 483 height 20
copy div "7QU4K33C"
click at [527, 472] on button "Save" at bounding box center [509, 461] width 56 height 22
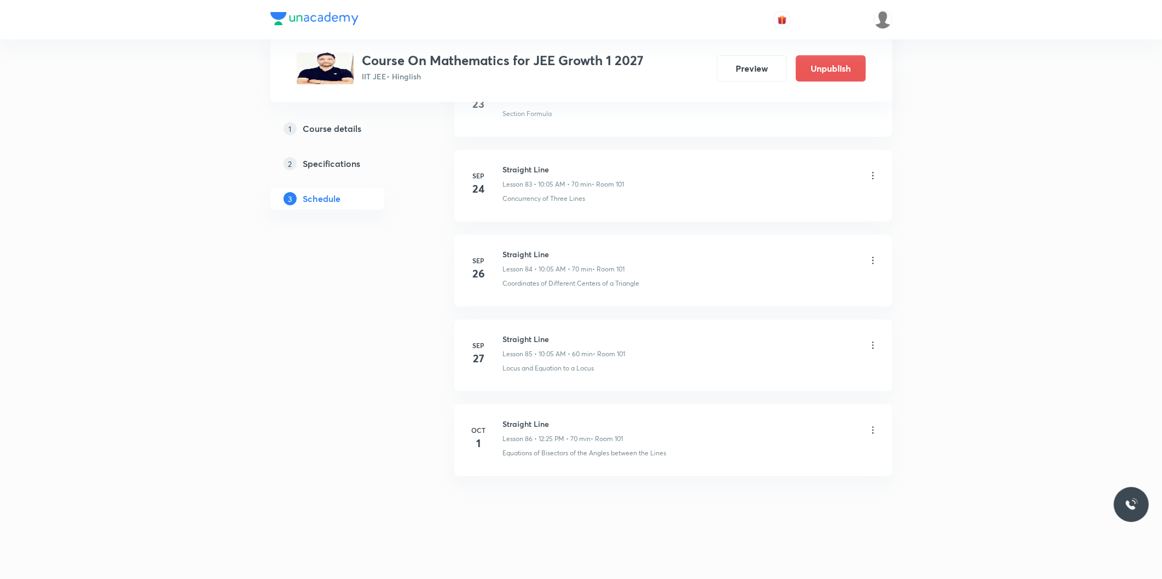
scroll to position [7099, 0]
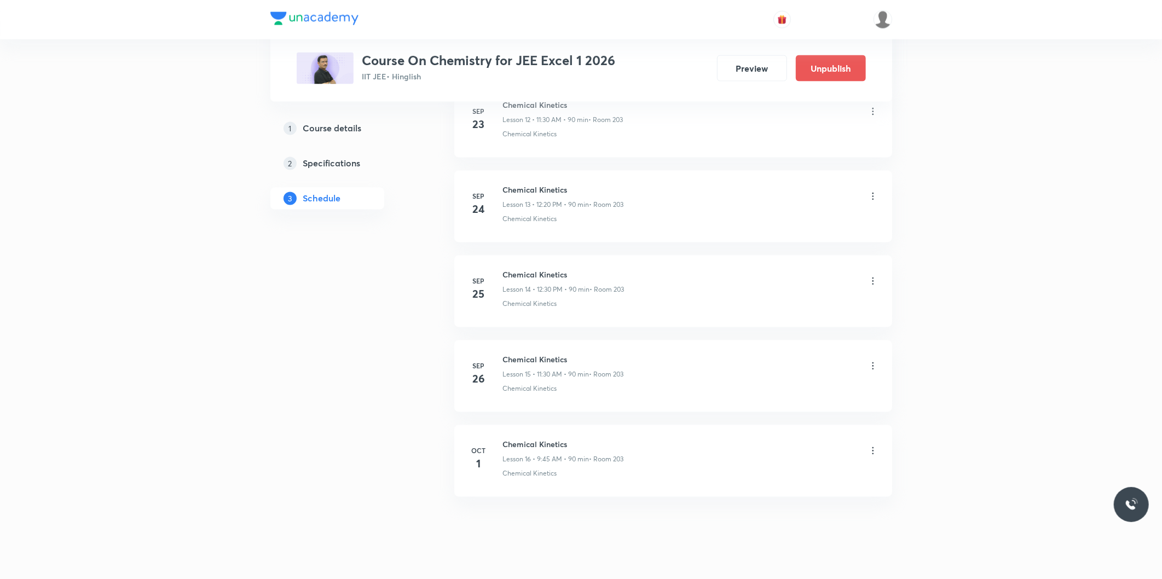
scroll to position [1657, 0]
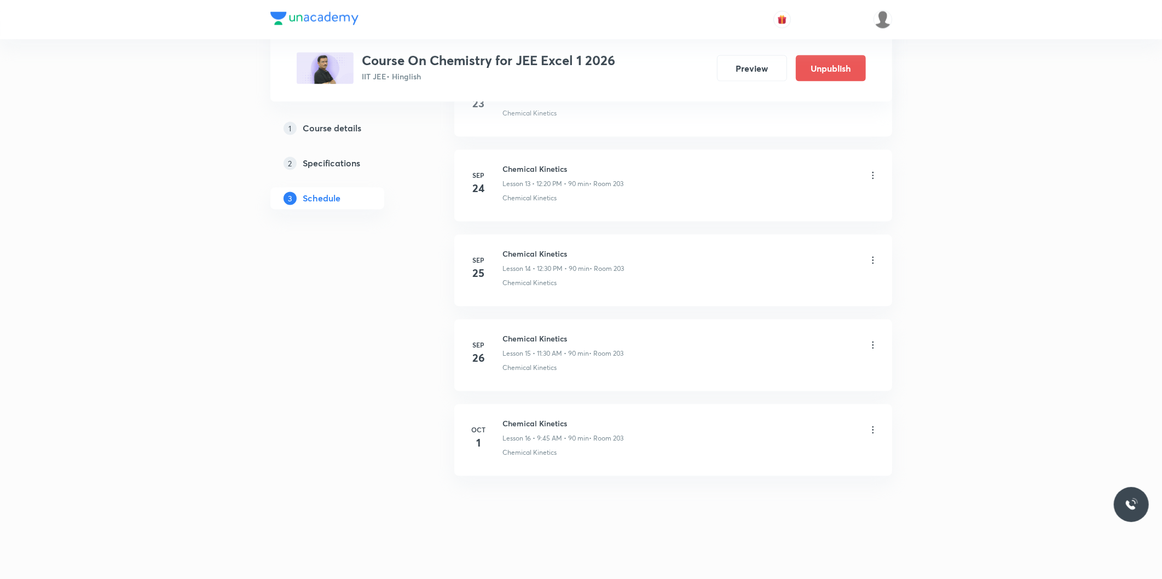
click at [870, 433] on icon at bounding box center [872, 430] width 11 height 11
click at [768, 460] on p "Edit" at bounding box center [772, 458] width 14 height 11
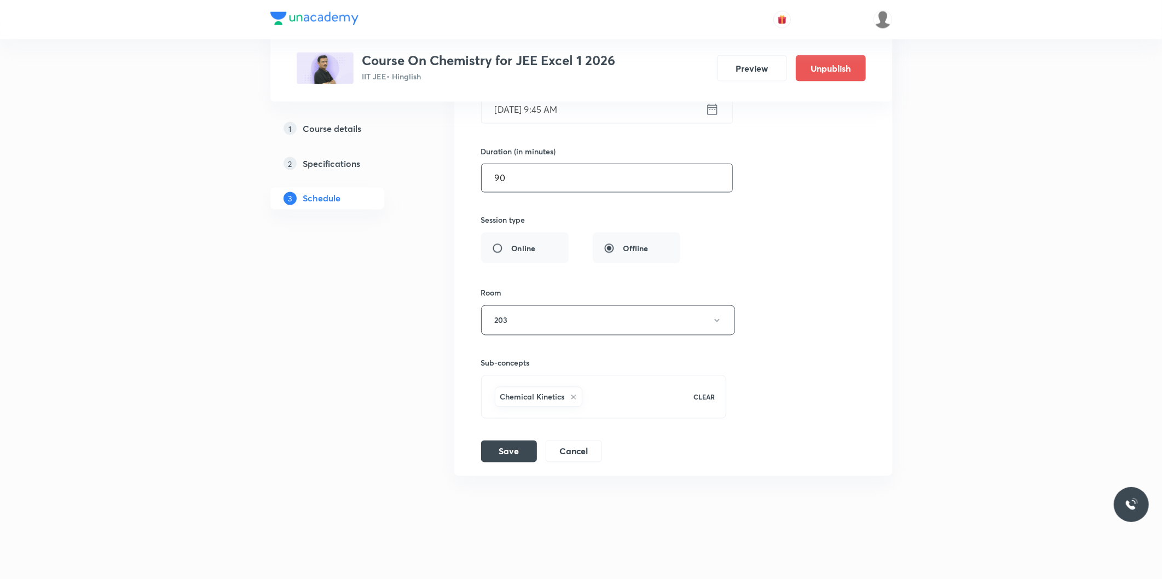
scroll to position [1454, 0]
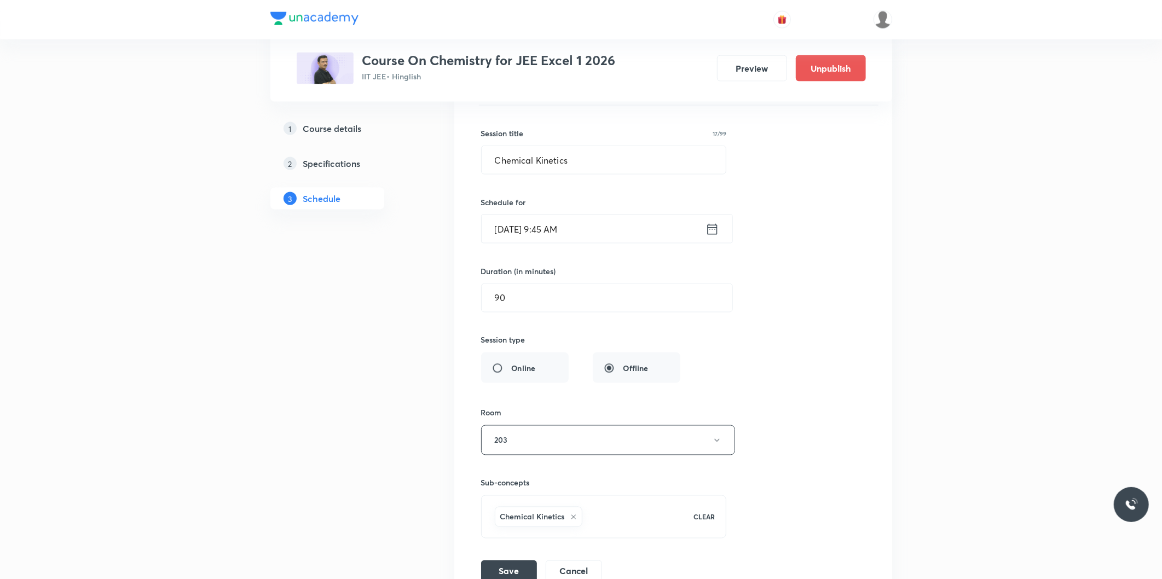
click at [548, 231] on input "[DATE] 9:45 AM" at bounding box center [594, 229] width 224 height 28
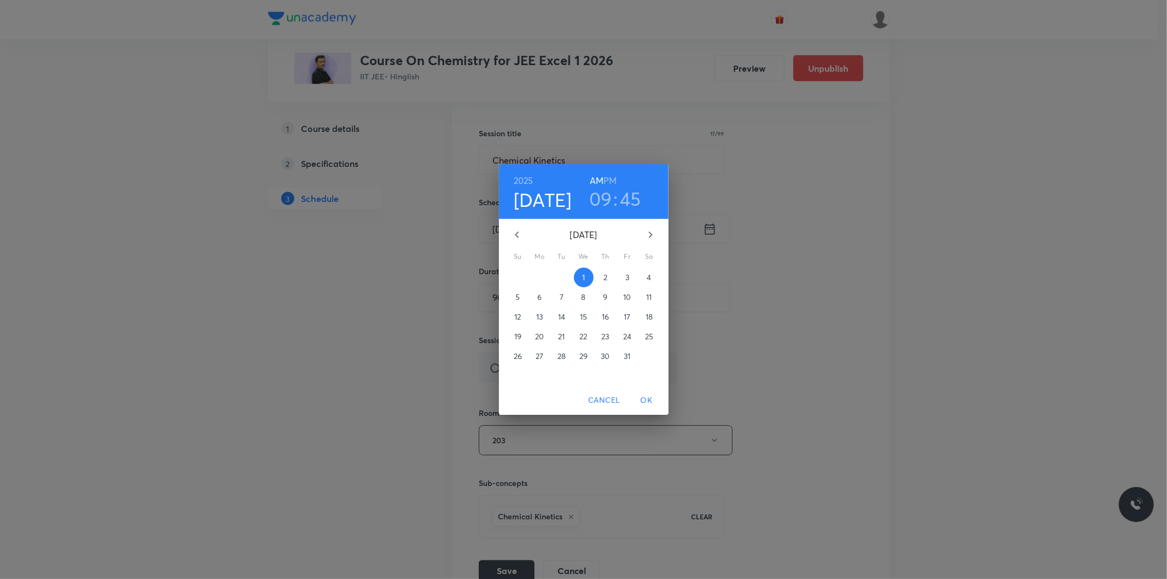
click at [631, 199] on h3 "45" at bounding box center [630, 198] width 21 height 23
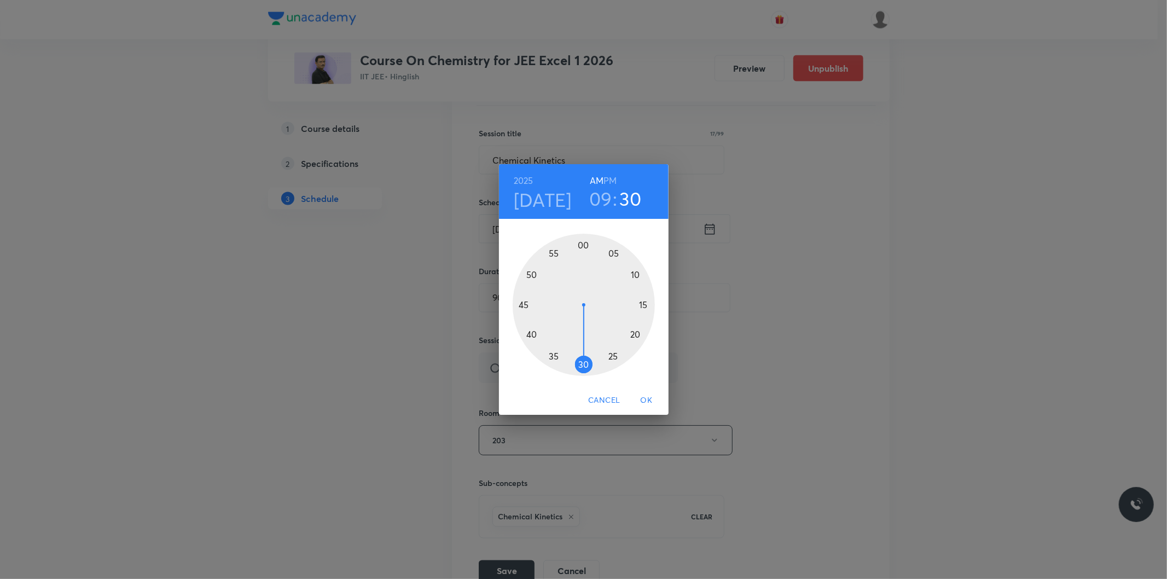
drag, startPoint x: 523, startPoint y: 310, endPoint x: 582, endPoint y: 359, distance: 76.9
click at [582, 359] on div at bounding box center [584, 305] width 142 height 142
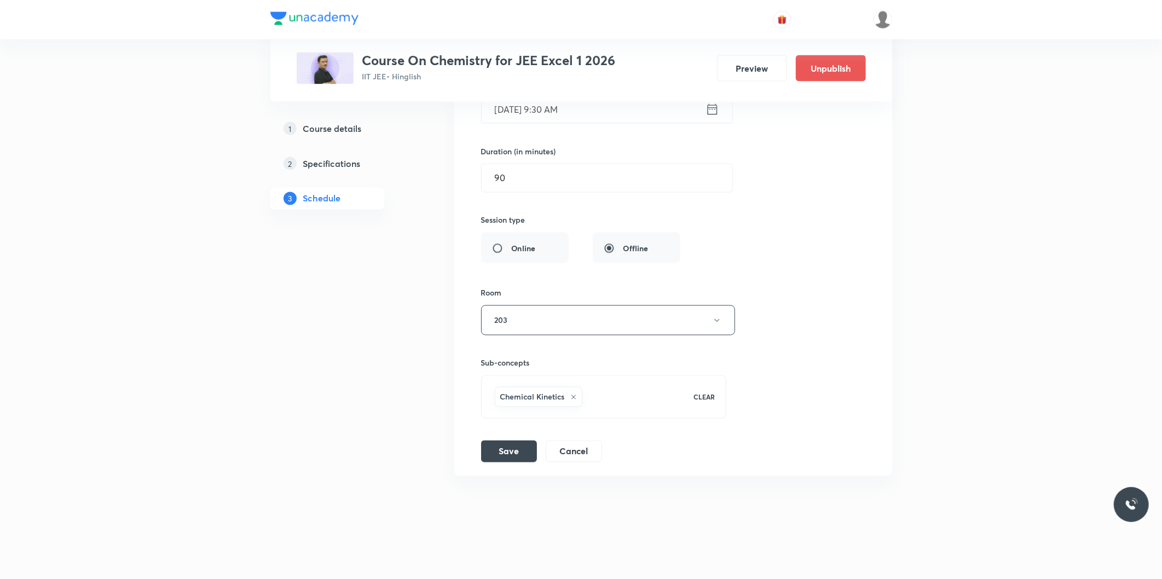
scroll to position [1575, 0]
click at [522, 450] on button "Save" at bounding box center [509, 450] width 56 height 22
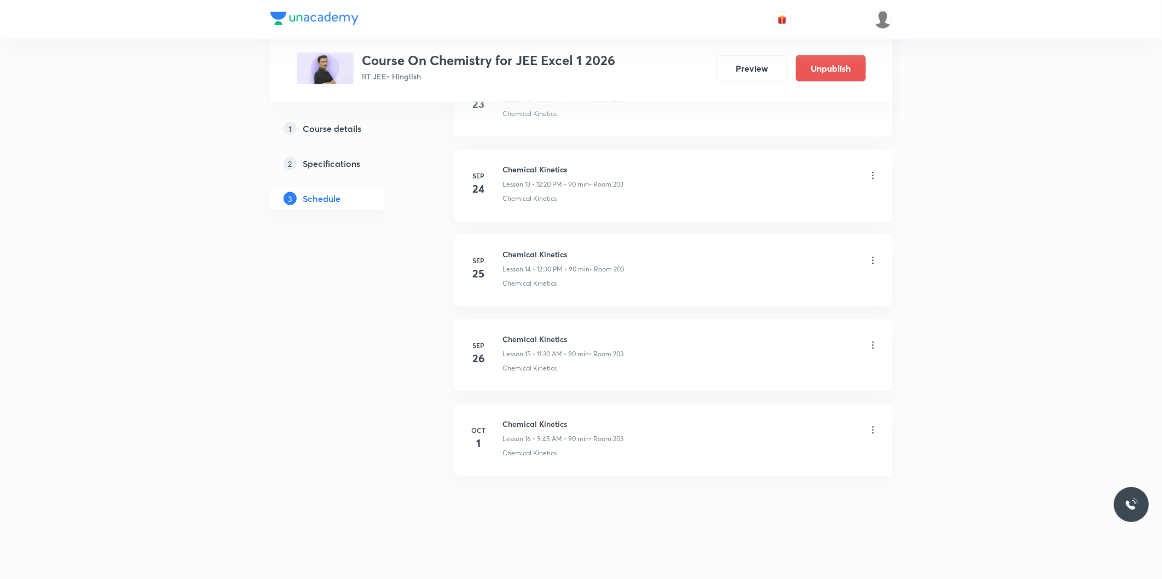
scroll to position [1153, 0]
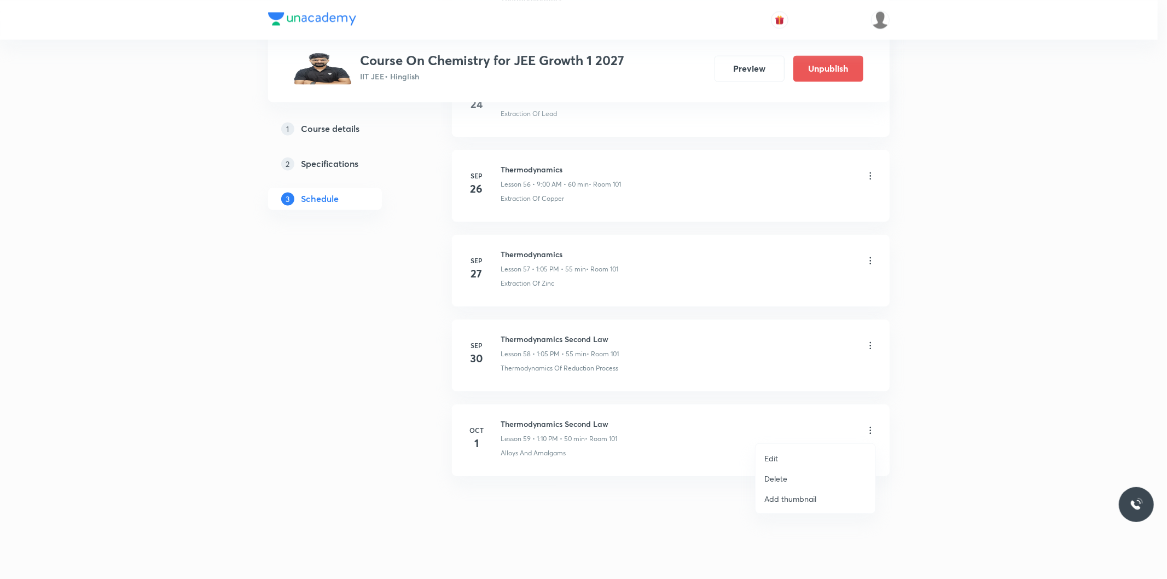
click at [797, 479] on li "Delete" at bounding box center [816, 479] width 120 height 20
click at [762, 558] on button "Delete" at bounding box center [739, 556] width 96 height 26
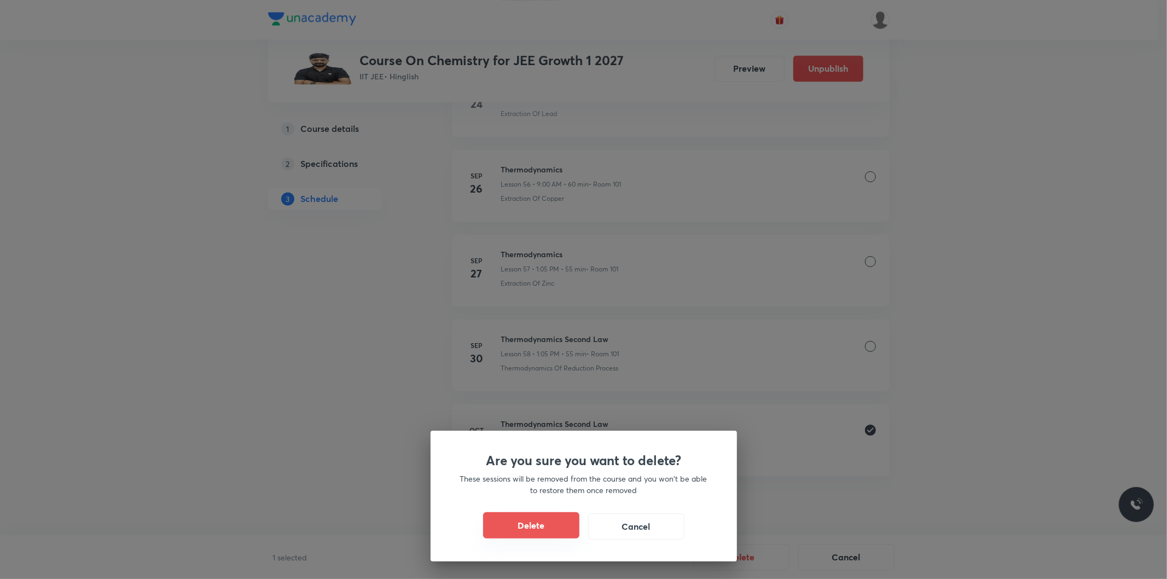
click at [545, 531] on button "Delete" at bounding box center [531, 525] width 96 height 26
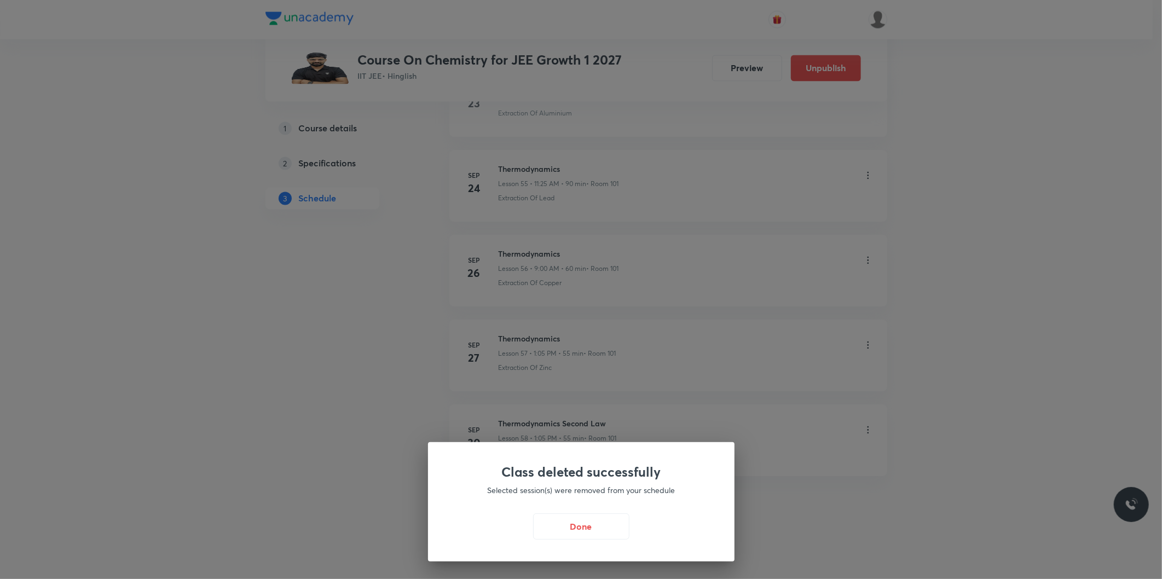
scroll to position [5224, 0]
click at [577, 521] on button "Done" at bounding box center [584, 525] width 96 height 26
